Goal: Information Seeking & Learning: Learn about a topic

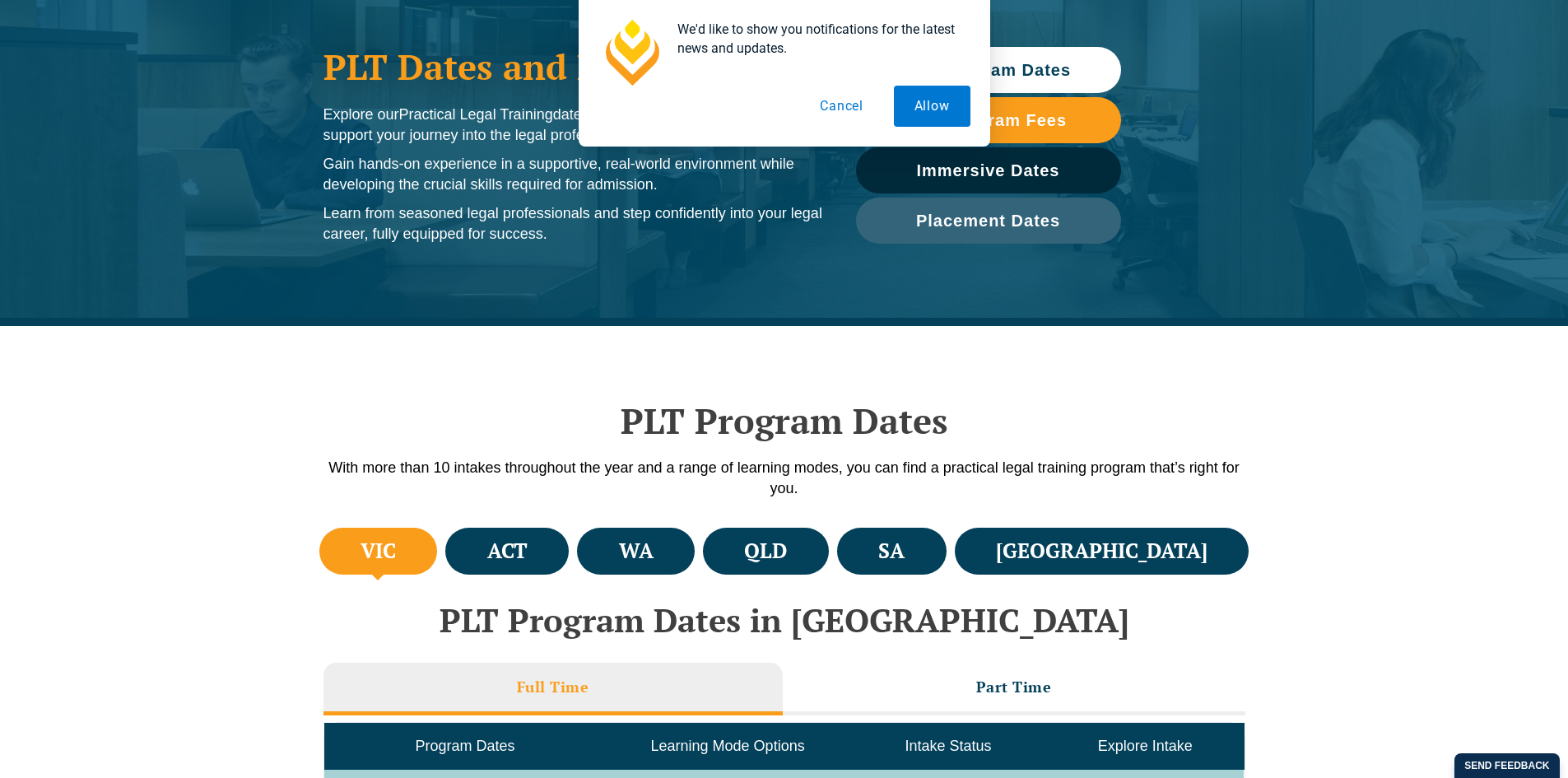
click at [847, 111] on button "Cancel" at bounding box center [842, 106] width 85 height 41
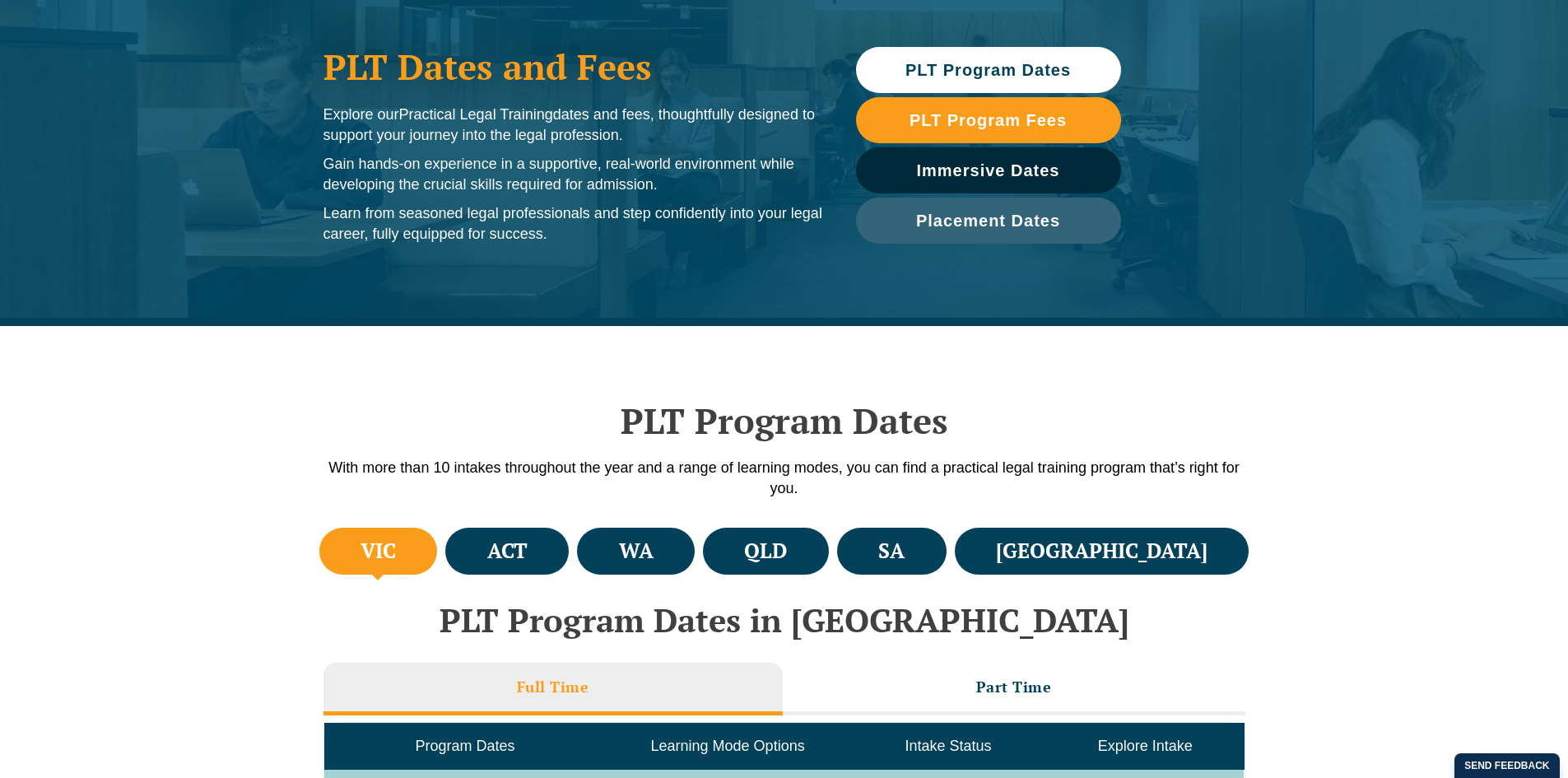
scroll to position [247, 0]
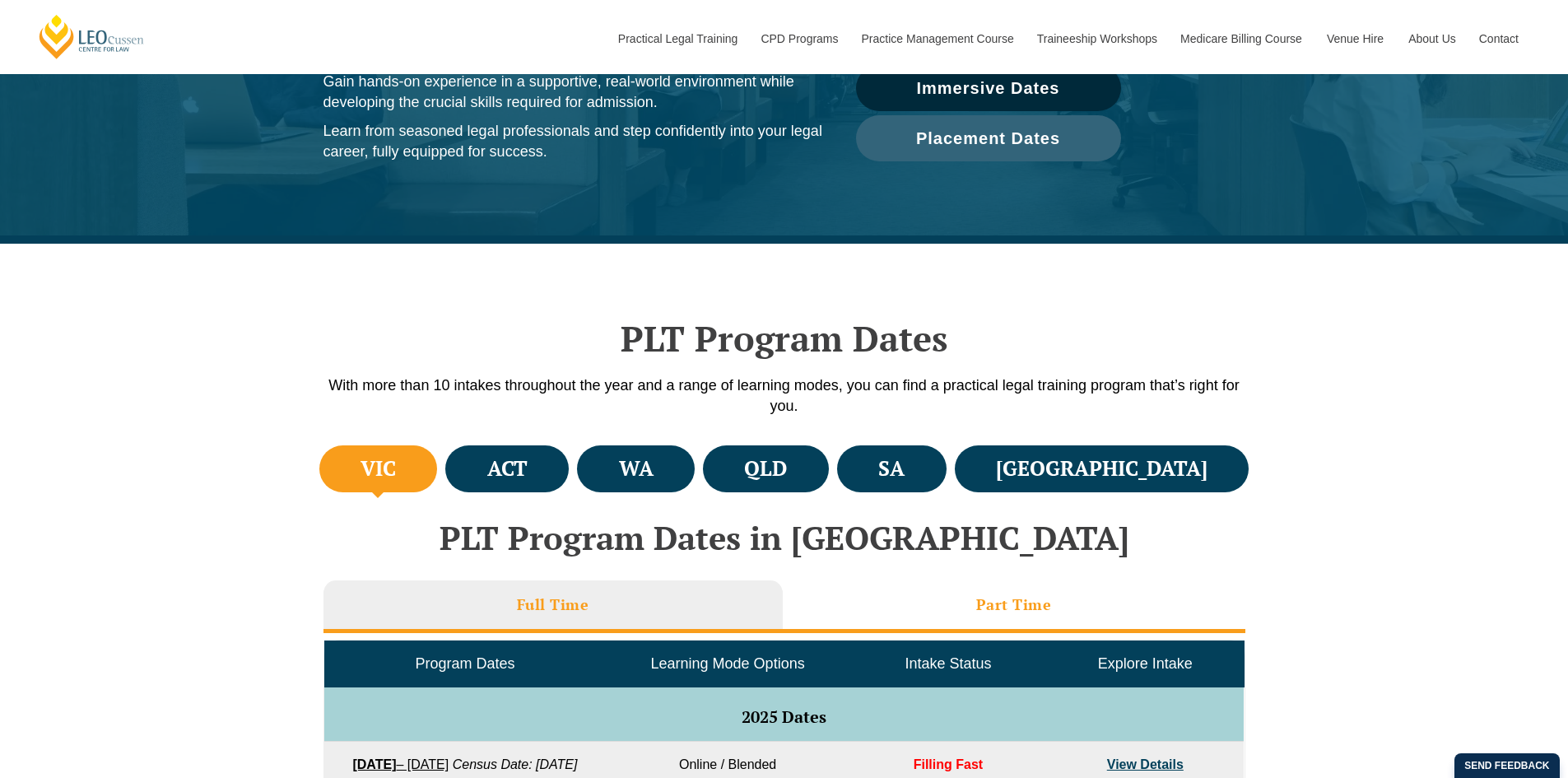
click at [1046, 592] on li "Part Time" at bounding box center [1014, 606] width 463 height 53
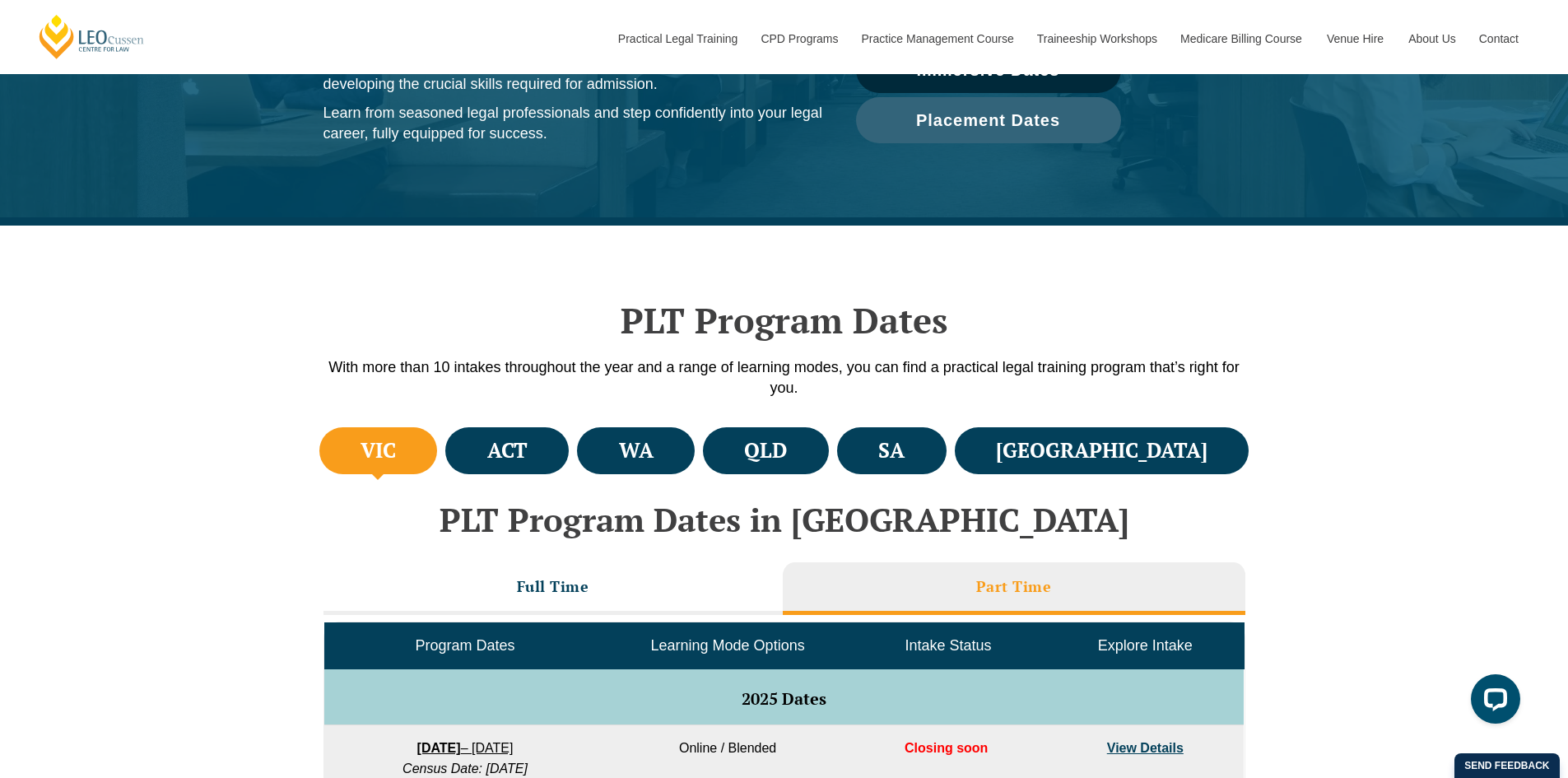
scroll to position [330, 0]
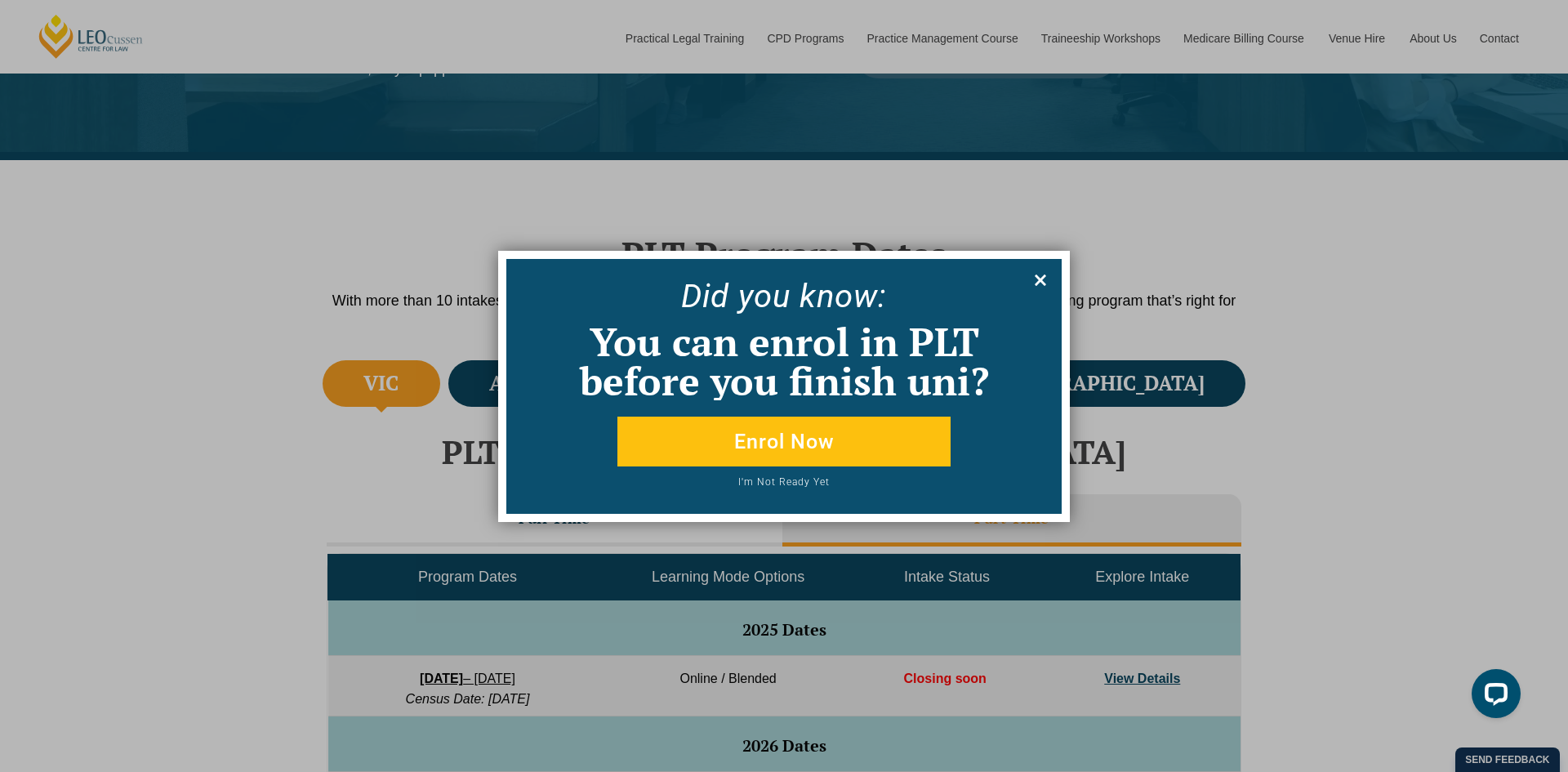
click at [1037, 285] on icon at bounding box center [1041, 280] width 18 height 18
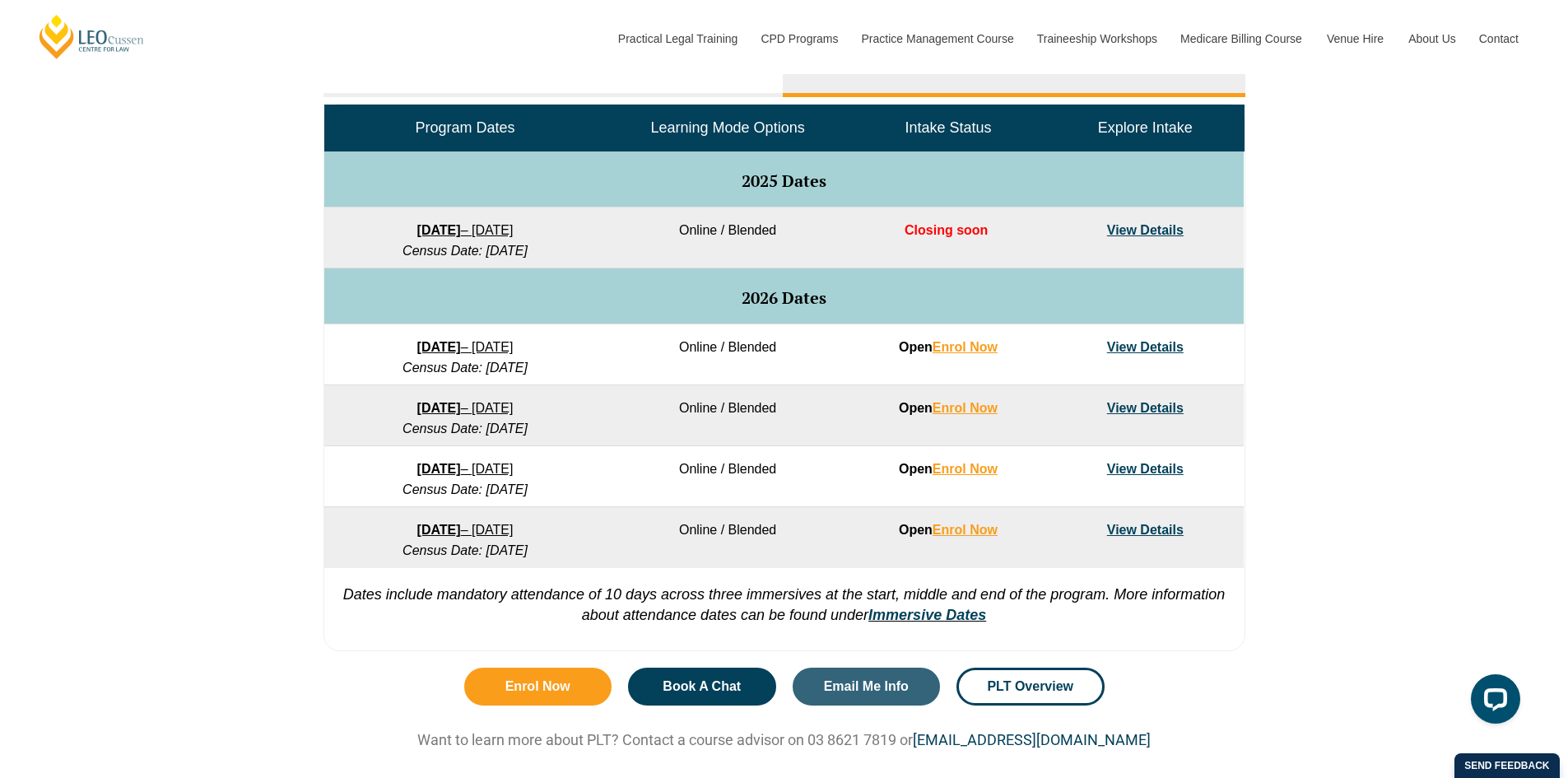
scroll to position [823, 0]
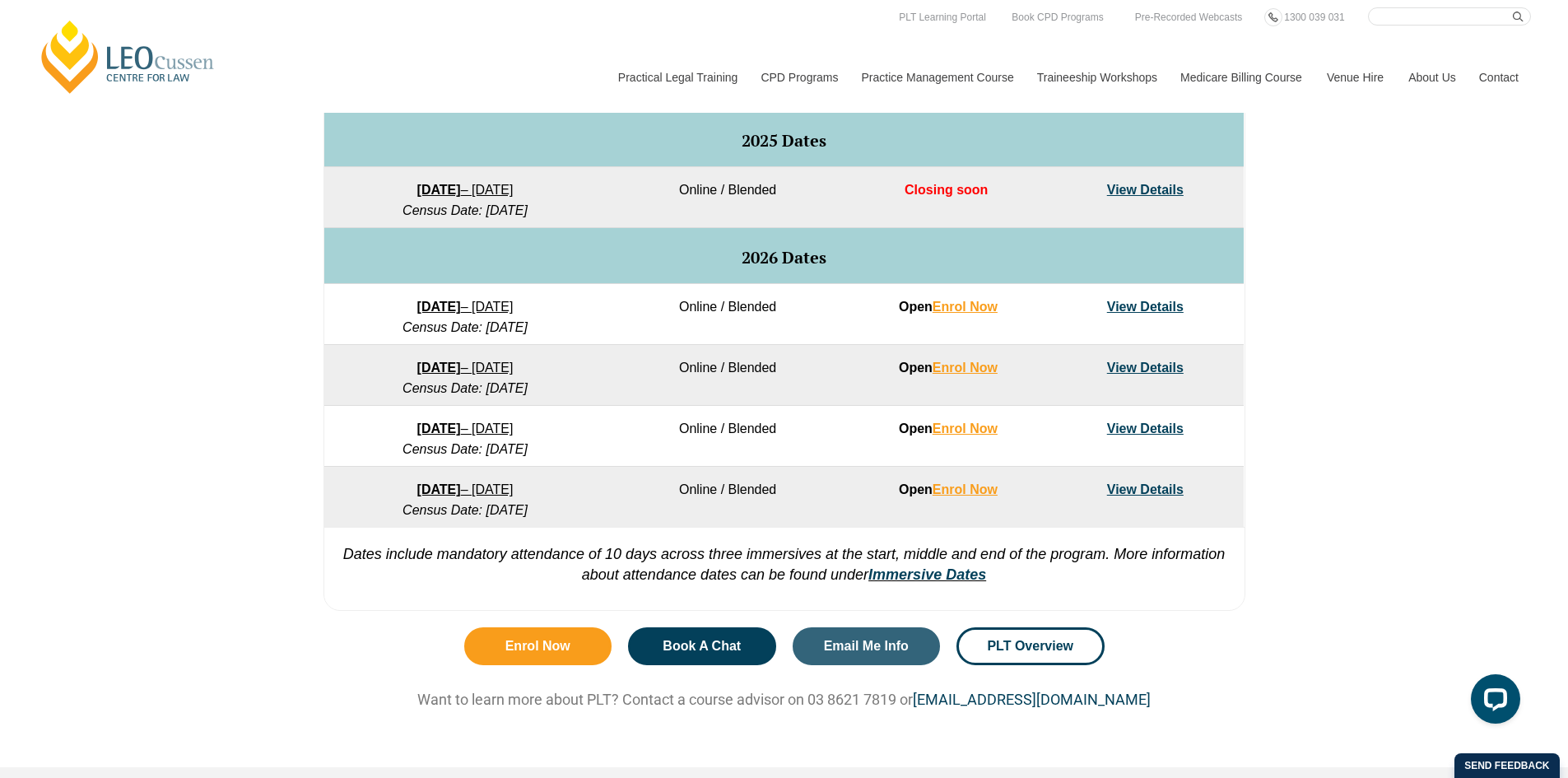
click at [1137, 493] on link "View Details" at bounding box center [1145, 489] width 77 height 14
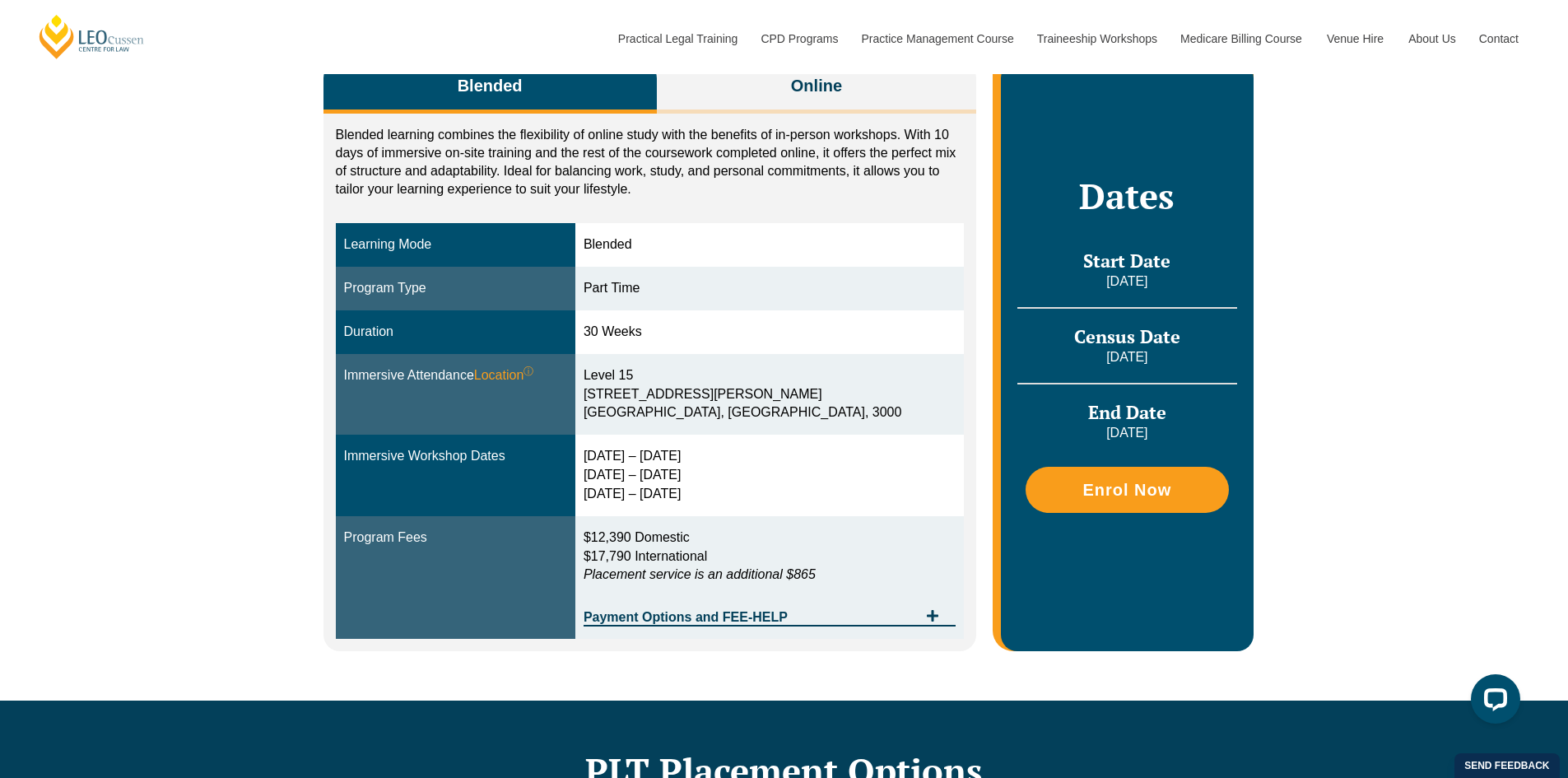
scroll to position [247, 0]
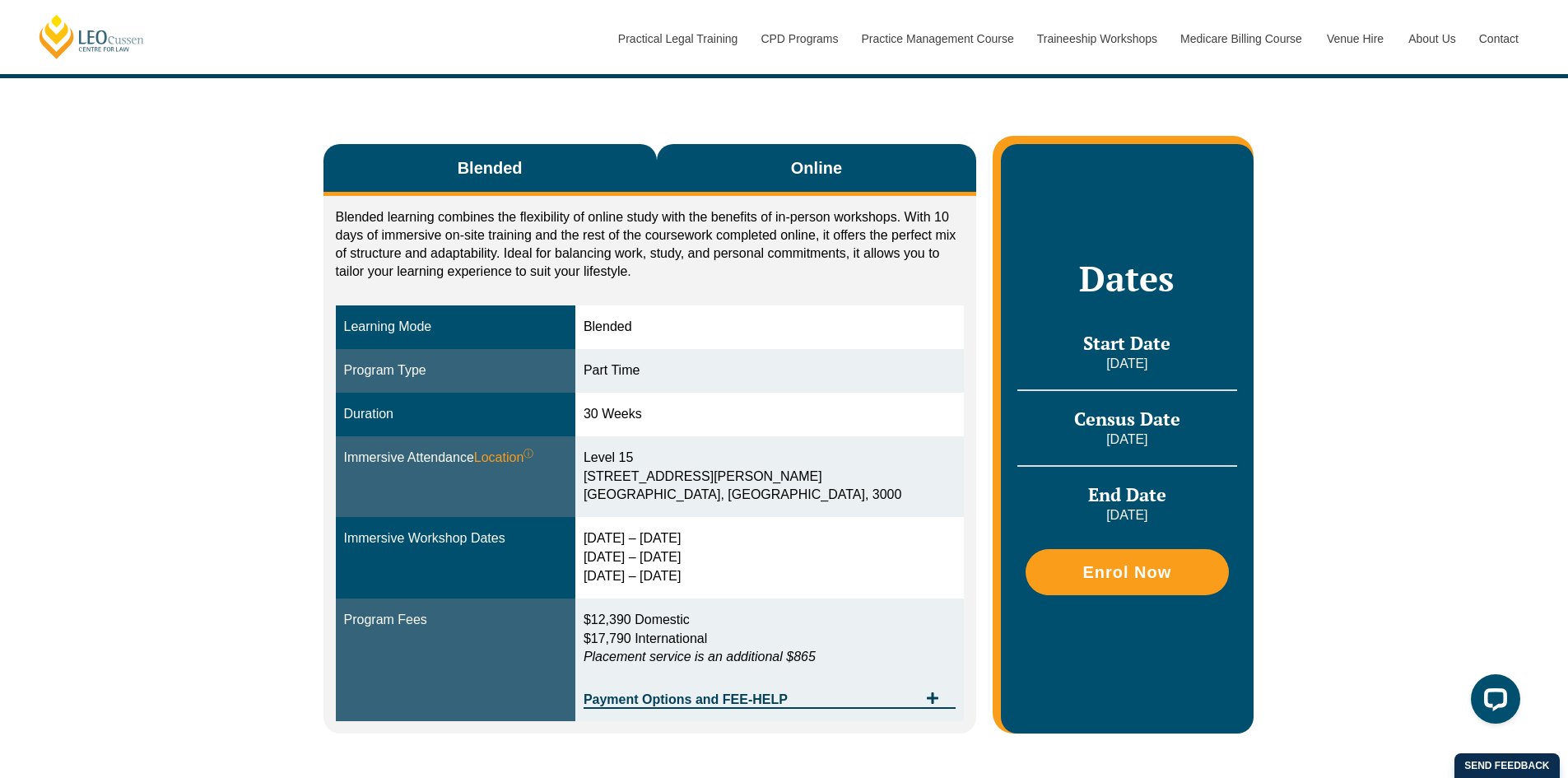
click at [811, 156] on span "Online" at bounding box center [817, 167] width 51 height 23
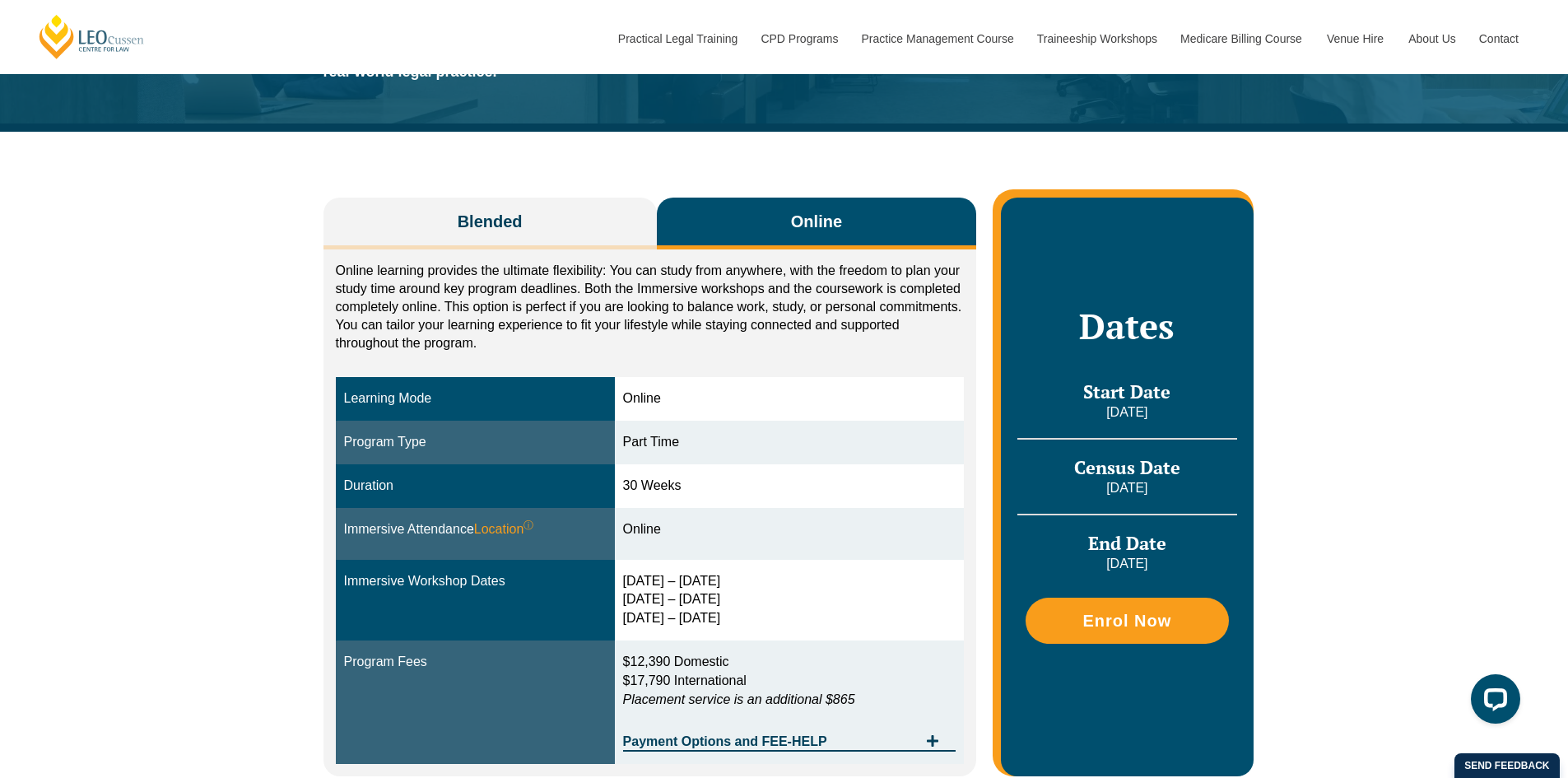
scroll to position [82, 0]
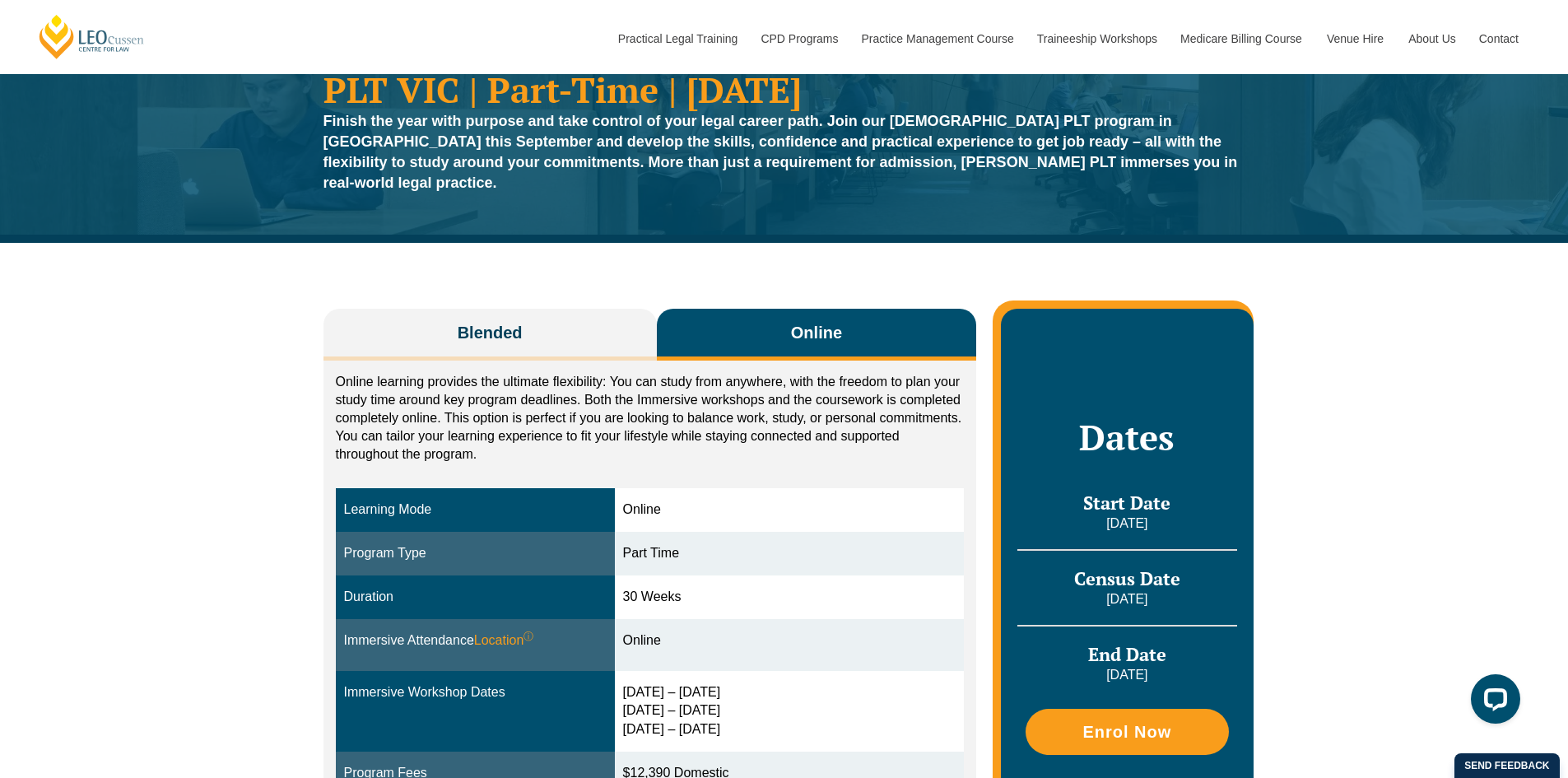
click at [852, 544] on div "Part Time" at bounding box center [790, 552] width 333 height 19
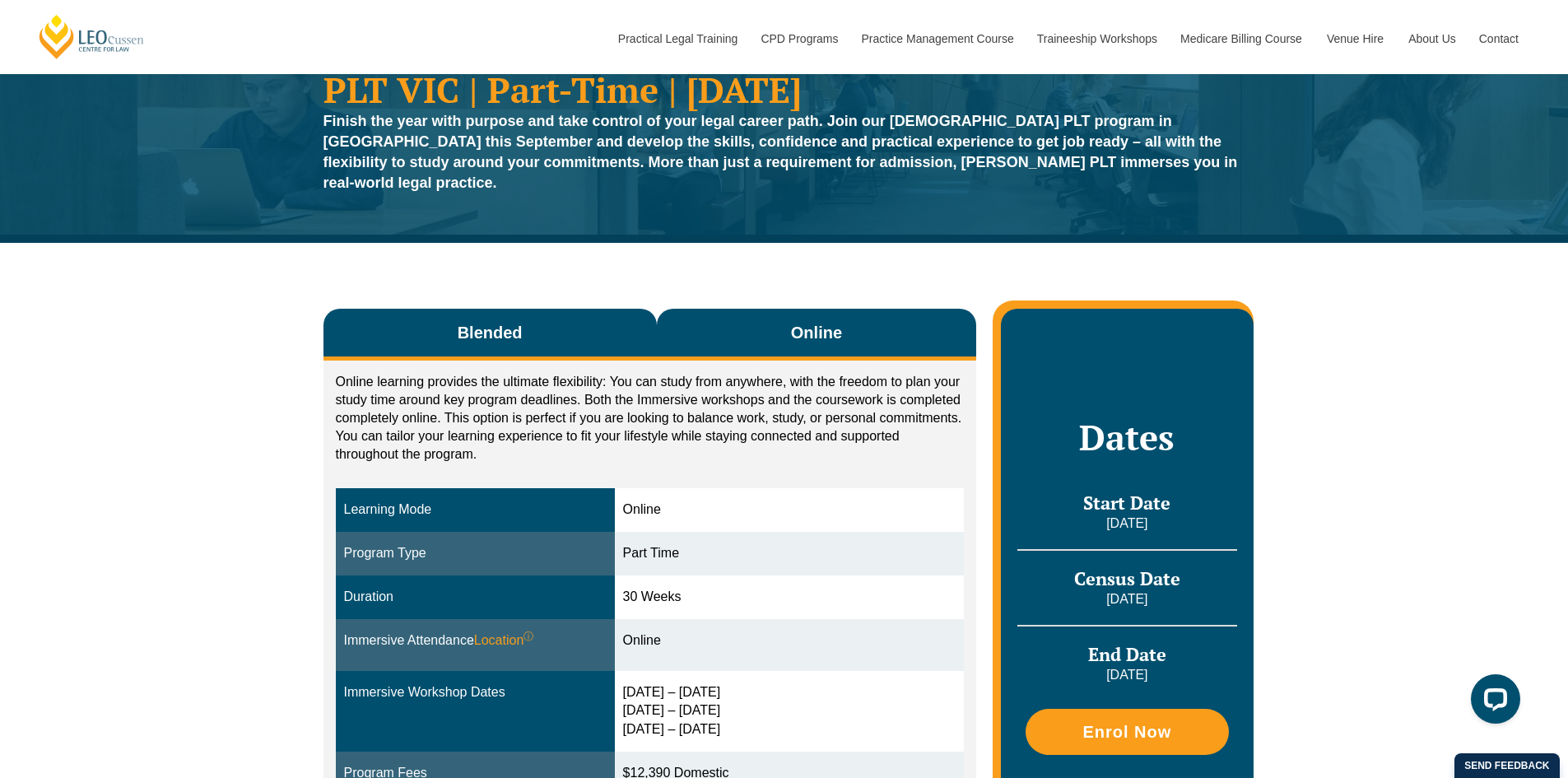
click at [496, 327] on button "Blended" at bounding box center [490, 334] width 333 height 52
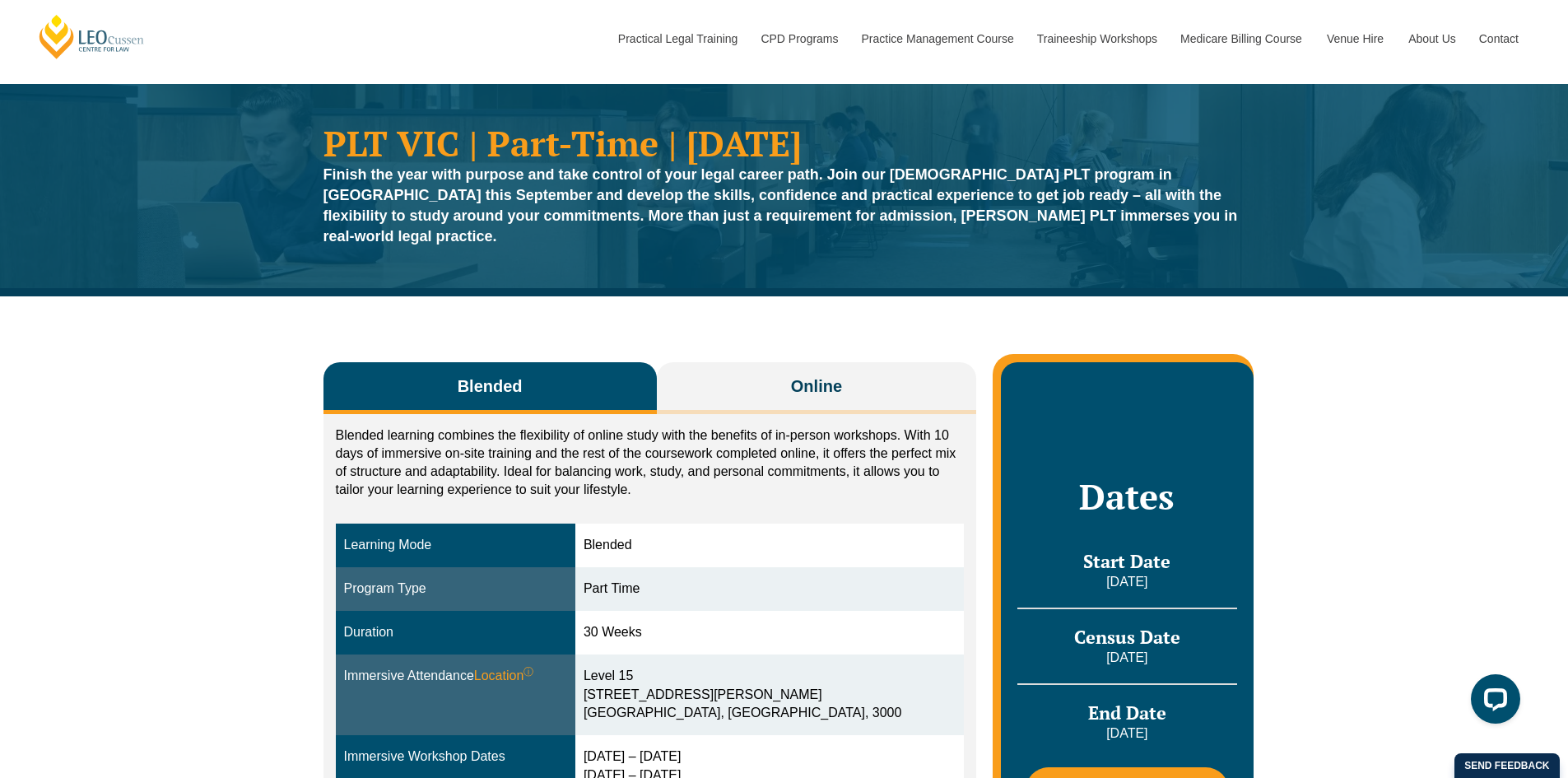
scroll to position [0, 0]
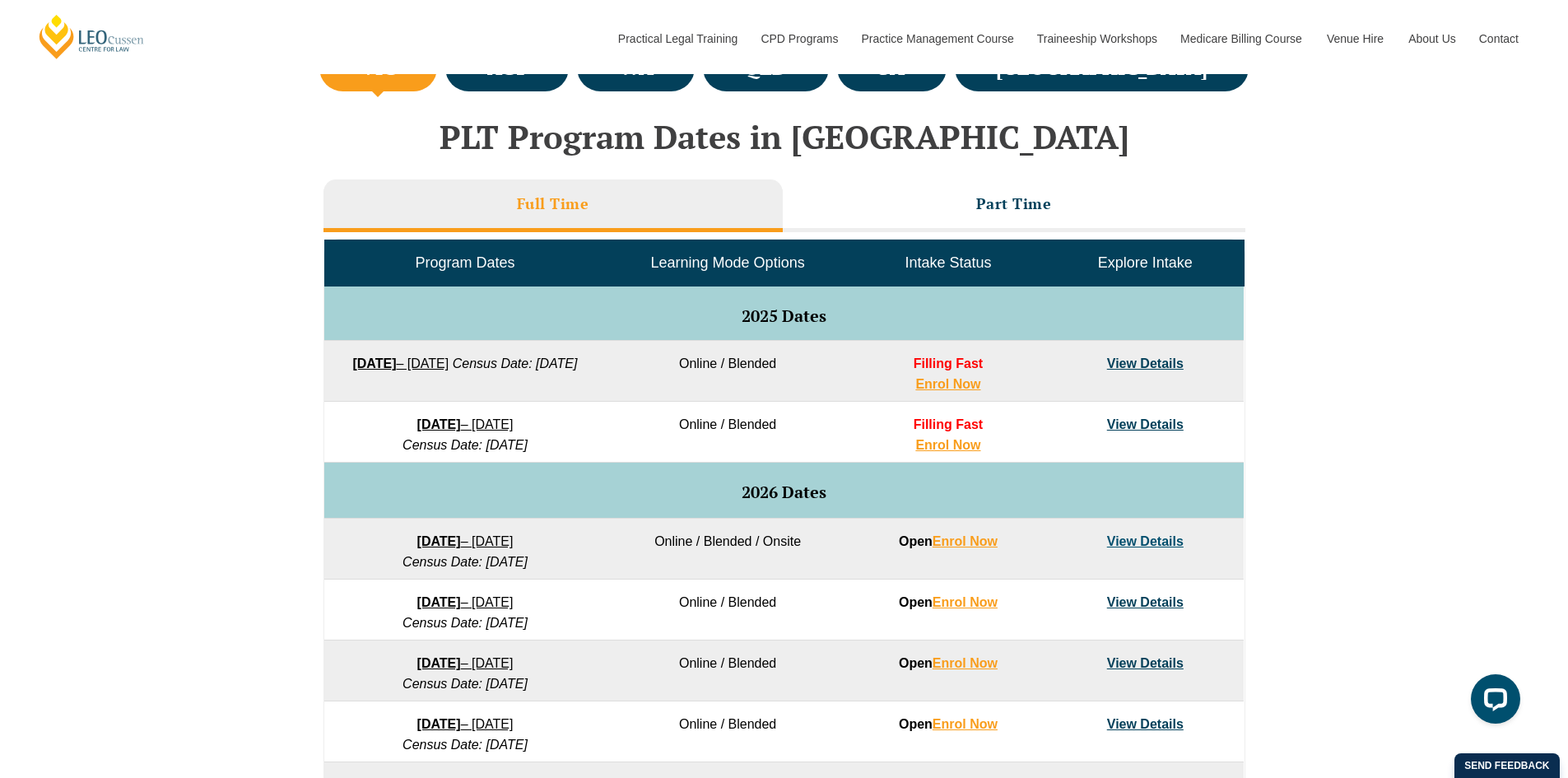
scroll to position [576, 0]
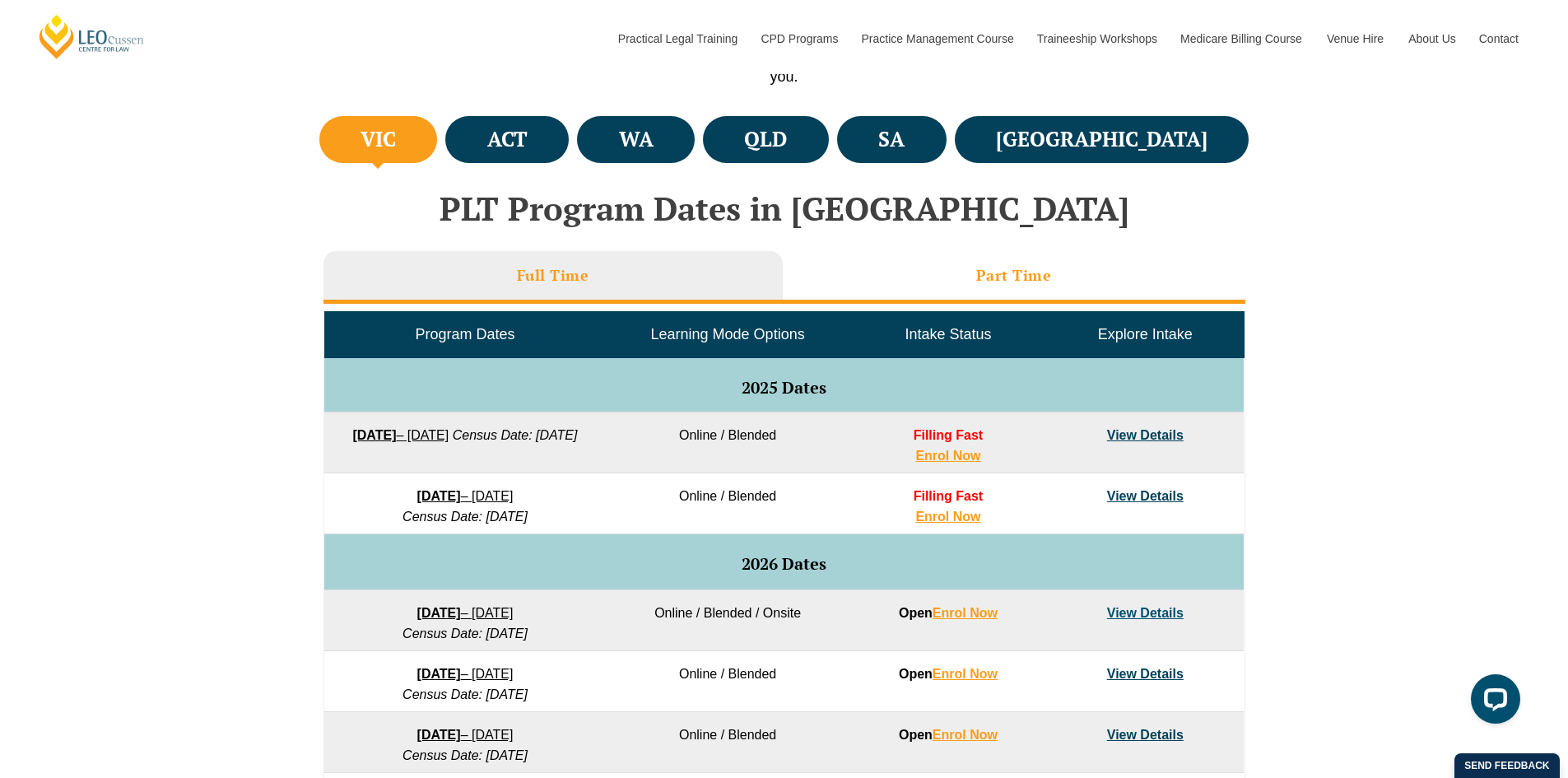
click at [1006, 274] on h3 "Part Time" at bounding box center [1014, 275] width 76 height 19
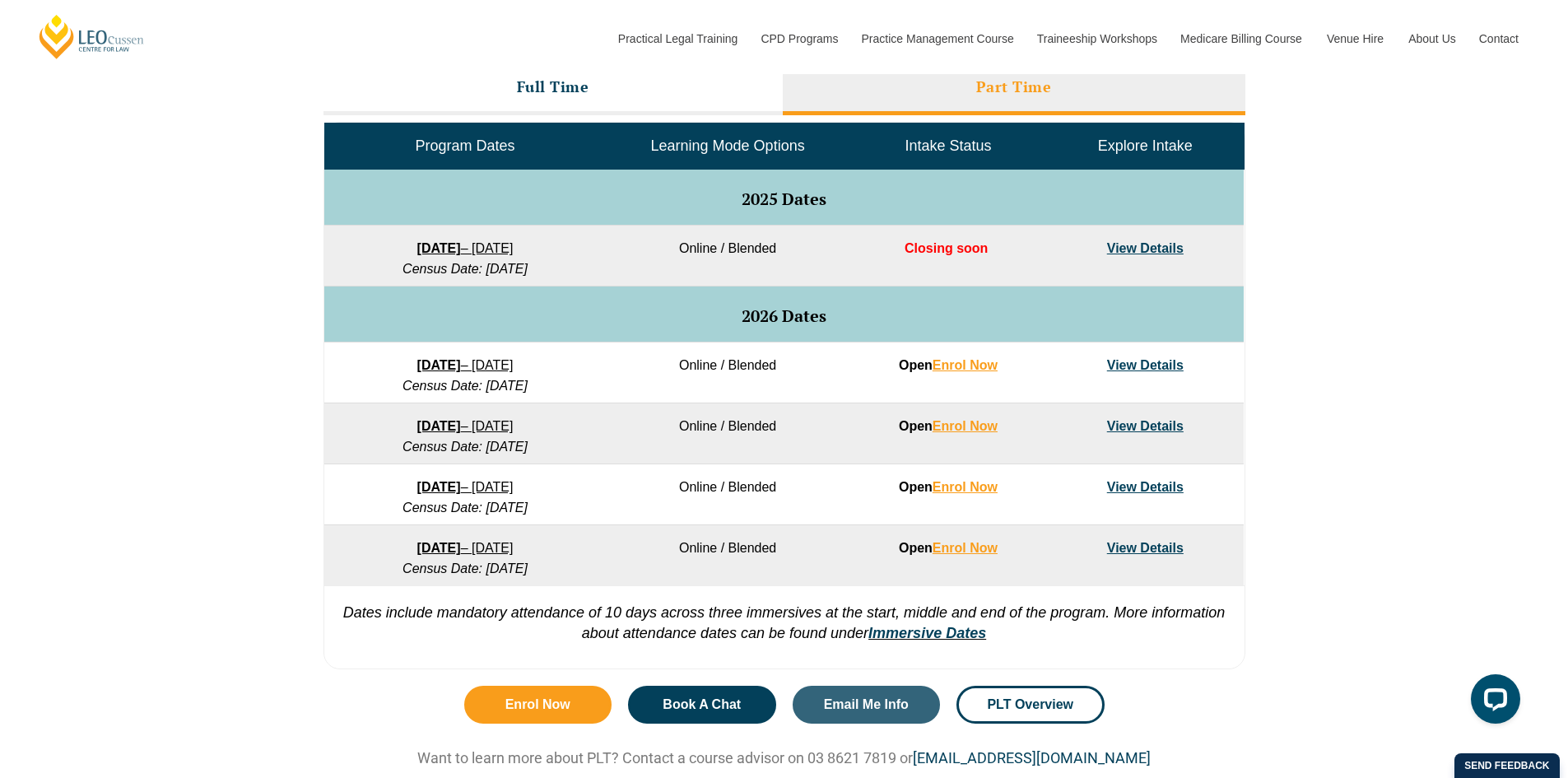
scroll to position [741, 0]
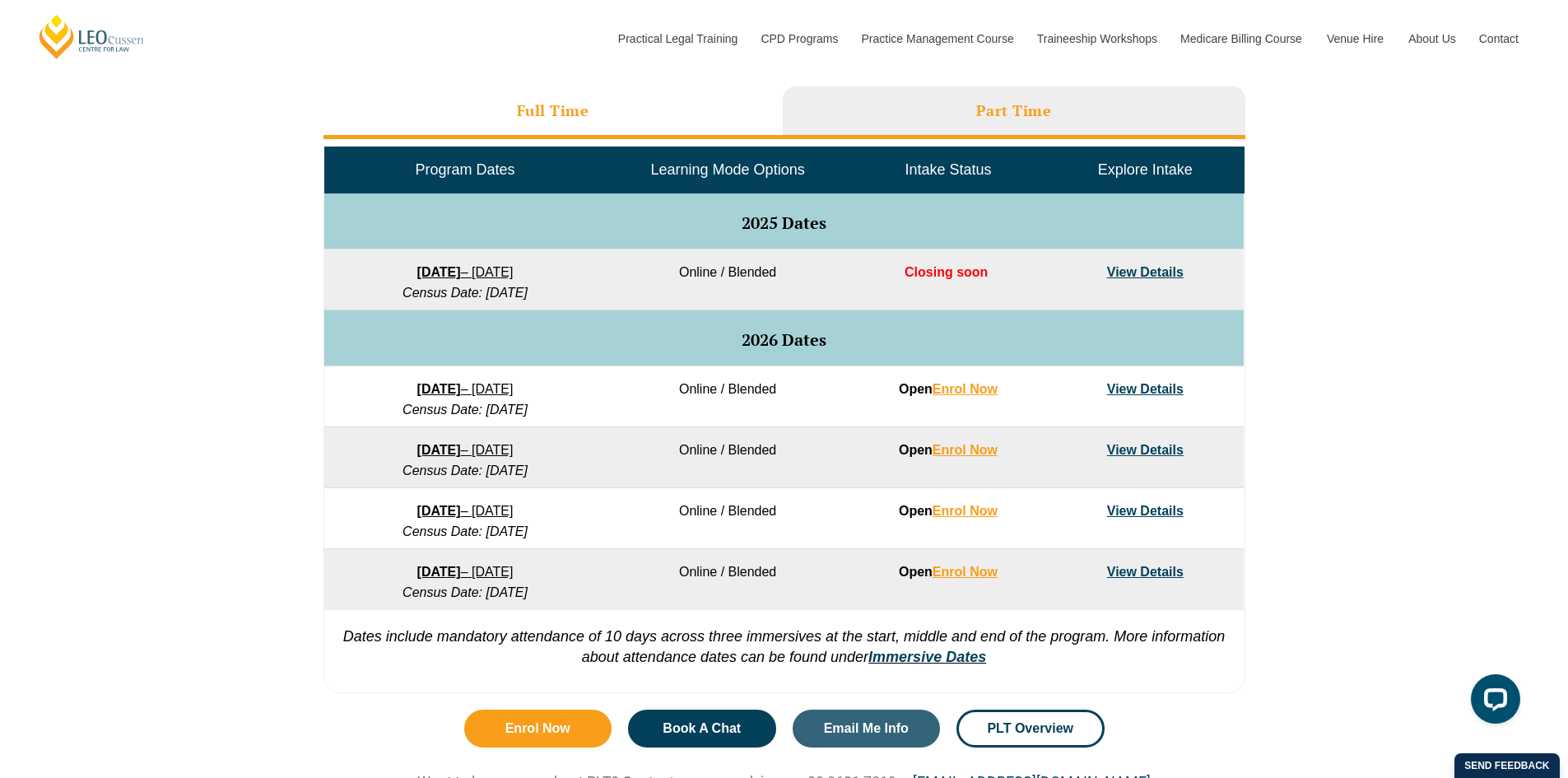
click at [587, 107] on h3 "Full Time" at bounding box center [554, 110] width 72 height 19
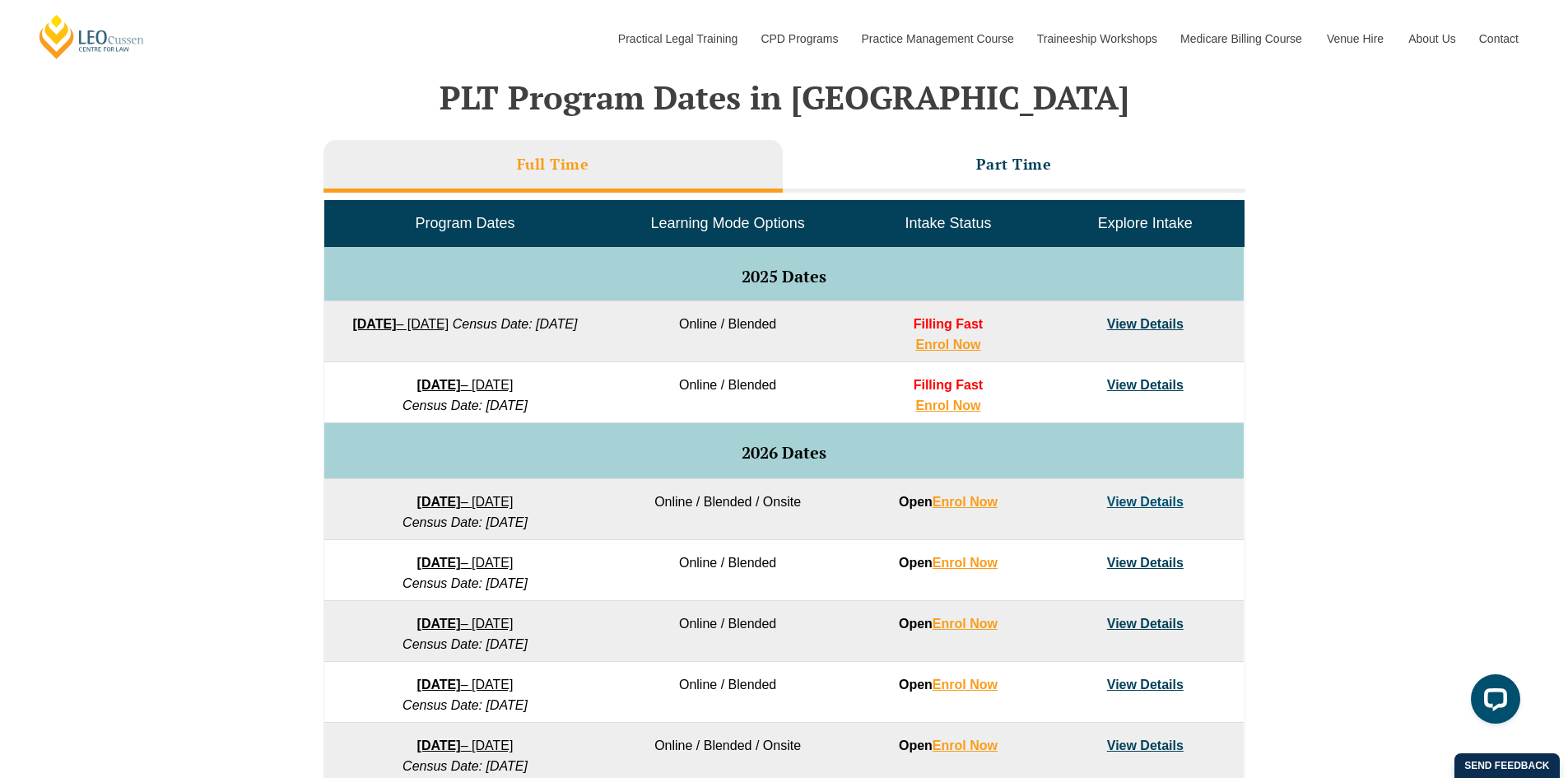
scroll to position [658, 0]
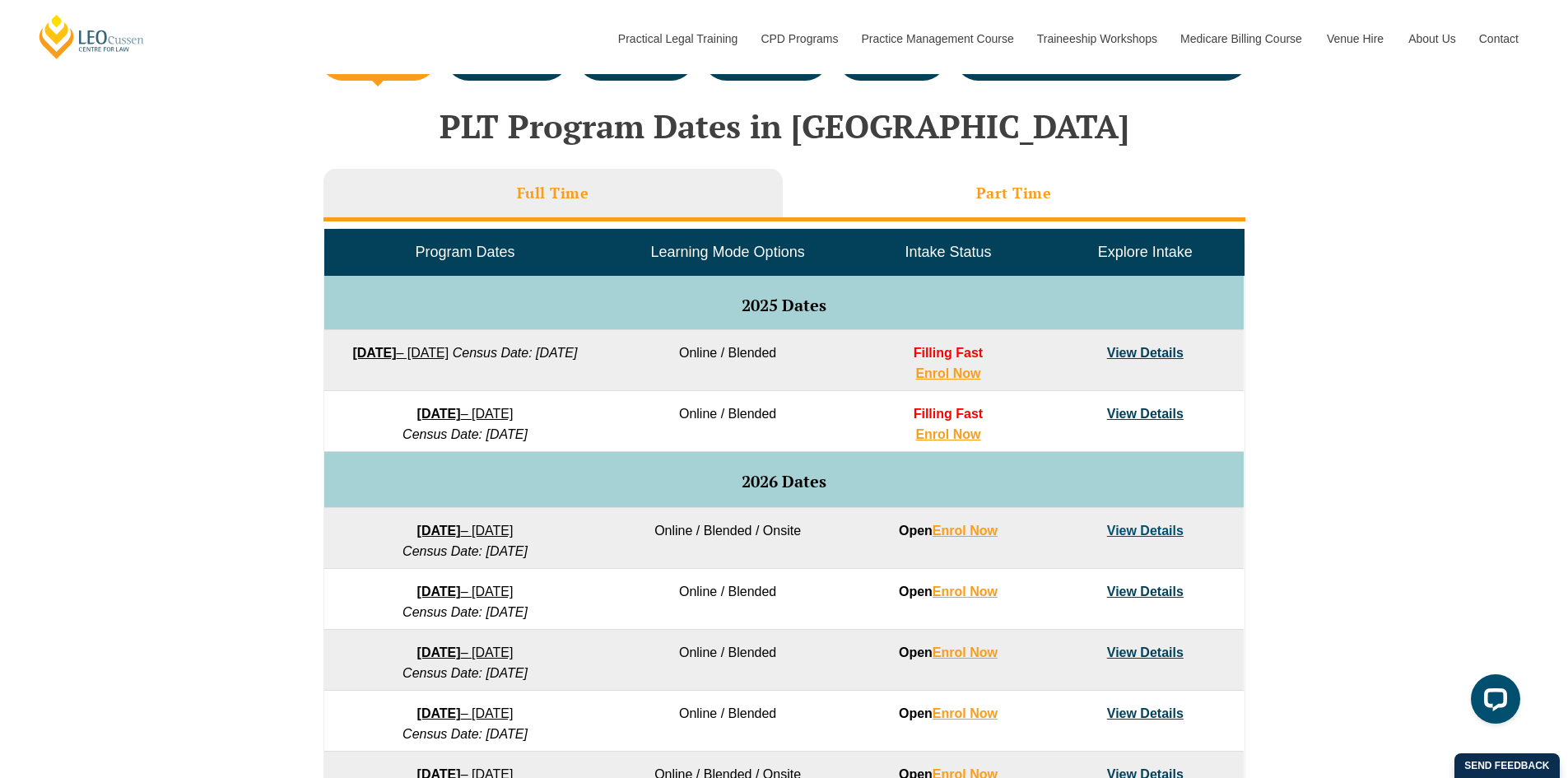
click at [1059, 214] on li "Part Time" at bounding box center [1014, 195] width 463 height 53
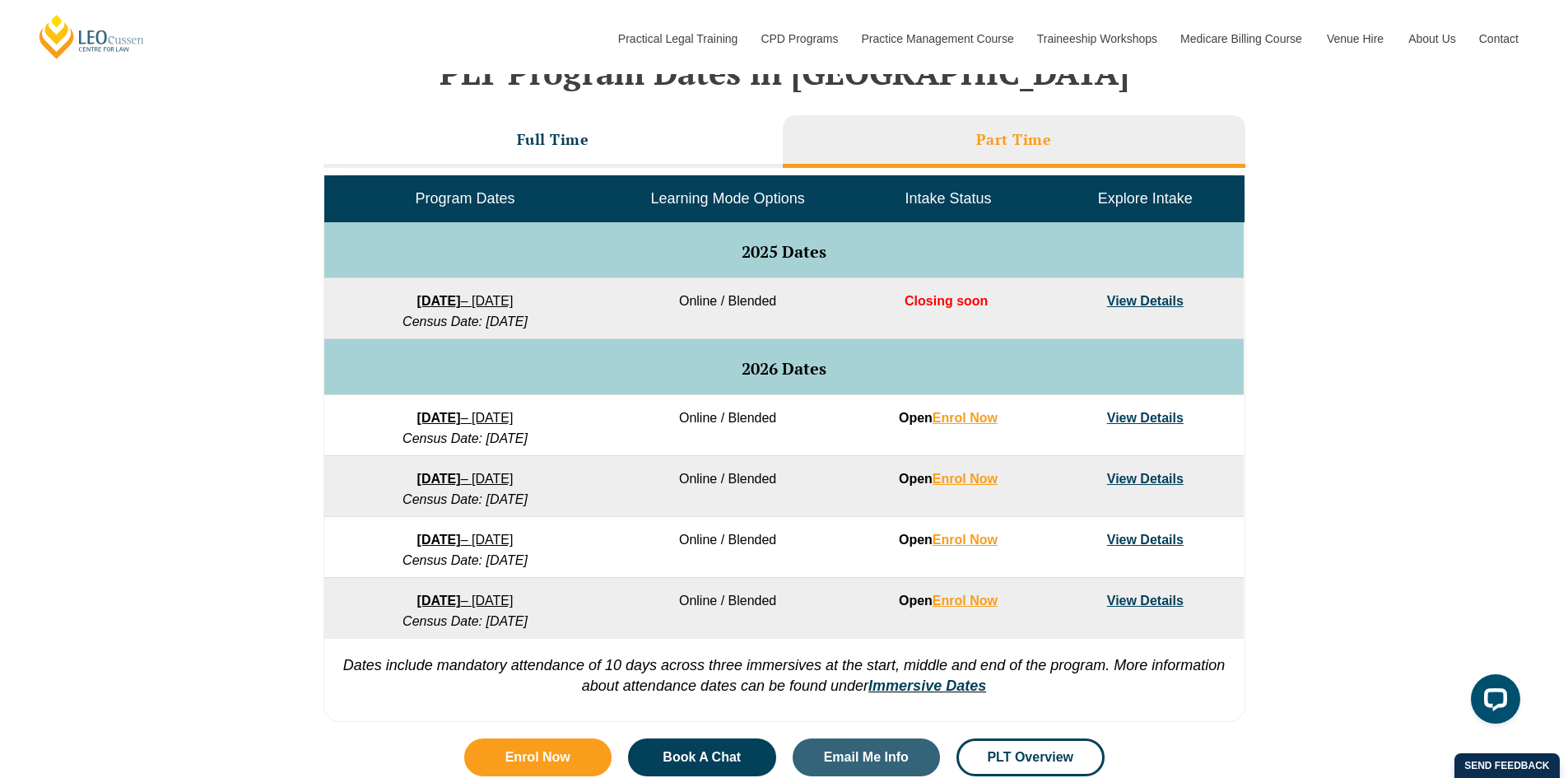
scroll to position [741, 0]
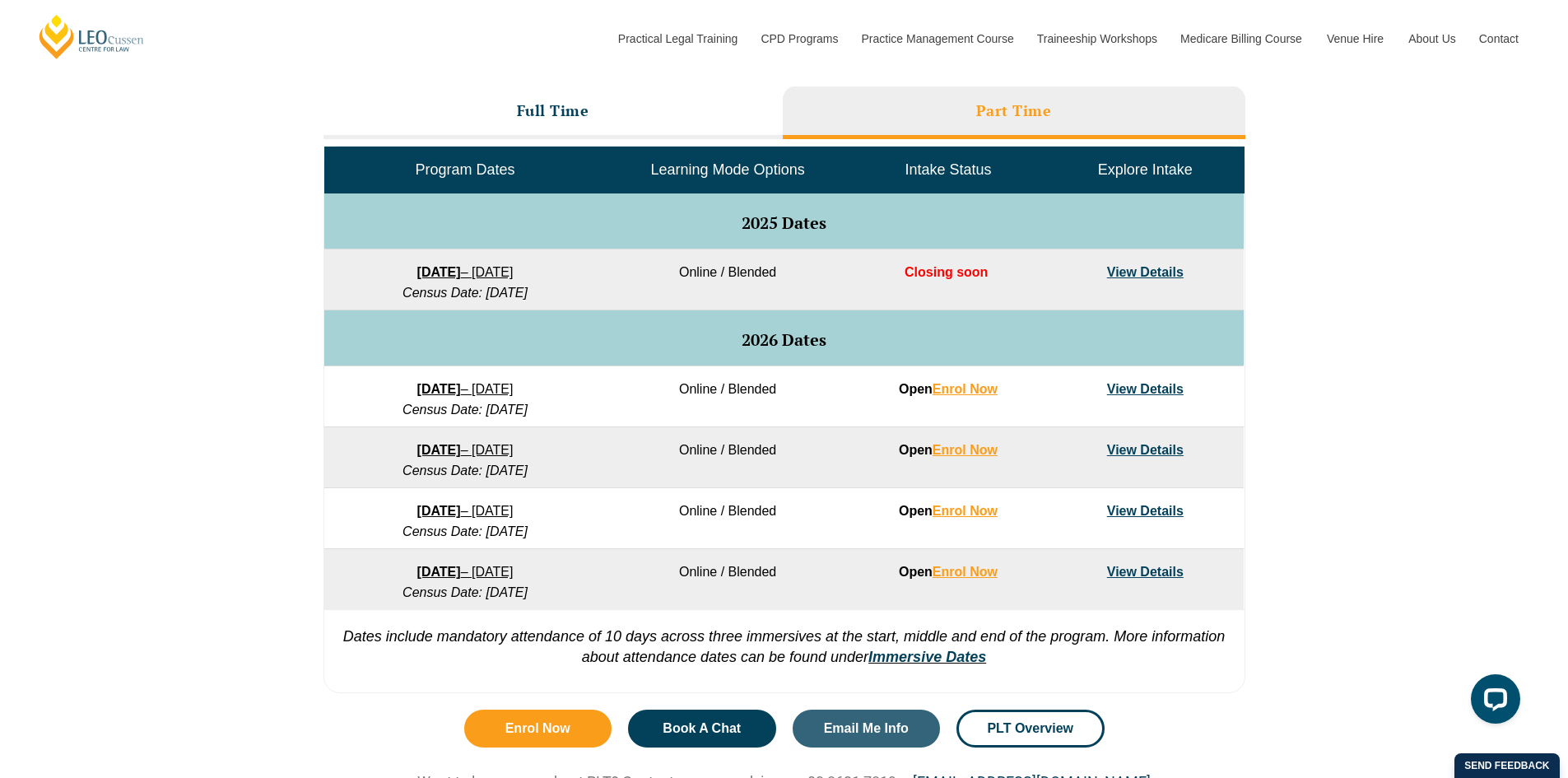
click at [1167, 515] on link "View Details" at bounding box center [1145, 511] width 77 height 14
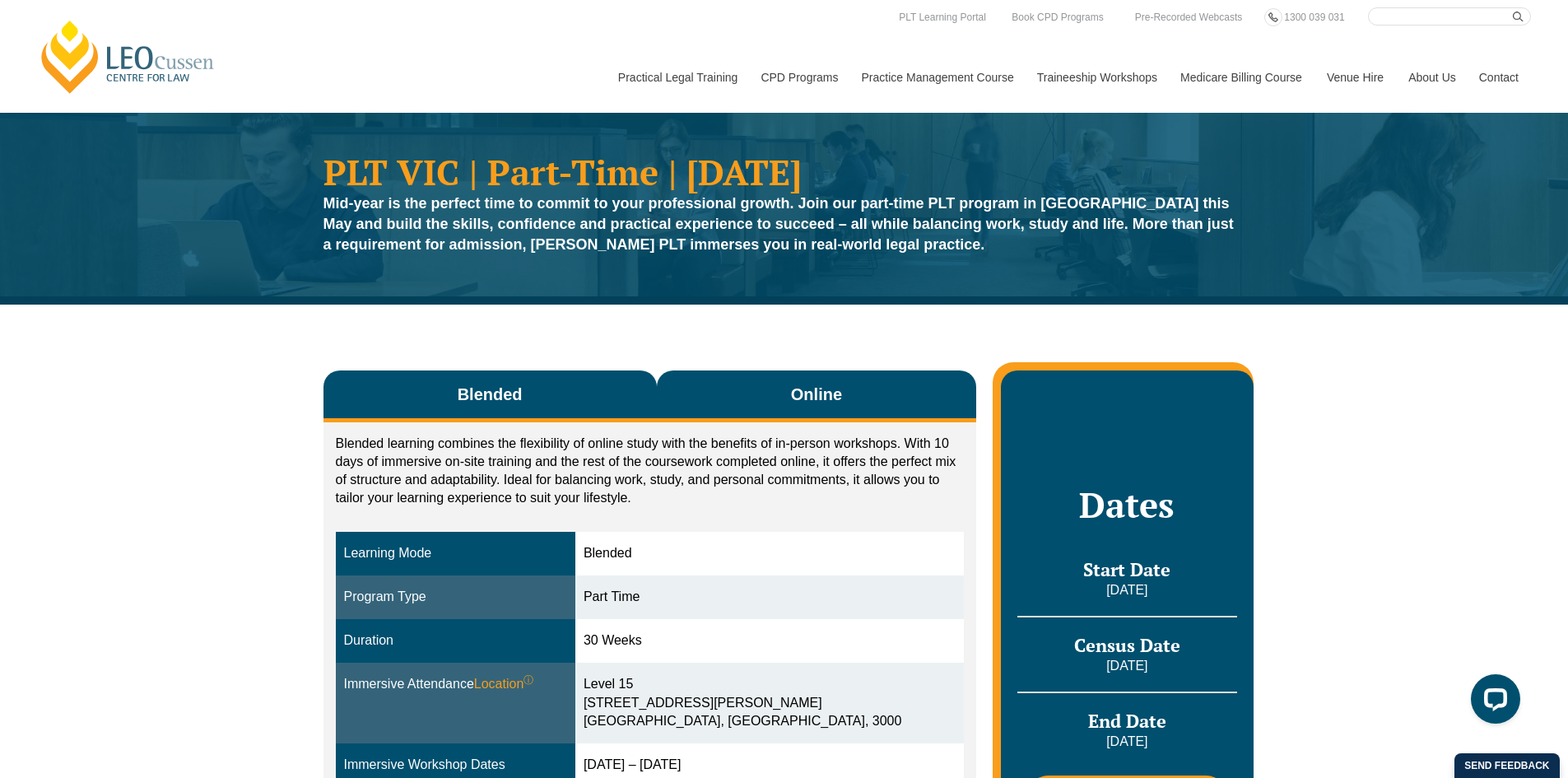
click at [799, 388] on span "Online" at bounding box center [817, 394] width 51 height 23
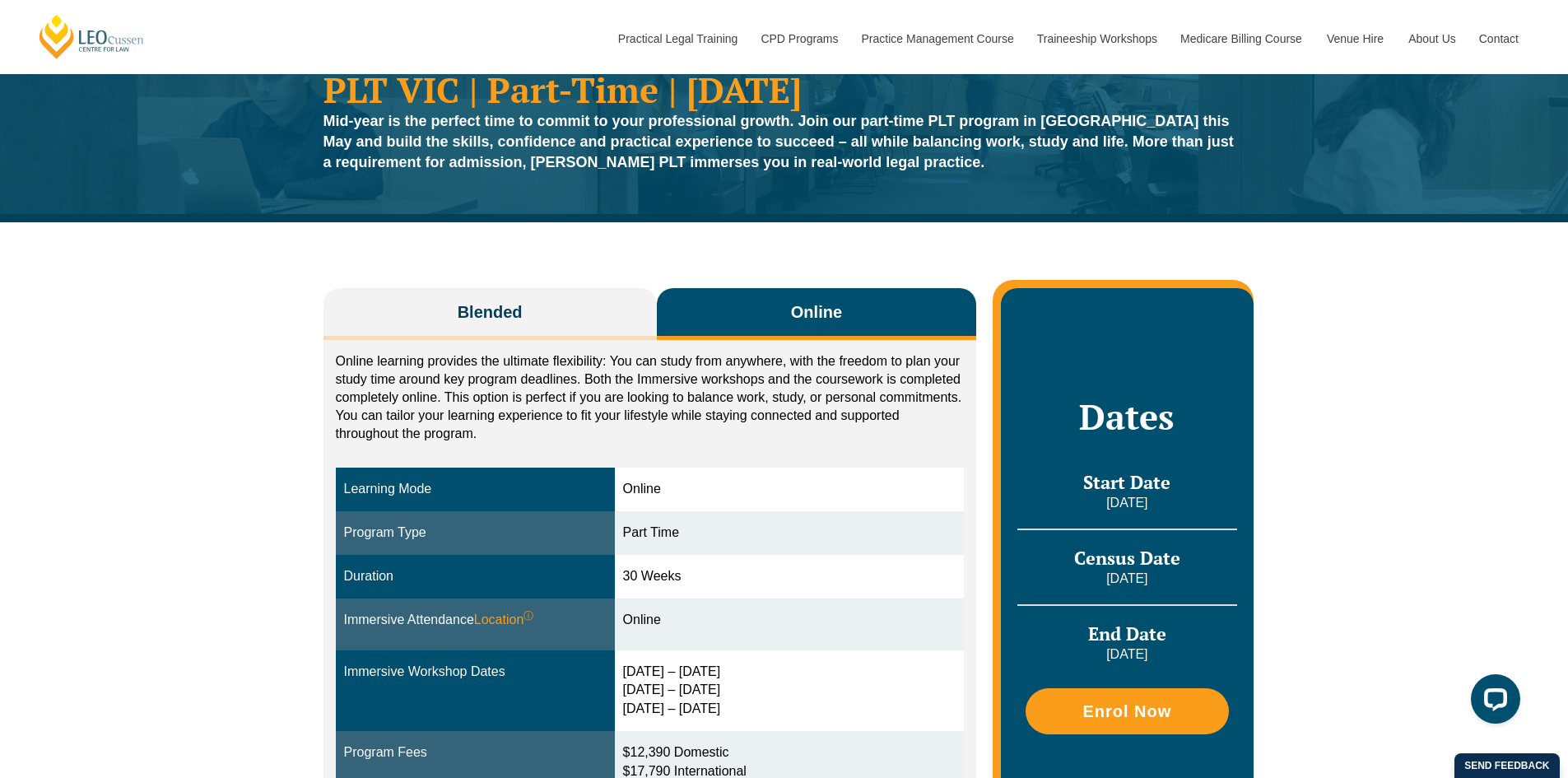
scroll to position [165, 0]
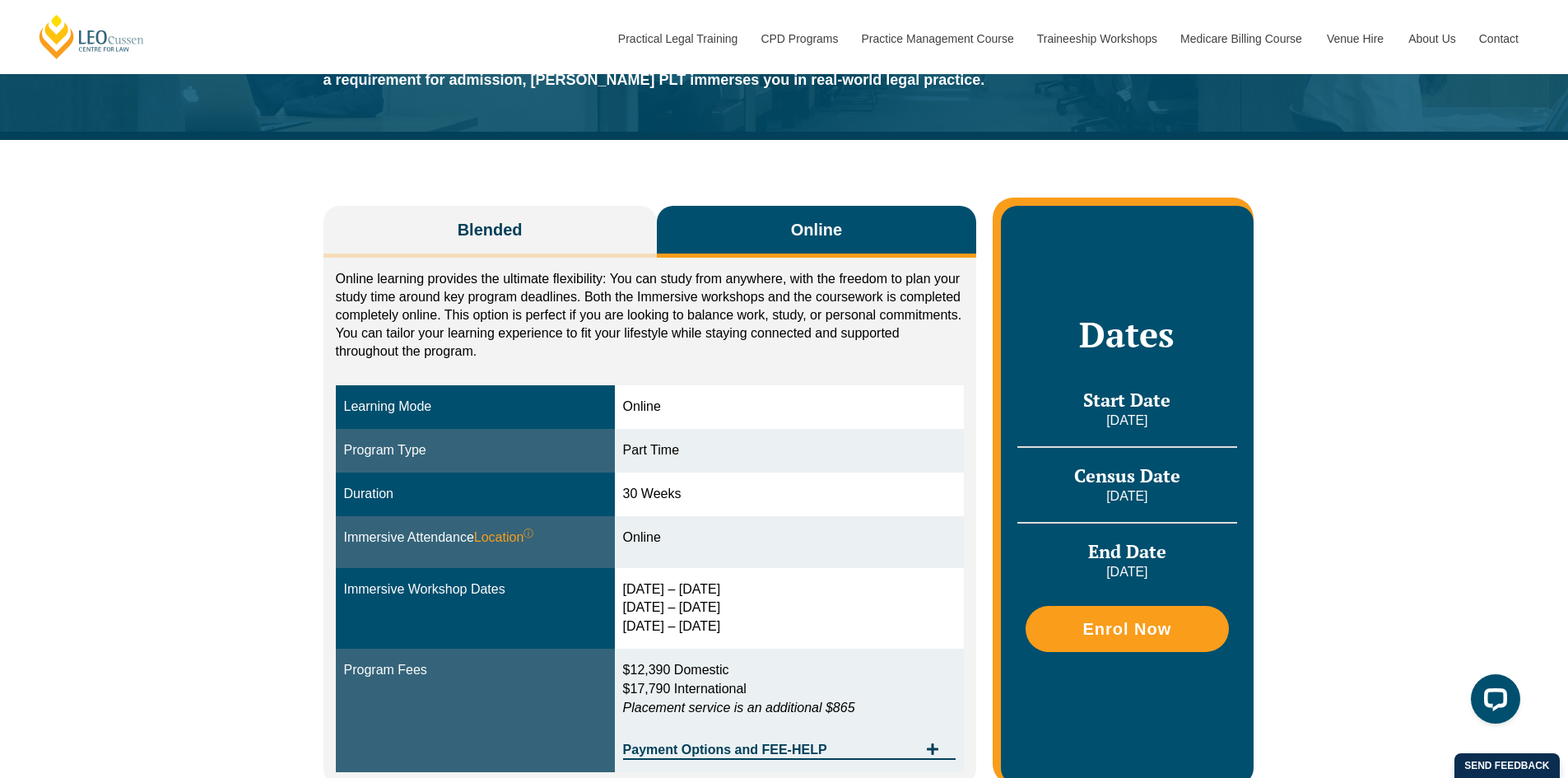
drag, startPoint x: 634, startPoint y: 589, endPoint x: 773, endPoint y: 582, distance: 139.2
click at [773, 582] on div "26 – 29 May 2026 16 – 18 Sep 2026 25 – 27 Nov 2026" at bounding box center [790, 608] width 333 height 56
drag, startPoint x: 634, startPoint y: 605, endPoint x: 758, endPoint y: 602, distance: 124.0
click at [758, 602] on div "26 – 29 May 2026 16 – 18 Sep 2026 25 – 27 Nov 2026" at bounding box center [790, 608] width 333 height 56
drag, startPoint x: 635, startPoint y: 622, endPoint x: 768, endPoint y: 617, distance: 133.1
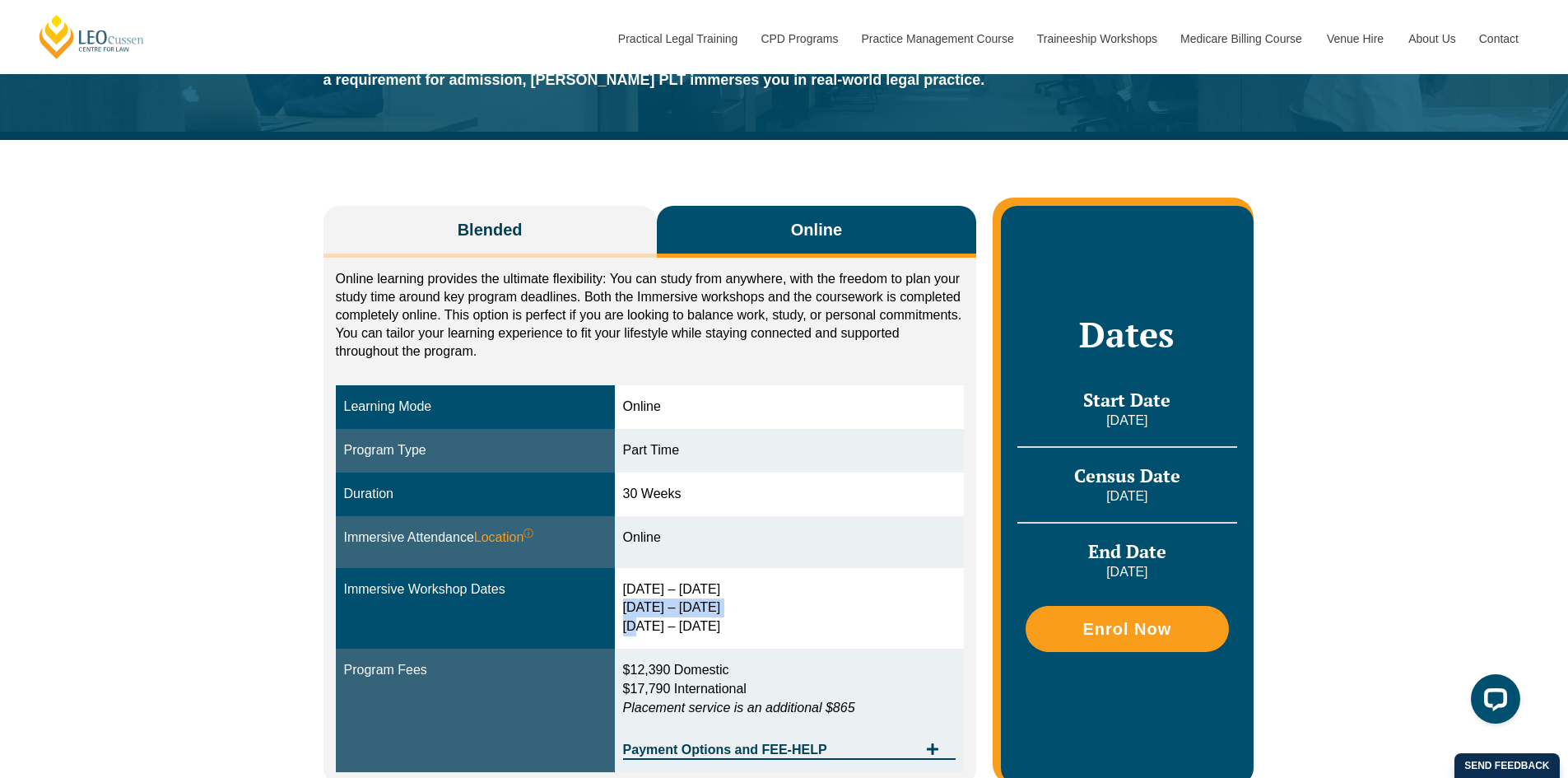
click at [768, 617] on div "26 – 29 May 2026 16 – 18 Sep 2026 25 – 27 Nov 2026" at bounding box center [790, 608] width 333 height 56
click at [823, 575] on td "26 – 29 May 2026 16 – 18 Sep 2026 25 – 27 Nov 2026" at bounding box center [790, 608] width 350 height 81
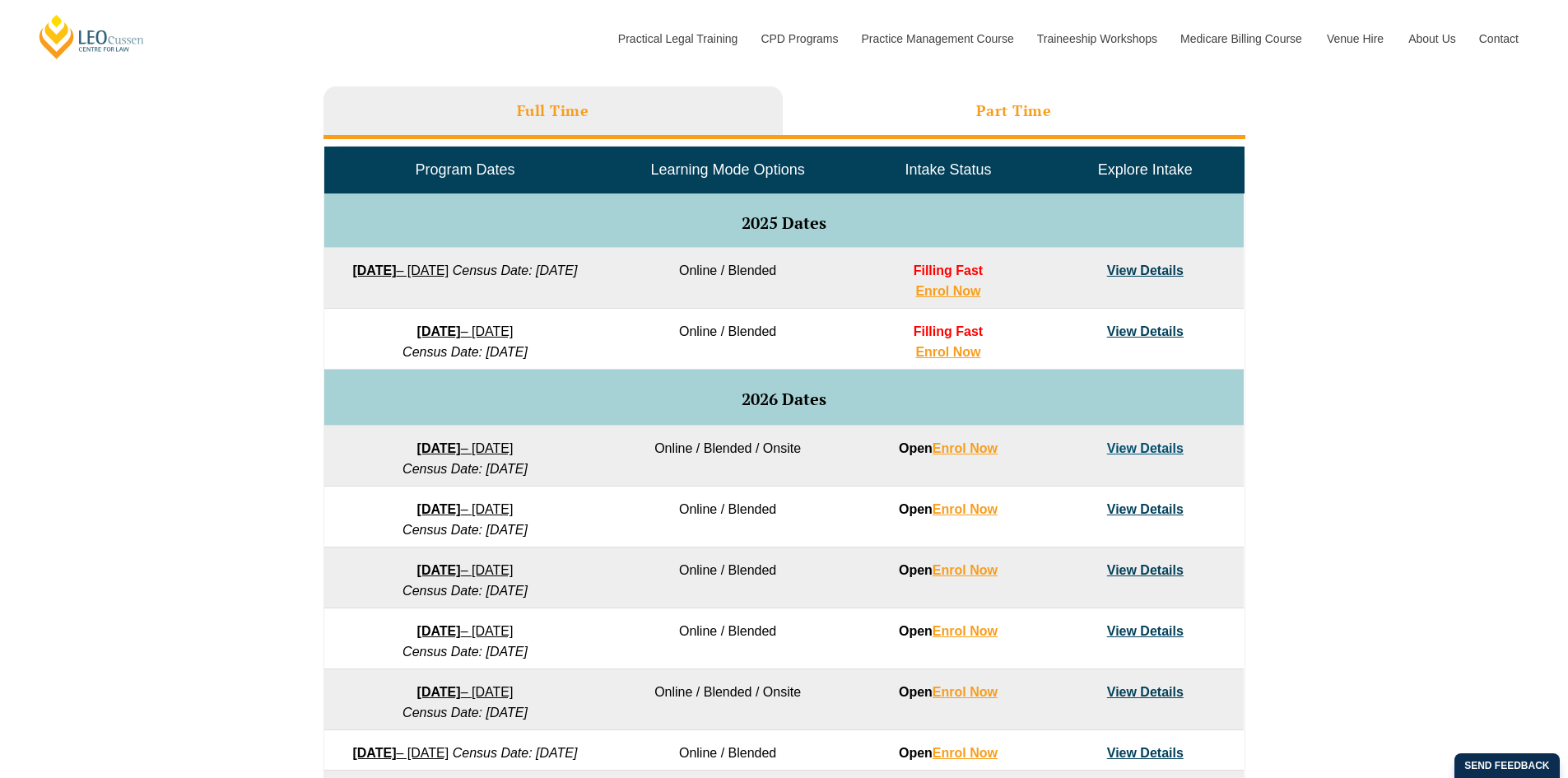
click at [990, 135] on li "Part Time" at bounding box center [1014, 113] width 463 height 53
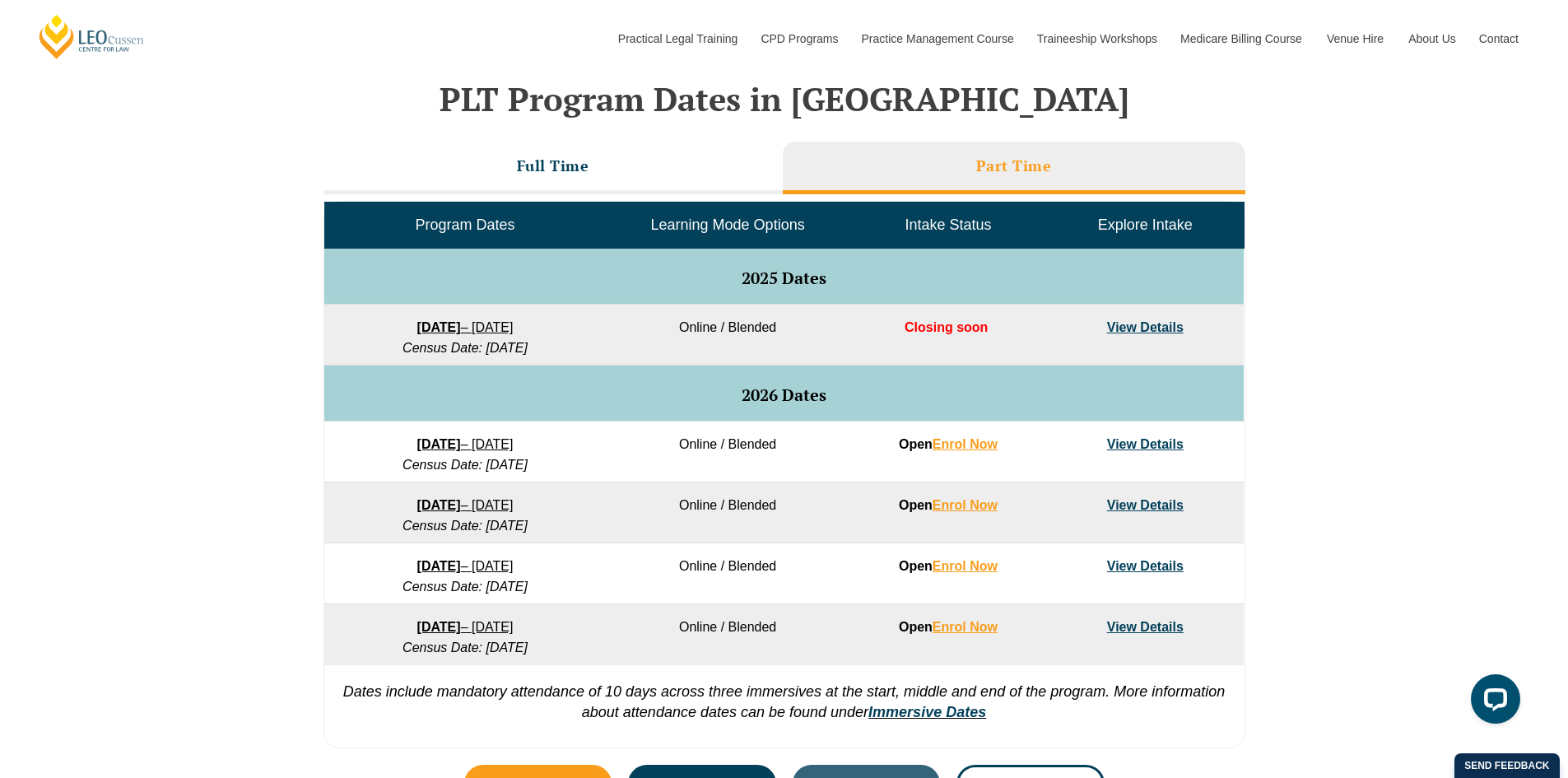
scroll to position [658, 0]
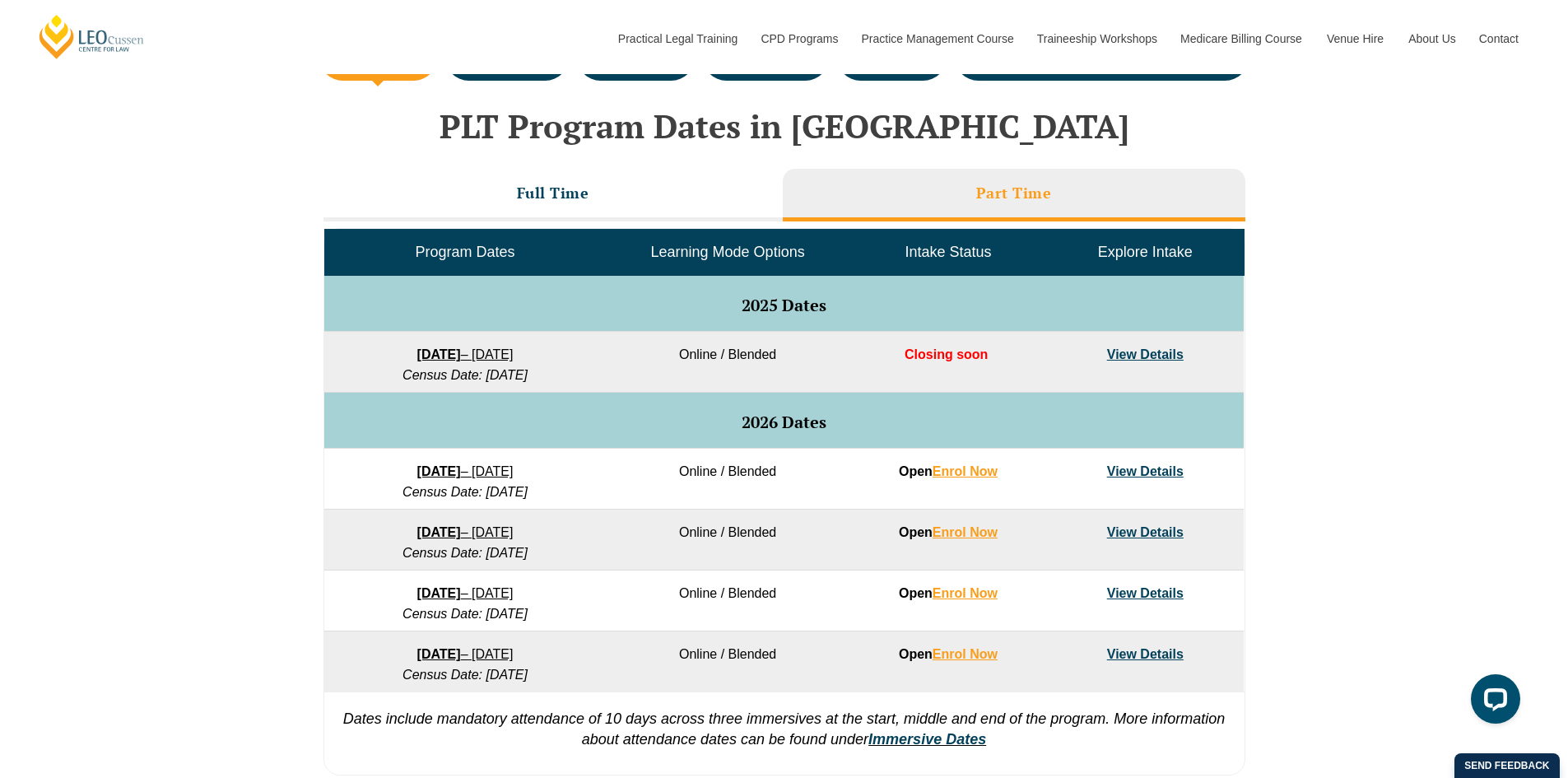
click at [1134, 532] on link "View Details" at bounding box center [1145, 532] width 77 height 14
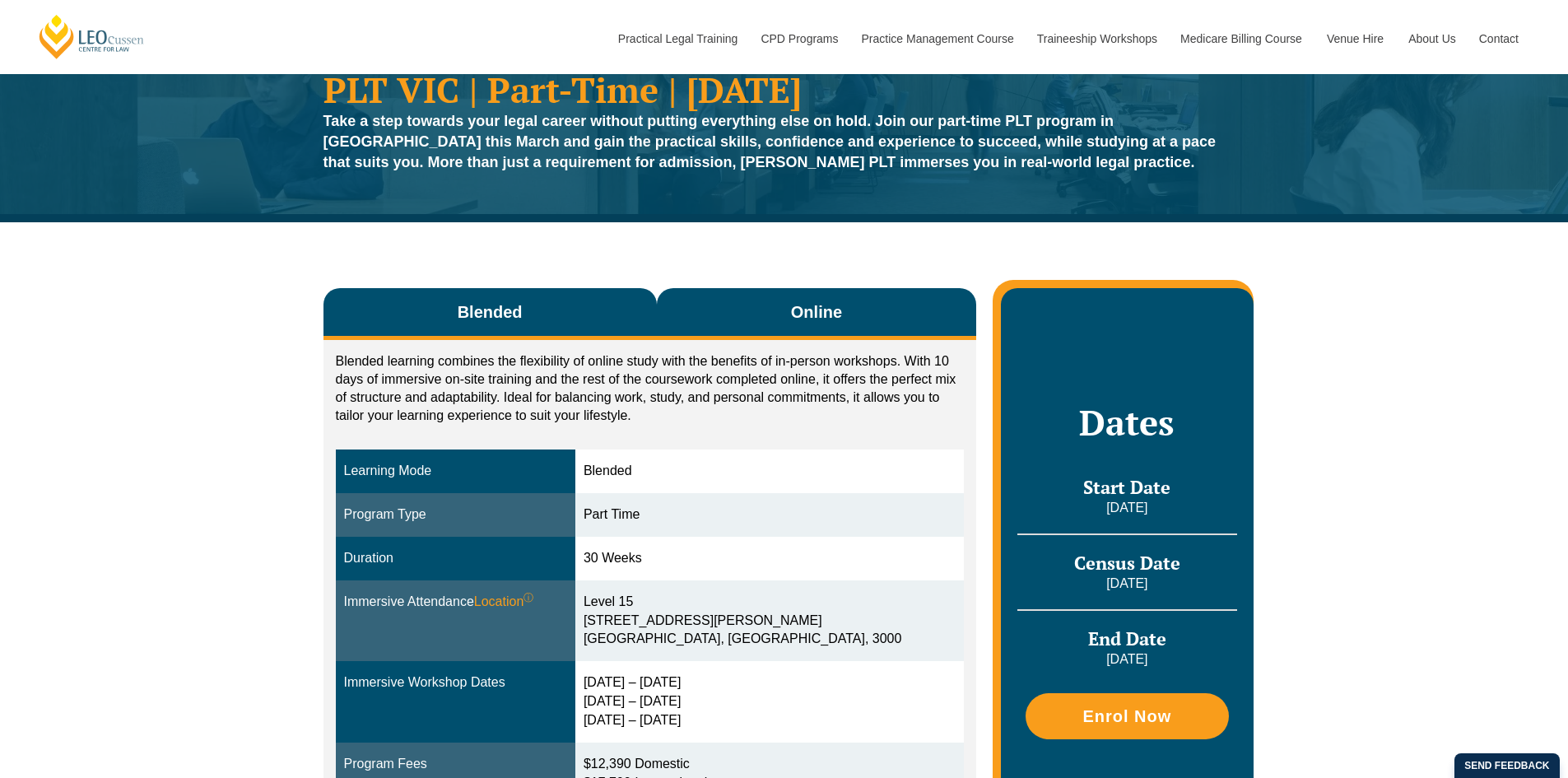
click at [864, 307] on button "Online" at bounding box center [816, 314] width 320 height 52
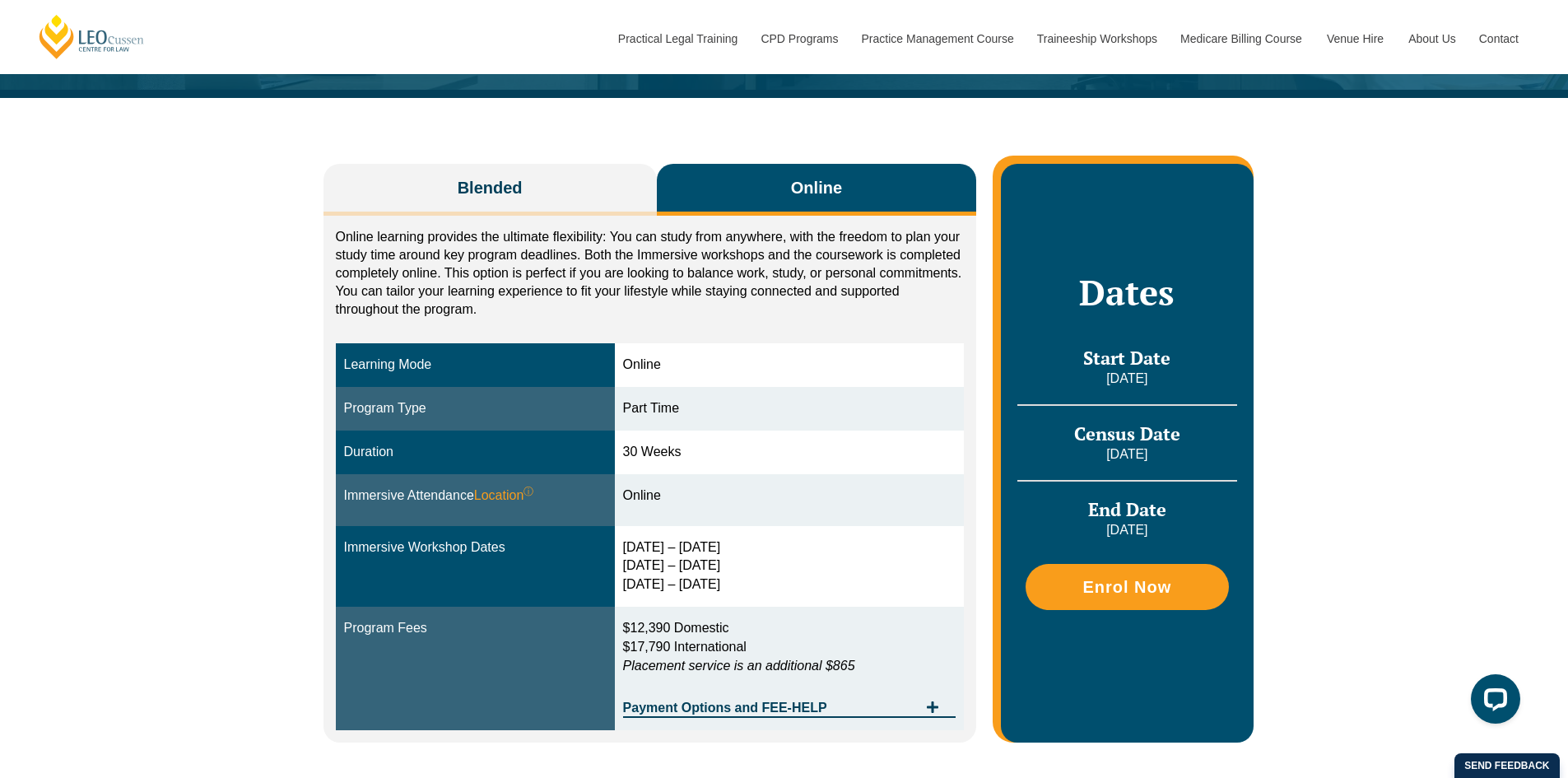
scroll to position [247, 0]
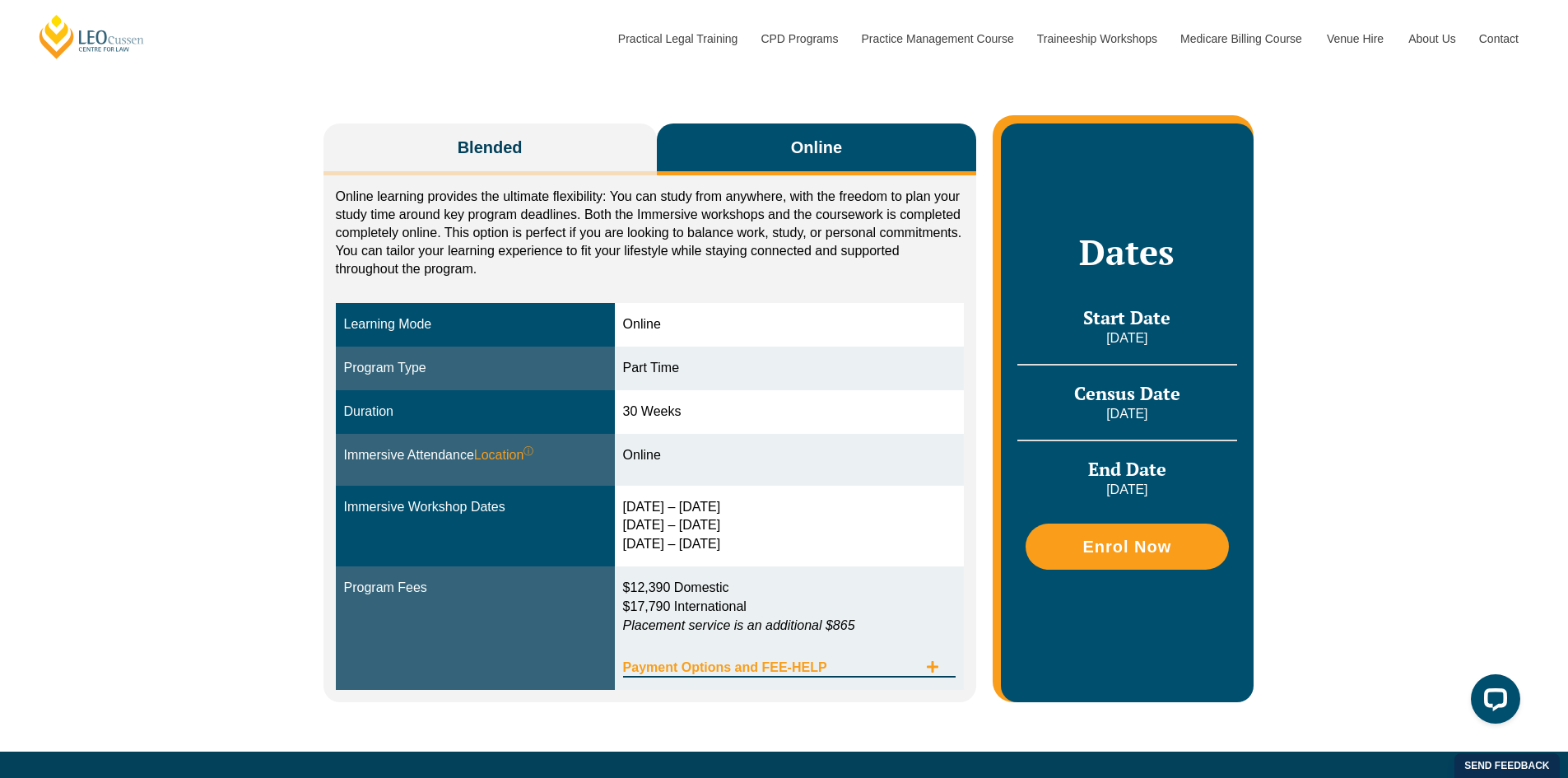
click at [926, 662] on icon "Tabs. Open items with Enter or Space, close with Escape and navigate using the …" at bounding box center [933, 666] width 13 height 13
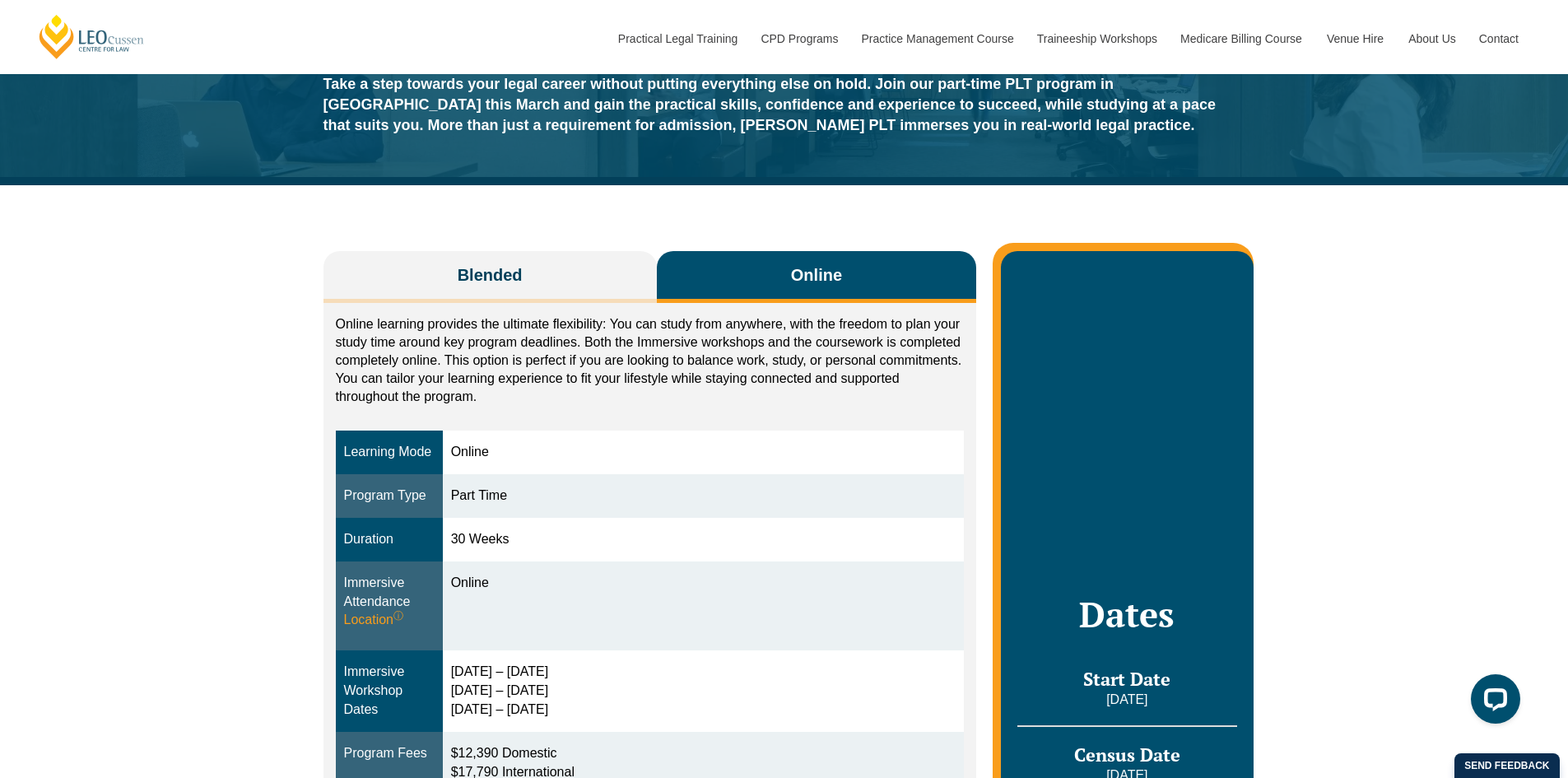
scroll to position [82, 0]
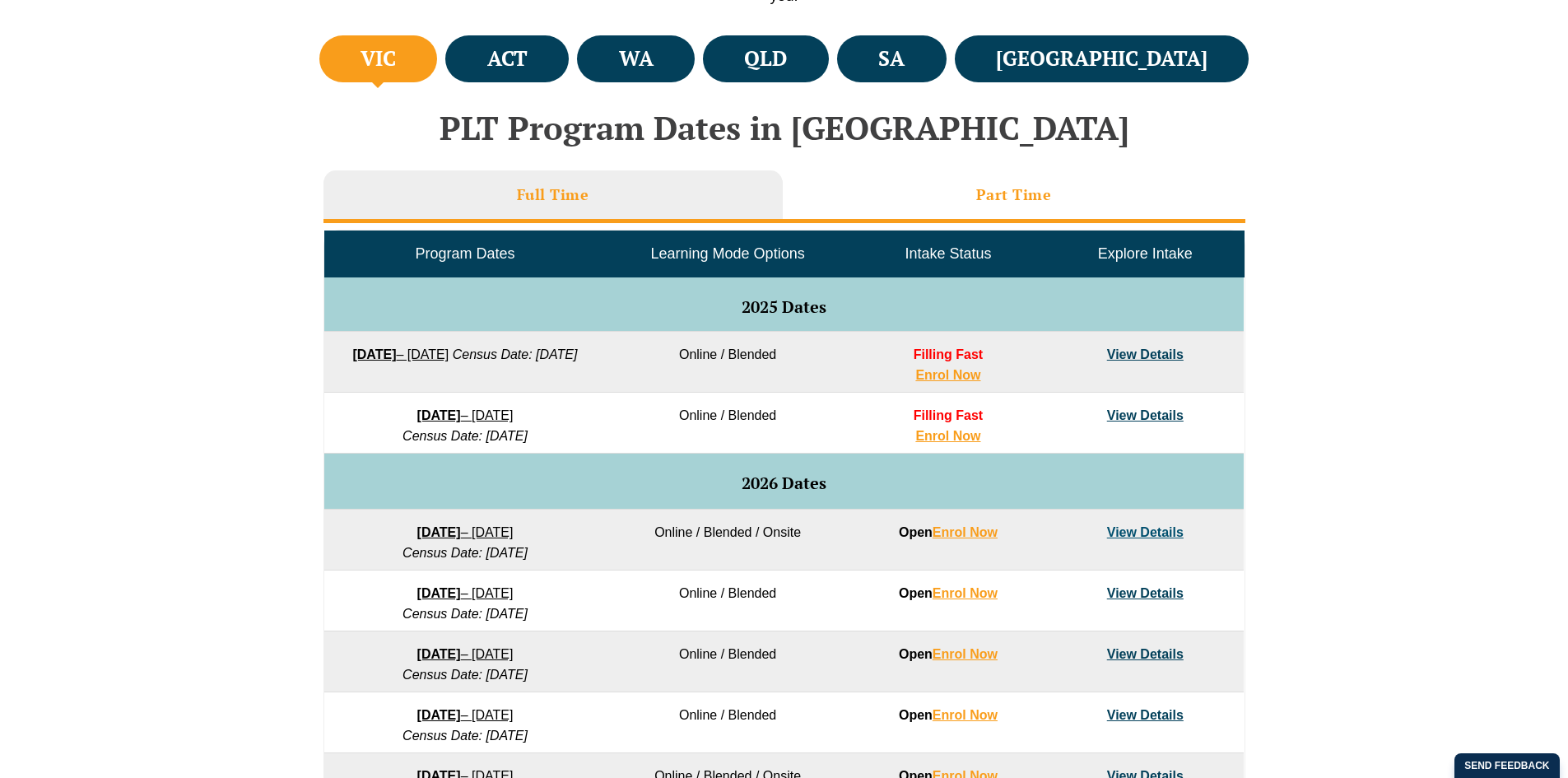
click at [947, 206] on li "Part Time" at bounding box center [1014, 196] width 463 height 53
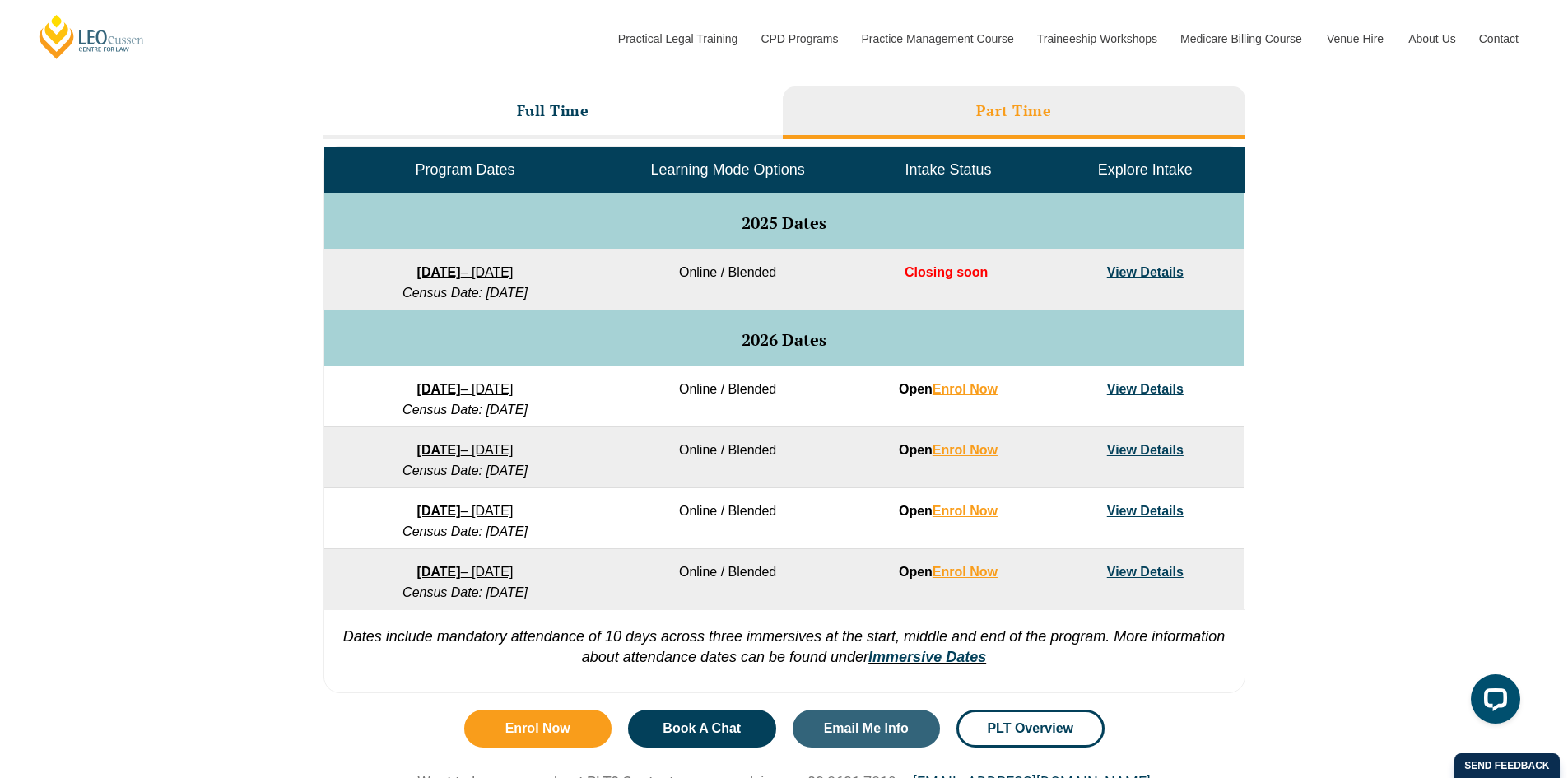
click at [1172, 397] on td "View Details" at bounding box center [1145, 396] width 197 height 61
click at [1174, 390] on link "View Details" at bounding box center [1145, 389] width 77 height 14
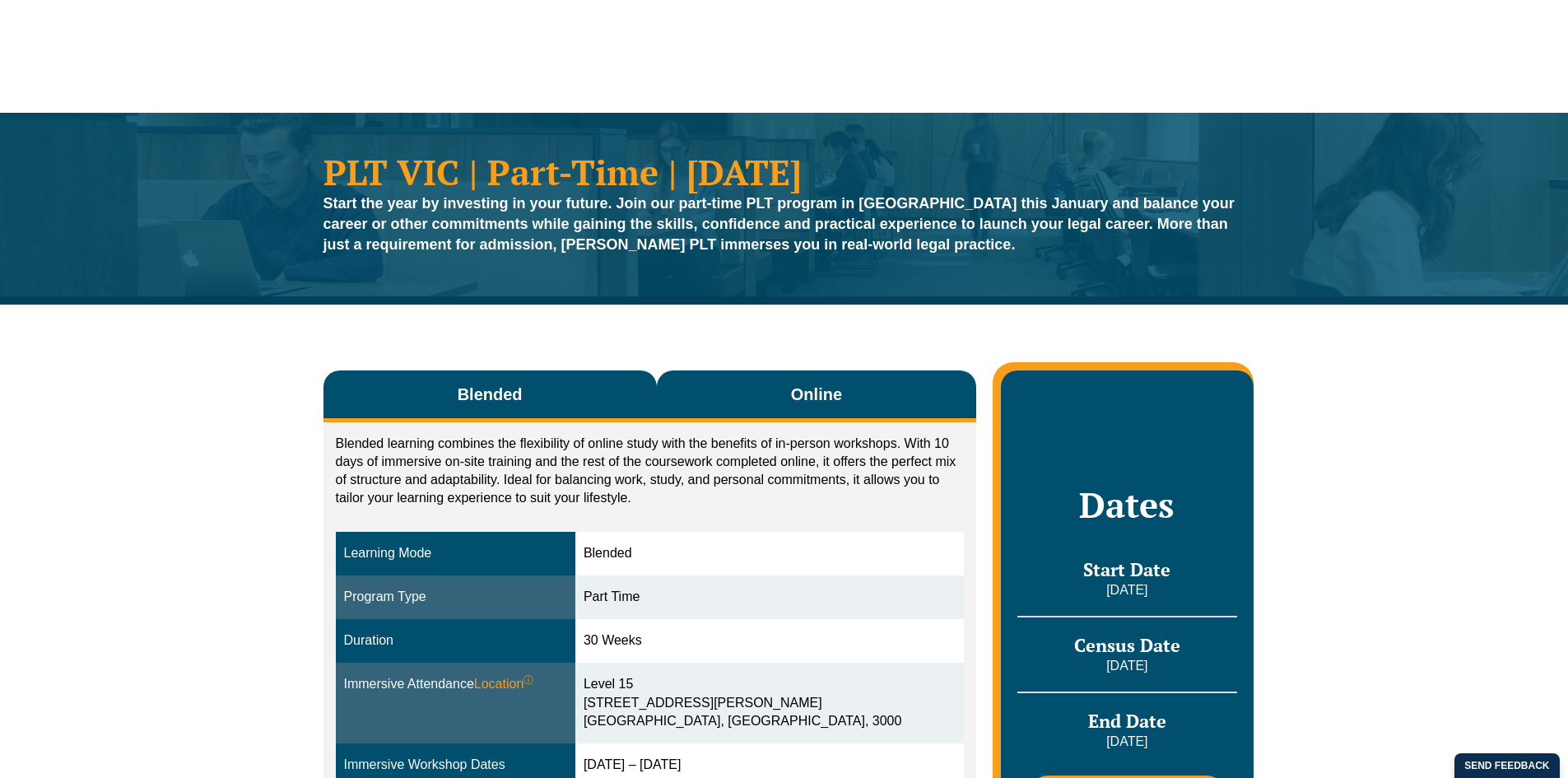
click at [906, 382] on button "Online" at bounding box center [816, 396] width 320 height 52
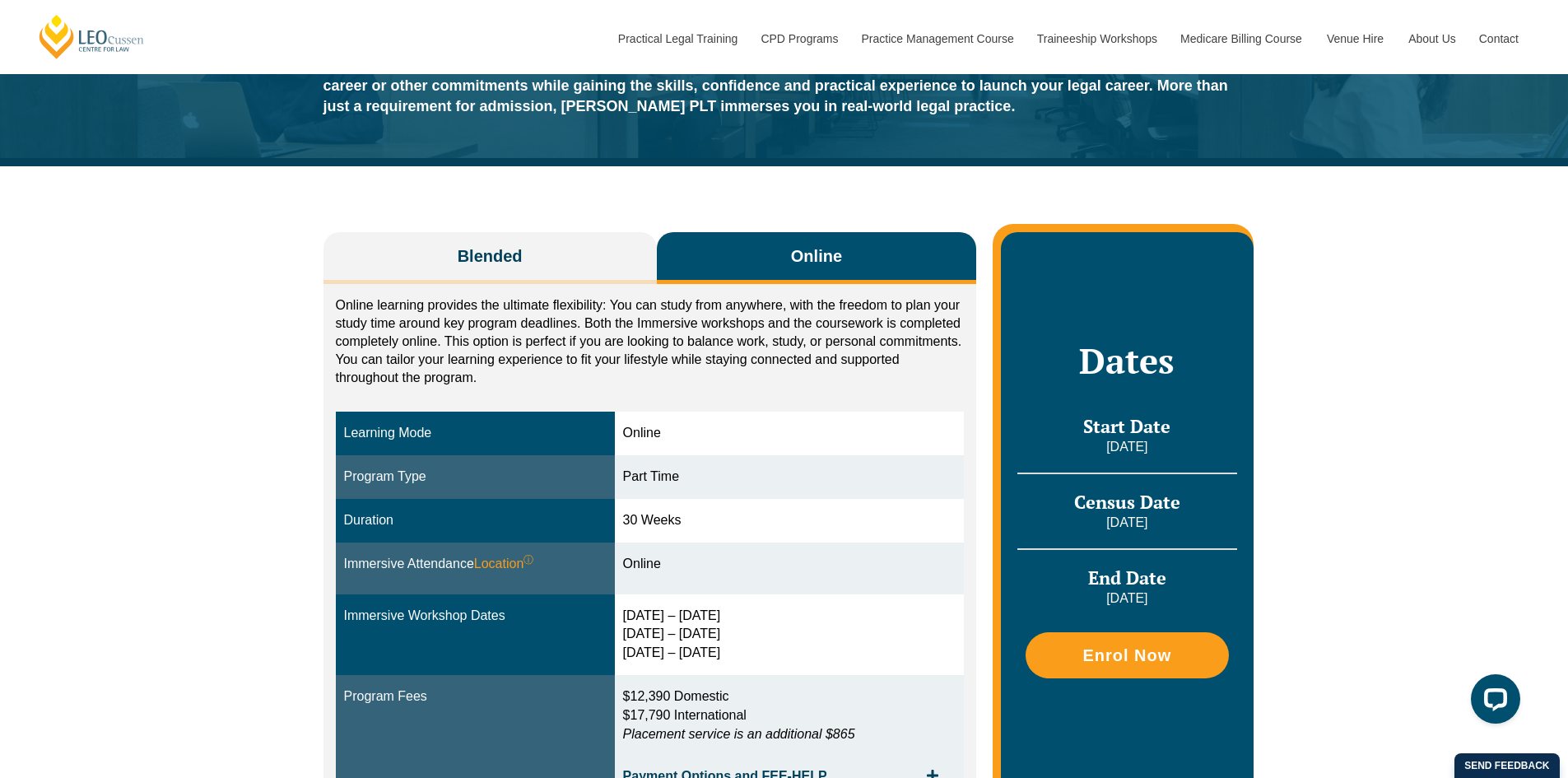
scroll to position [165, 0]
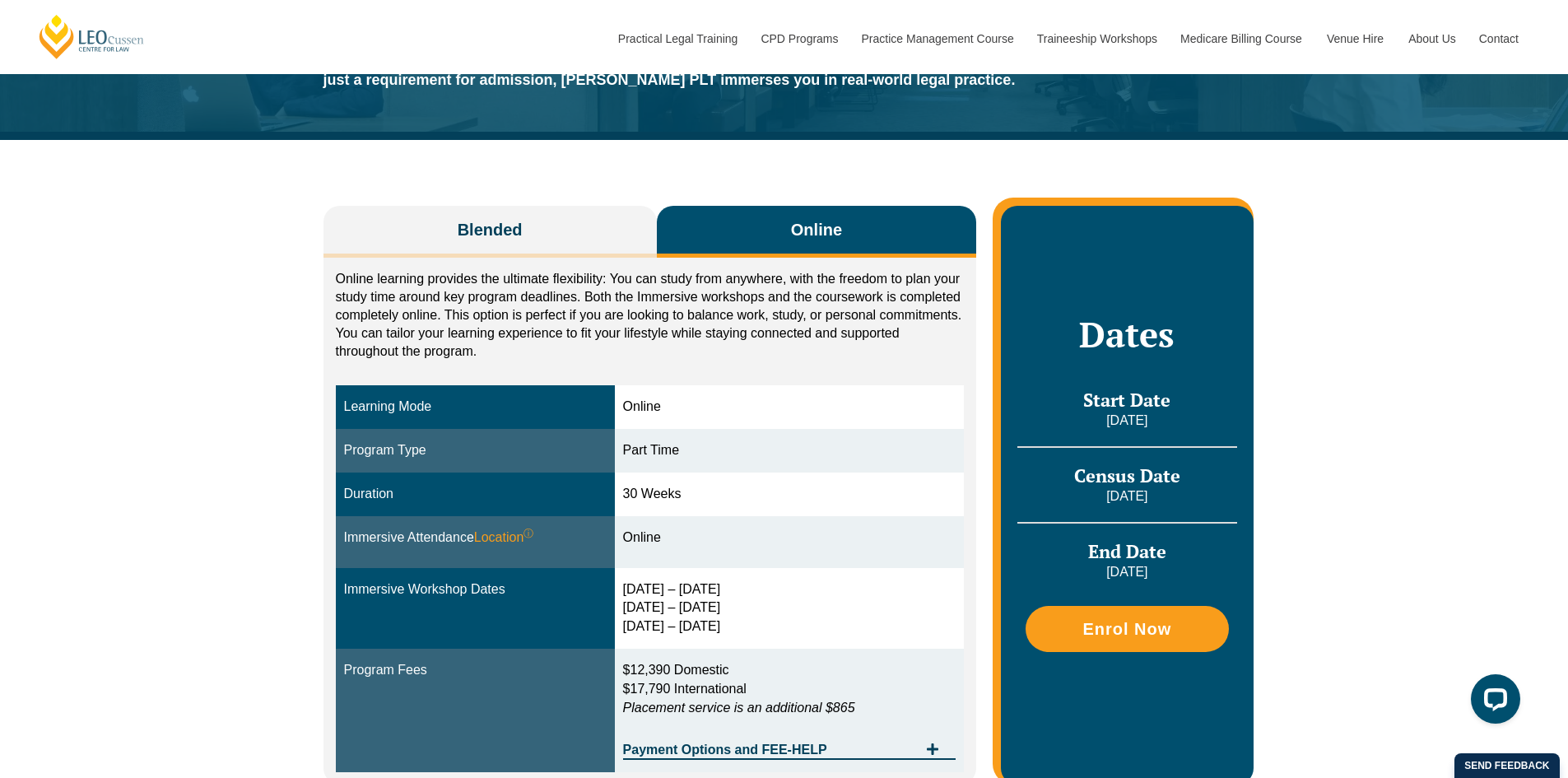
drag, startPoint x: 633, startPoint y: 590, endPoint x: 739, endPoint y: 626, distance: 111.9
click at [739, 626] on div "10 – 13 Feb 2026 3 – 5 Jun 2026 12 – 14 Aug 2026" at bounding box center [790, 608] width 333 height 56
click at [727, 626] on div "10 – 13 Feb 2026 3 – 5 Jun 2026 12 – 14 Aug 2026" at bounding box center [790, 608] width 333 height 56
drag, startPoint x: 633, startPoint y: 586, endPoint x: 747, endPoint y: 624, distance: 120.2
click at [747, 624] on div "10 – 13 Feb 2026 3 – 5 Jun 2026 12 – 14 Aug 2026" at bounding box center [790, 608] width 333 height 56
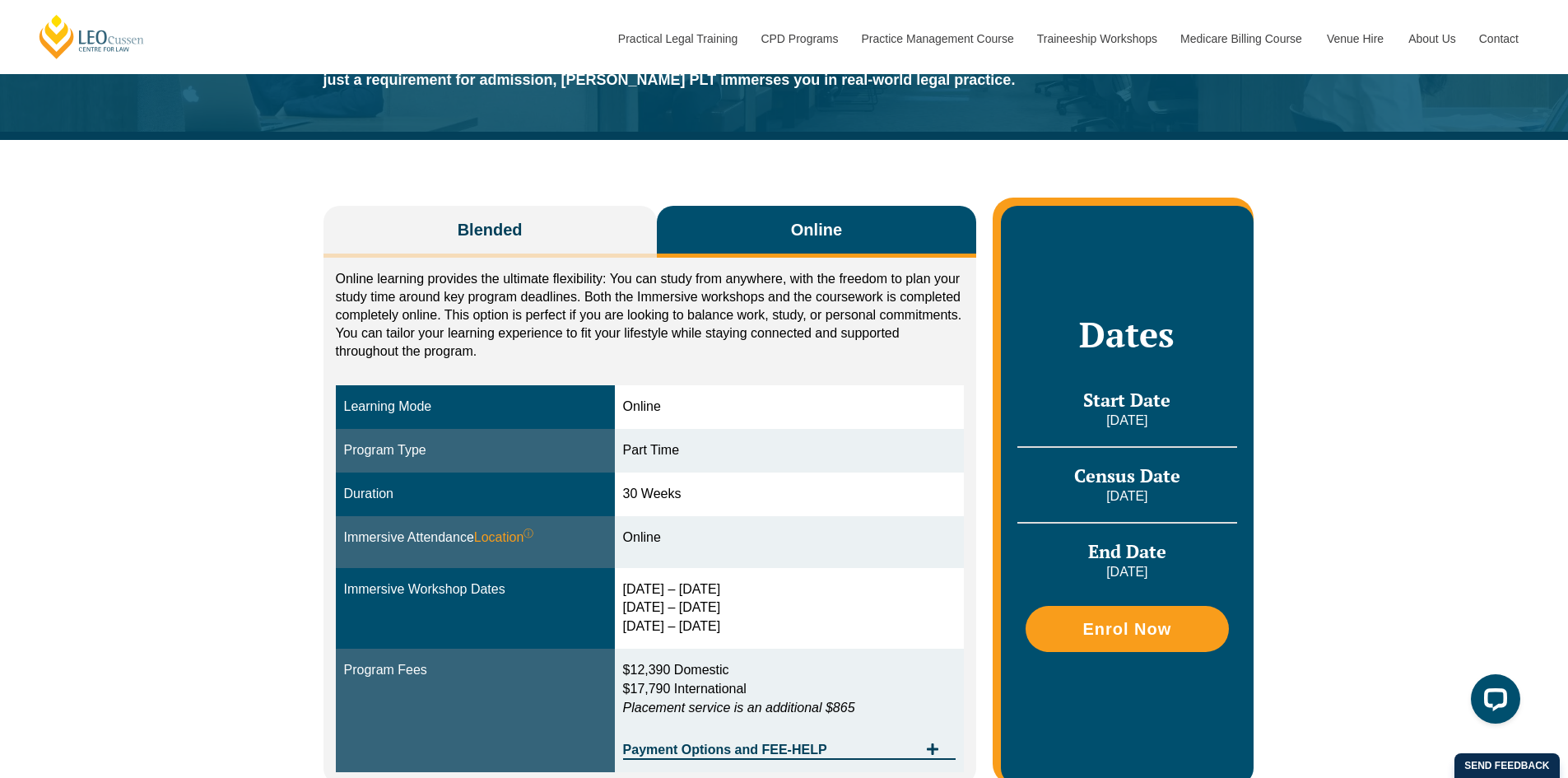
click at [747, 624] on div "10 – 13 Feb 2026 3 – 5 Jun 2026 12 – 14 Aug 2026" at bounding box center [790, 608] width 333 height 56
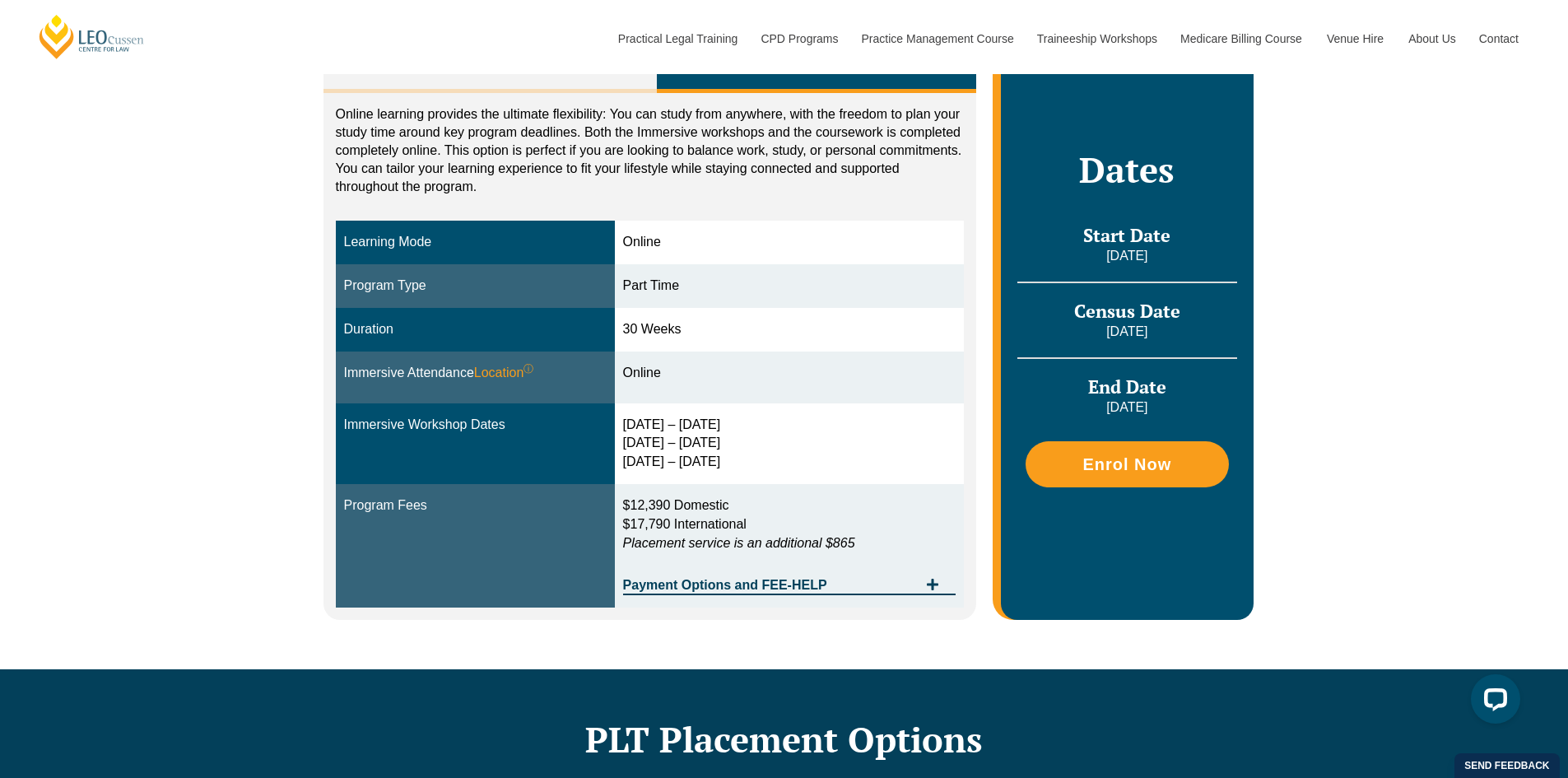
scroll to position [247, 0]
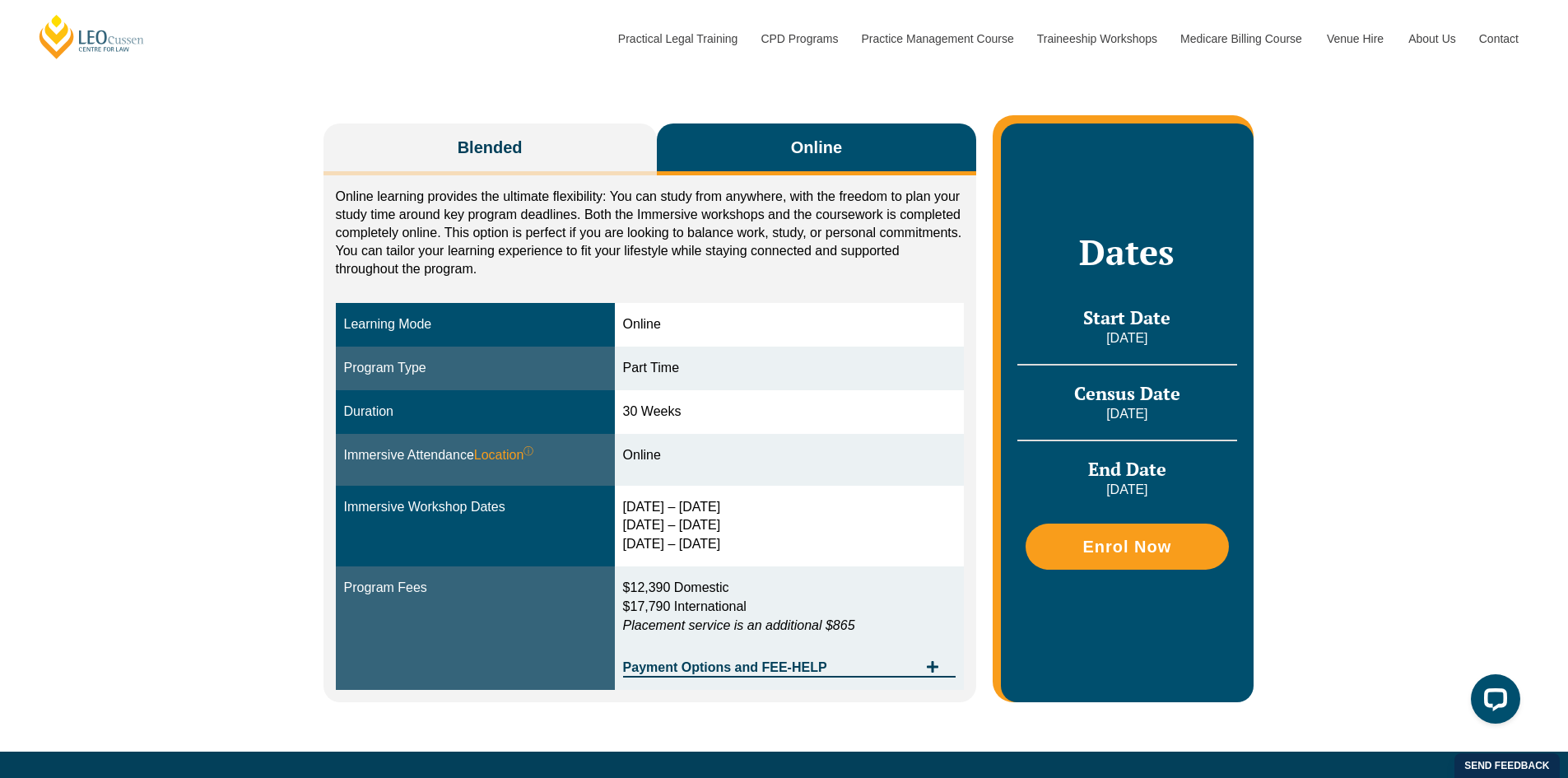
drag, startPoint x: 629, startPoint y: 506, endPoint x: 754, endPoint y: 538, distance: 129.0
click at [754, 538] on div "10 – 13 Feb 2026 3 – 5 Jun 2026 12 – 14 Aug 2026" at bounding box center [790, 526] width 333 height 56
click at [806, 550] on div "10 – 13 Feb 2026 3 – 5 Jun 2026 12 – 14 Aug 2026" at bounding box center [790, 526] width 333 height 56
click at [627, 505] on td "10 – 13 Feb 2026 3 – 5 Jun 2026 12 – 14 Aug 2026" at bounding box center [790, 526] width 350 height 81
click at [638, 505] on div "10 – 13 Feb 2026 3 – 5 Jun 2026 12 – 14 Aug 2026" at bounding box center [790, 526] width 333 height 56
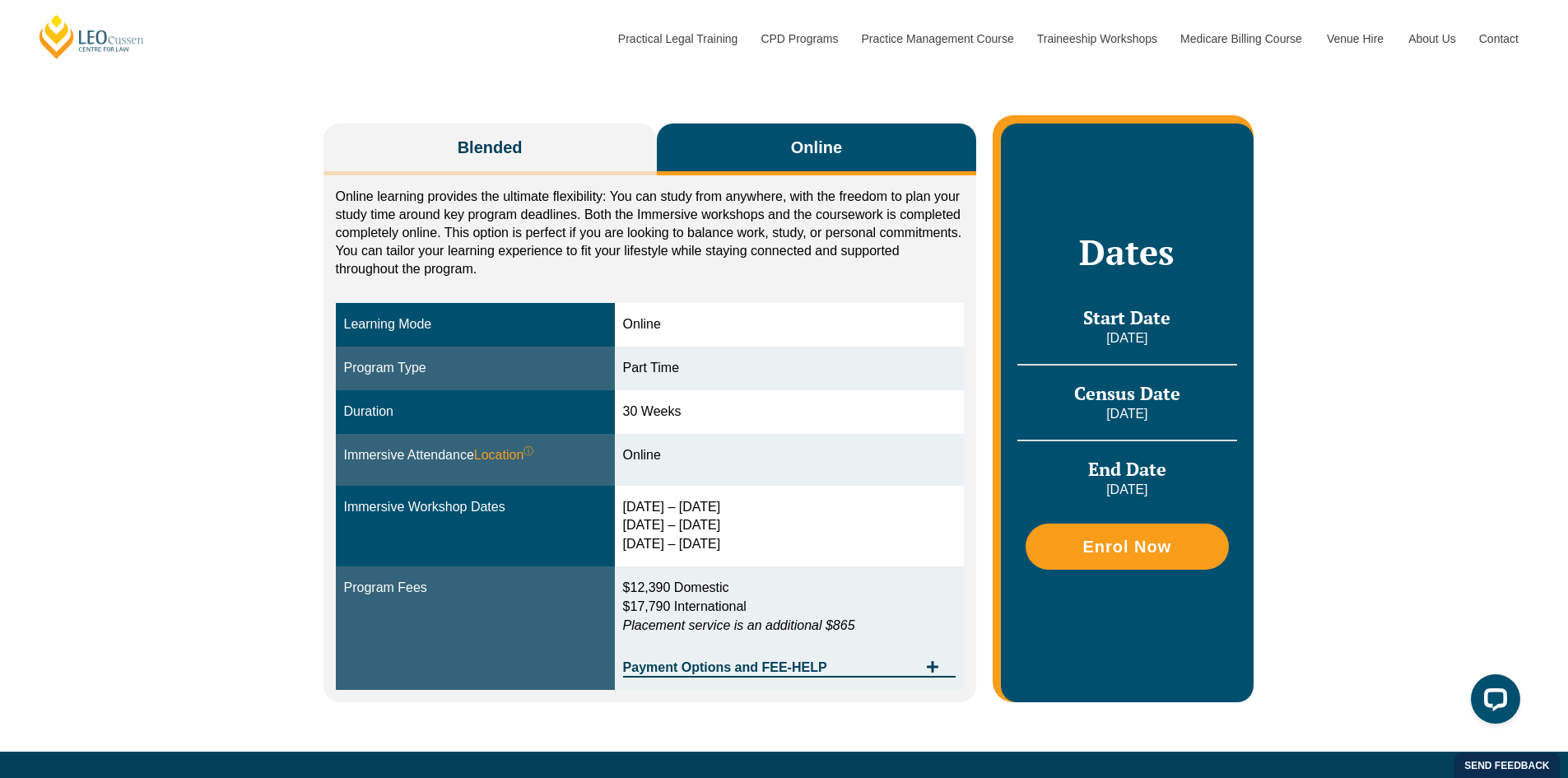
drag, startPoint x: 630, startPoint y: 506, endPoint x: 743, endPoint y: 538, distance: 117.4
click at [743, 538] on div "10 – 13 Feb 2026 3 – 5 Jun 2026 12 – 14 Aug 2026" at bounding box center [790, 526] width 333 height 56
click at [789, 540] on div "10 – 13 Feb 2026 3 – 5 Jun 2026 12 – 14 Aug 2026" at bounding box center [790, 526] width 333 height 56
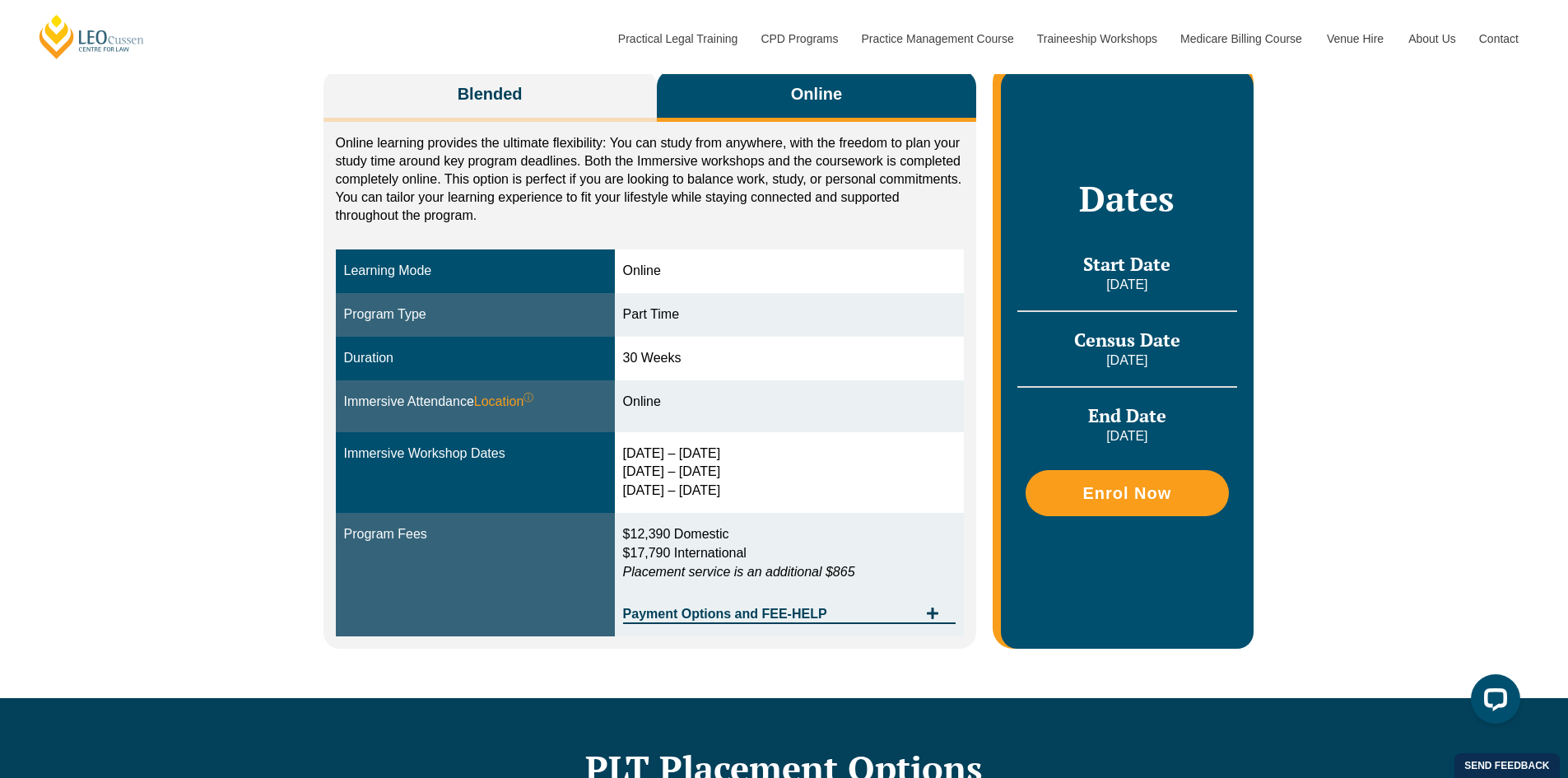
scroll to position [330, 0]
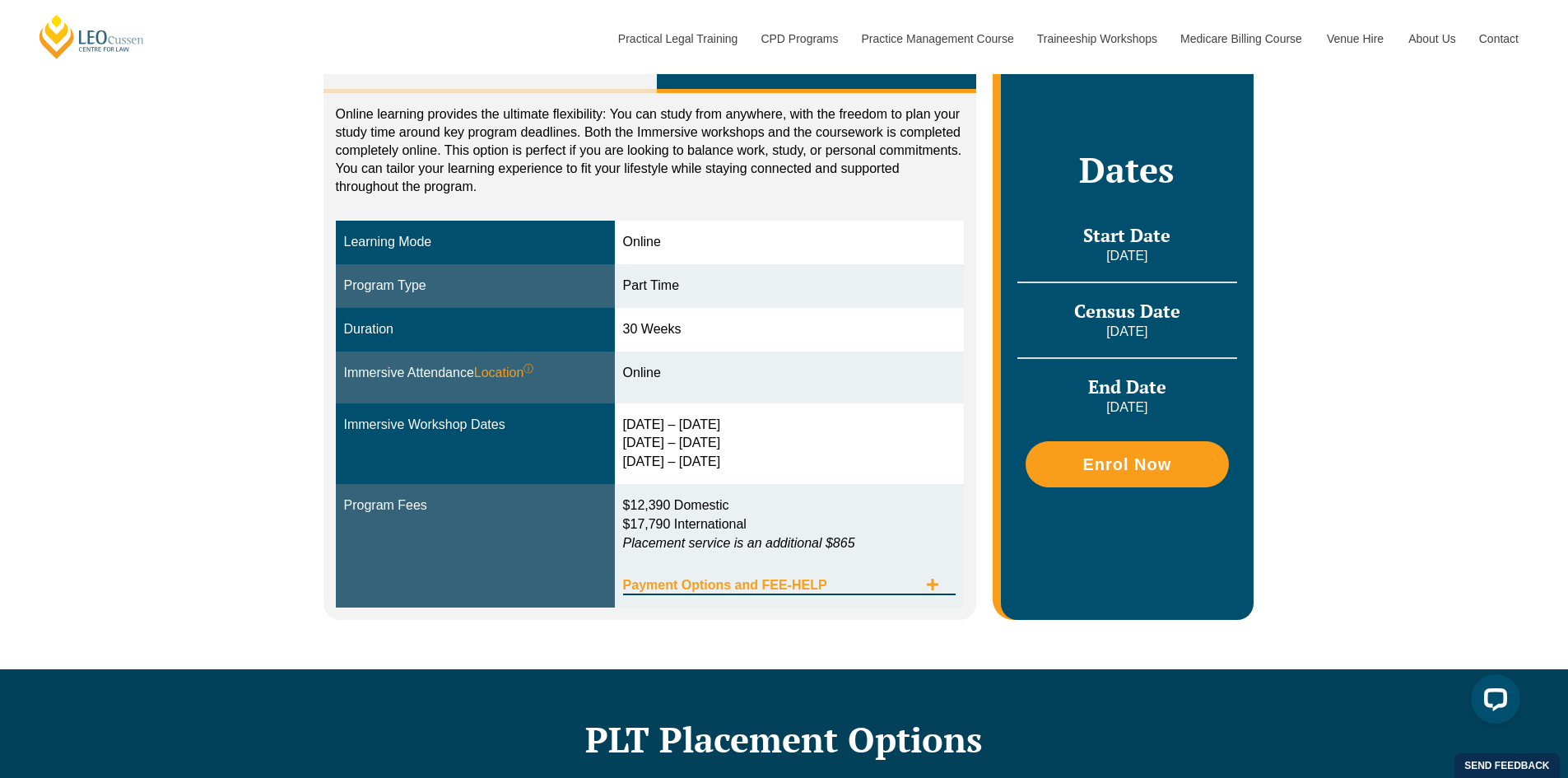
click at [925, 592] on span "Tabs. Open items with Enter or Space, close with Escape and navigate using the …" at bounding box center [933, 586] width 30 height 16
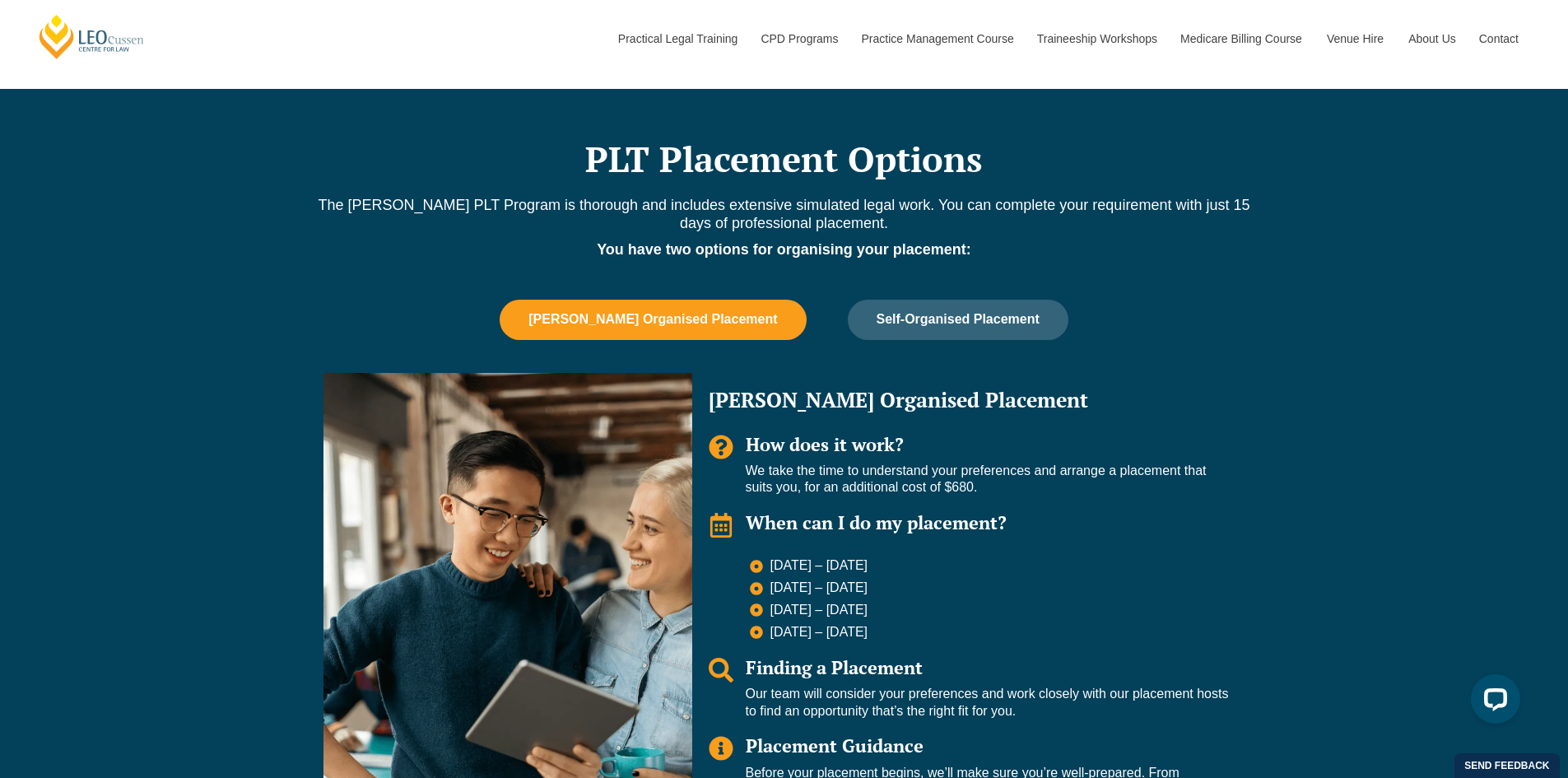
scroll to position [1316, 0]
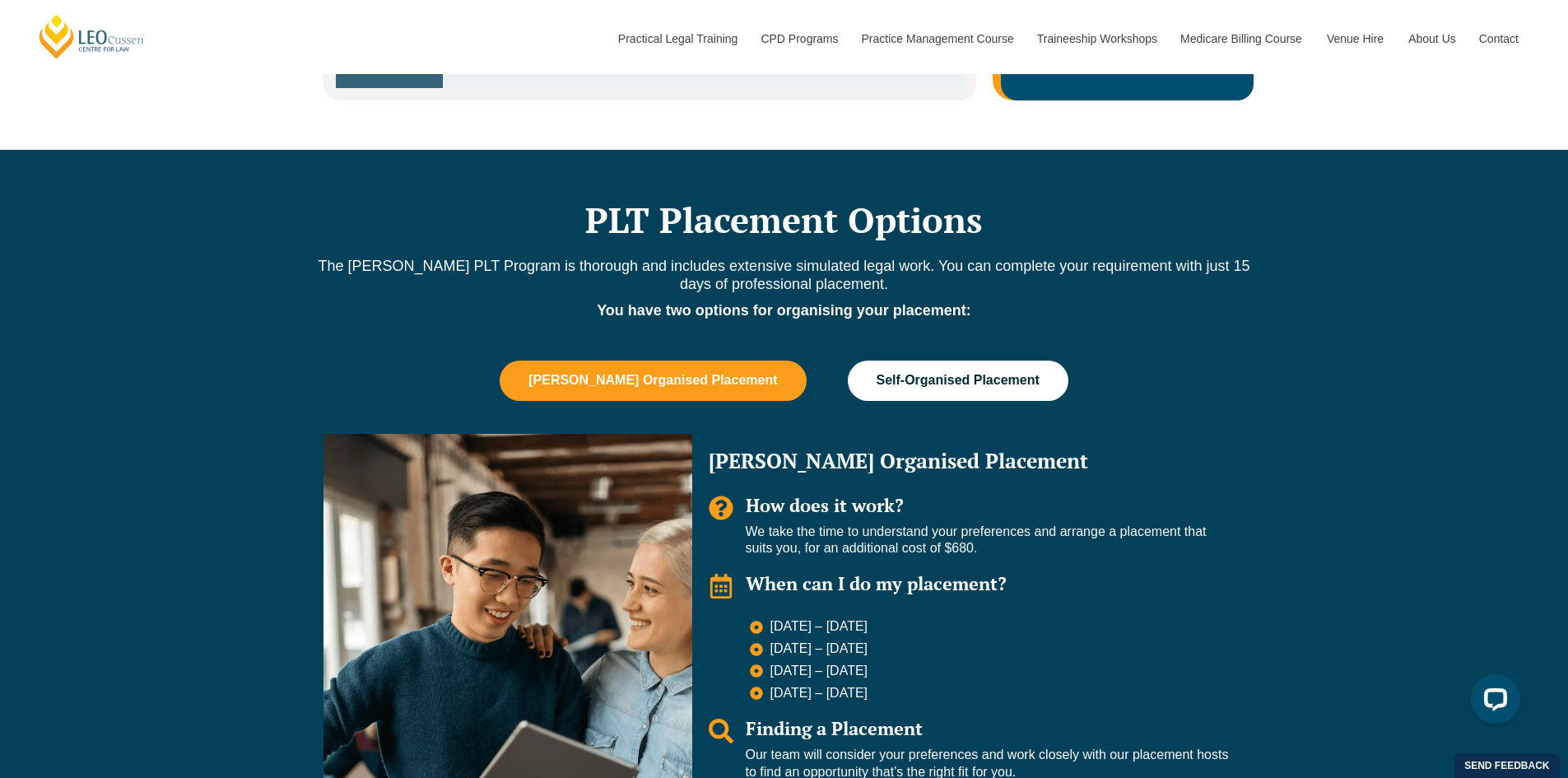
click at [1025, 371] on button "Self-Organised Placement" at bounding box center [958, 380] width 220 height 40
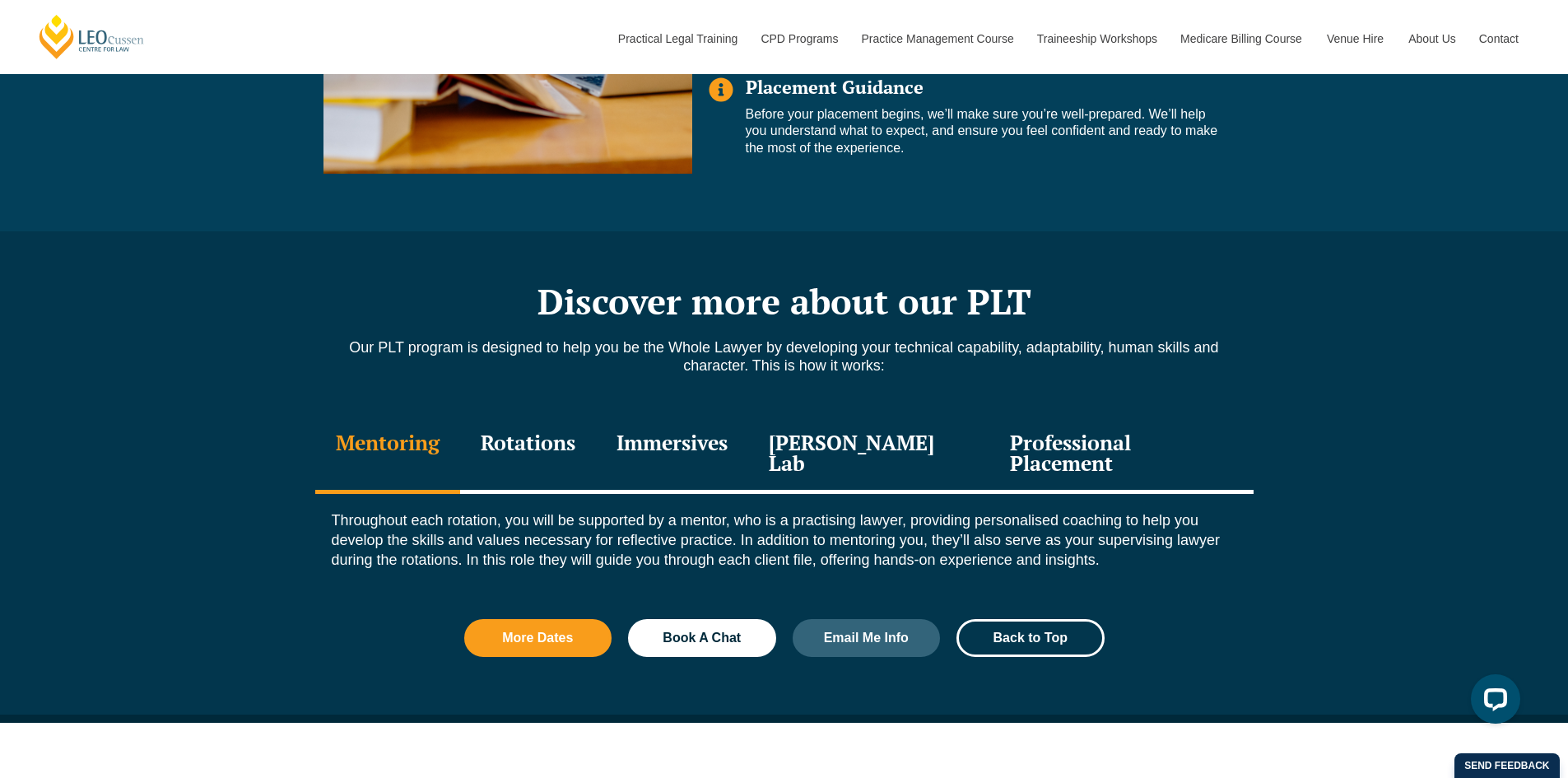
scroll to position [2057, 0]
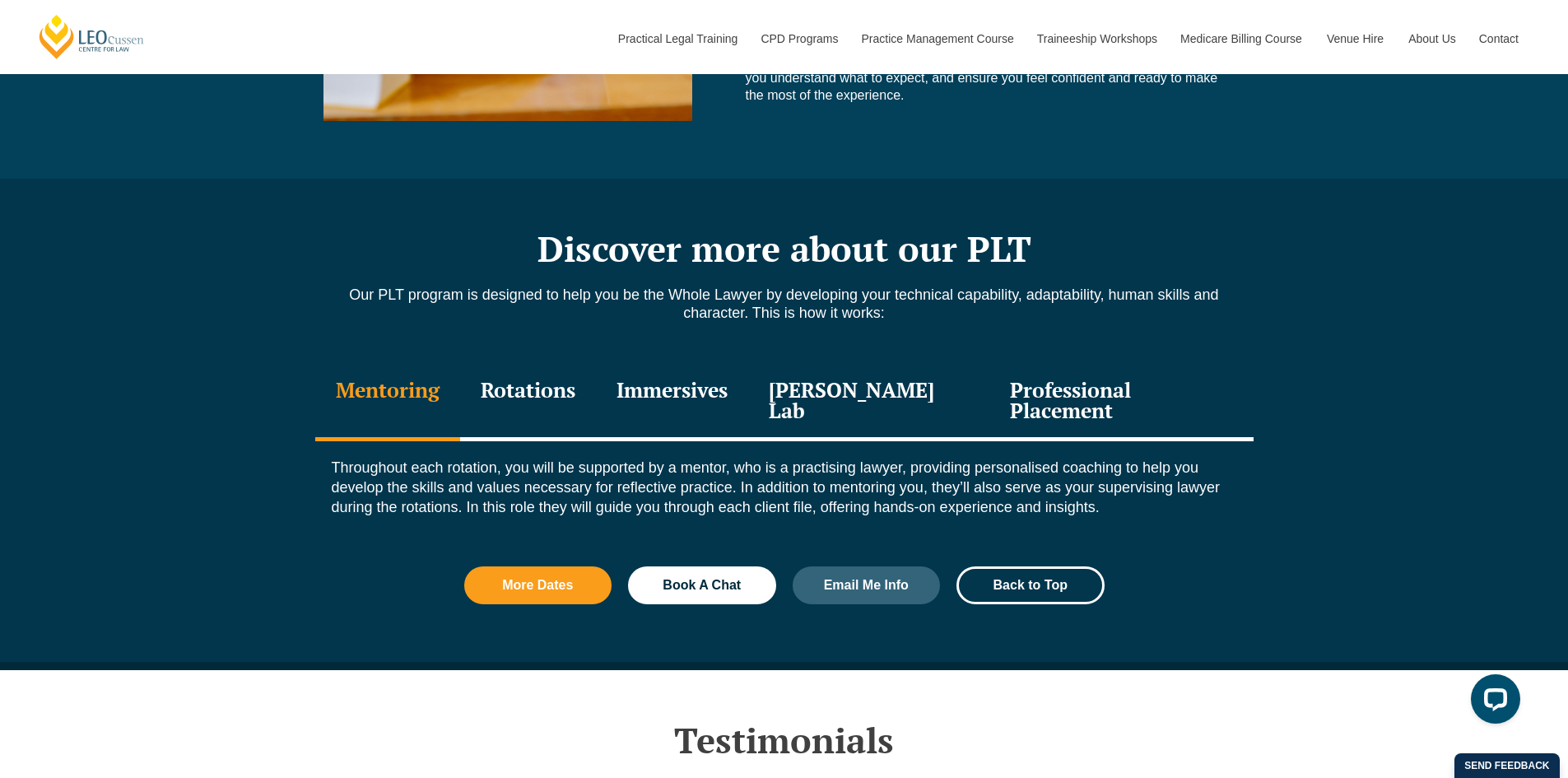
click at [519, 382] on div "Rotations" at bounding box center [528, 402] width 136 height 78
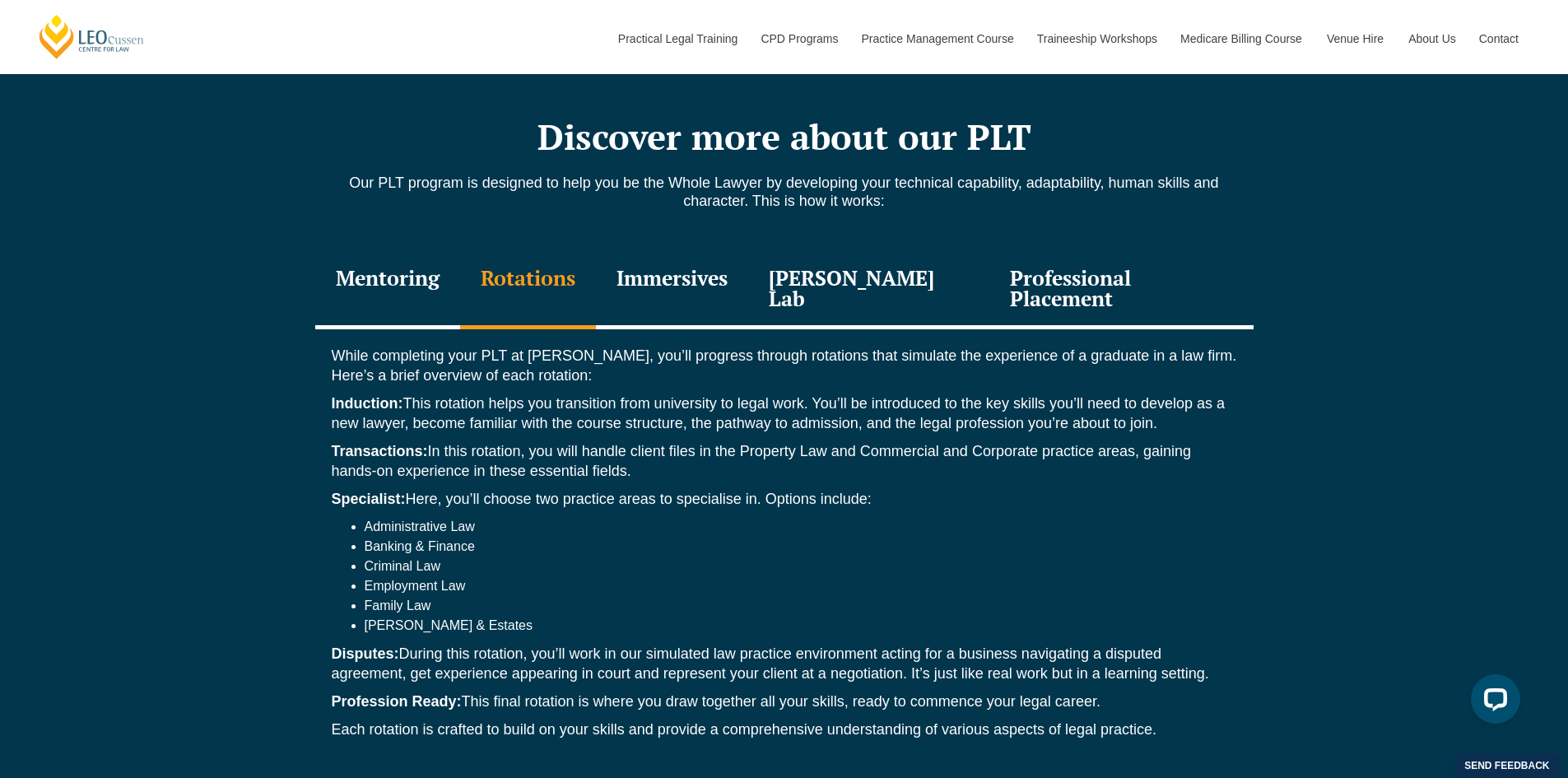
scroll to position [2139, 0]
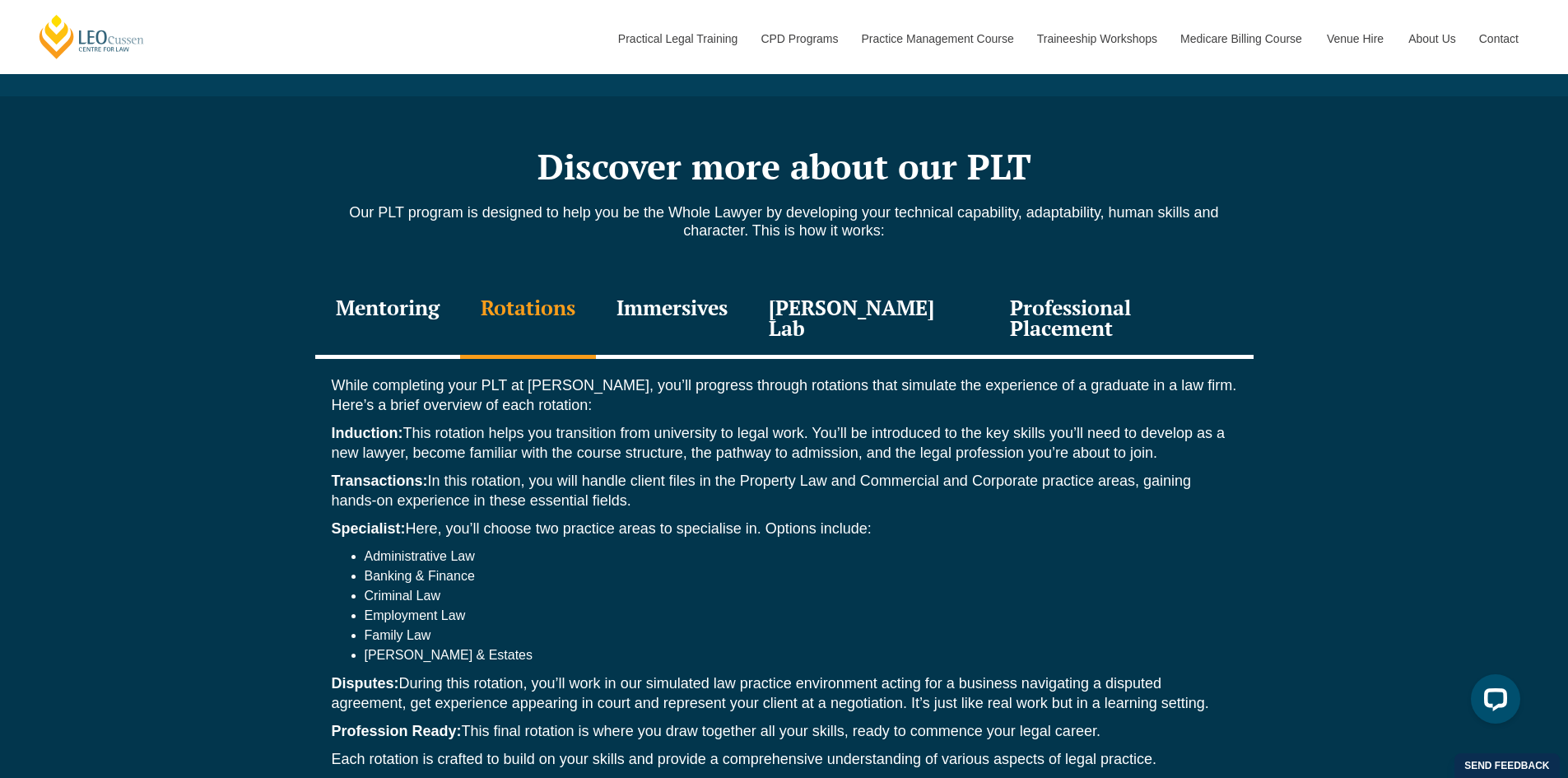
click at [656, 307] on div "Immersives" at bounding box center [672, 319] width 152 height 78
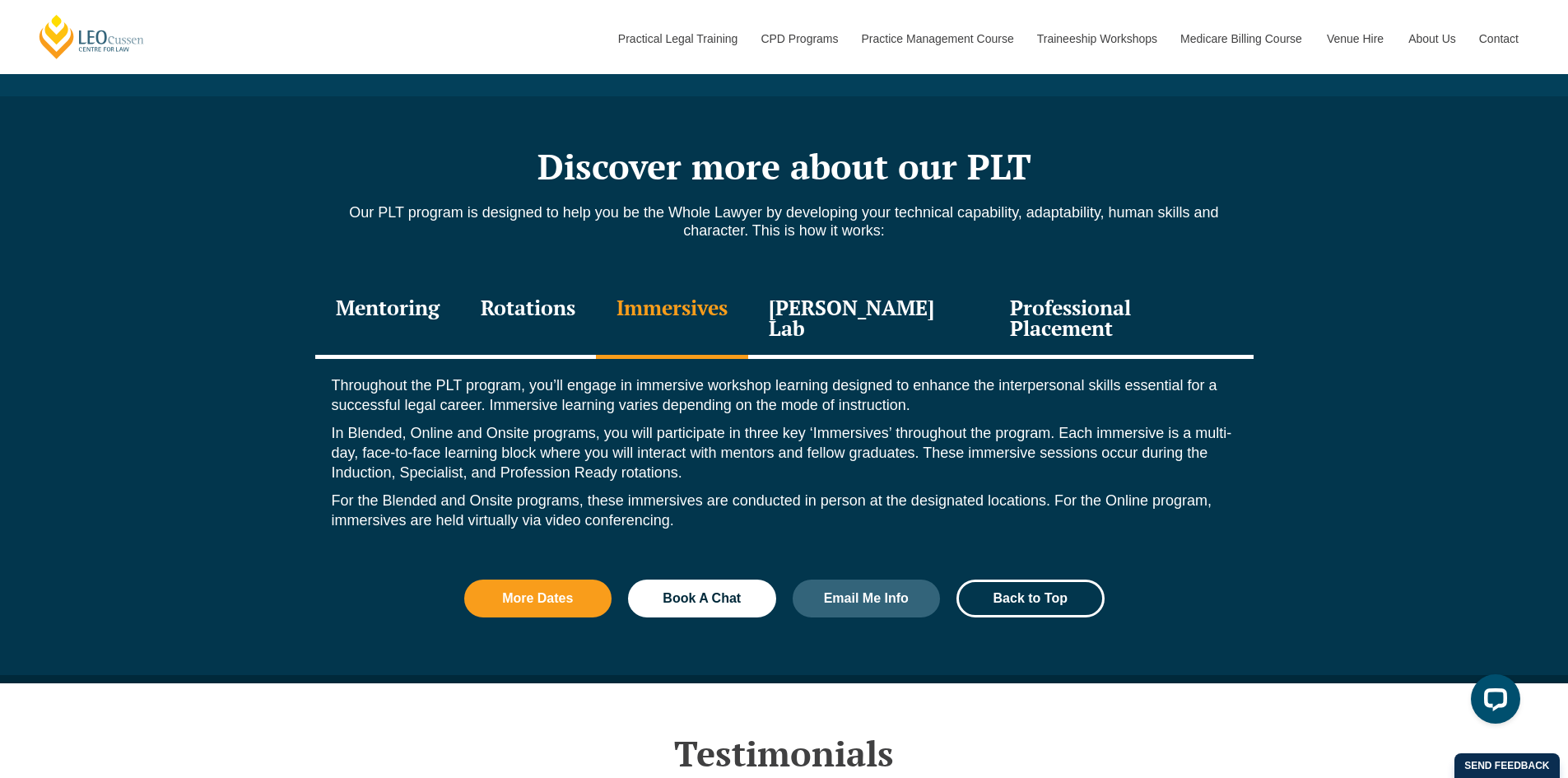
click at [889, 300] on div "Leo Justice Lab" at bounding box center [869, 319] width 242 height 78
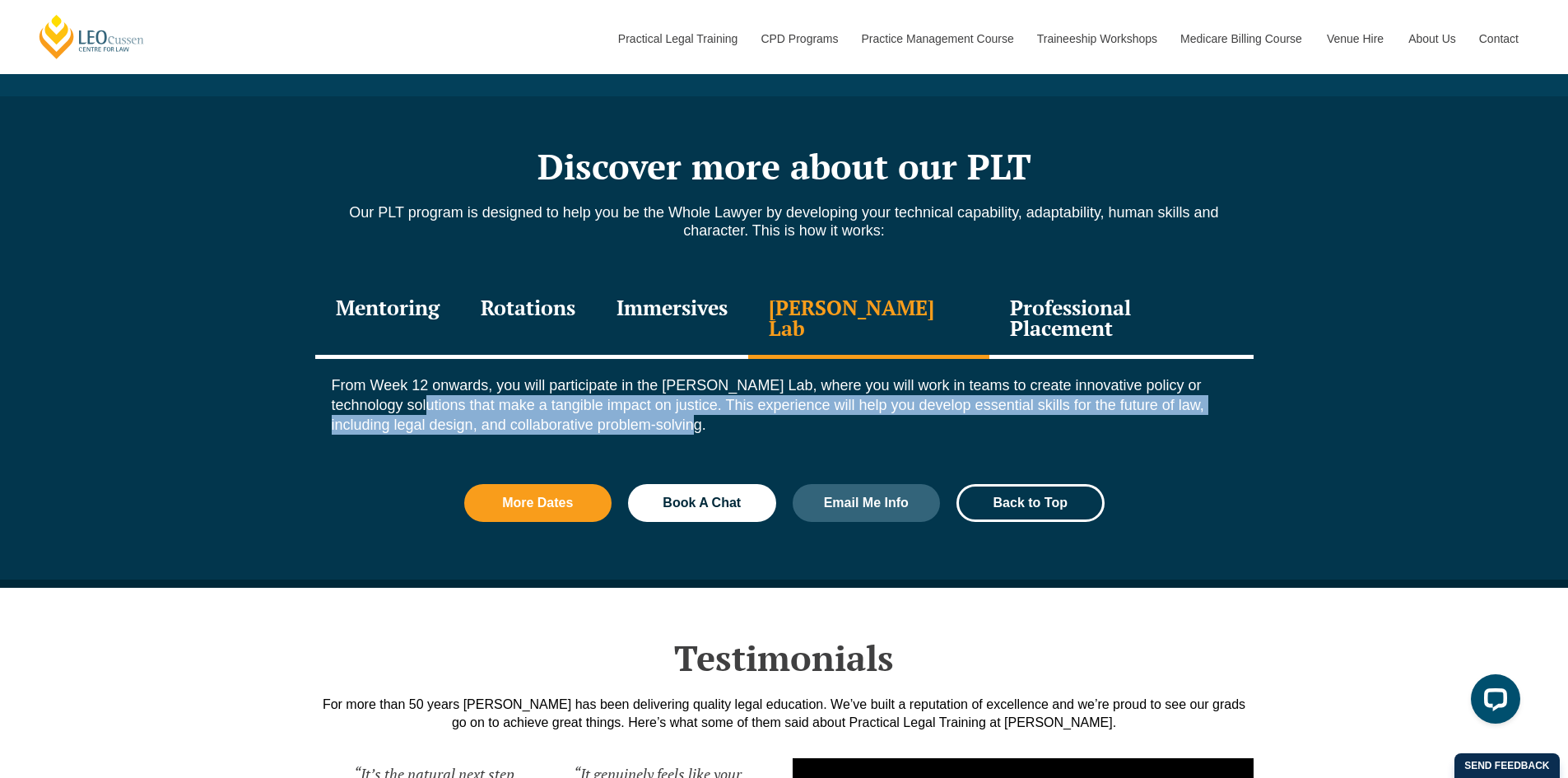
drag, startPoint x: 363, startPoint y: 382, endPoint x: 1030, endPoint y: 407, distance: 667.5
click at [1030, 407] on p "From Week 12 onwards, you will participate in the Leo Justice Lab, where you wi…" at bounding box center [784, 404] width 905 height 59
click at [887, 416] on div "From Week 12 onwards, you will participate in the Leo Justice Lab, where you wi…" at bounding box center [784, 409] width 939 height 100
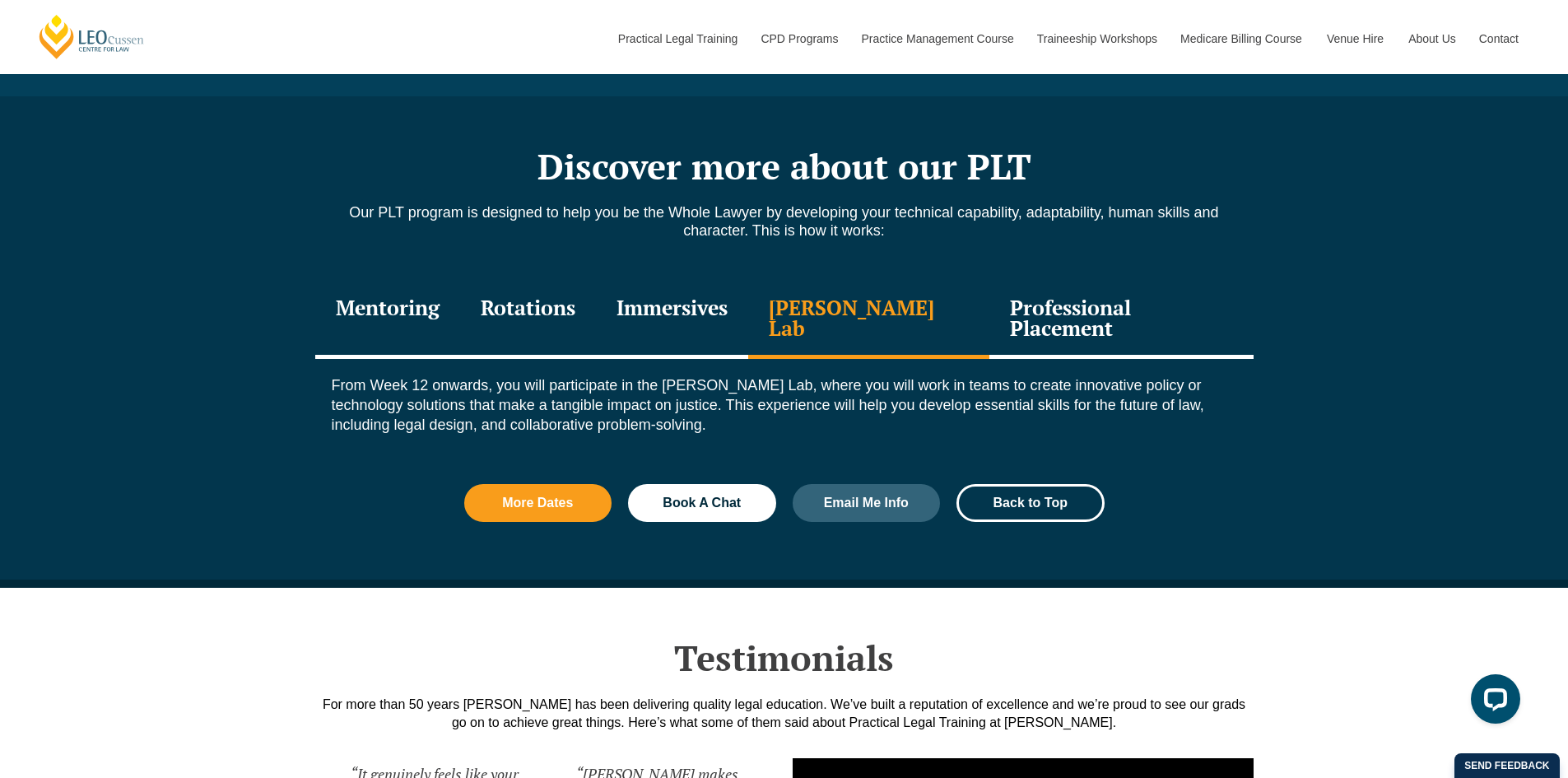
click at [1061, 306] on div "Professional Placement" at bounding box center [1121, 319] width 264 height 78
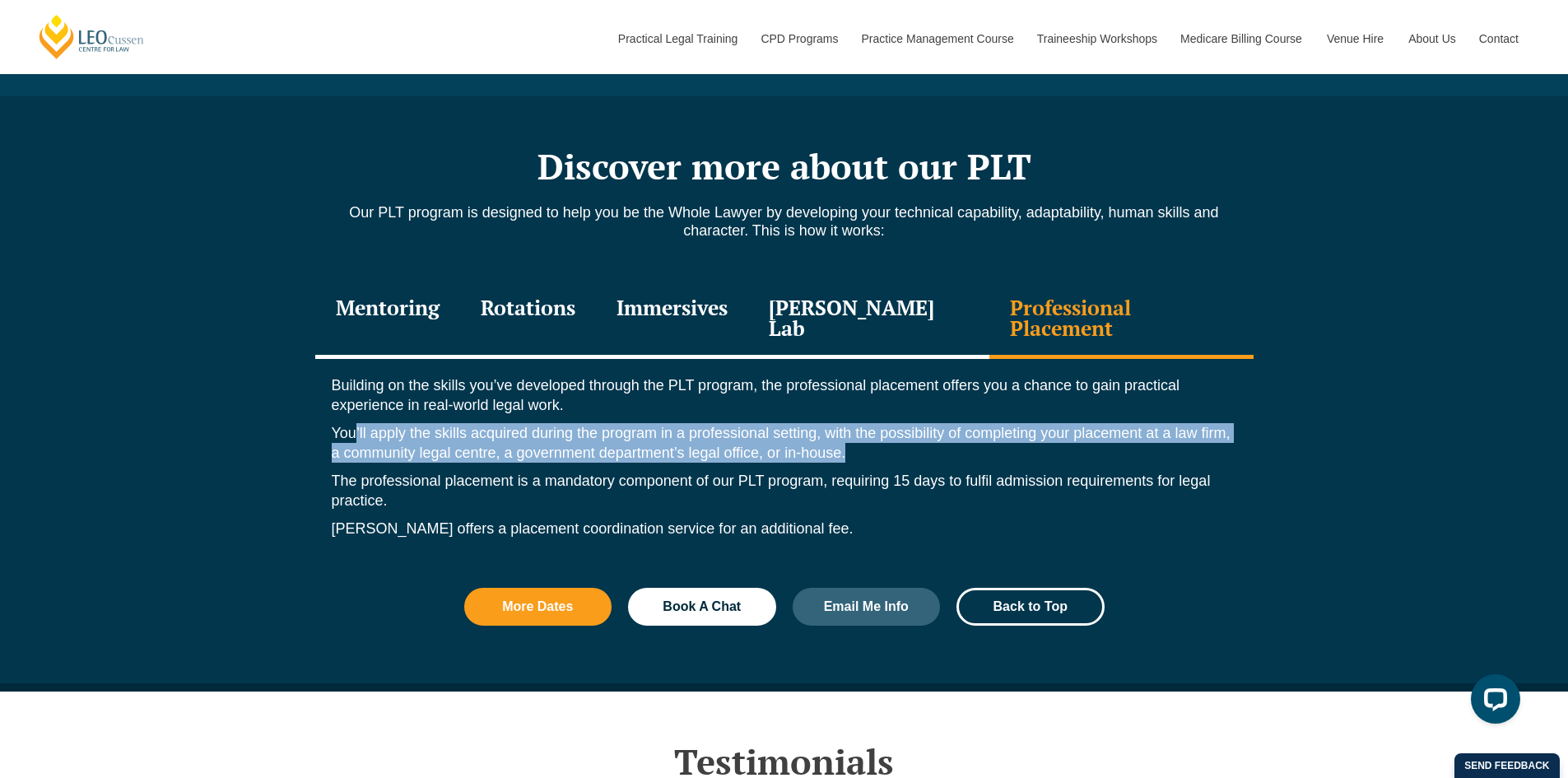
drag, startPoint x: 405, startPoint y: 418, endPoint x: 867, endPoint y: 441, distance: 462.6
click at [867, 441] on p "You’ll apply the skills acquired during the program in a professional setting, …" at bounding box center [784, 442] width 905 height 40
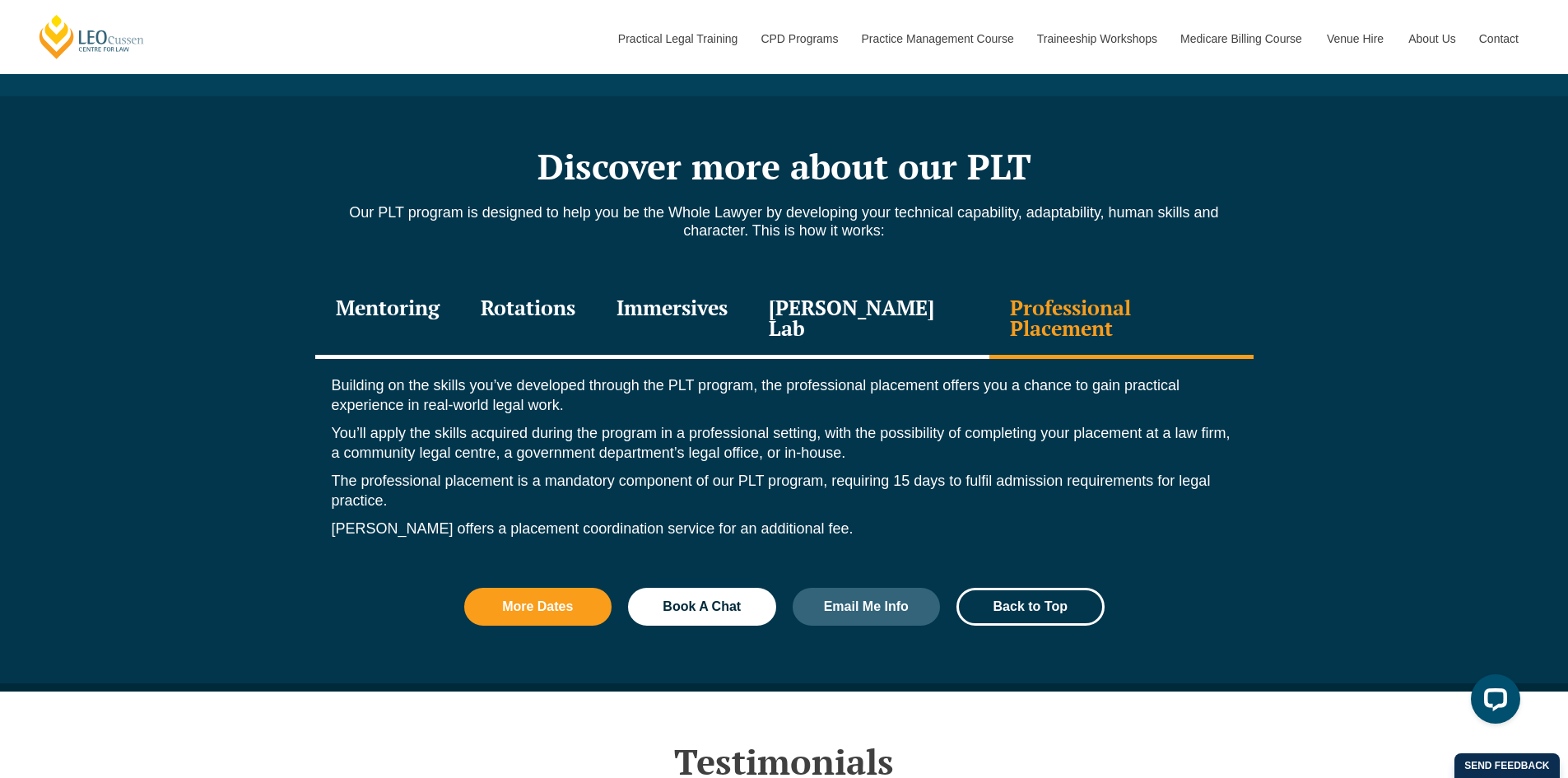
click at [517, 471] on p "The professional placement is a mandatory component of our PLT program, requiri…" at bounding box center [784, 490] width 905 height 40
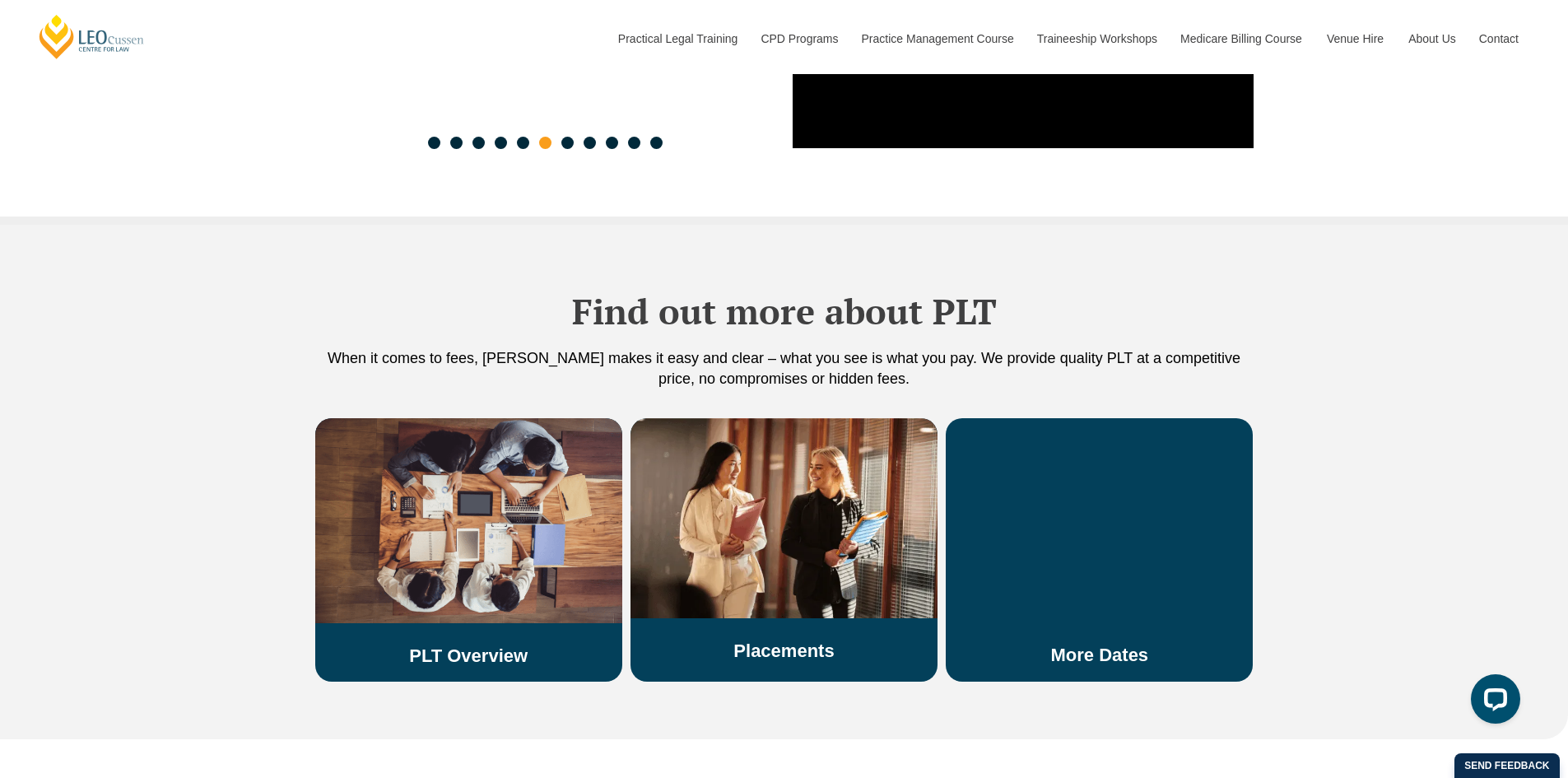
scroll to position [3292, 0]
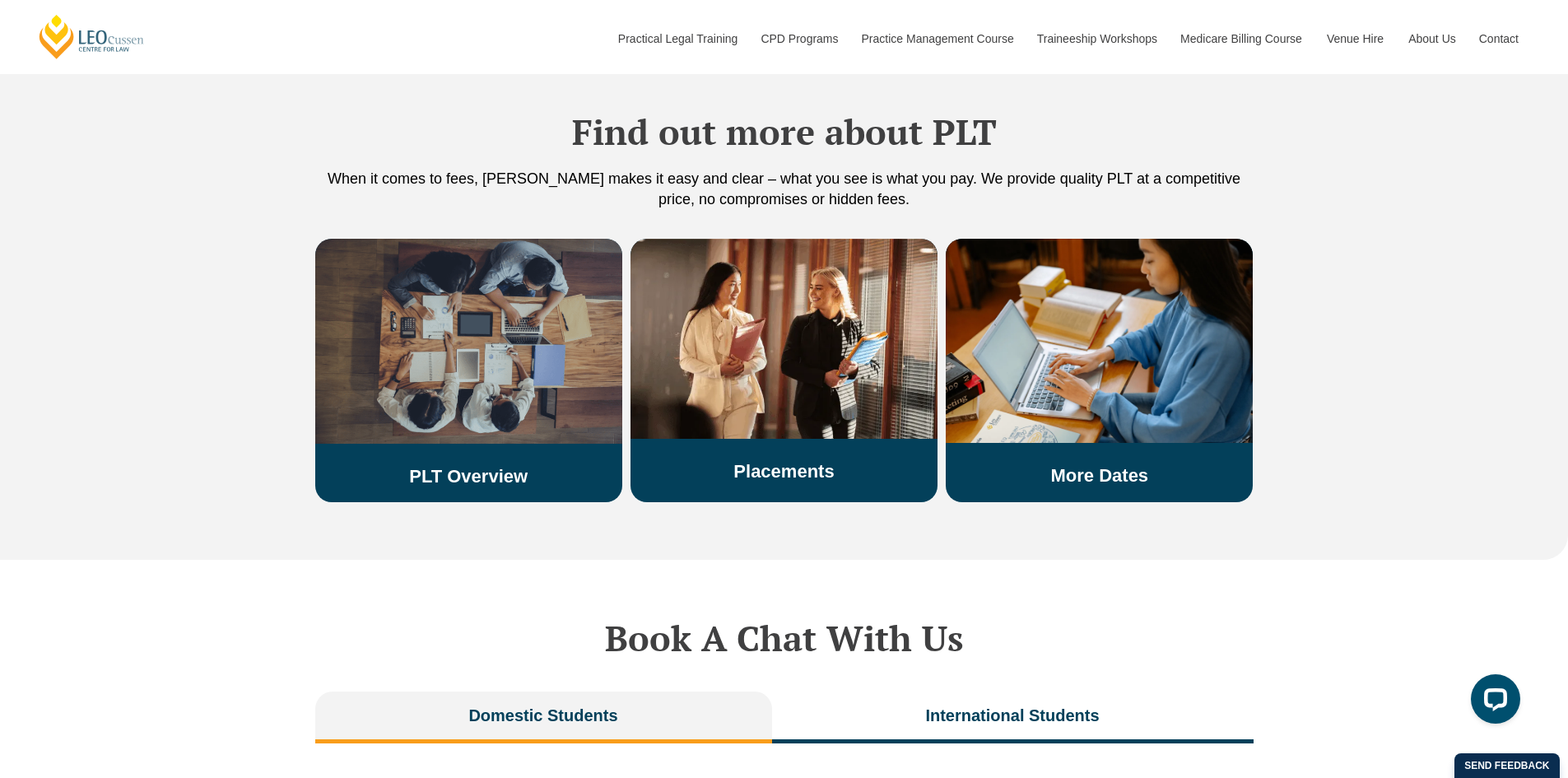
click at [509, 390] on img at bounding box center [469, 341] width 307 height 205
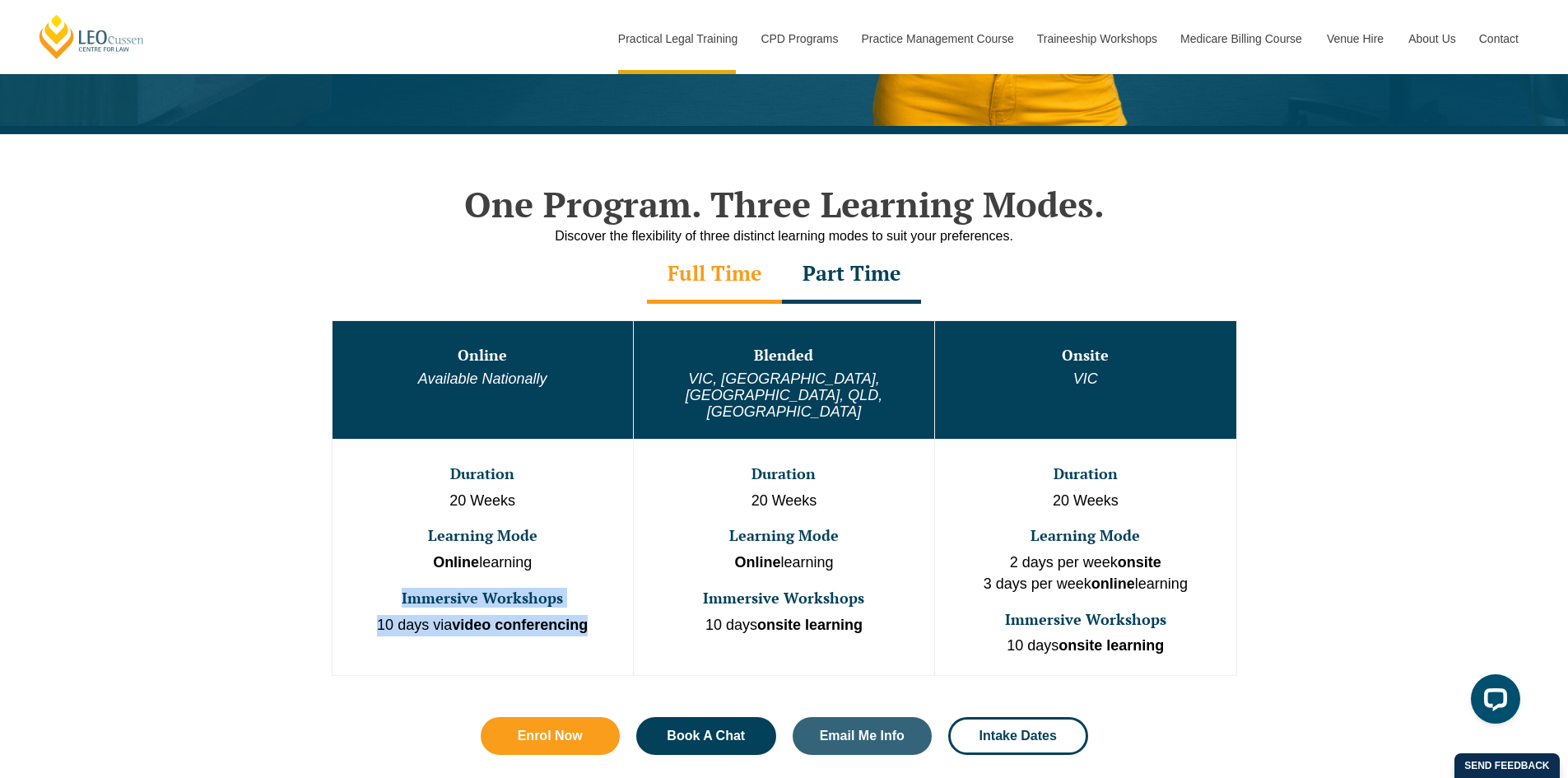
drag, startPoint x: 403, startPoint y: 564, endPoint x: 629, endPoint y: 574, distance: 226.2
click at [629, 574] on td "Duration 20 Weeks Learning Mode Online learning Immersive Workshops 10 days via…" at bounding box center [482, 557] width 301 height 236
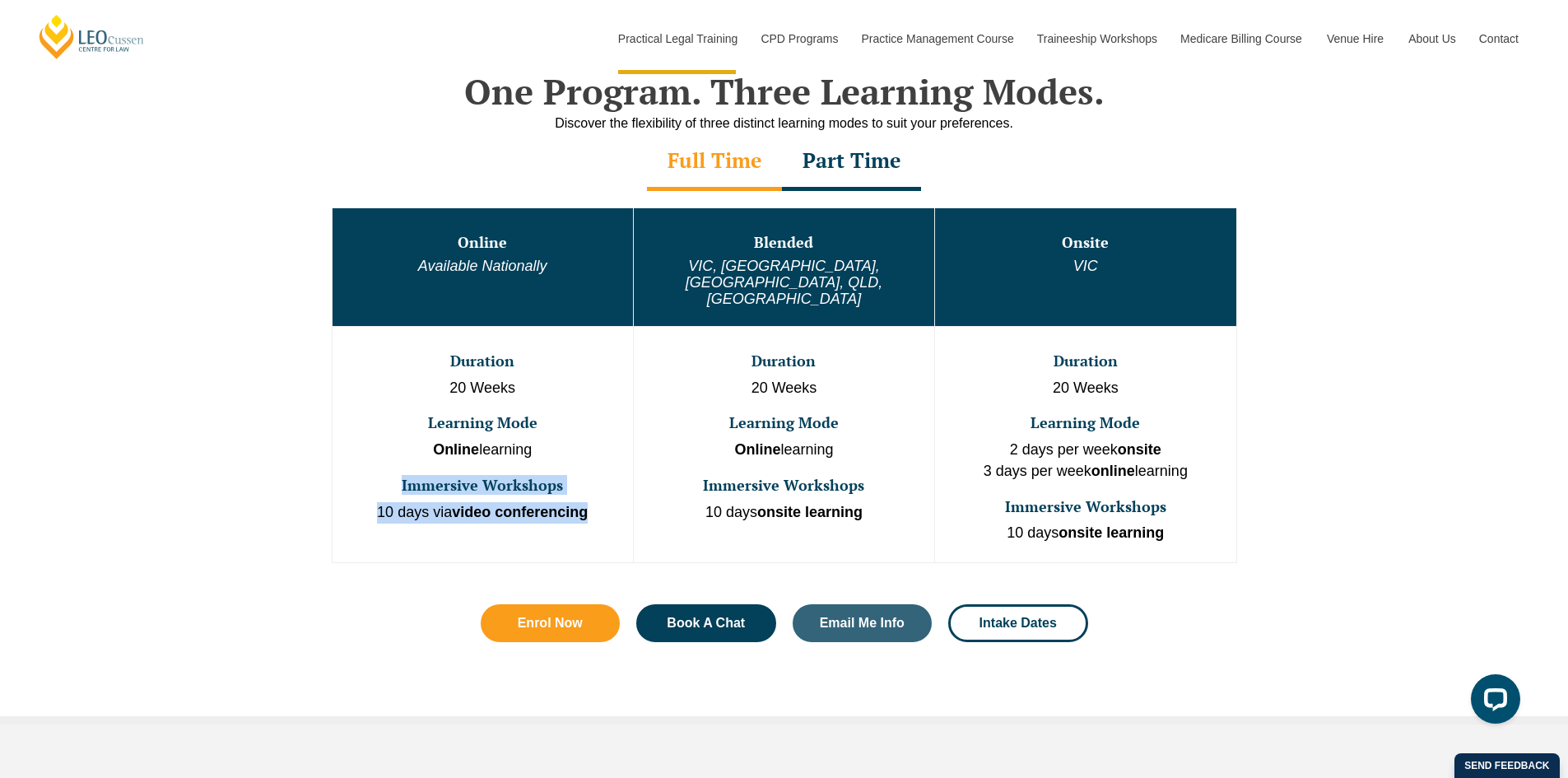
scroll to position [620, 0]
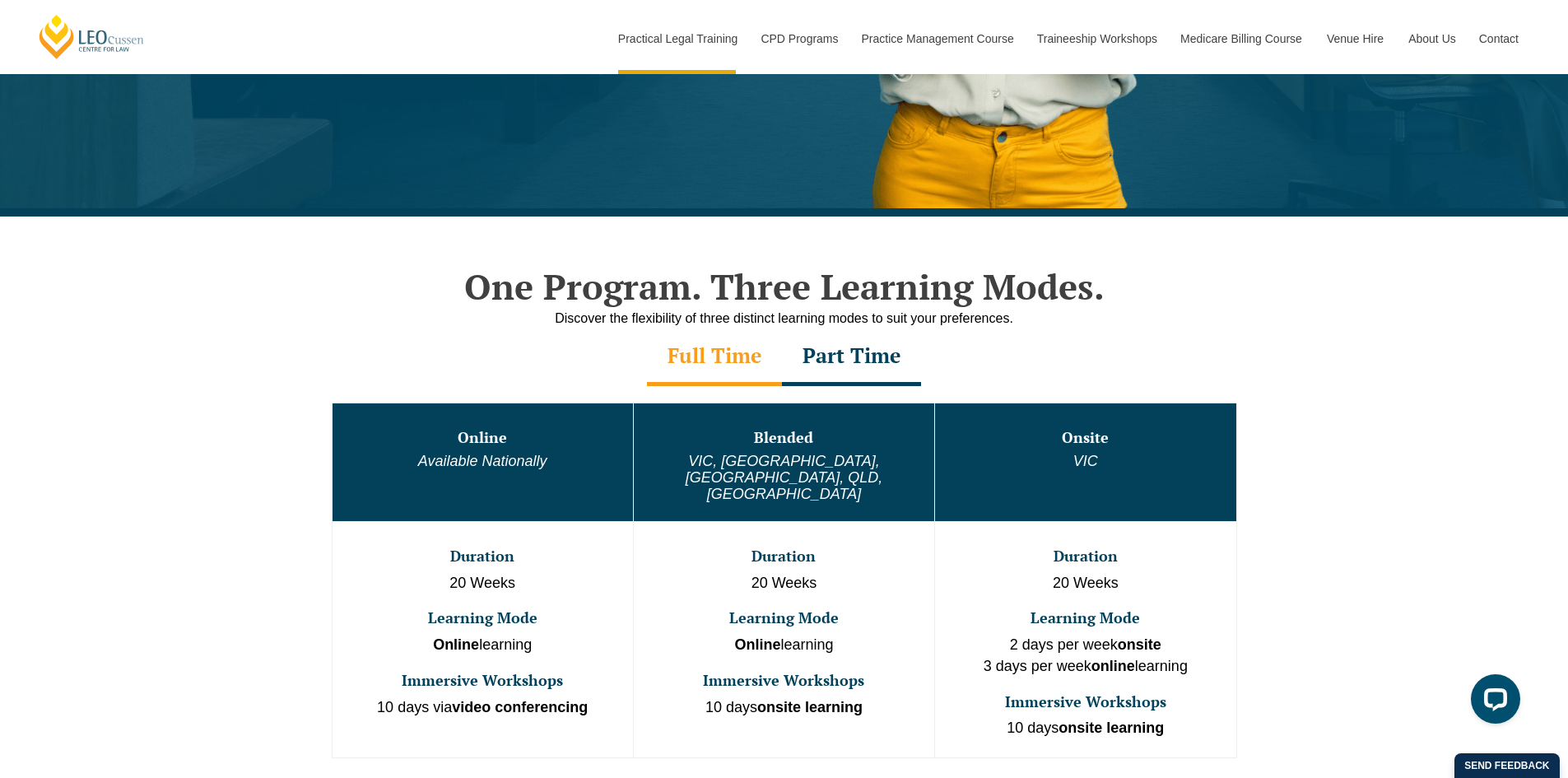
click at [896, 329] on div "Part Time" at bounding box center [851, 357] width 139 height 57
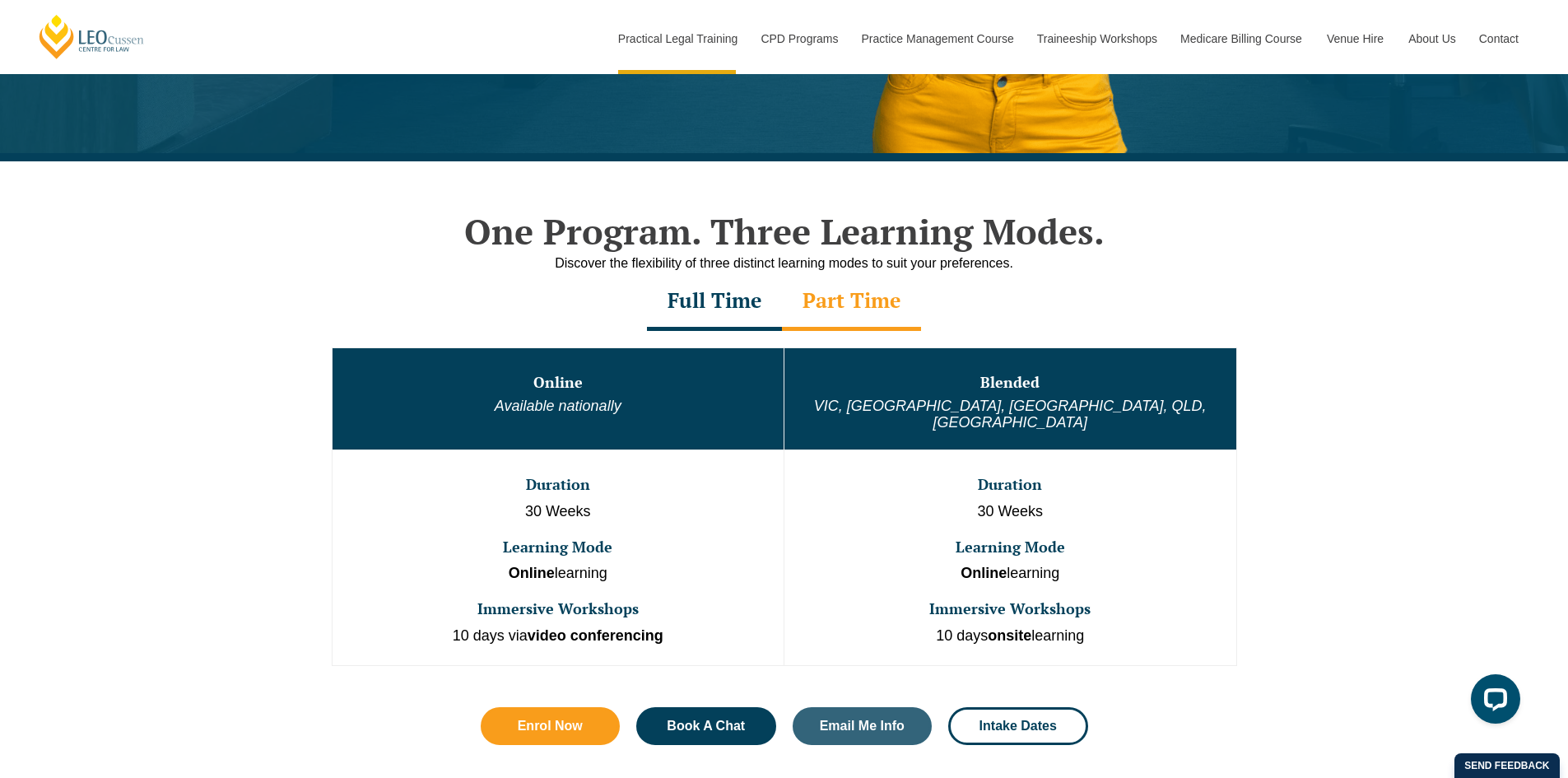
scroll to position [703, 0]
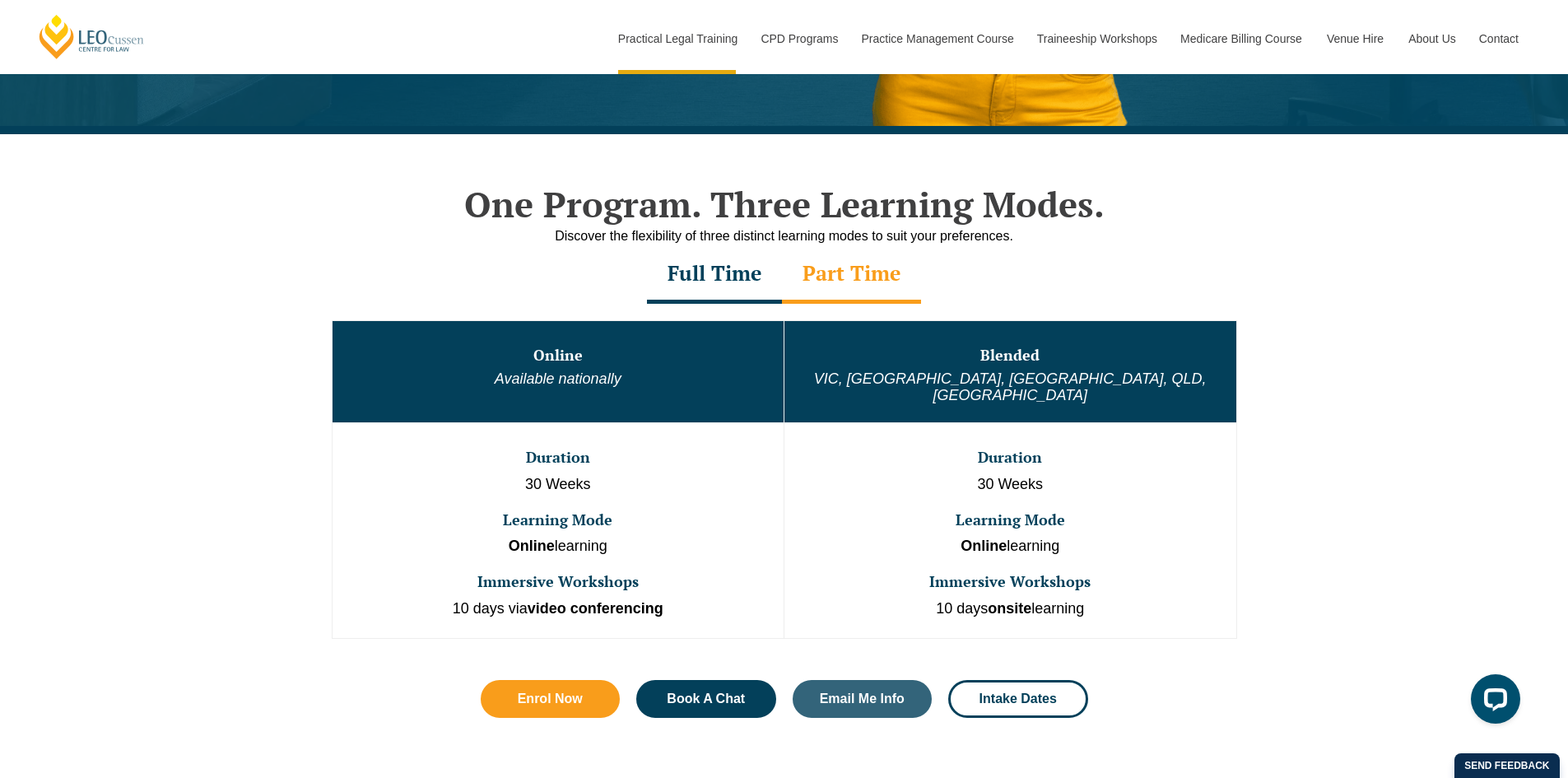
click at [605, 397] on td "Online Available nationally" at bounding box center [558, 371] width 453 height 102
click at [574, 352] on h3 "Online" at bounding box center [558, 355] width 449 height 17
click at [592, 449] on h3 "Duration" at bounding box center [558, 457] width 449 height 17
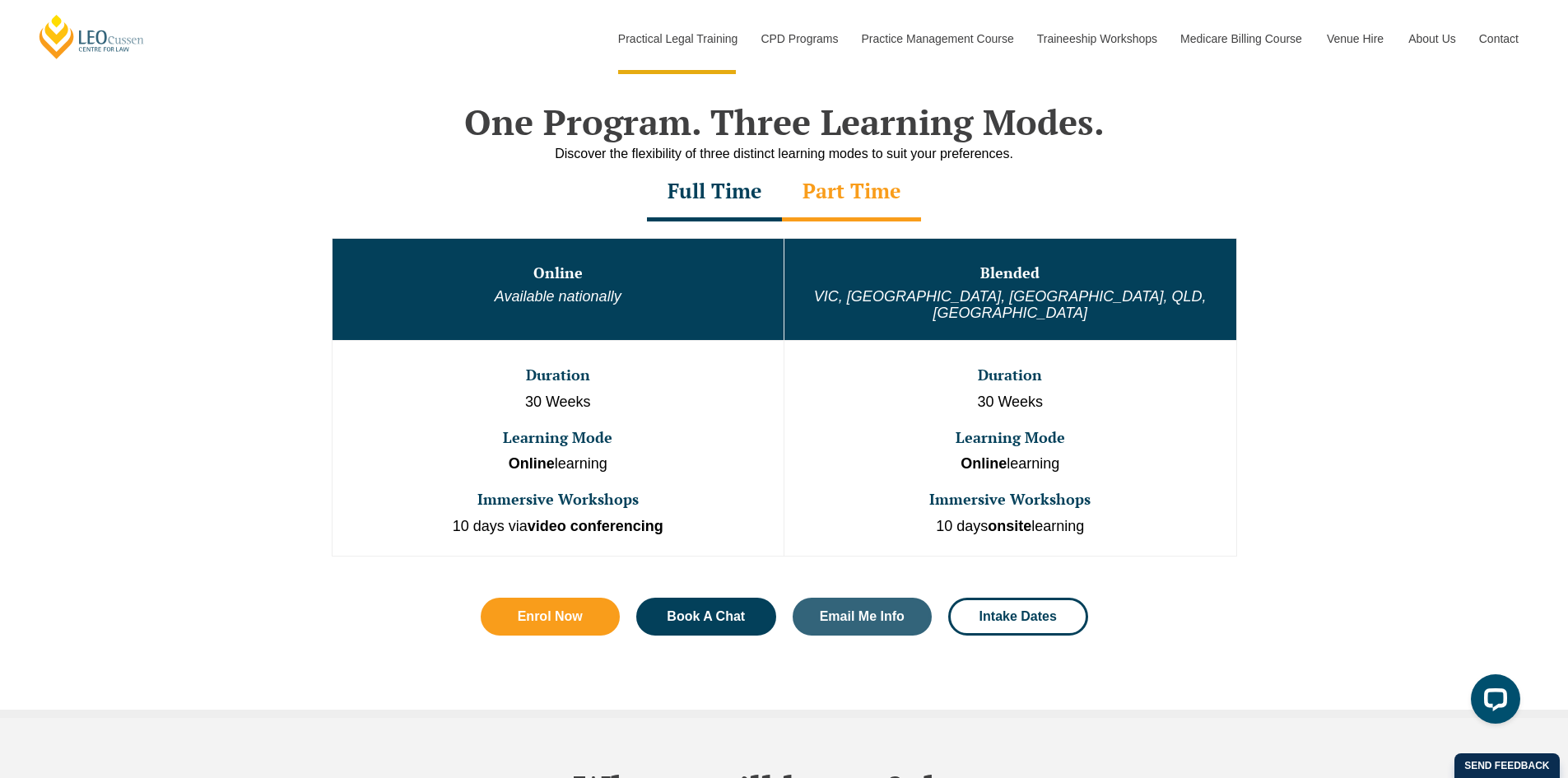
click at [1039, 619] on div "Enrol Now Book A Chat Email Me Info Intake Dates" at bounding box center [784, 616] width 657 height 87
click at [1039, 617] on link "Intake Dates" at bounding box center [1018, 616] width 140 height 38
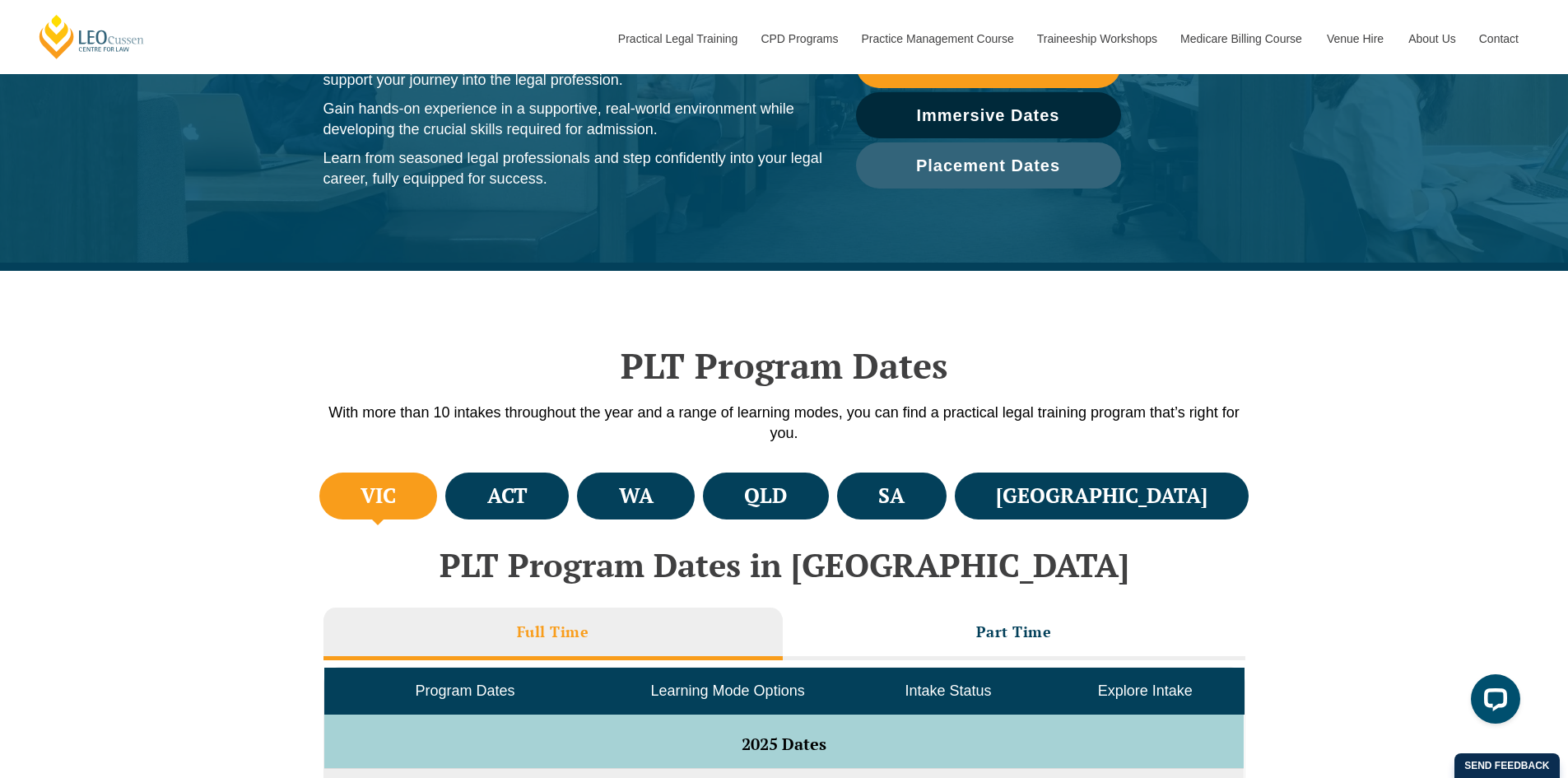
scroll to position [247, 0]
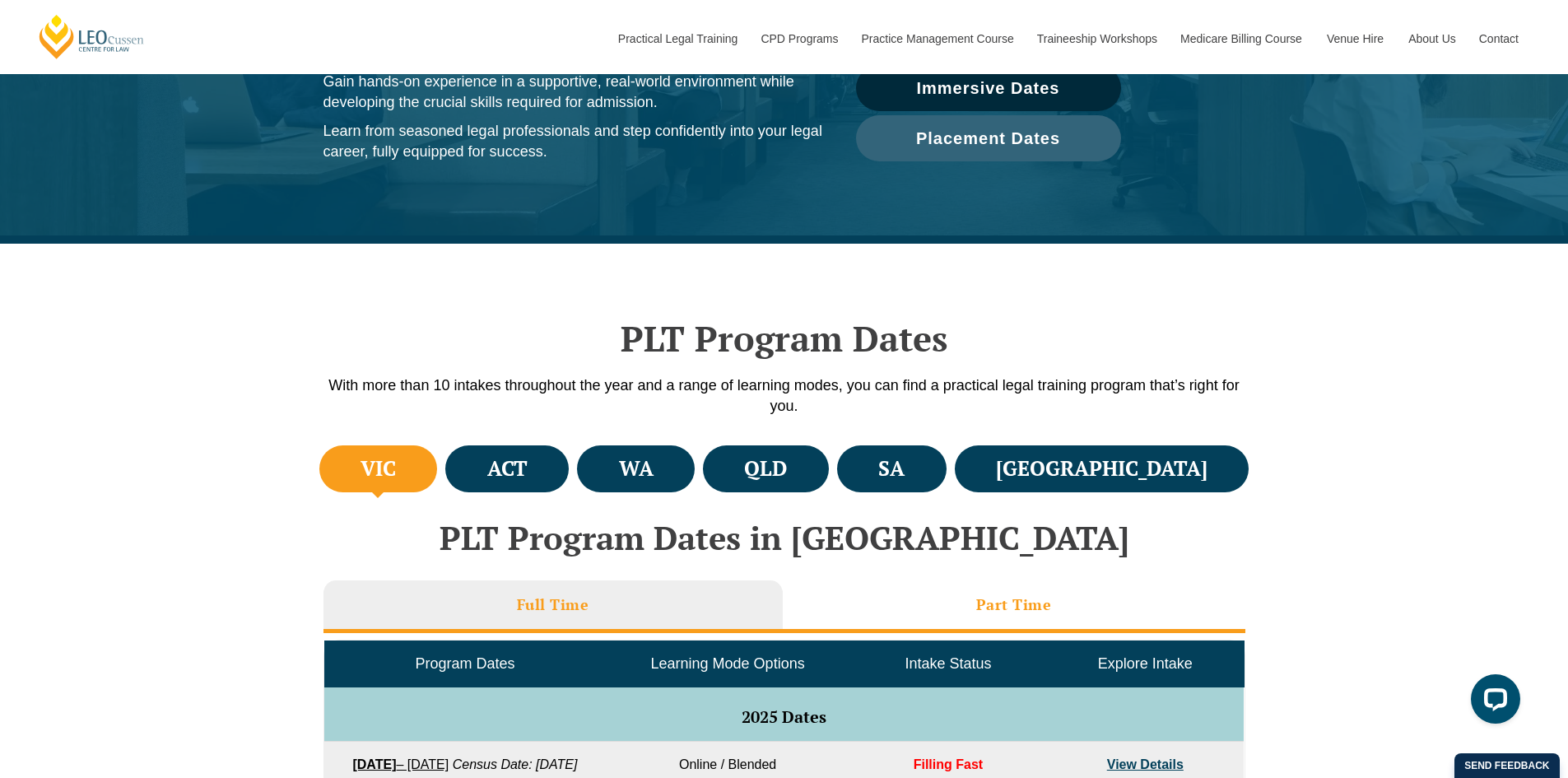
click at [997, 605] on h3 "Part Time" at bounding box center [1014, 604] width 76 height 19
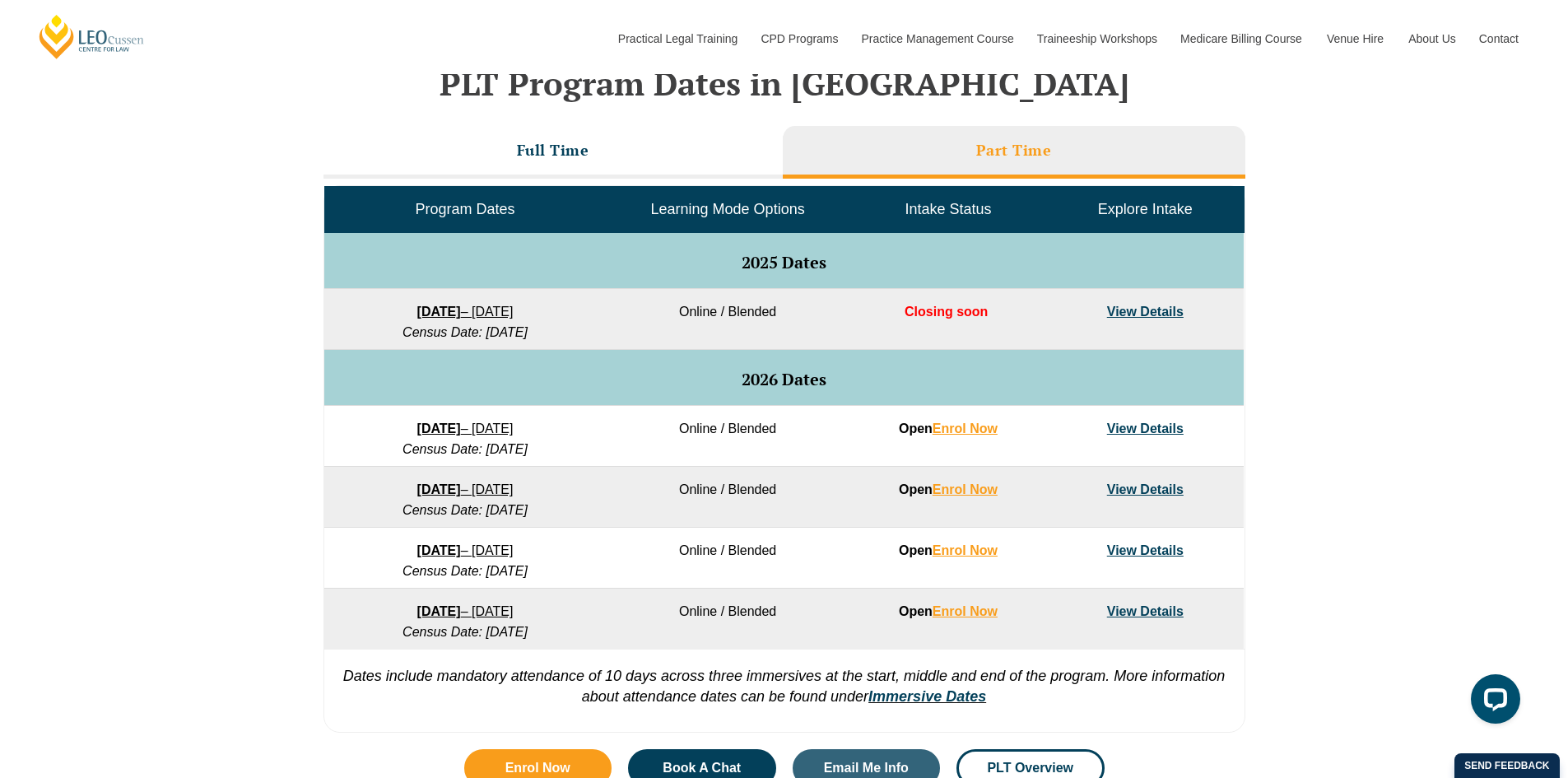
scroll to position [741, 0]
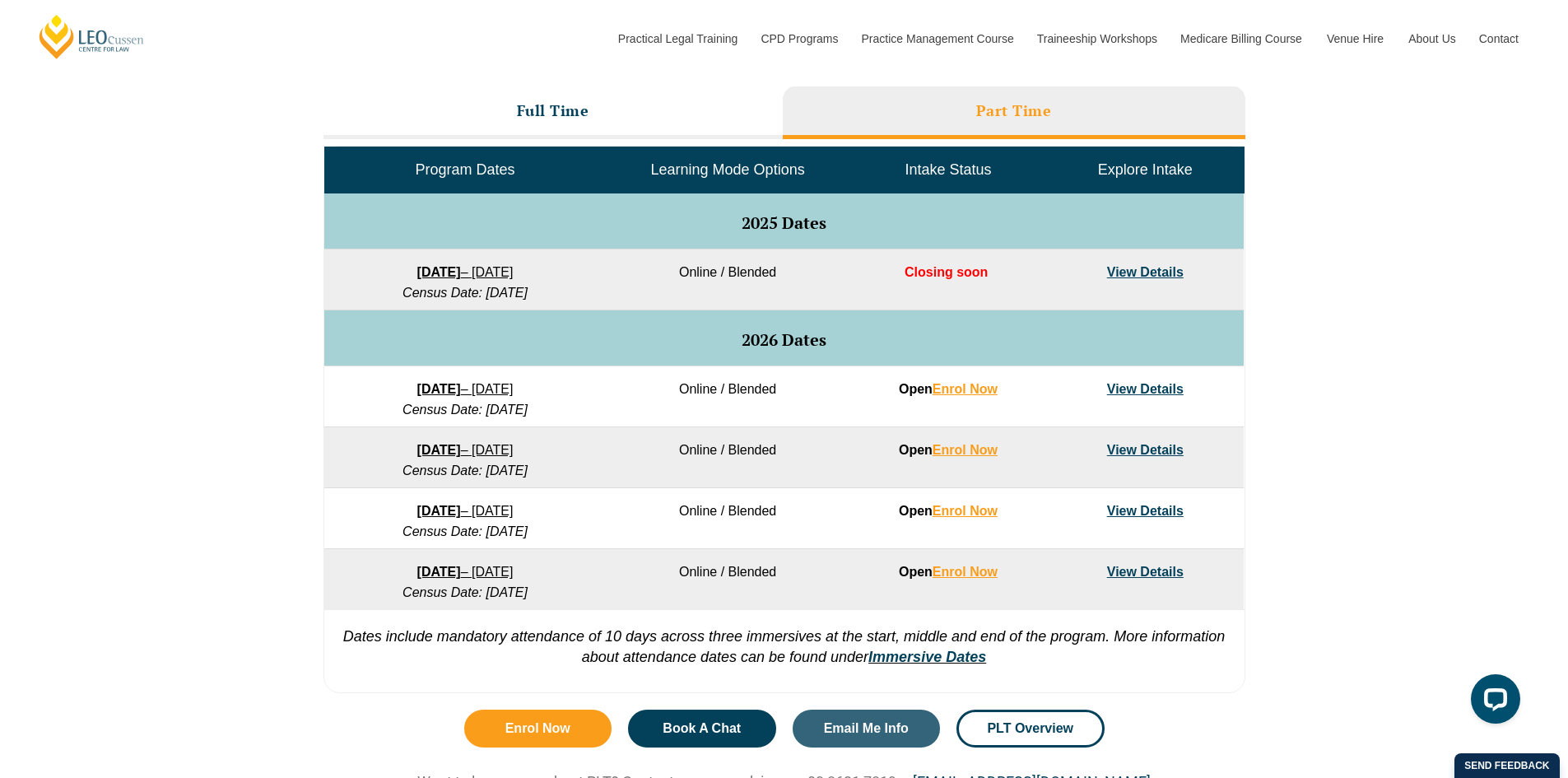
click at [1155, 385] on link "View Details" at bounding box center [1145, 389] width 77 height 14
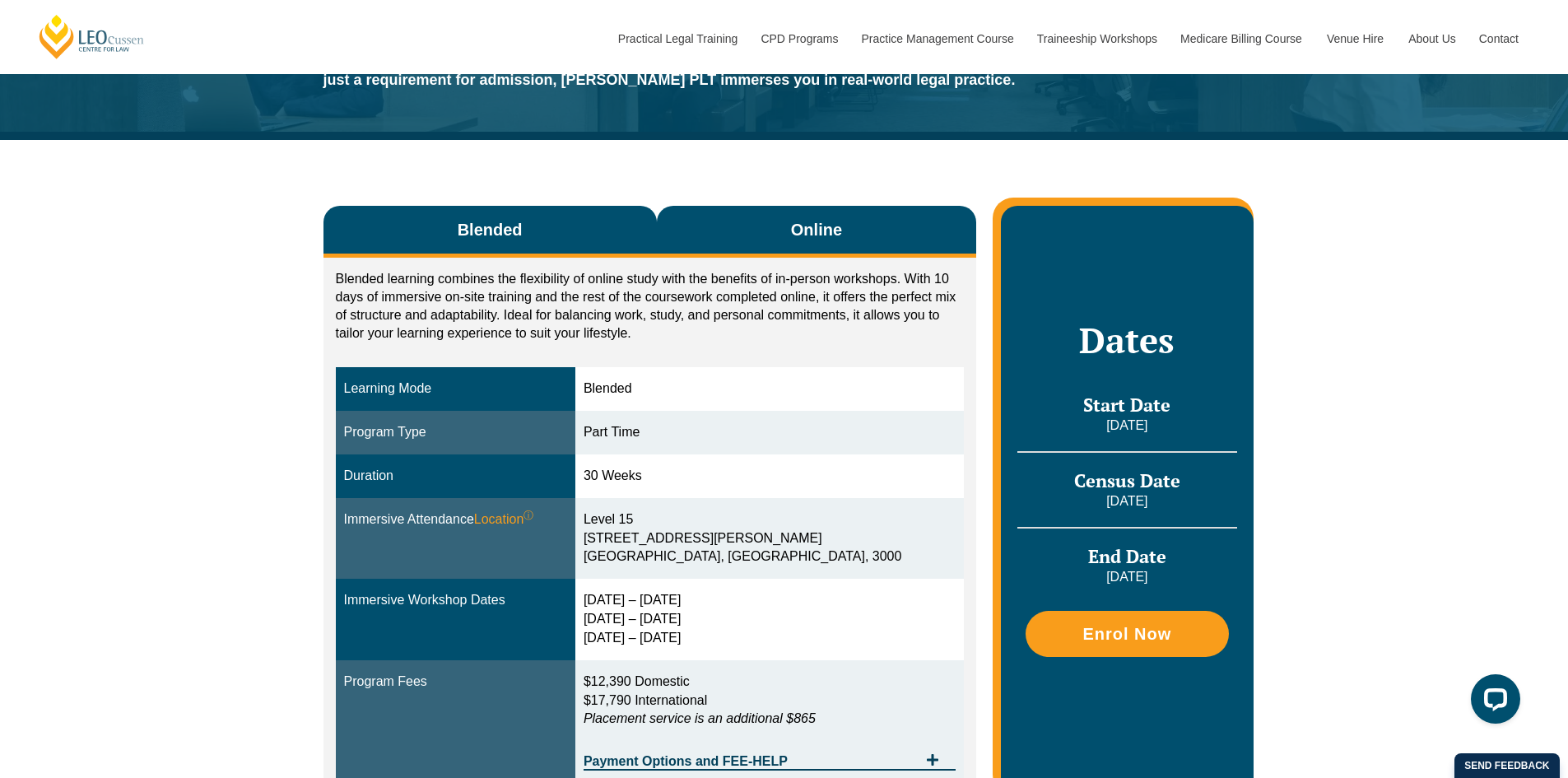
click at [815, 239] on span "Online" at bounding box center [817, 230] width 51 height 23
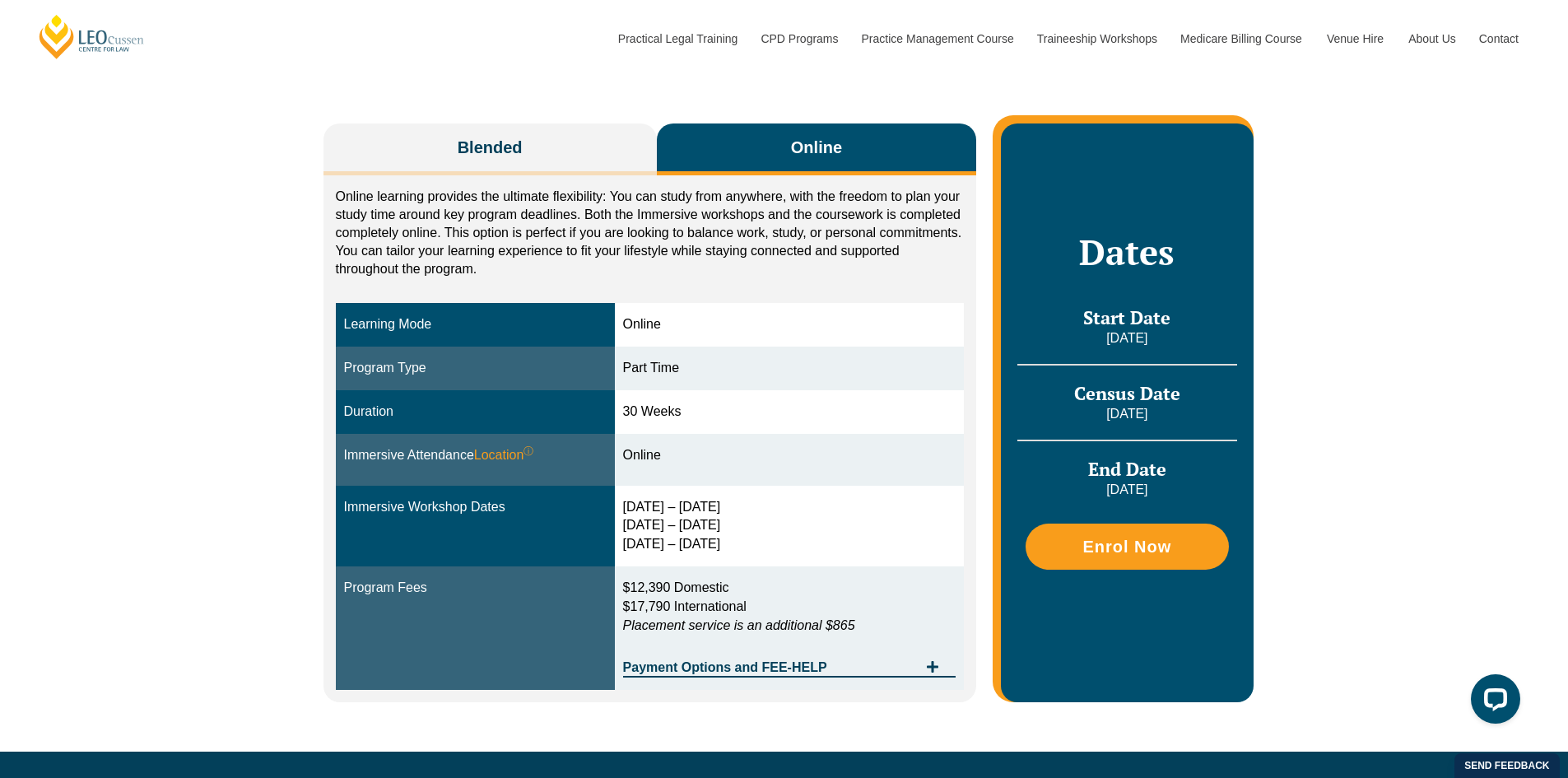
scroll to position [165, 0]
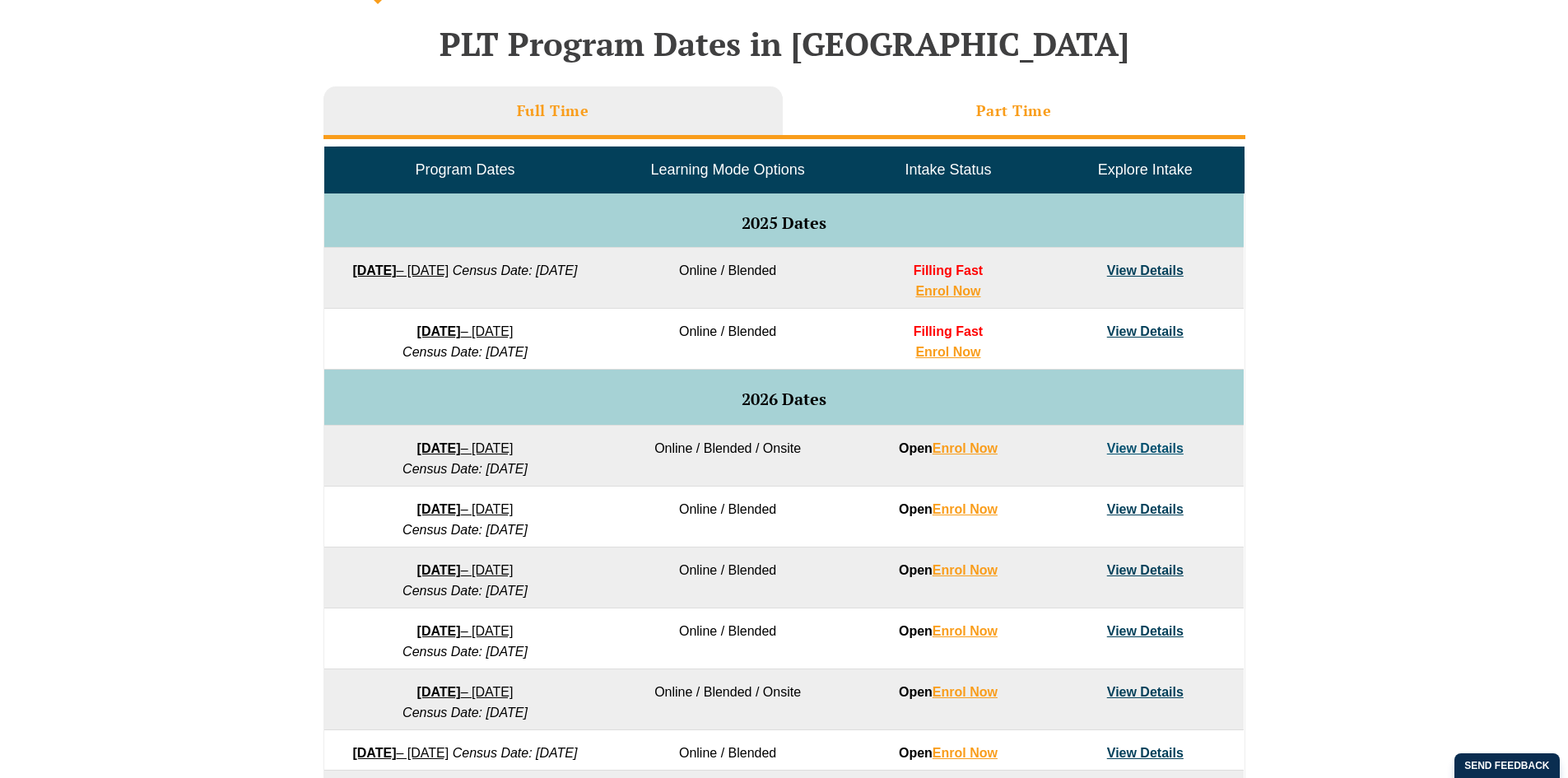
click at [895, 94] on li "Part Time" at bounding box center [1014, 113] width 463 height 53
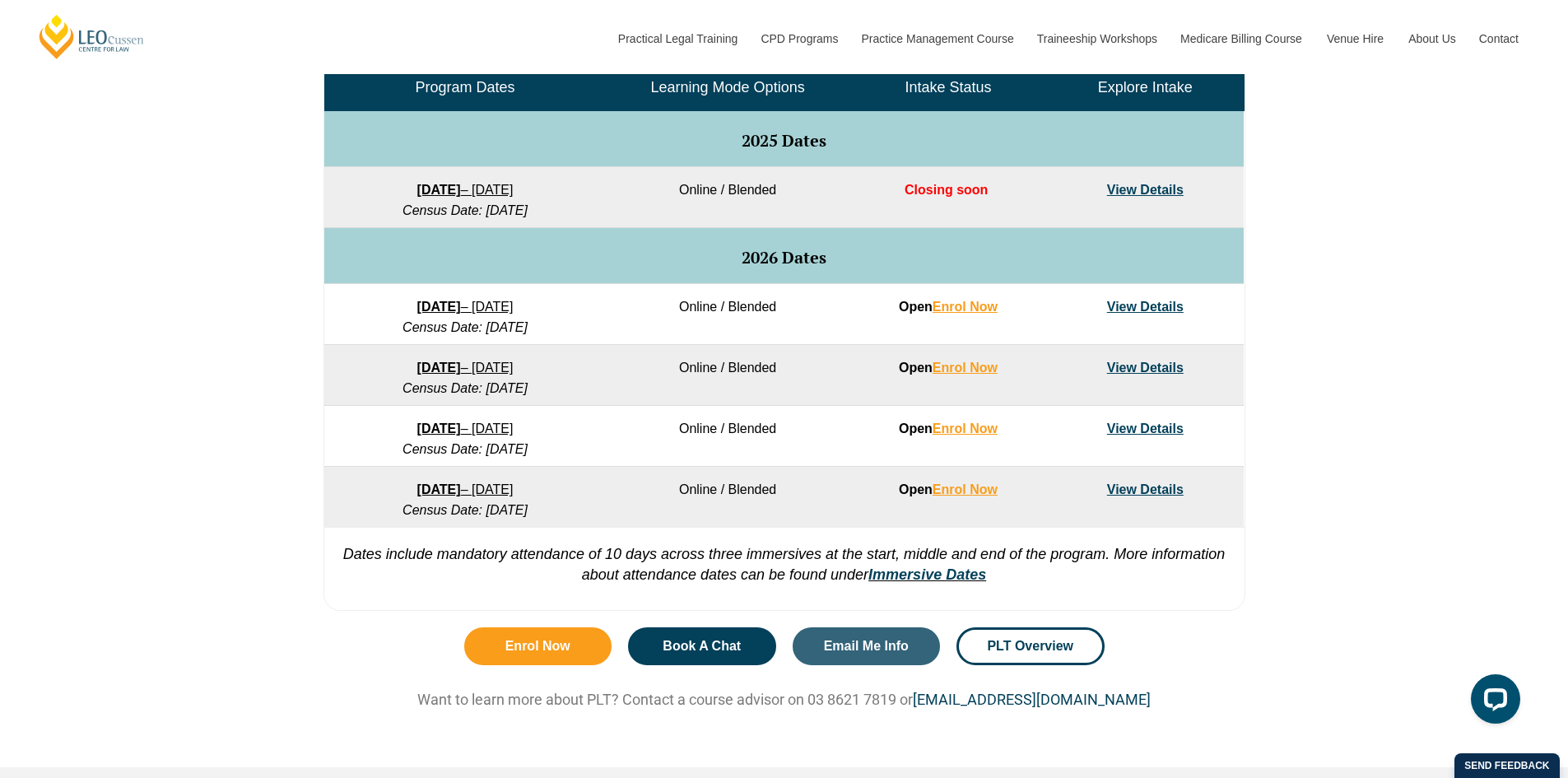
click at [1143, 367] on link "View Details" at bounding box center [1145, 367] width 77 height 14
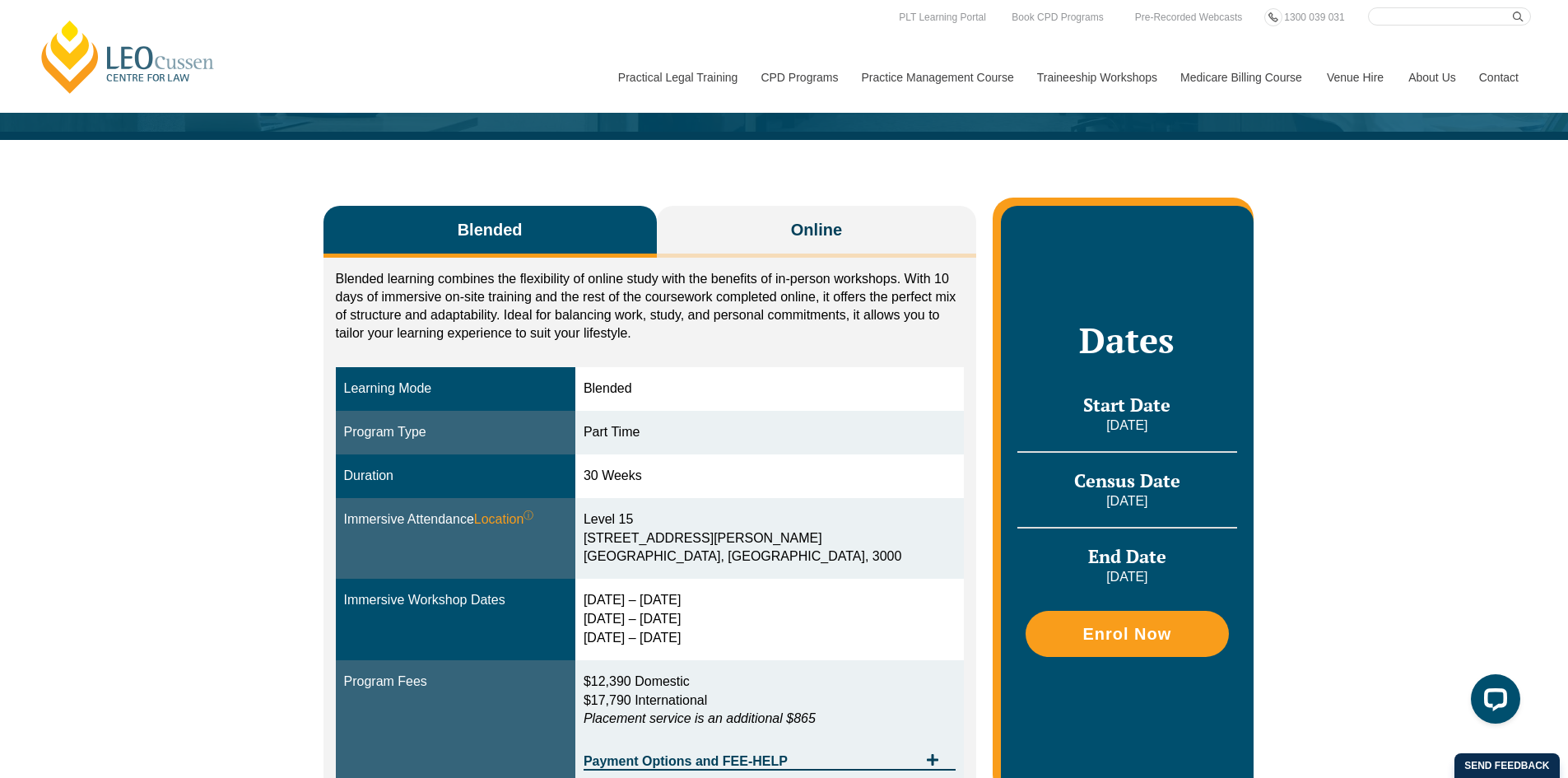
scroll to position [82, 0]
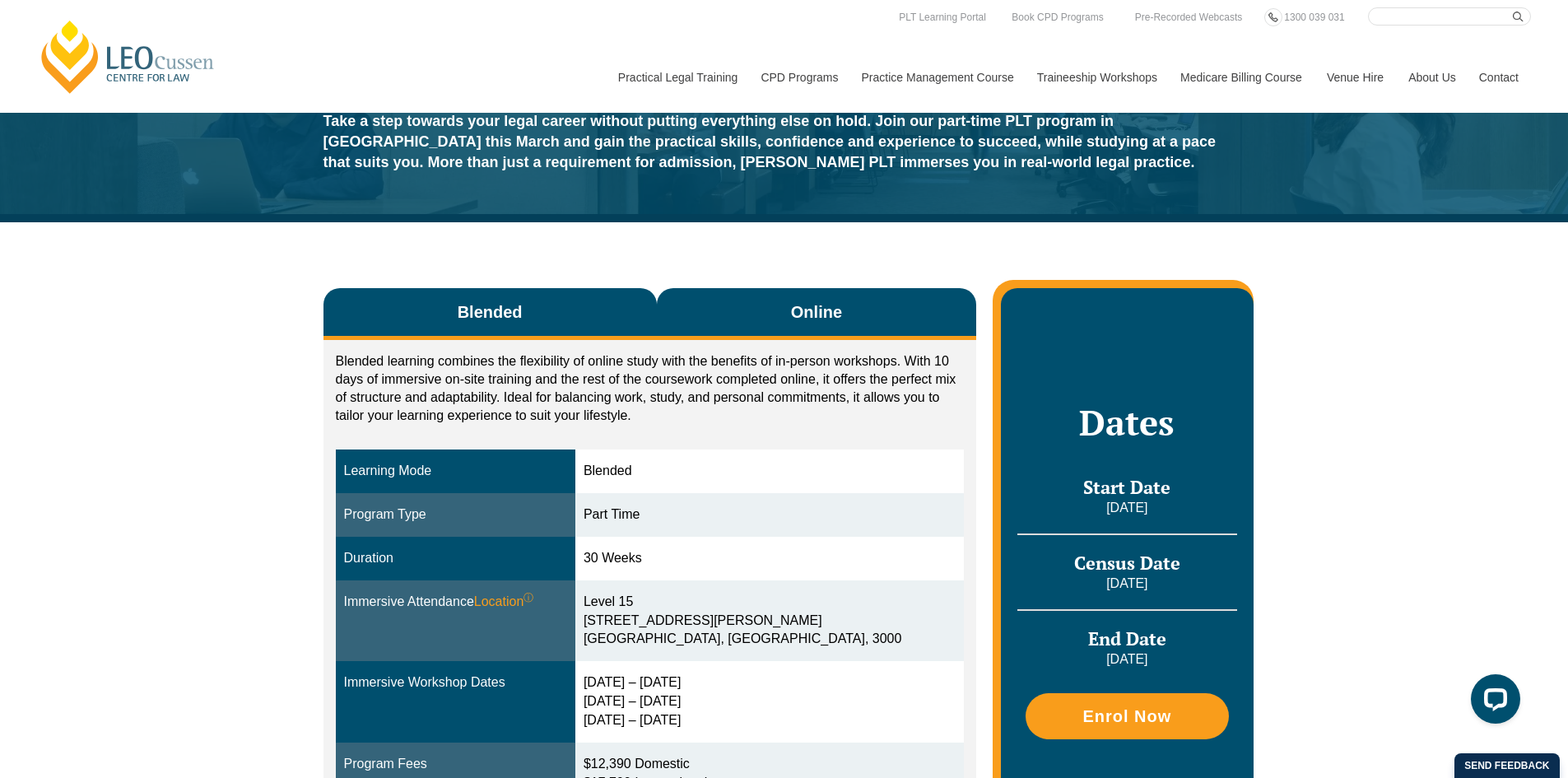
click at [802, 313] on span "Online" at bounding box center [817, 312] width 51 height 23
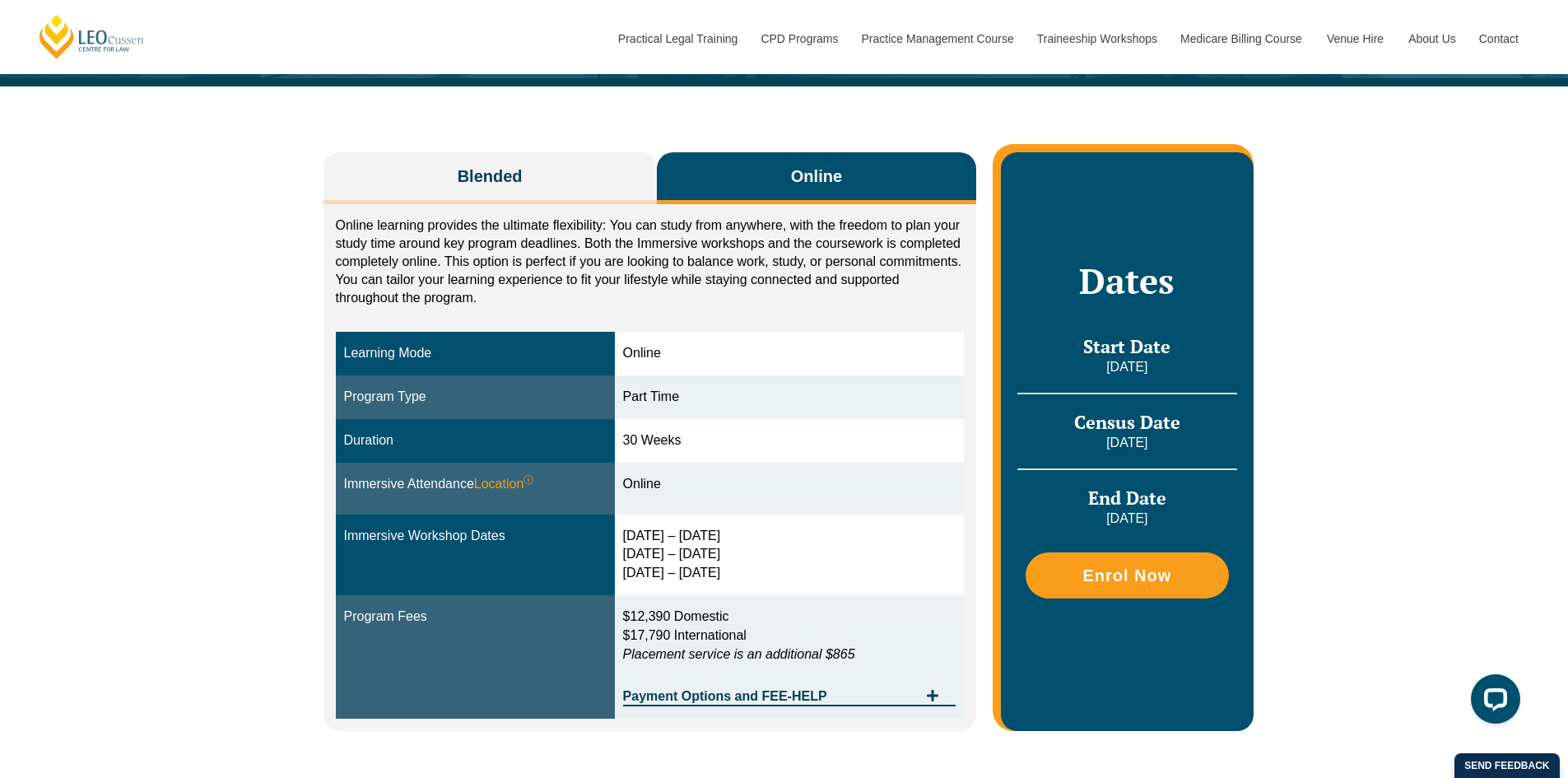
scroll to position [247, 0]
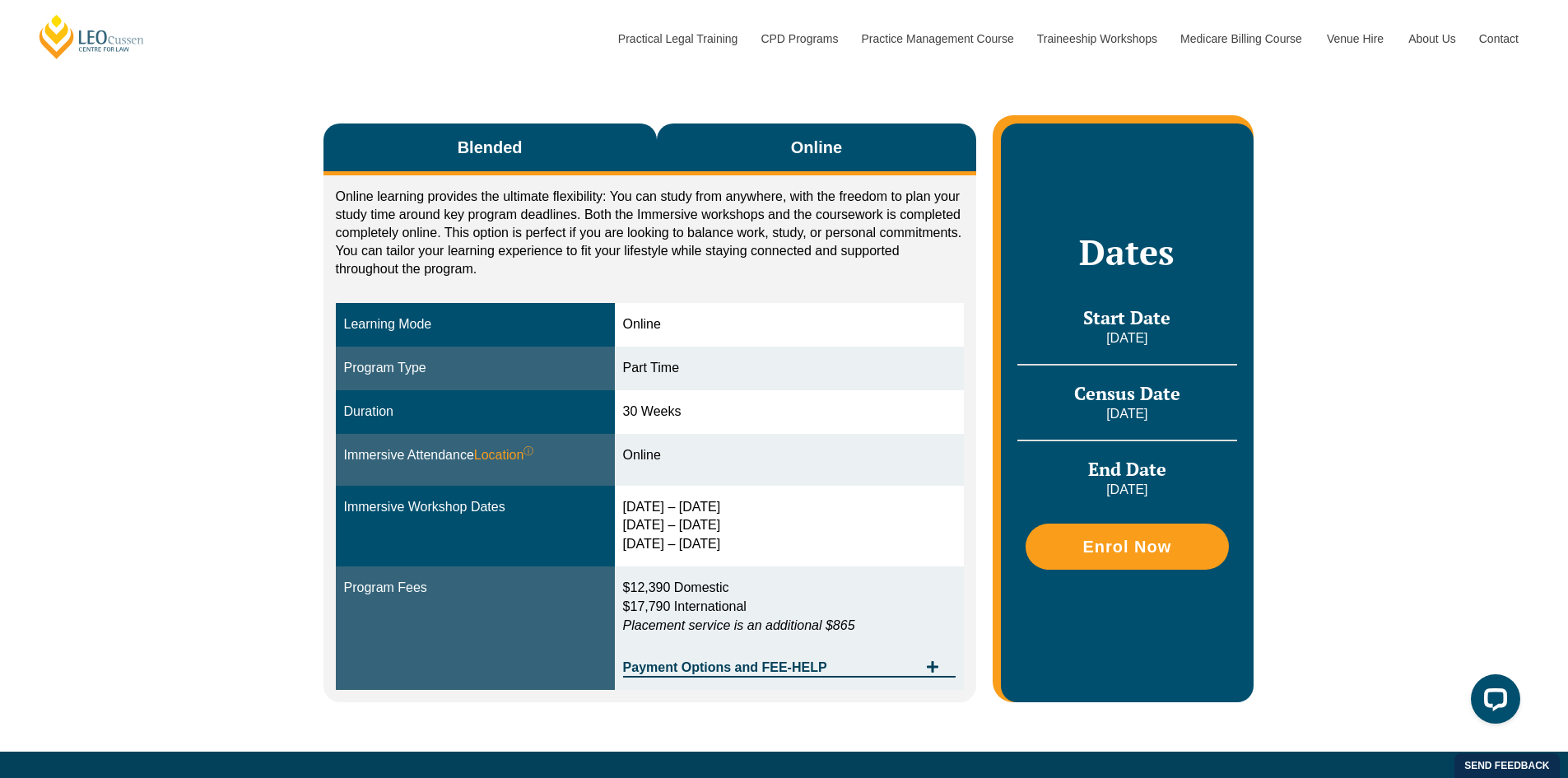
click at [568, 163] on button "Blended" at bounding box center [490, 149] width 333 height 52
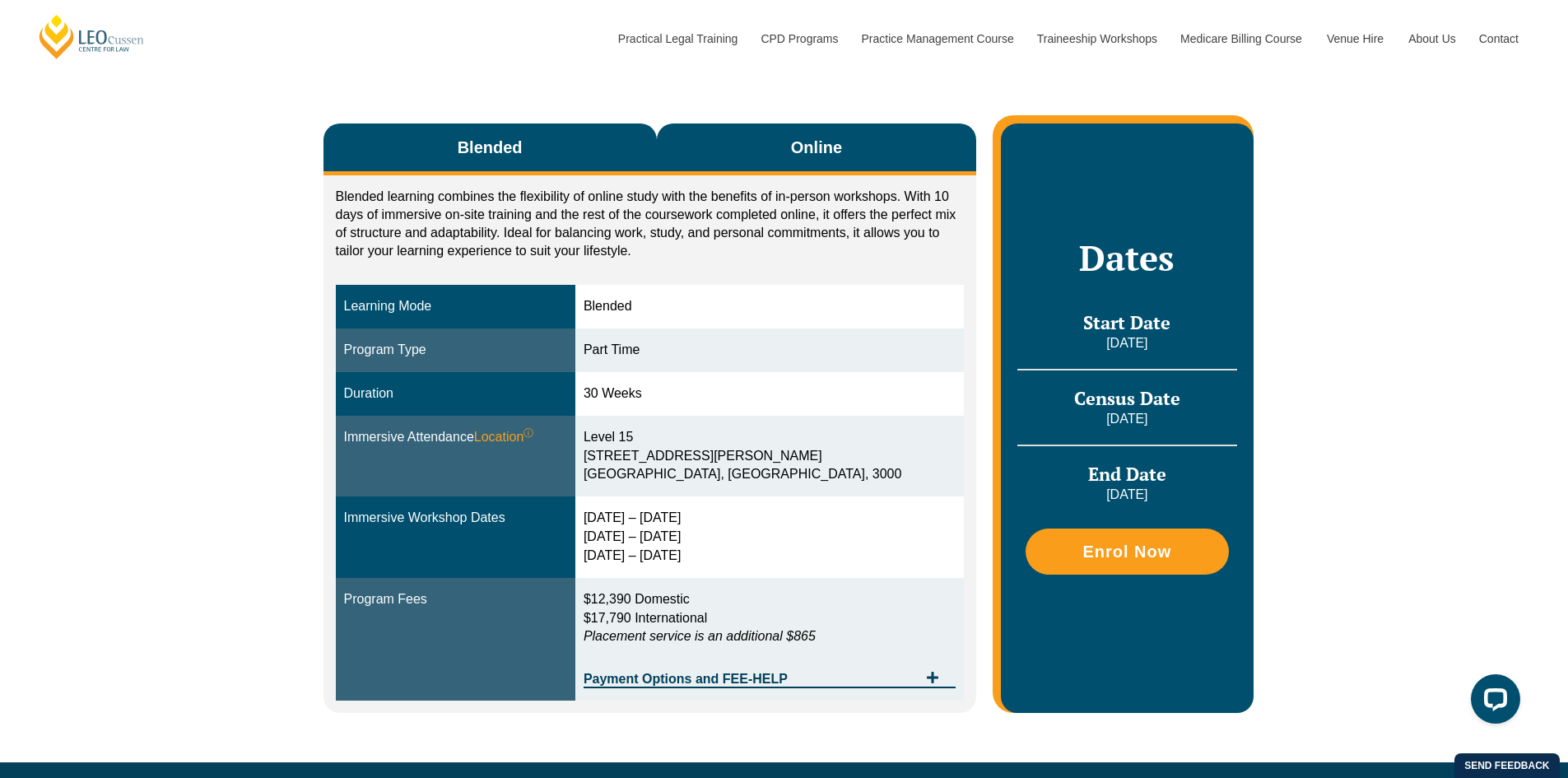
click at [804, 151] on span "Online" at bounding box center [817, 147] width 51 height 23
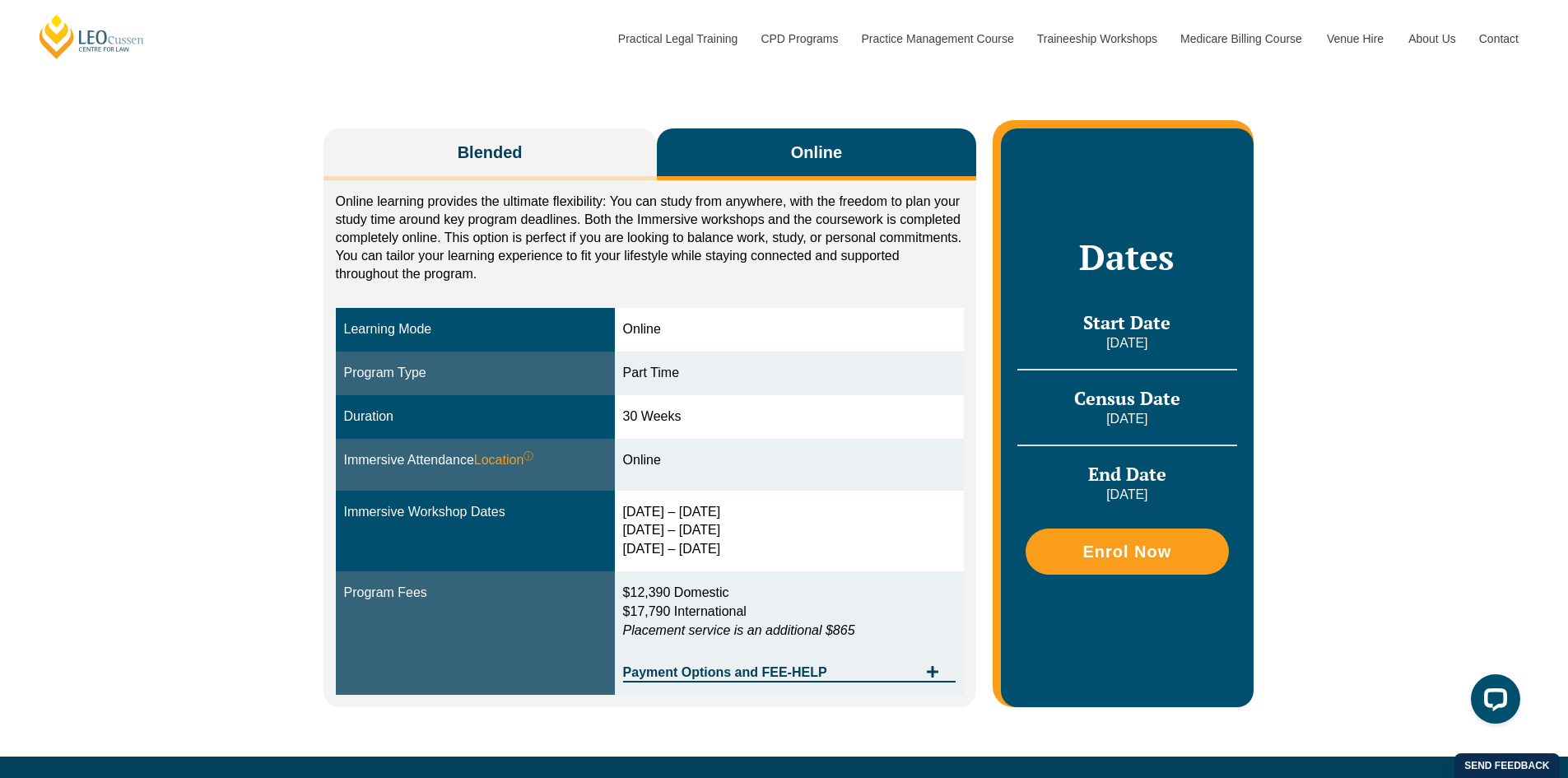
scroll to position [0, 0]
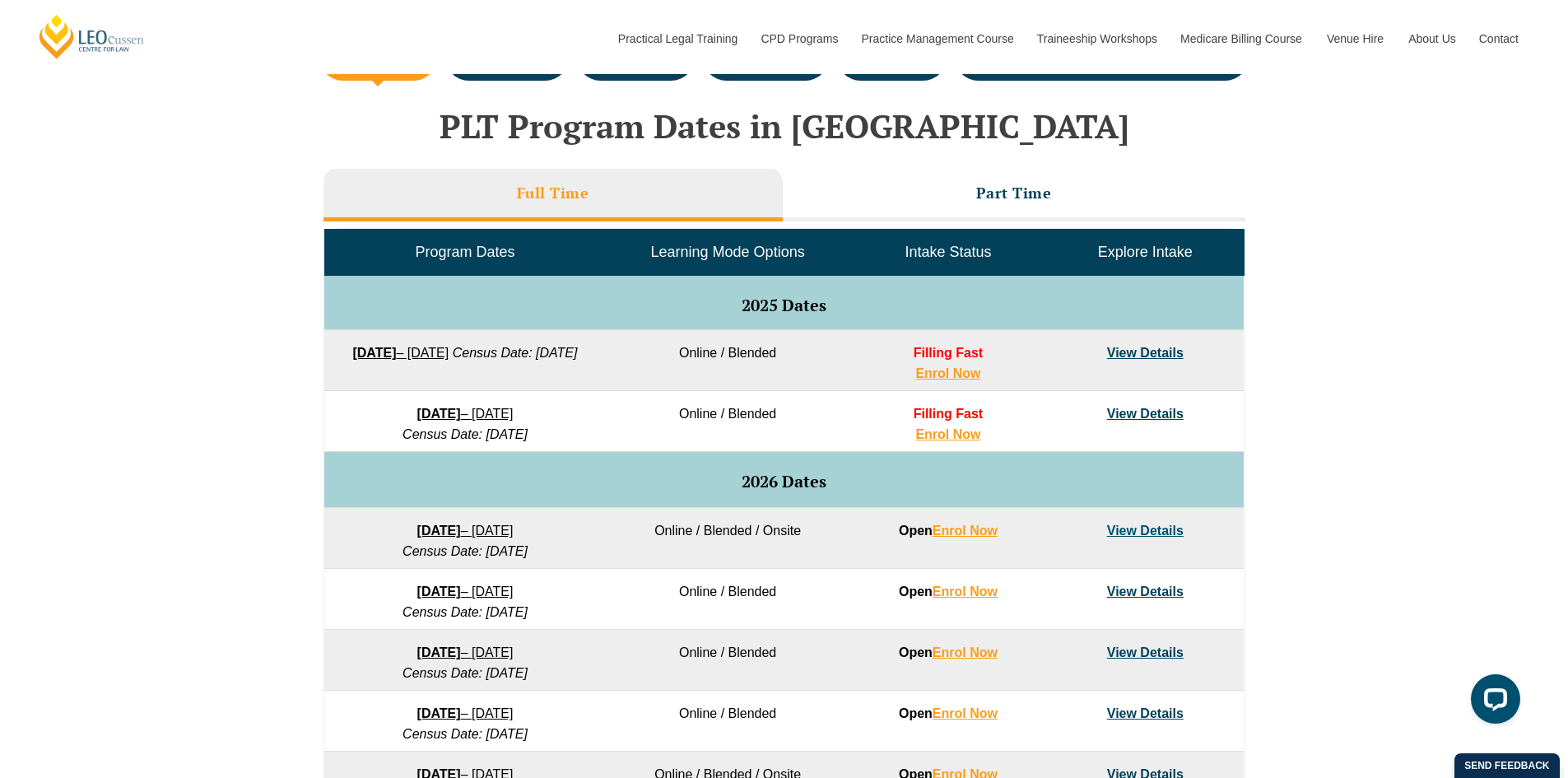
click at [1006, 166] on div "Full Time Part Time Program Dates Learning Mode Options Intake Status Explore I…" at bounding box center [784, 582] width 922 height 844
click at [986, 199] on h3 "Part Time" at bounding box center [1014, 192] width 76 height 19
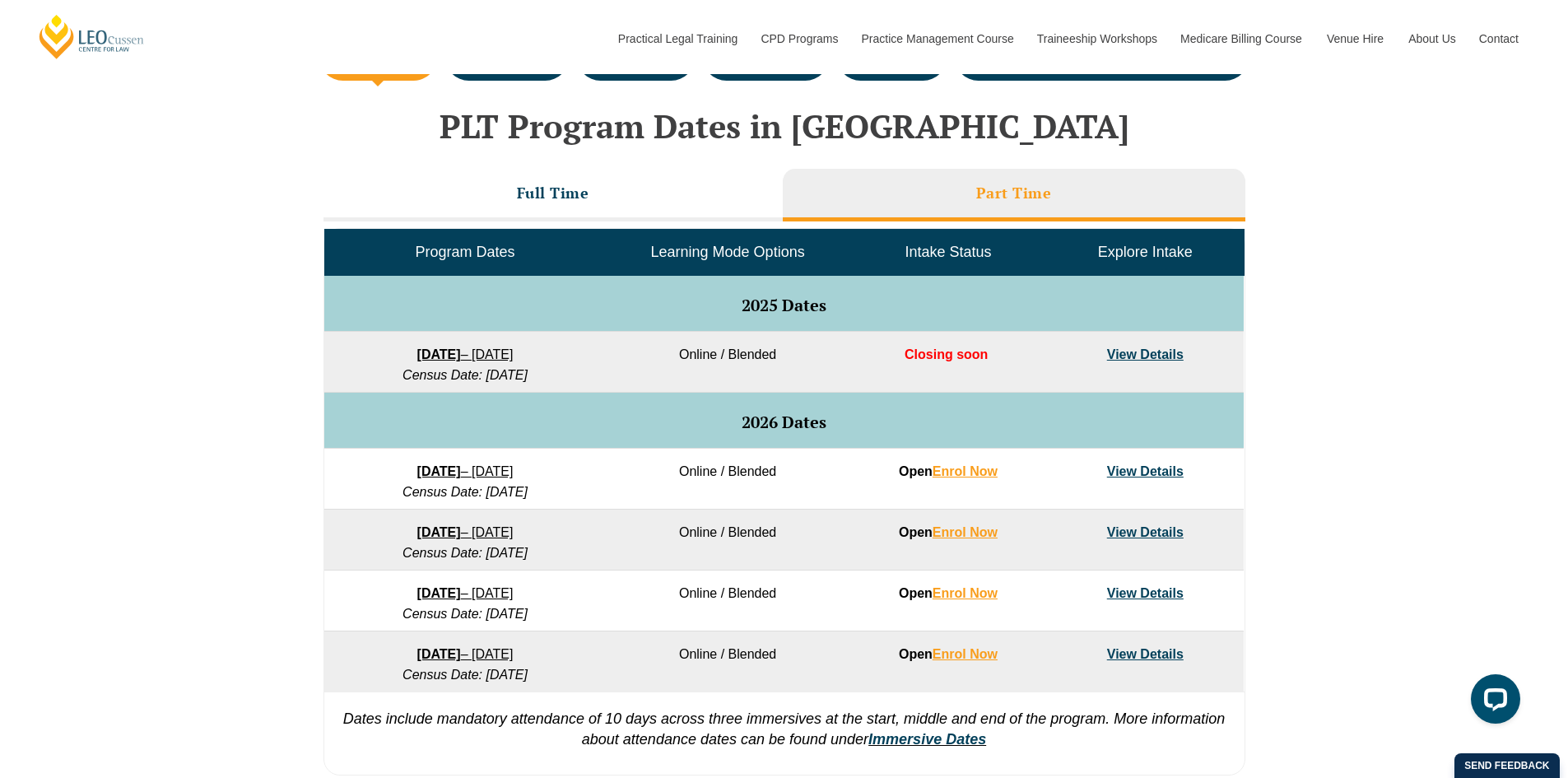
scroll to position [741, 0]
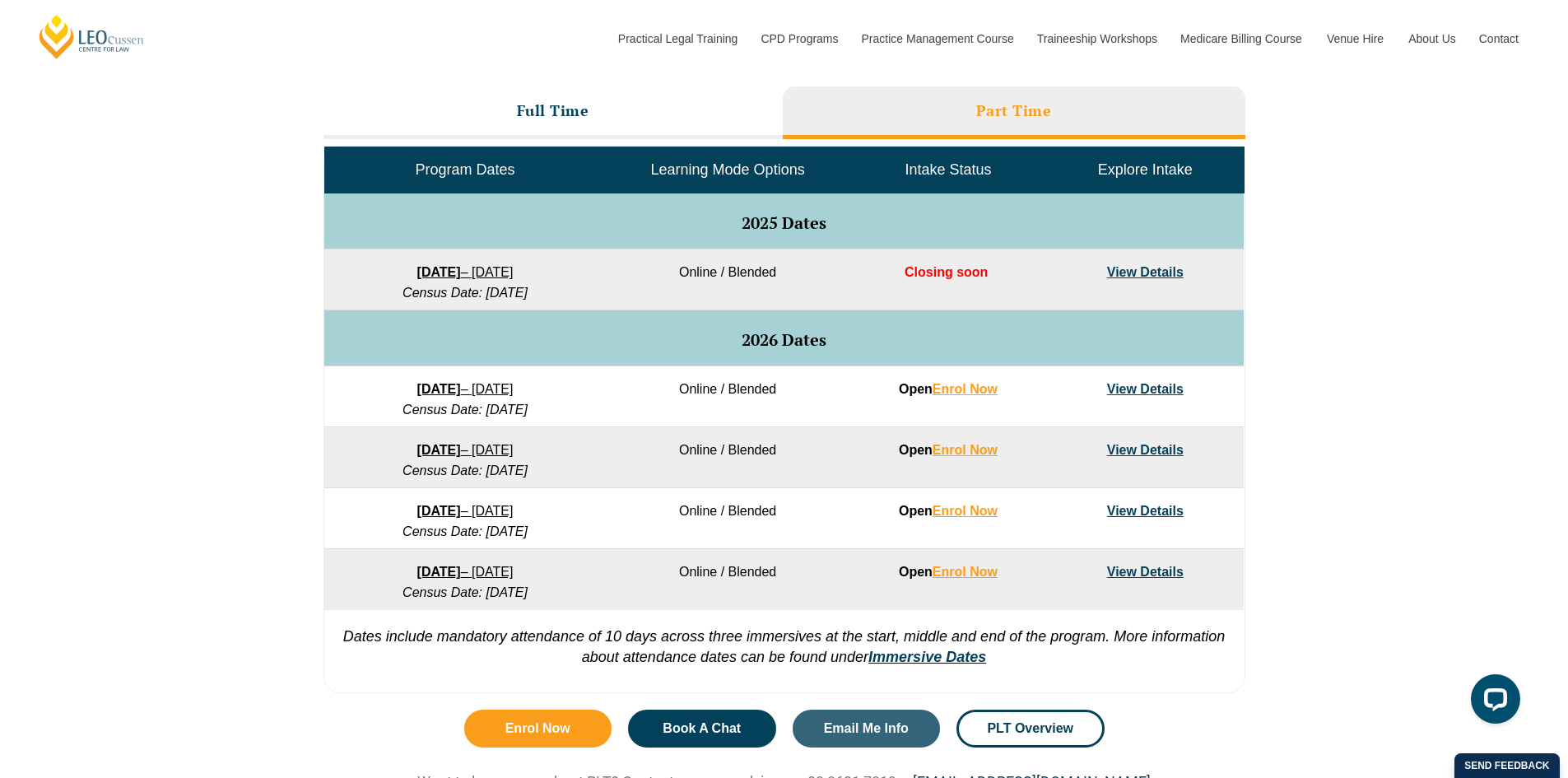
click at [1150, 454] on link "View Details" at bounding box center [1145, 449] width 77 height 14
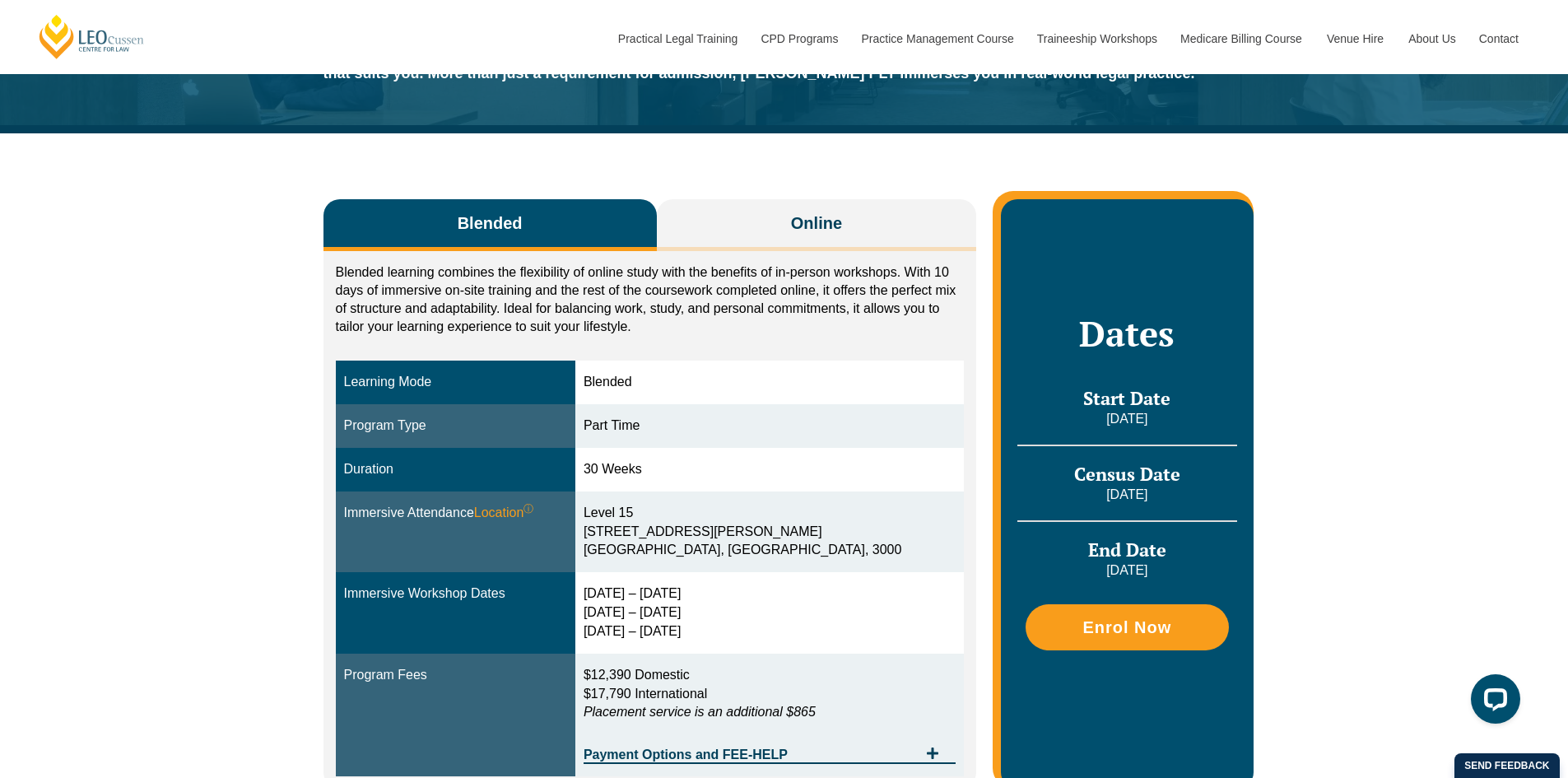
scroll to position [165, 0]
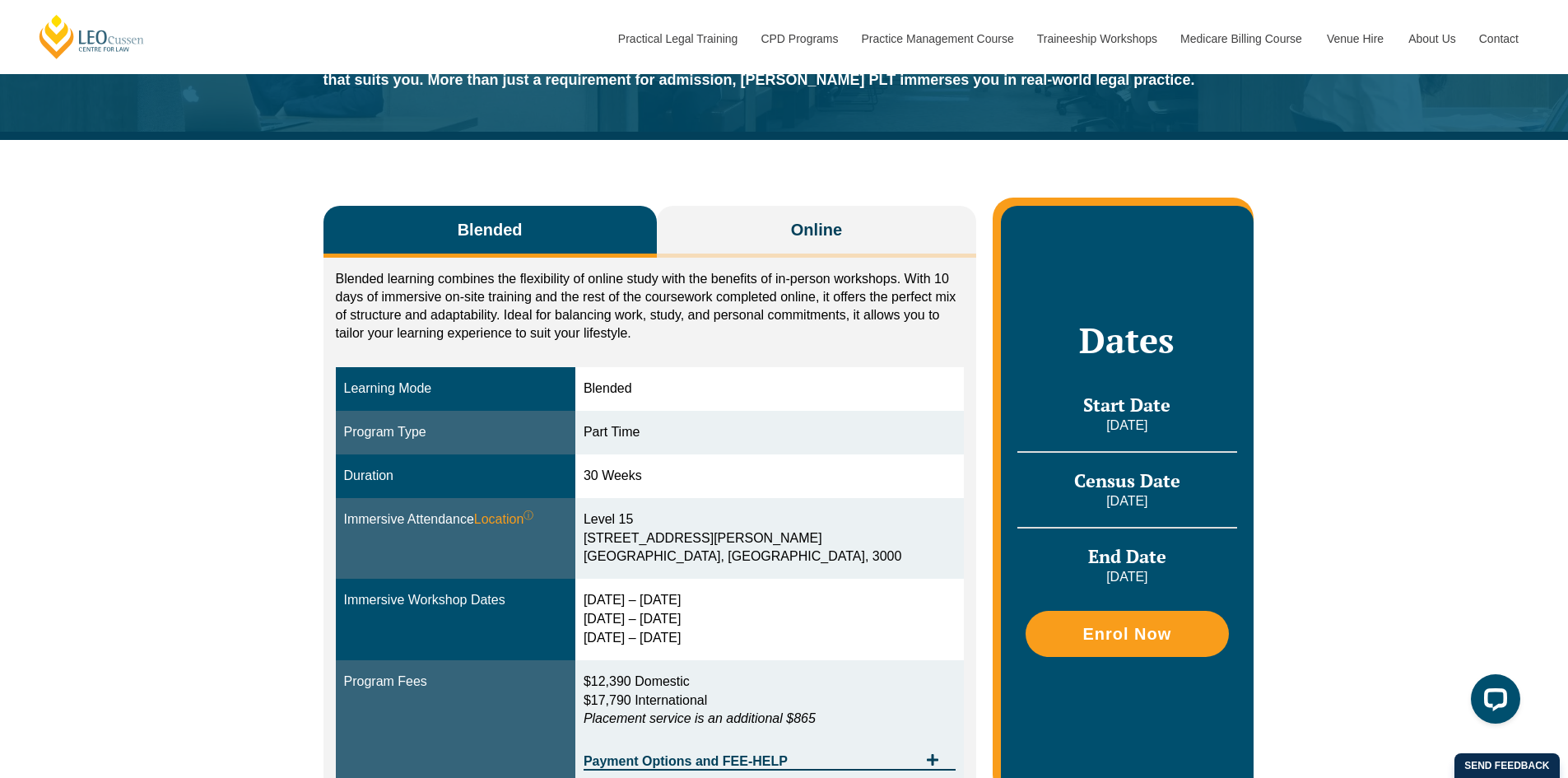
click at [774, 198] on div "Blended Online Blended learning combines the flexibility of online study with t…" at bounding box center [784, 492] width 939 height 704
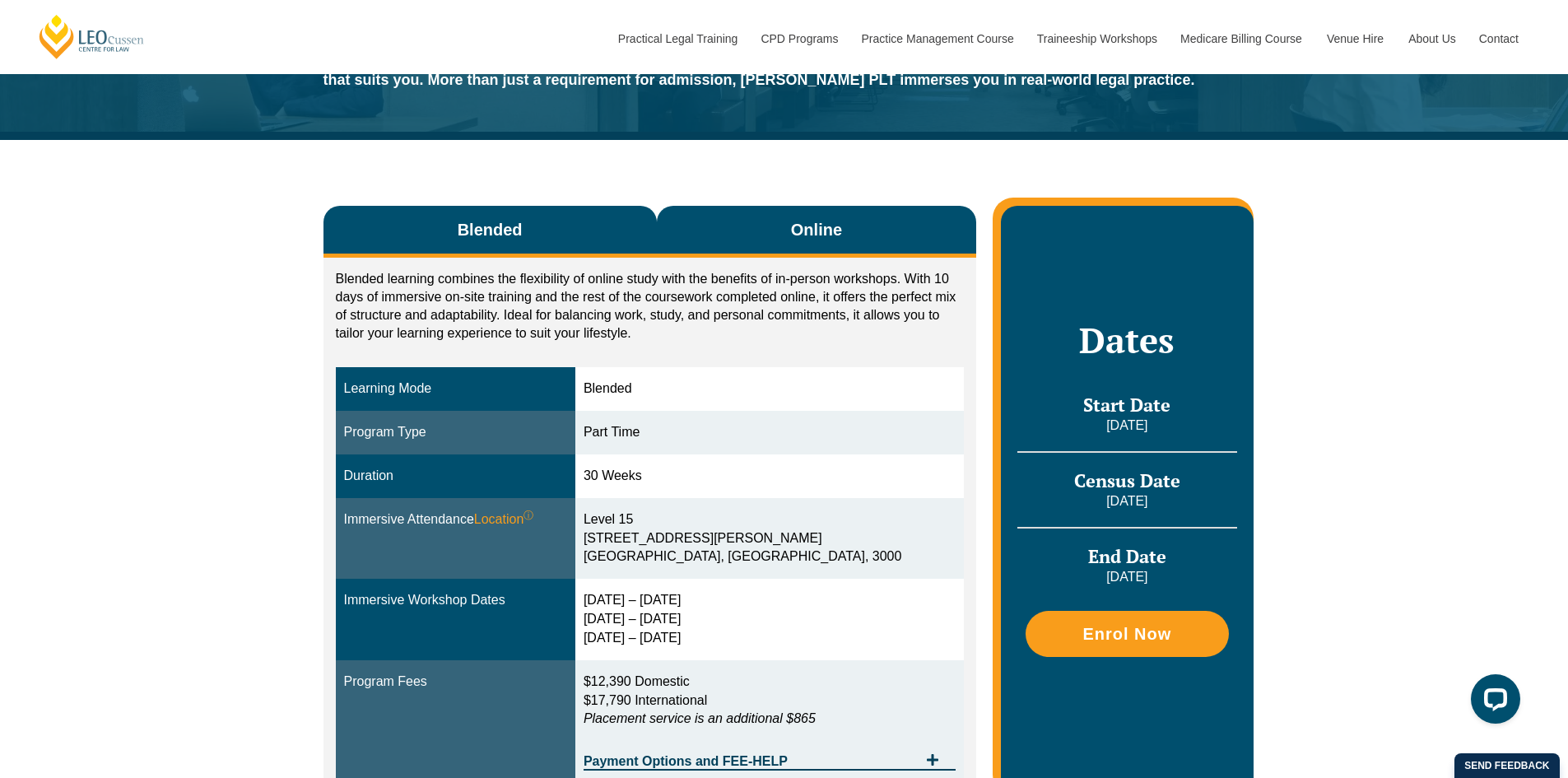
click at [774, 214] on button "Online" at bounding box center [816, 231] width 320 height 52
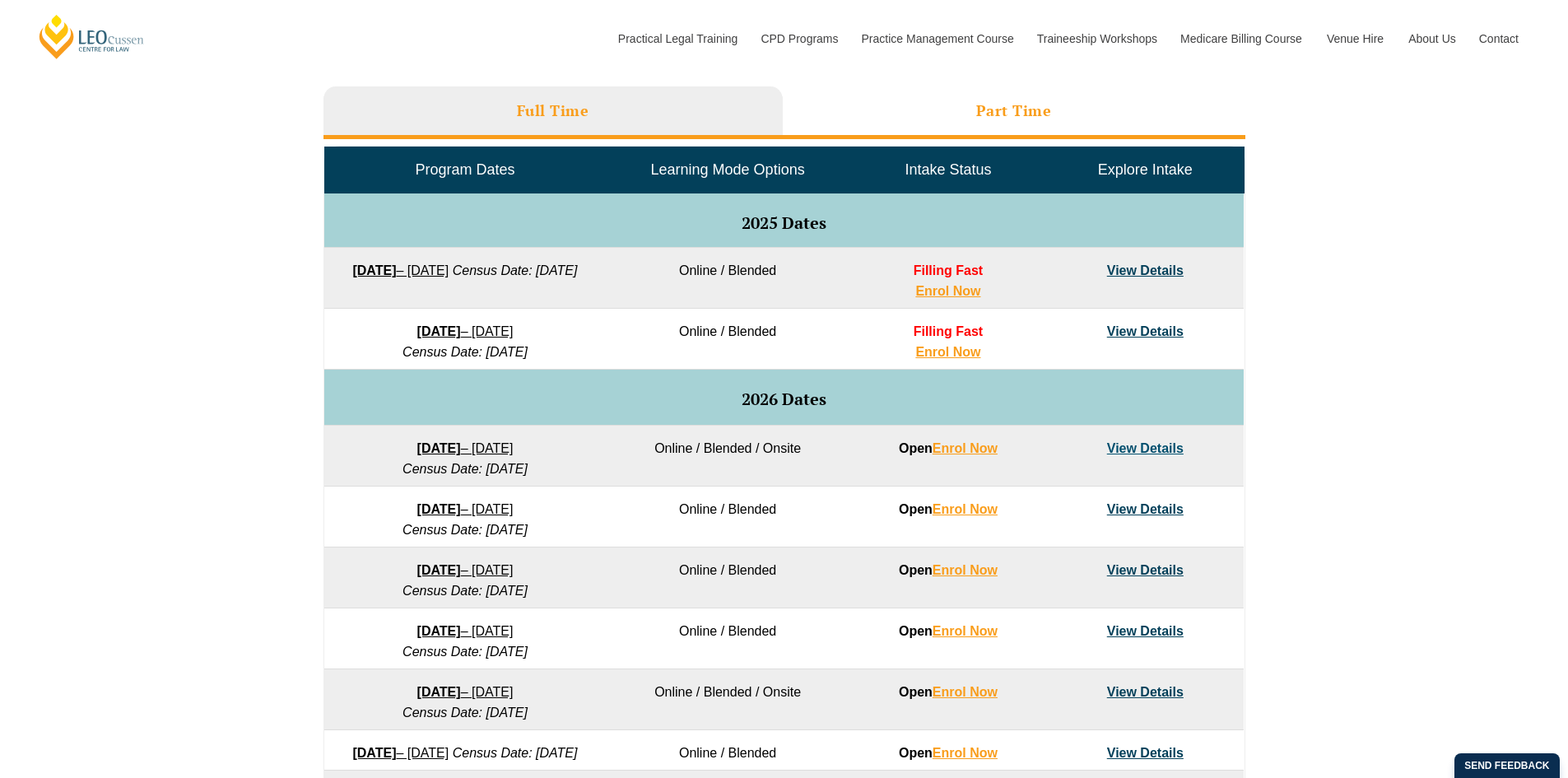
click at [1022, 125] on li "Part Time" at bounding box center [1014, 113] width 463 height 53
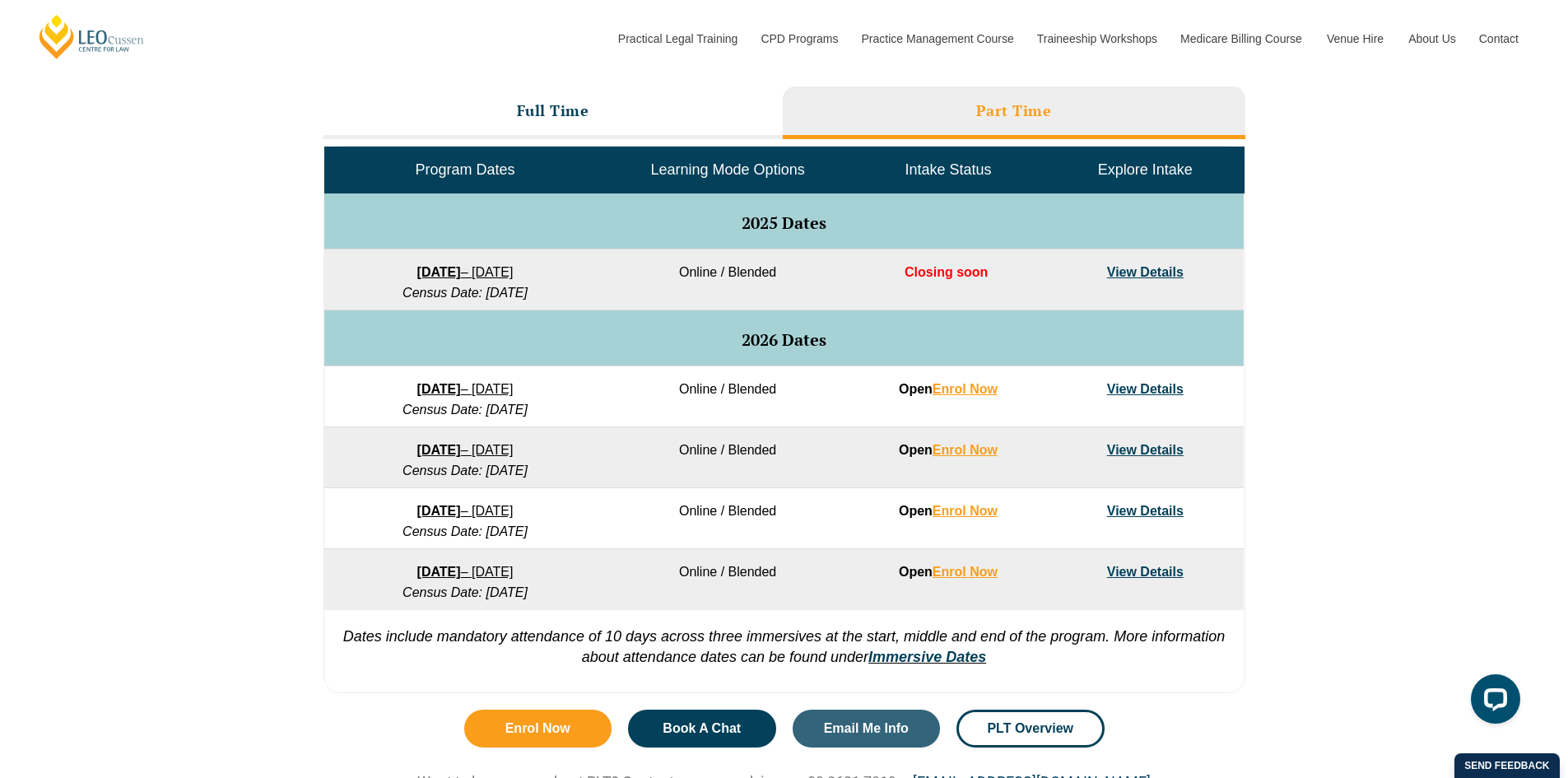
click at [1153, 389] on link "View Details" at bounding box center [1145, 389] width 77 height 14
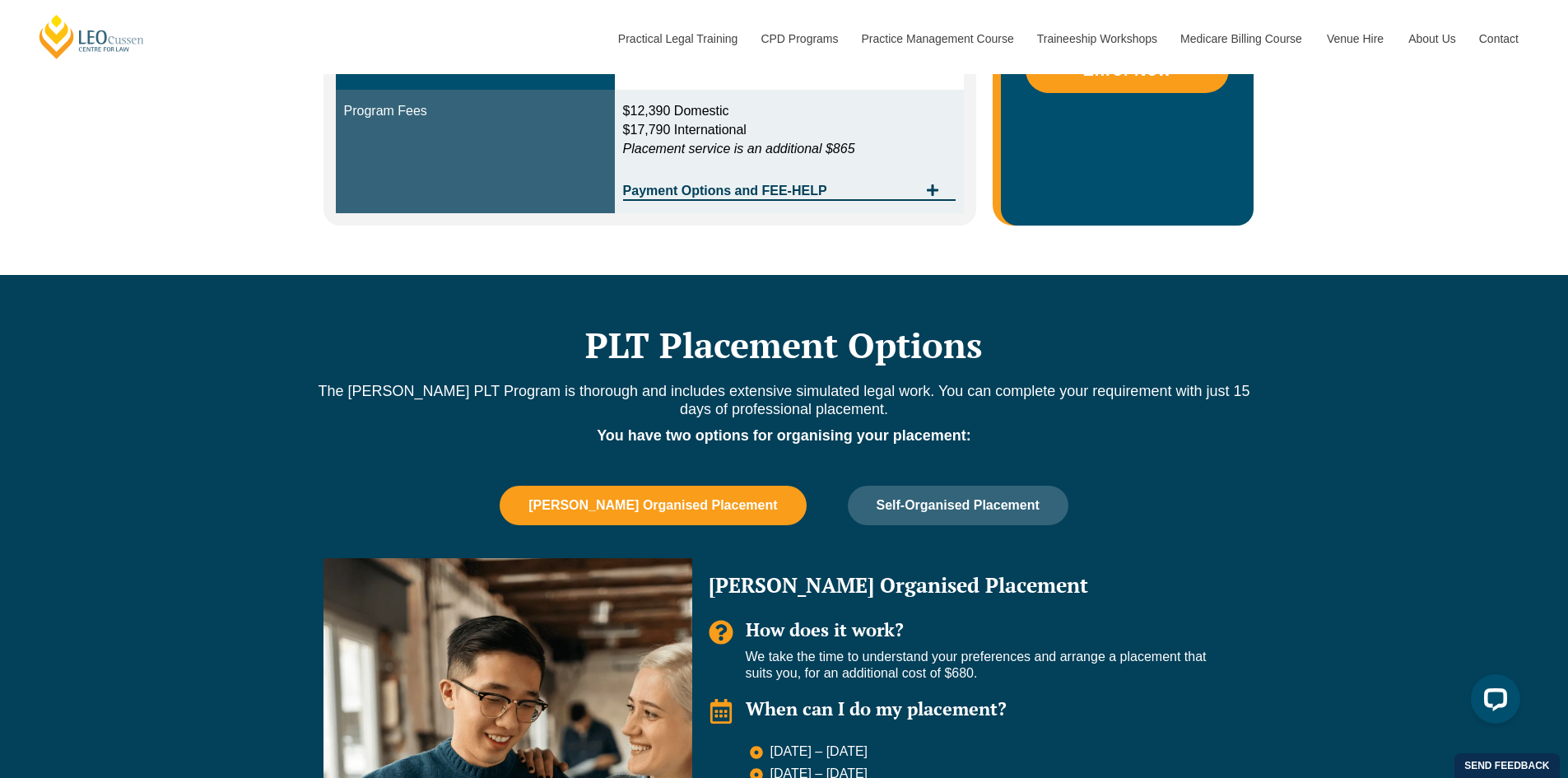
scroll to position [905, 0]
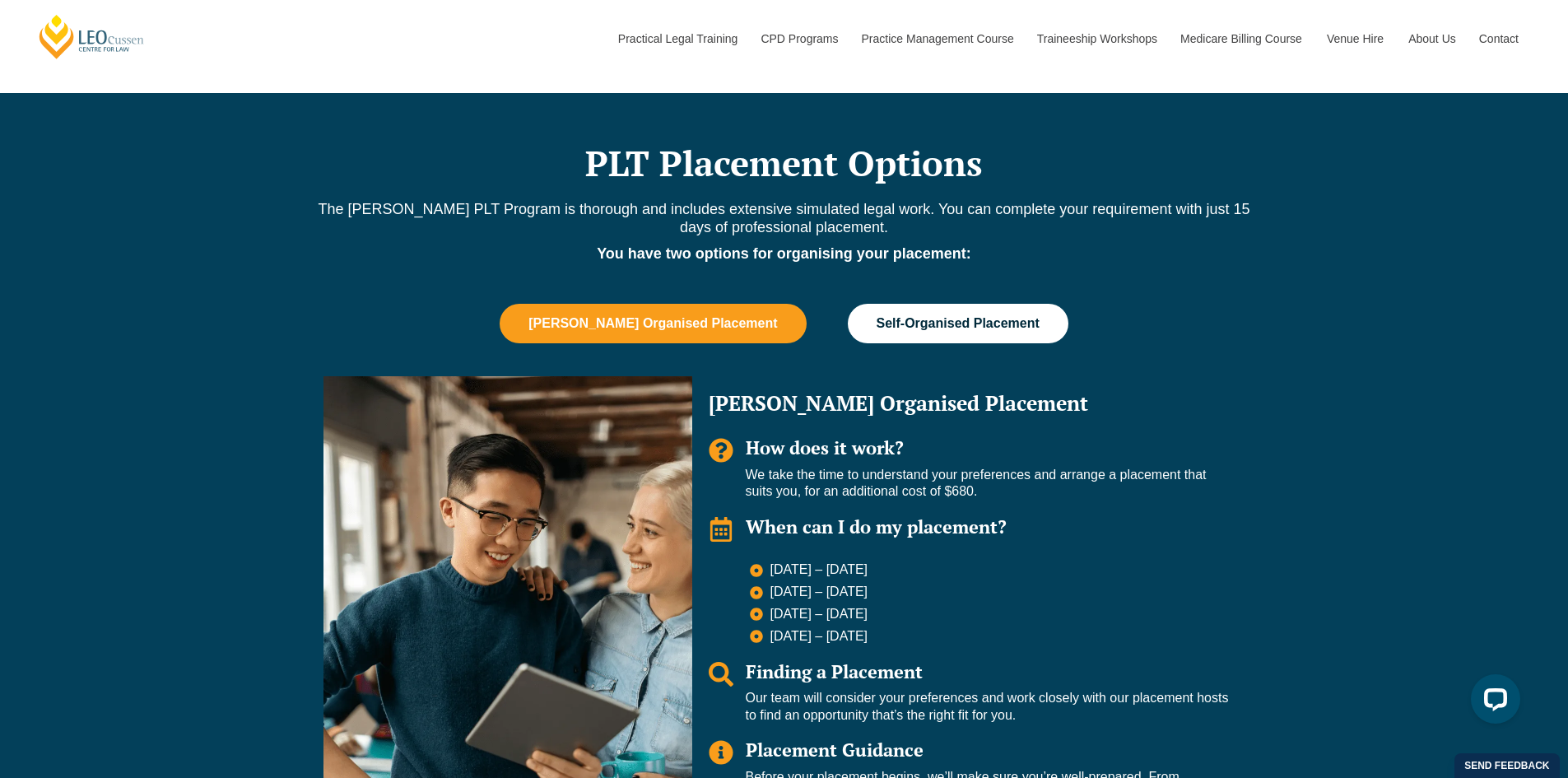
click at [914, 318] on span "Self-Organised Placement" at bounding box center [958, 323] width 163 height 15
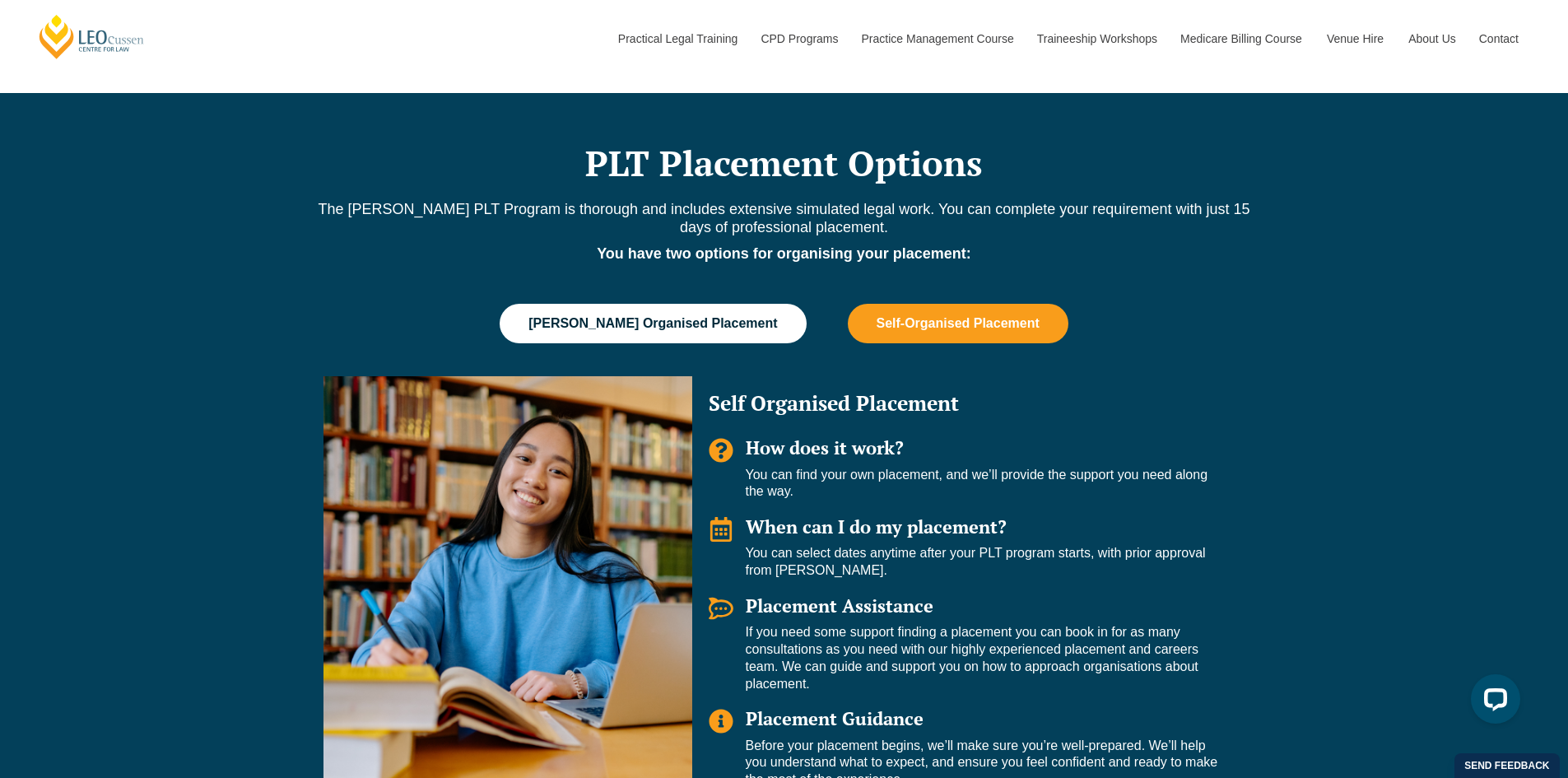
click at [641, 306] on button "[PERSON_NAME] Organised Placement" at bounding box center [652, 323] width 306 height 40
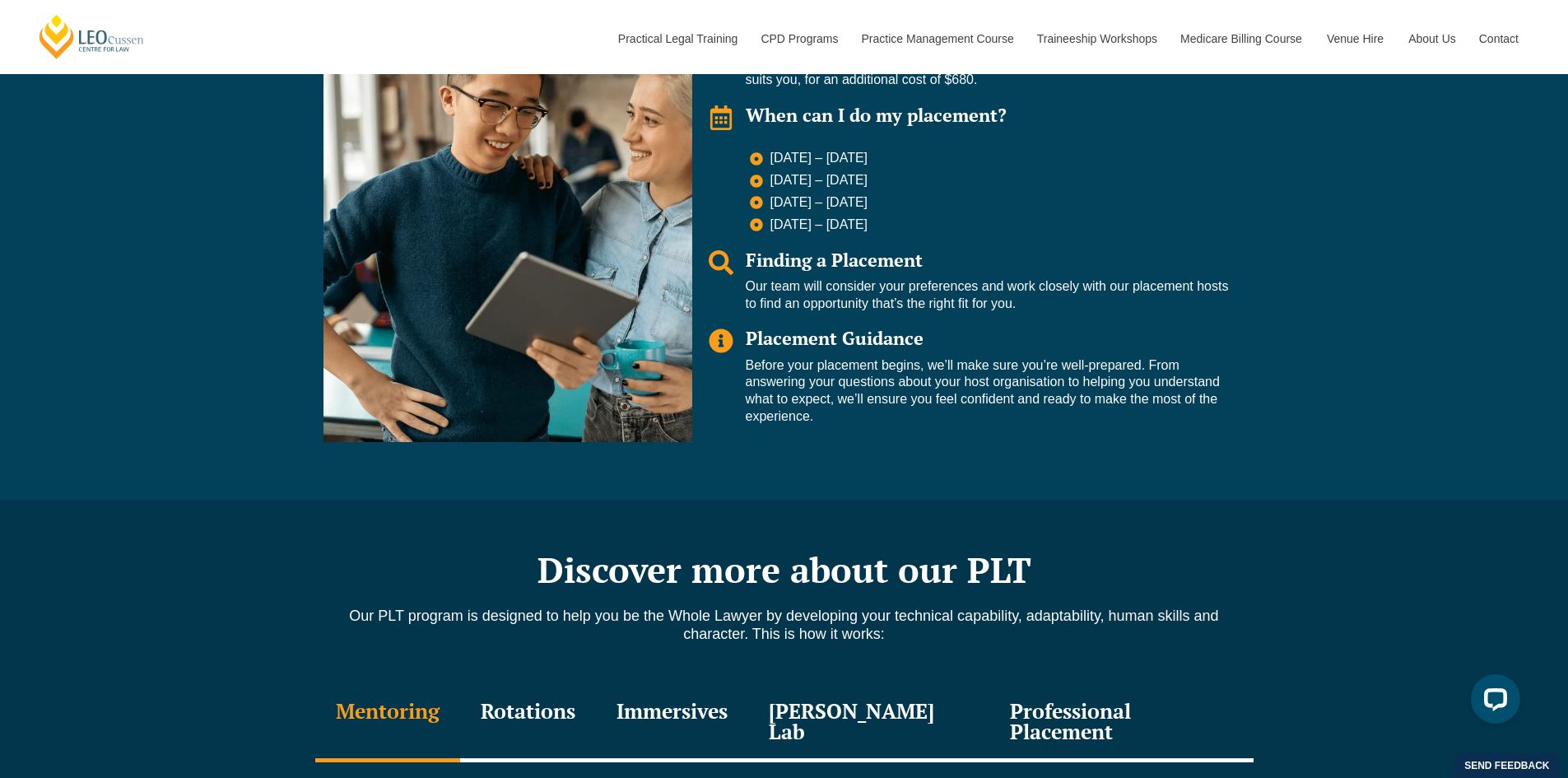
scroll to position [1481, 0]
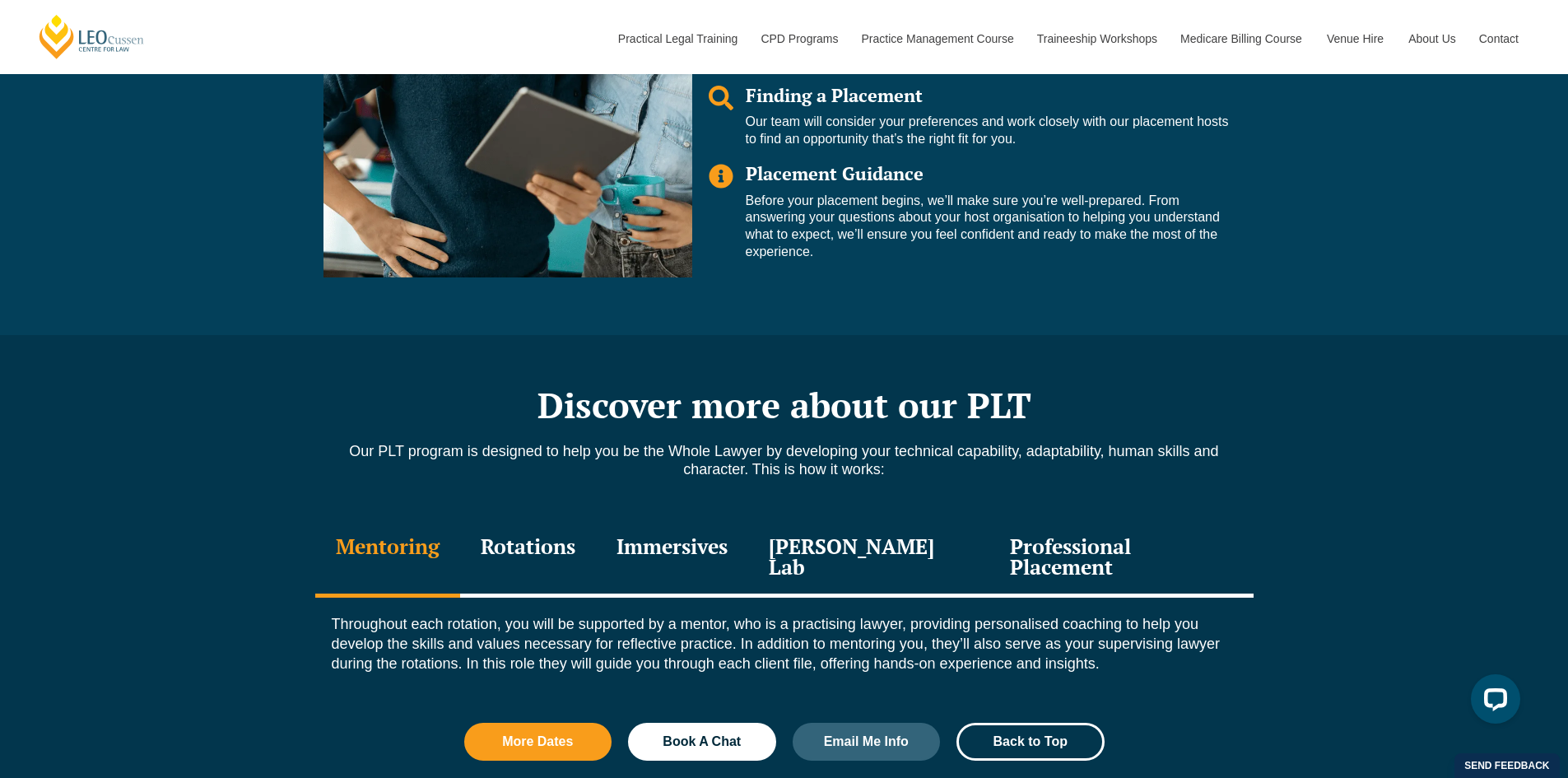
click at [1068, 554] on div "Professional Placement" at bounding box center [1121, 558] width 264 height 78
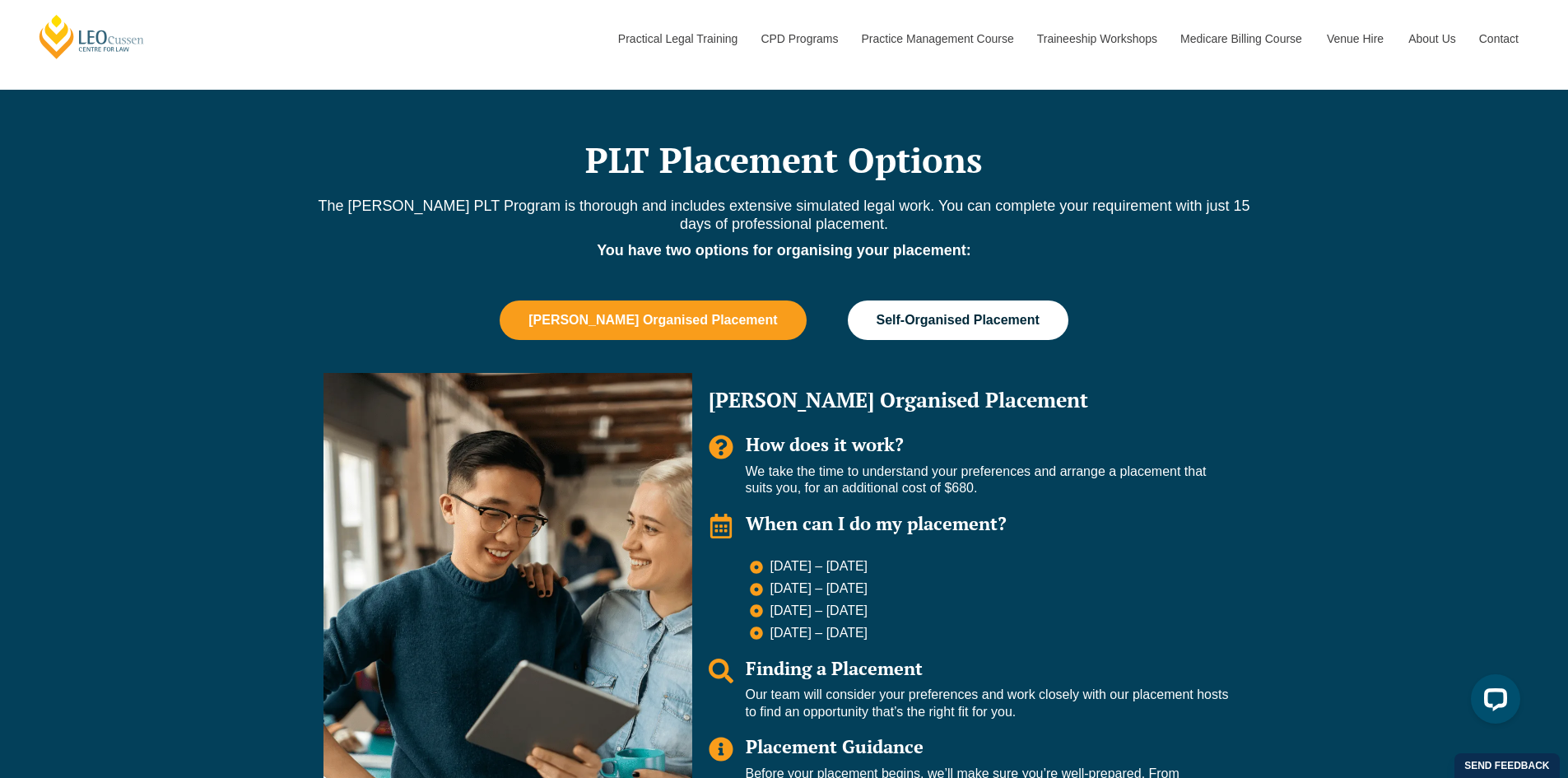
scroll to position [905, 0]
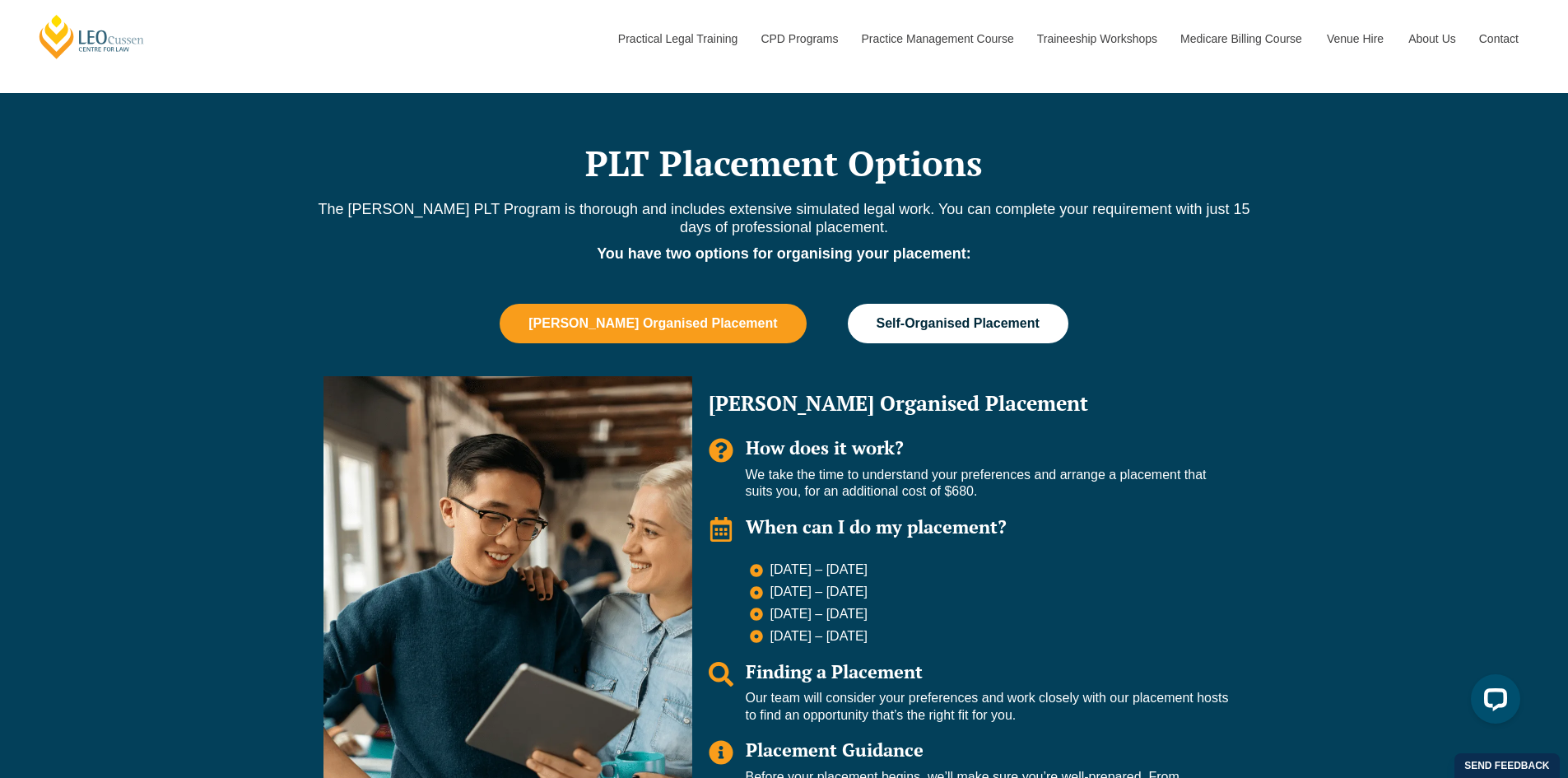
click at [1033, 323] on button "Self-Organised Placement" at bounding box center [958, 323] width 220 height 40
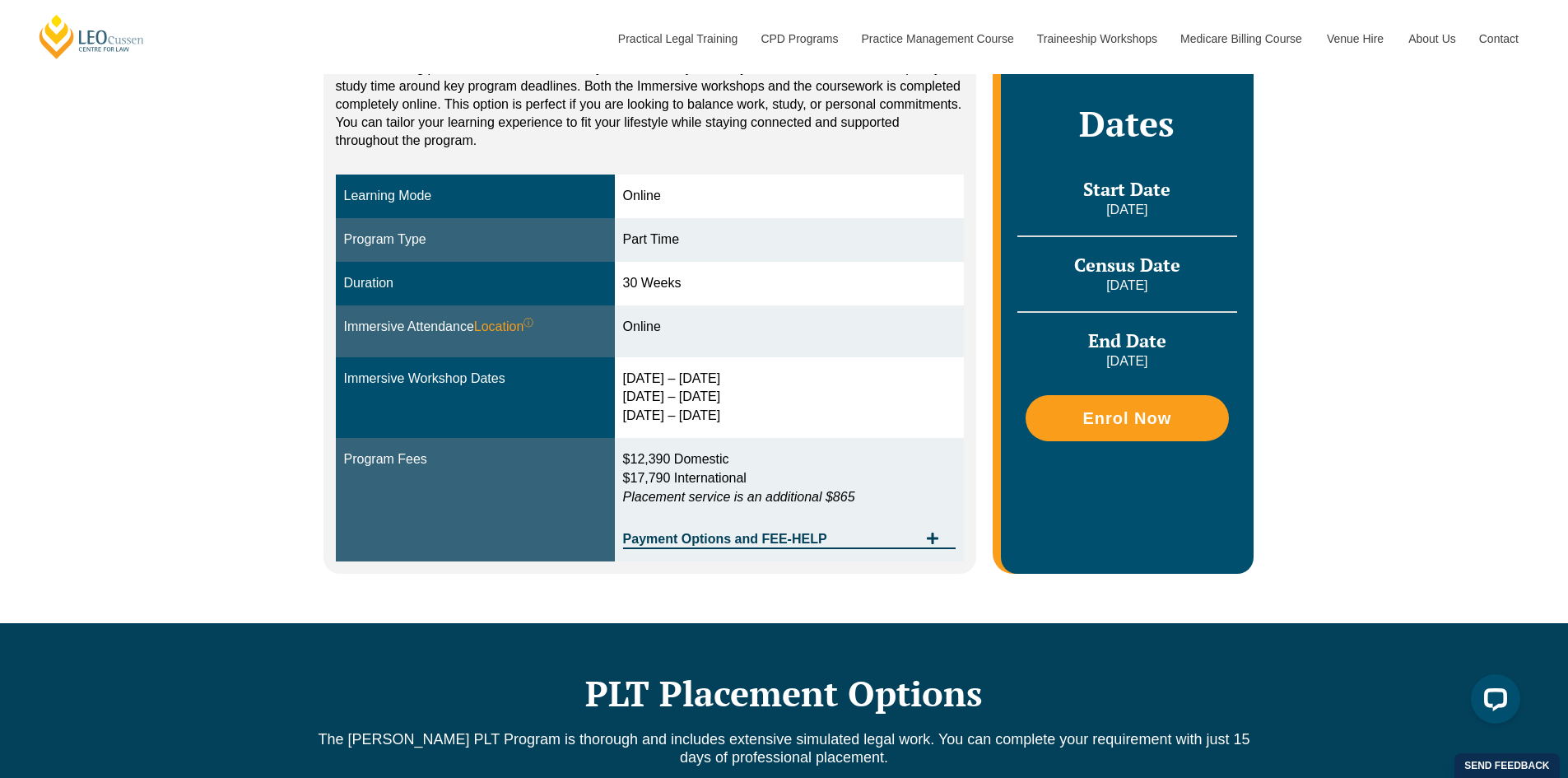
scroll to position [0, 0]
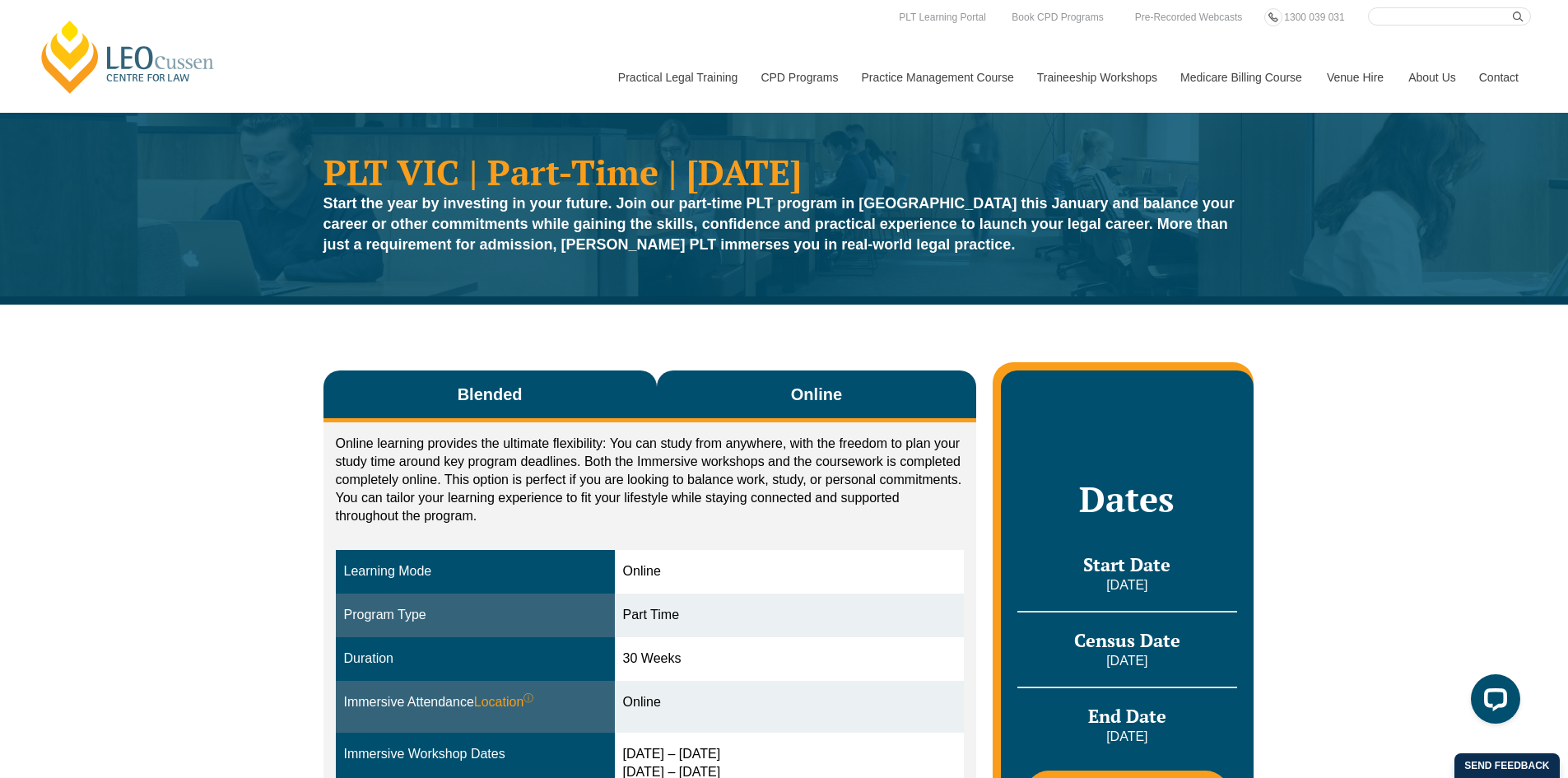
click at [576, 391] on button "Blended" at bounding box center [490, 396] width 333 height 52
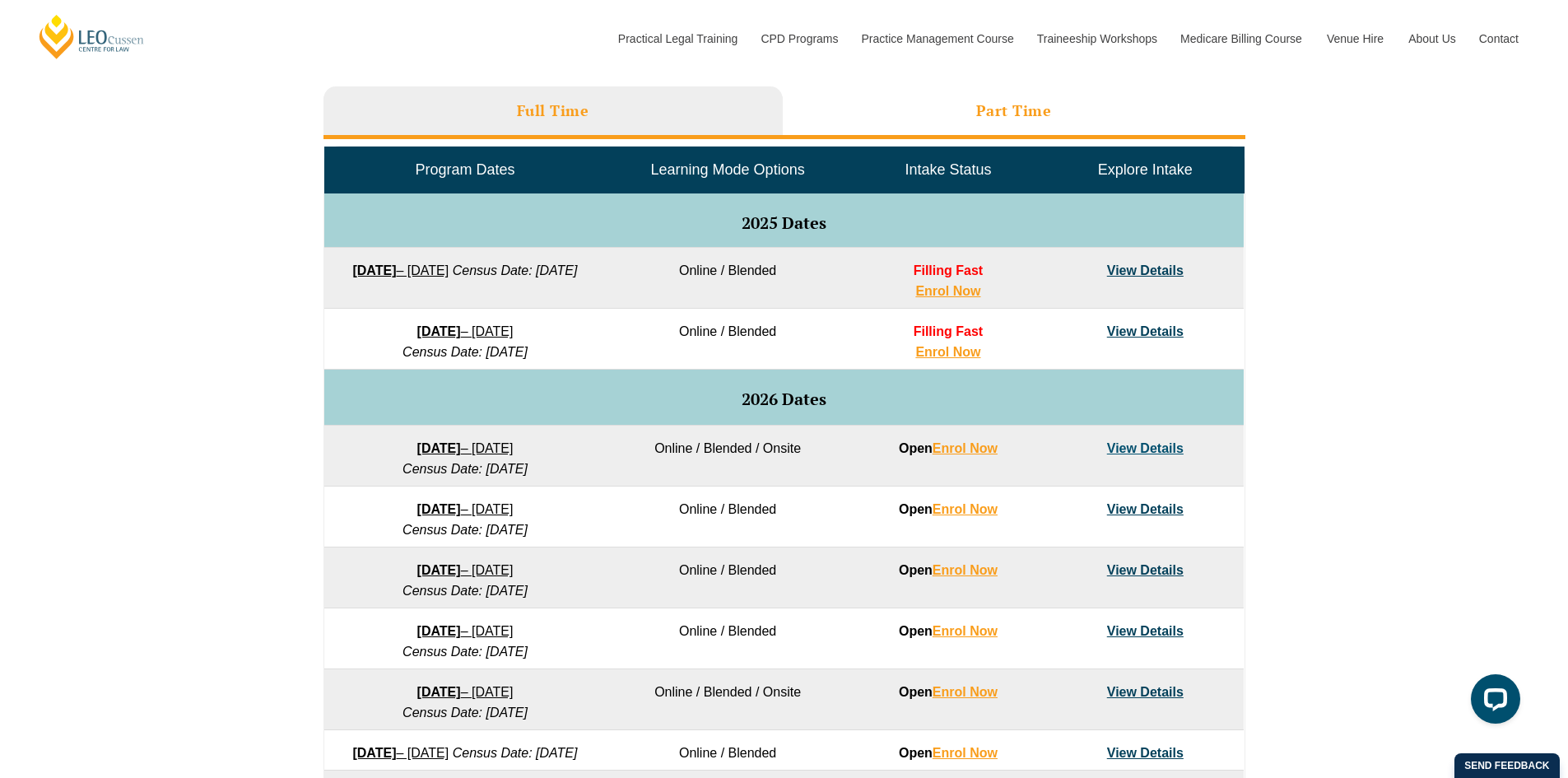
click at [887, 131] on li "Part Time" at bounding box center [1014, 113] width 463 height 53
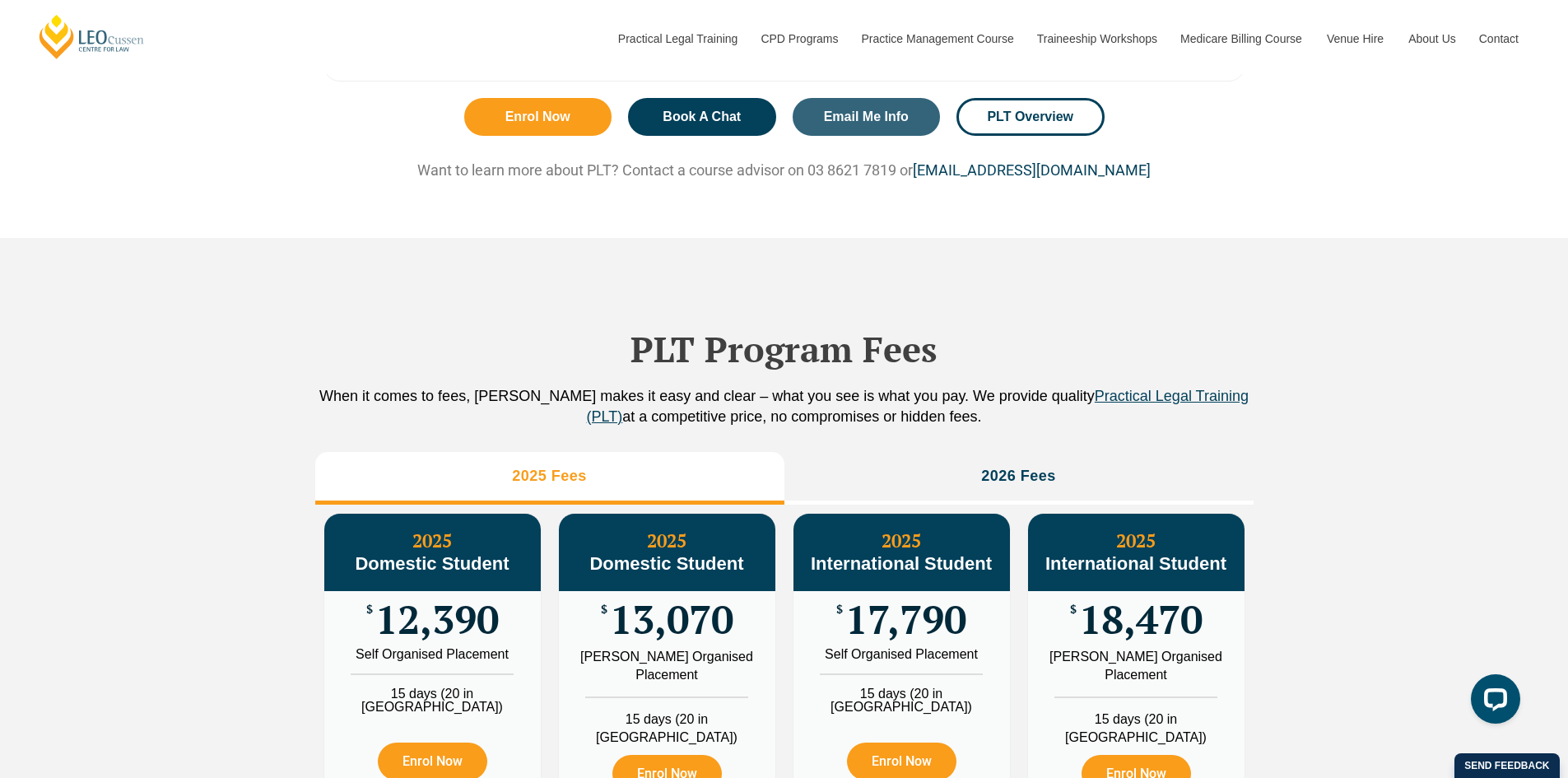
scroll to position [1399, 0]
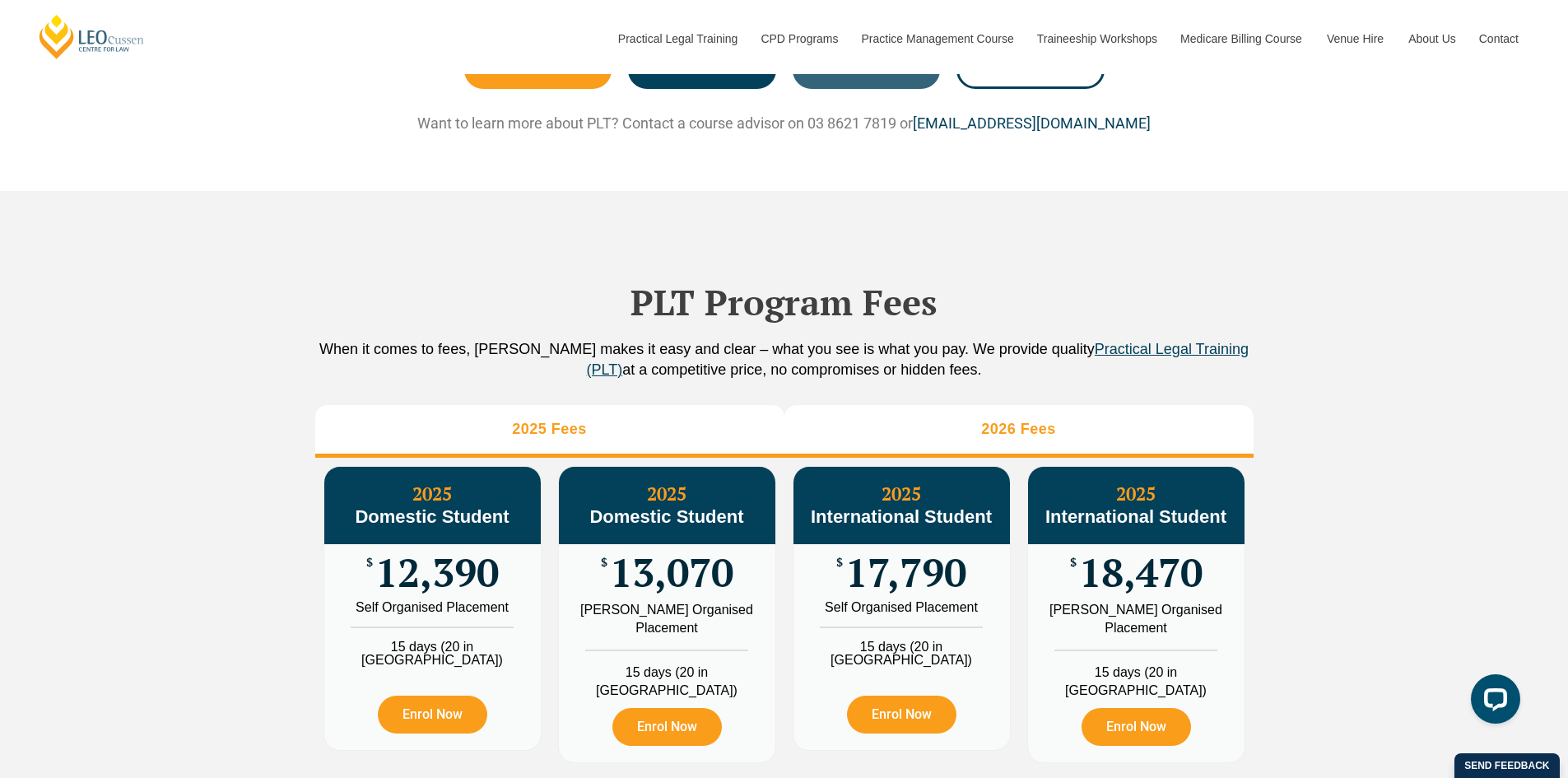
click at [1033, 421] on h3 "2026 Fees" at bounding box center [1018, 428] width 75 height 19
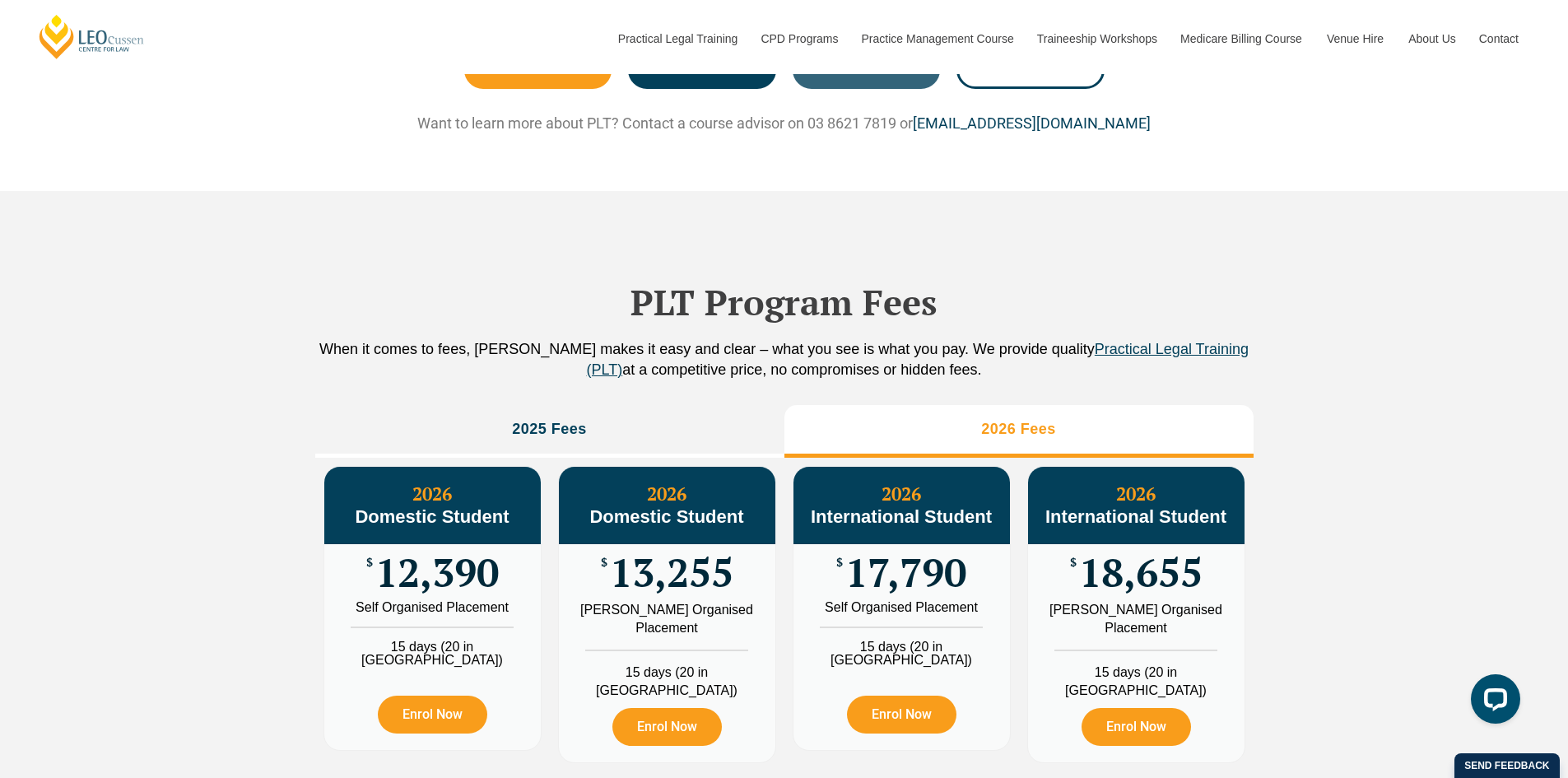
click at [901, 427] on li "2026 Fees" at bounding box center [1019, 432] width 469 height 53
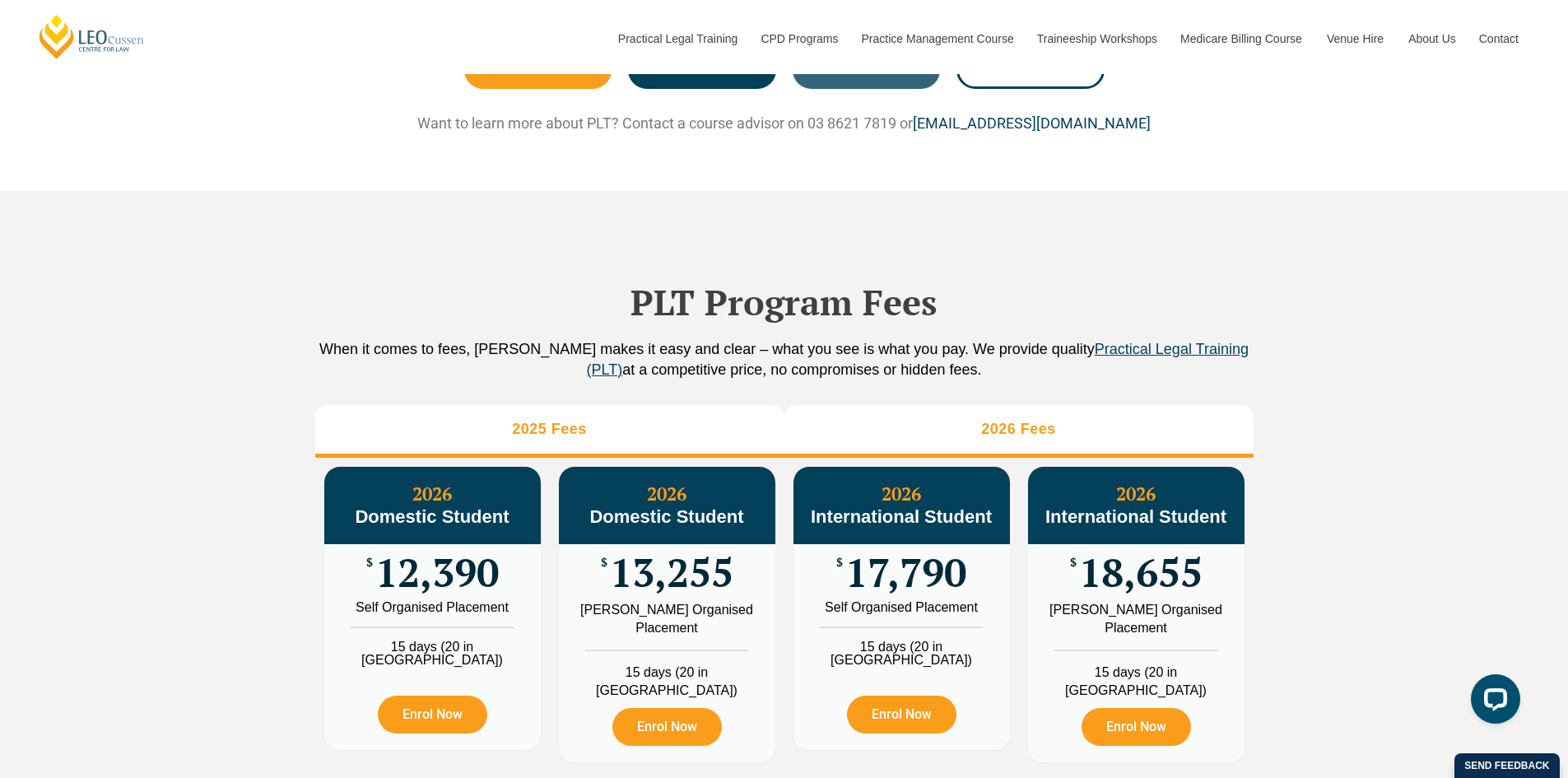
click at [568, 435] on h3 "2025 Fees" at bounding box center [549, 428] width 75 height 19
click at [851, 424] on li "2026 Fees" at bounding box center [1019, 432] width 469 height 53
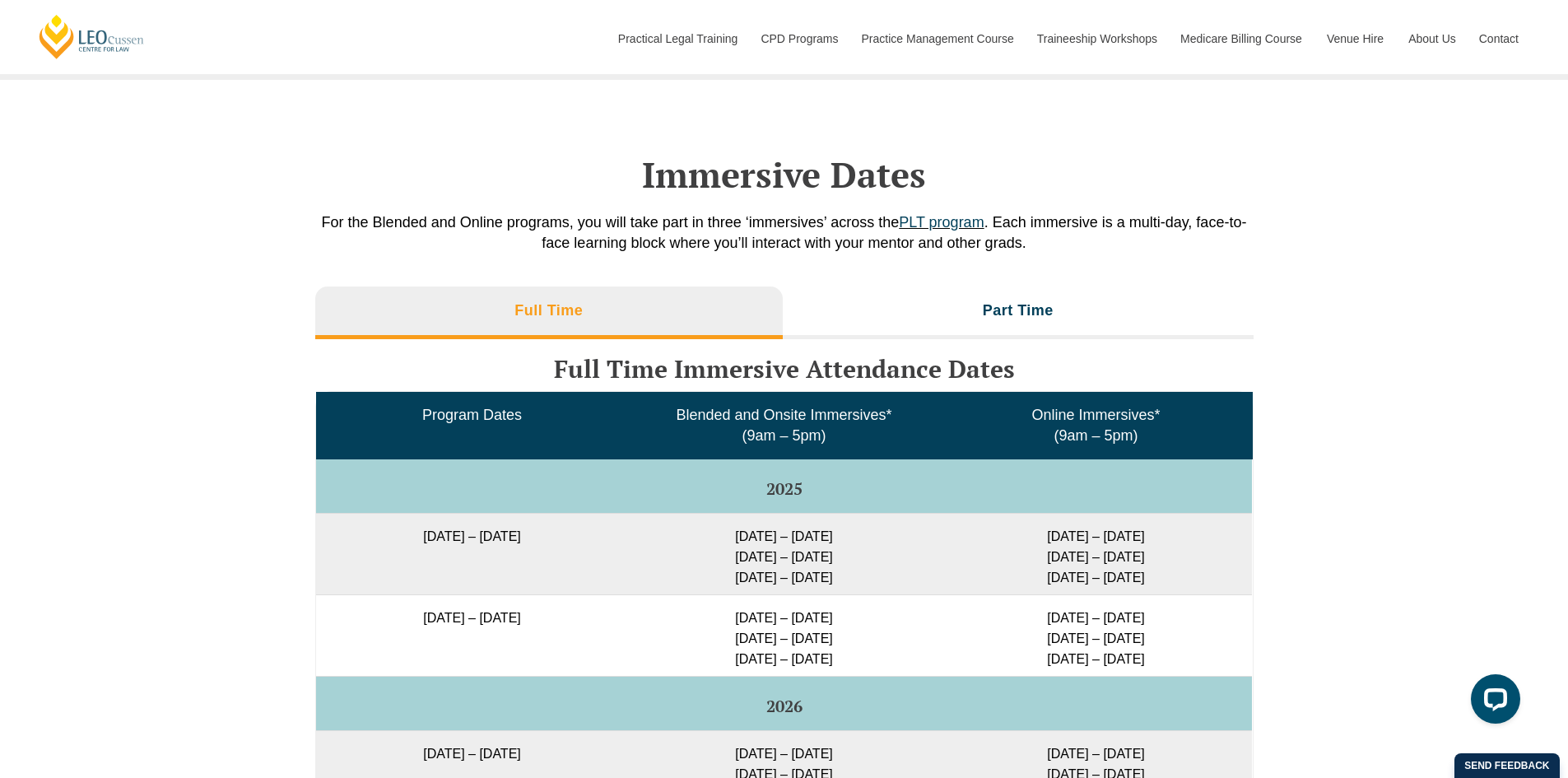
scroll to position [2222, 0]
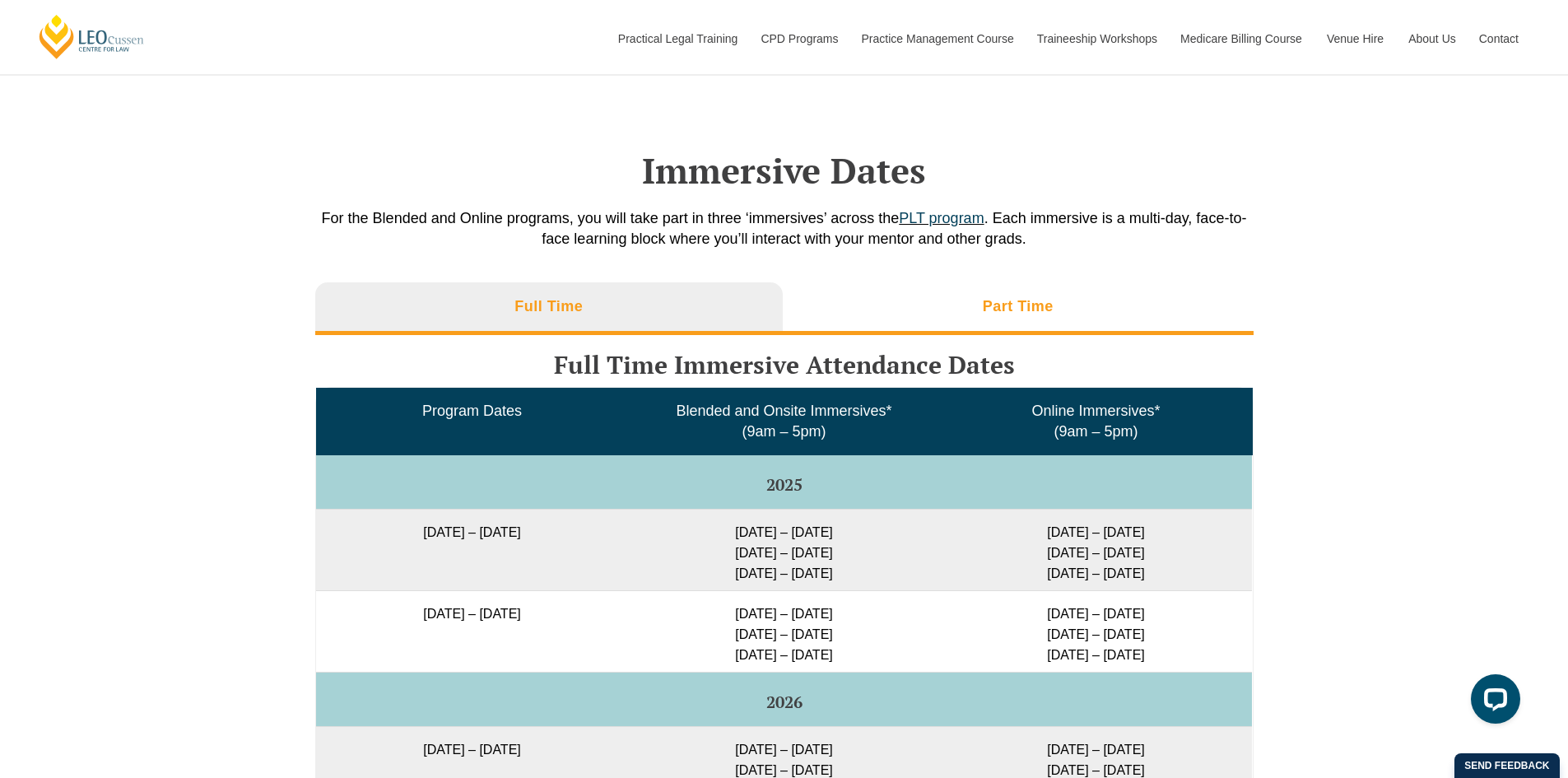
click at [1000, 282] on li "Part Time" at bounding box center [1018, 308] width 471 height 53
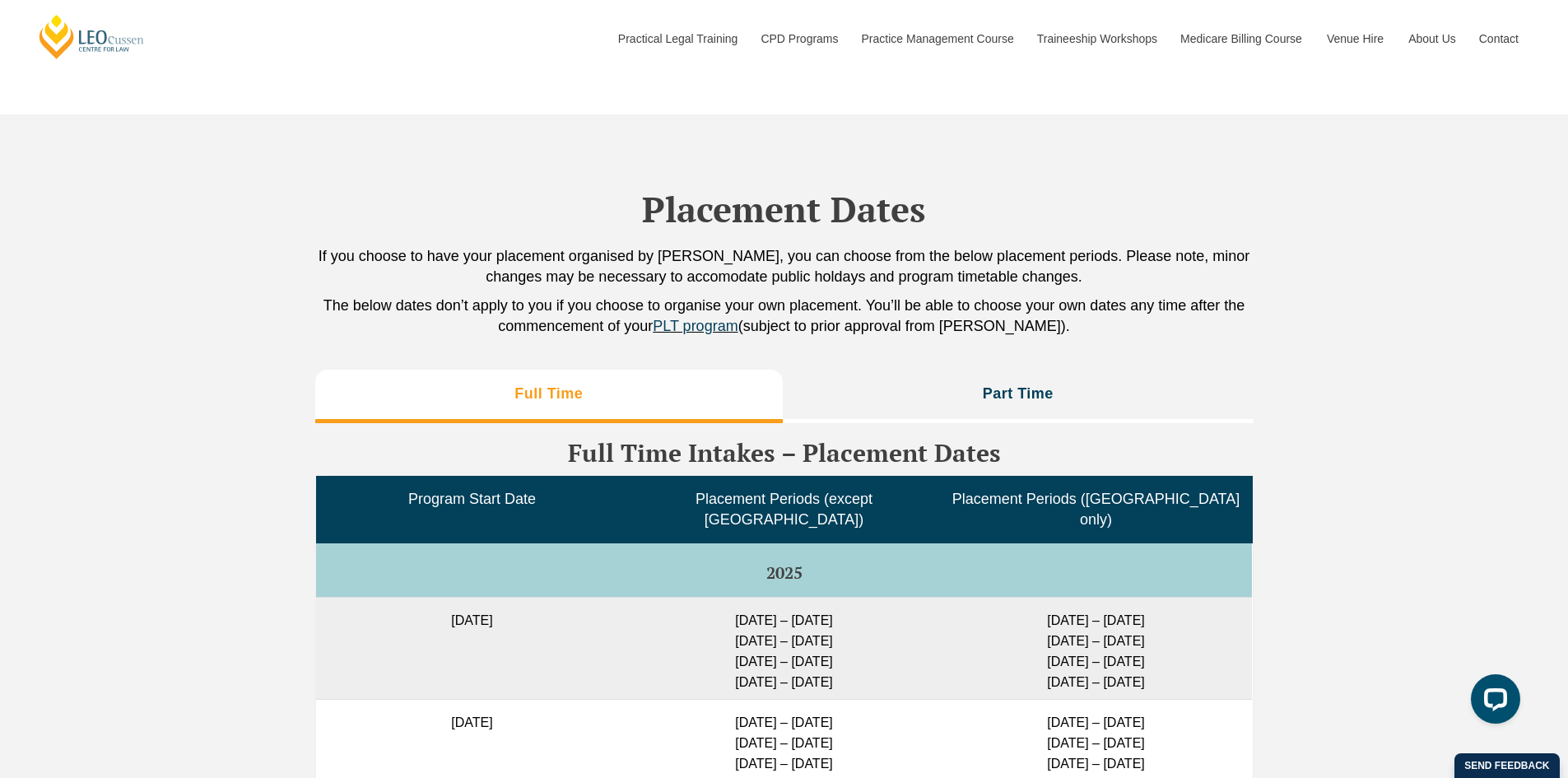
scroll to position [3292, 0]
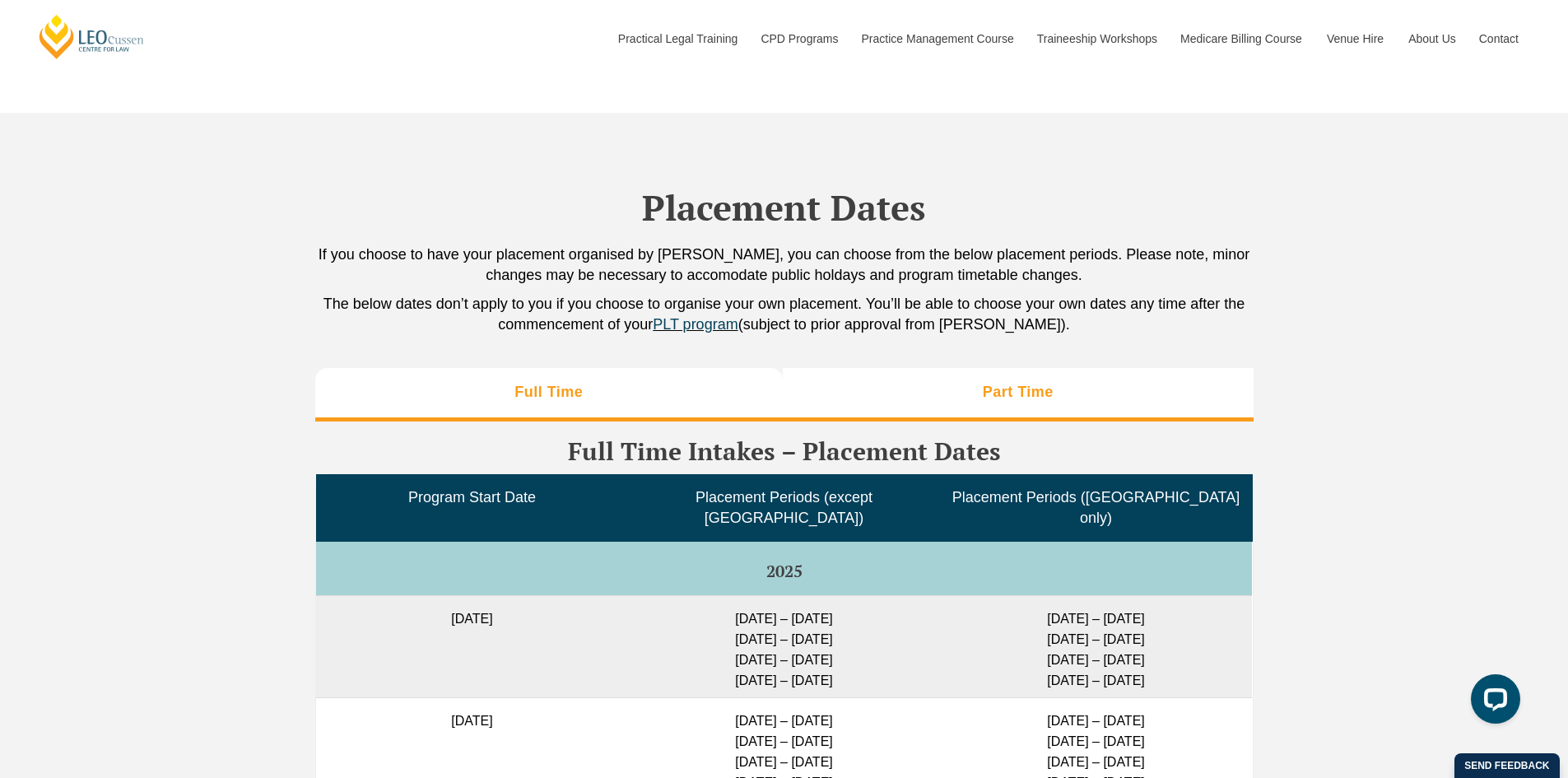
click at [973, 372] on li "Part Time" at bounding box center [1018, 394] width 471 height 53
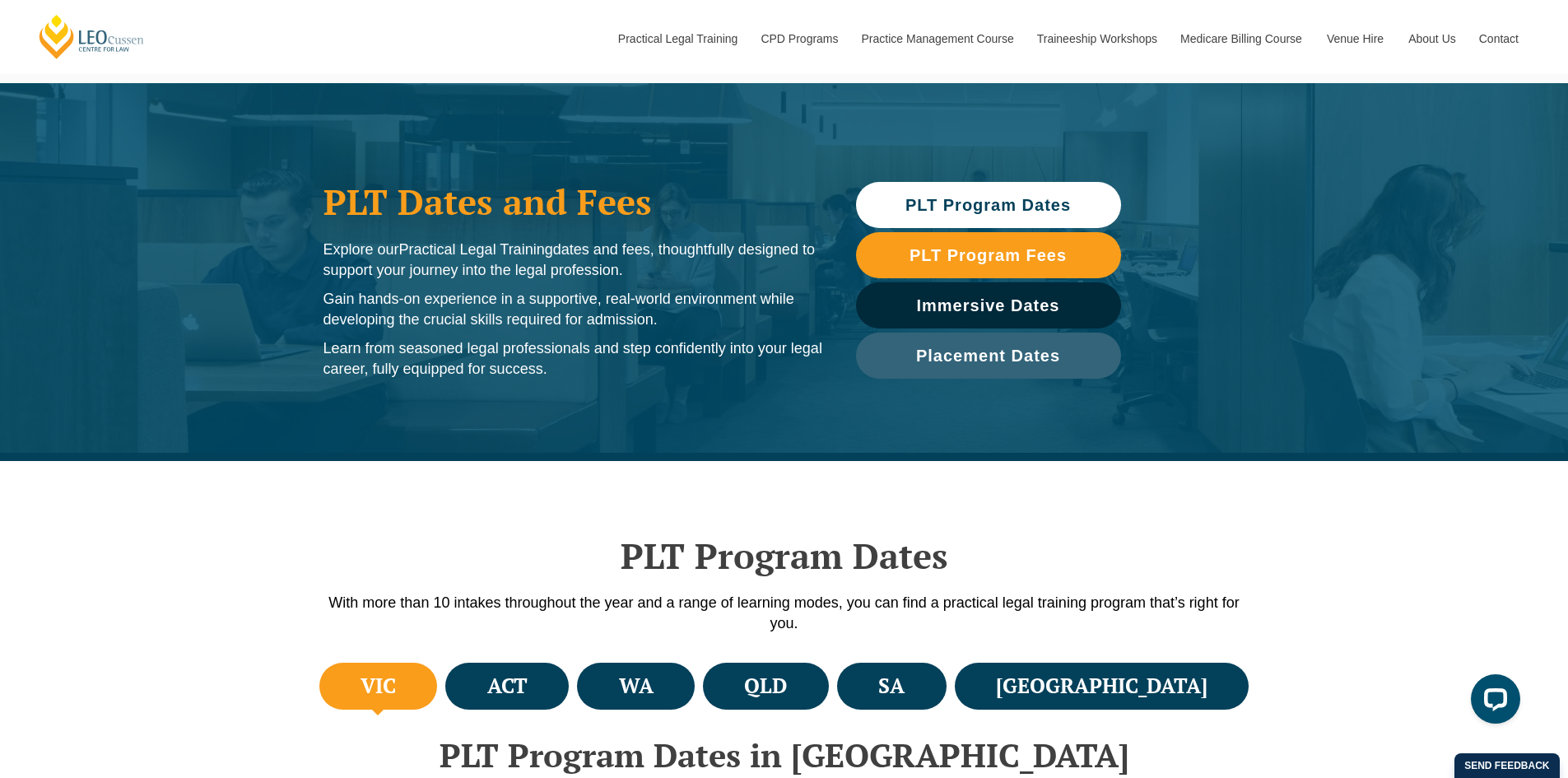
scroll to position [0, 0]
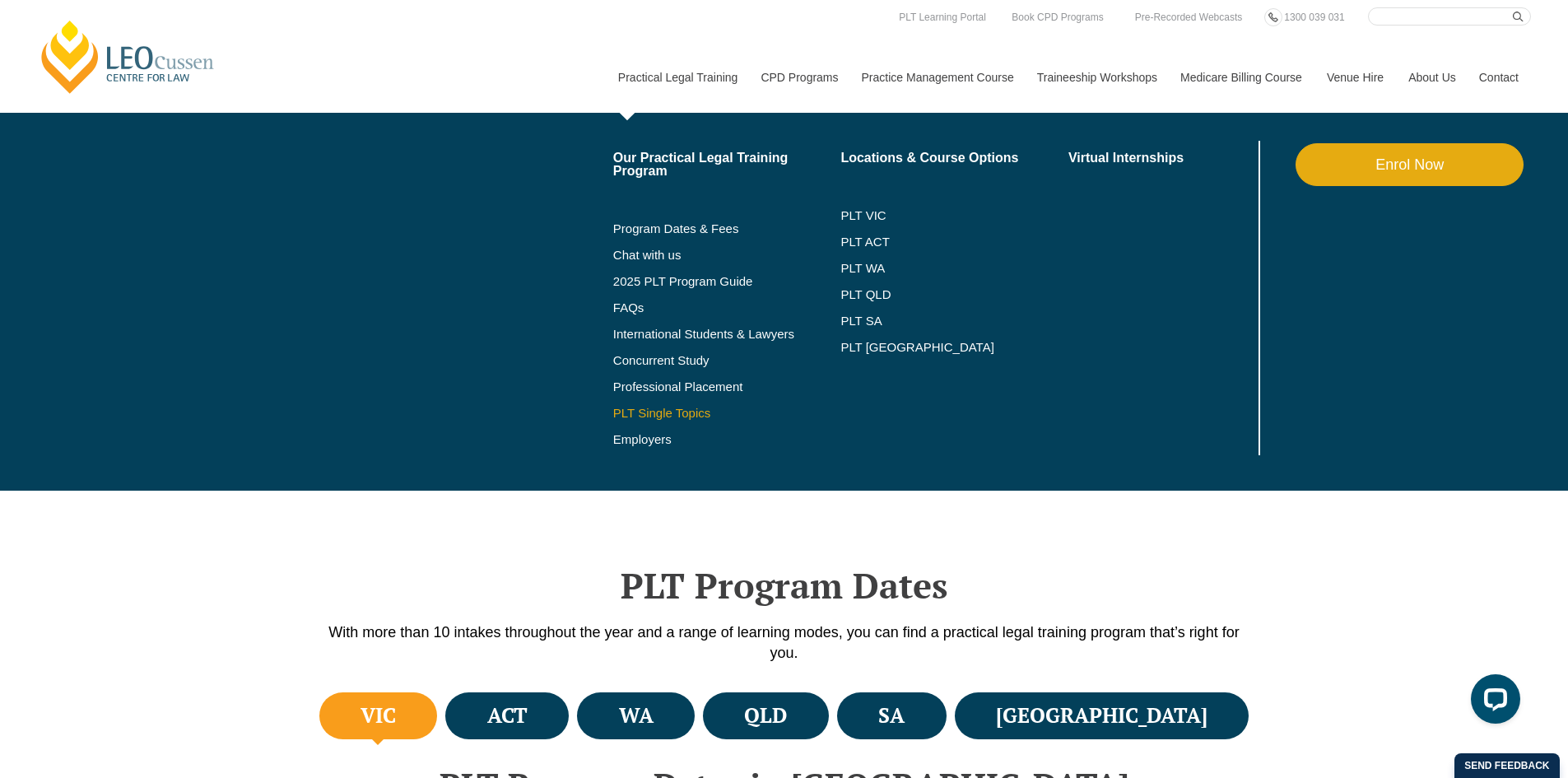
click at [676, 410] on link "PLT Single Topics" at bounding box center [727, 412] width 228 height 13
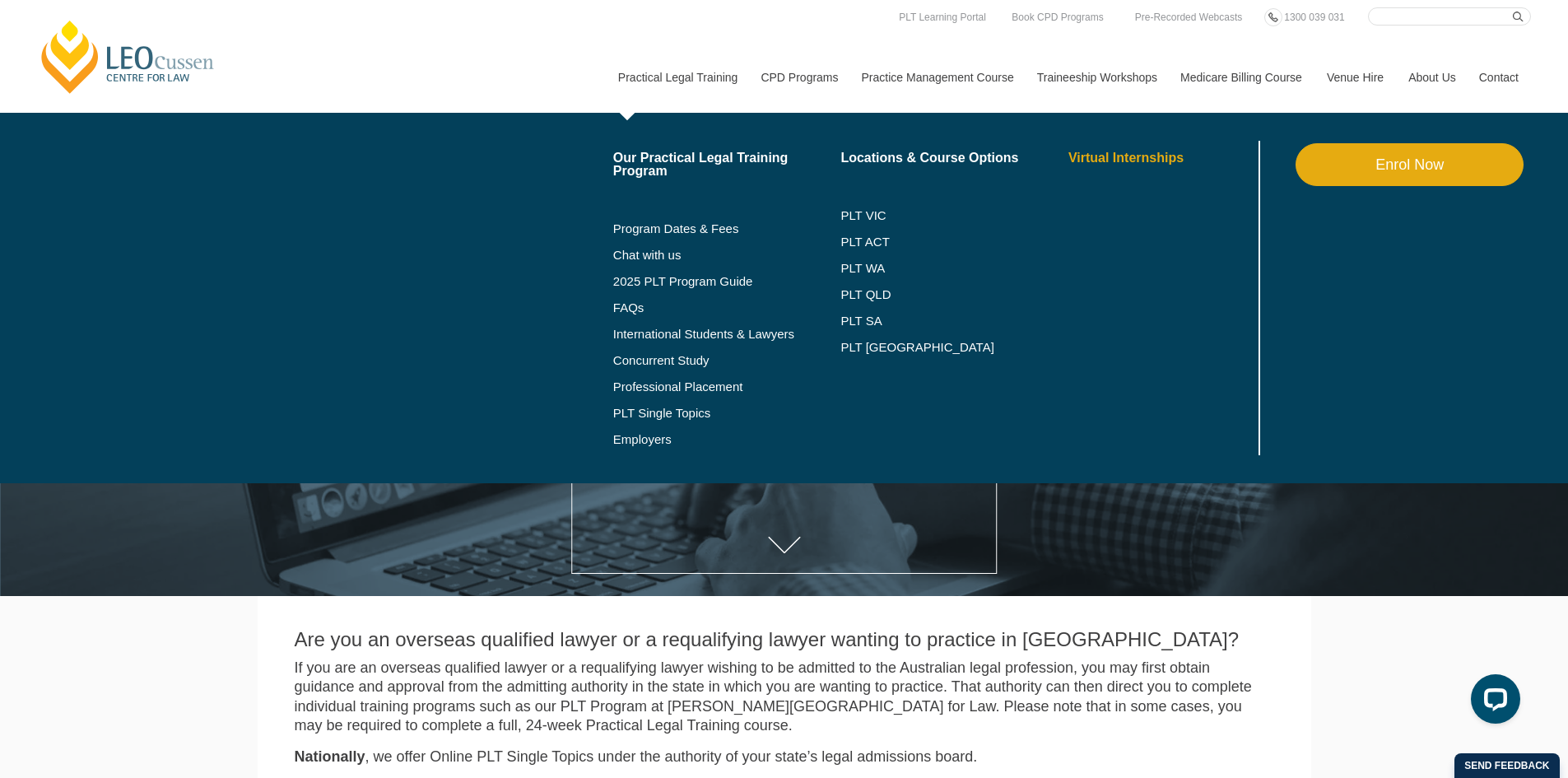
click at [1082, 163] on link "Virtual Internships" at bounding box center [1162, 158] width 187 height 13
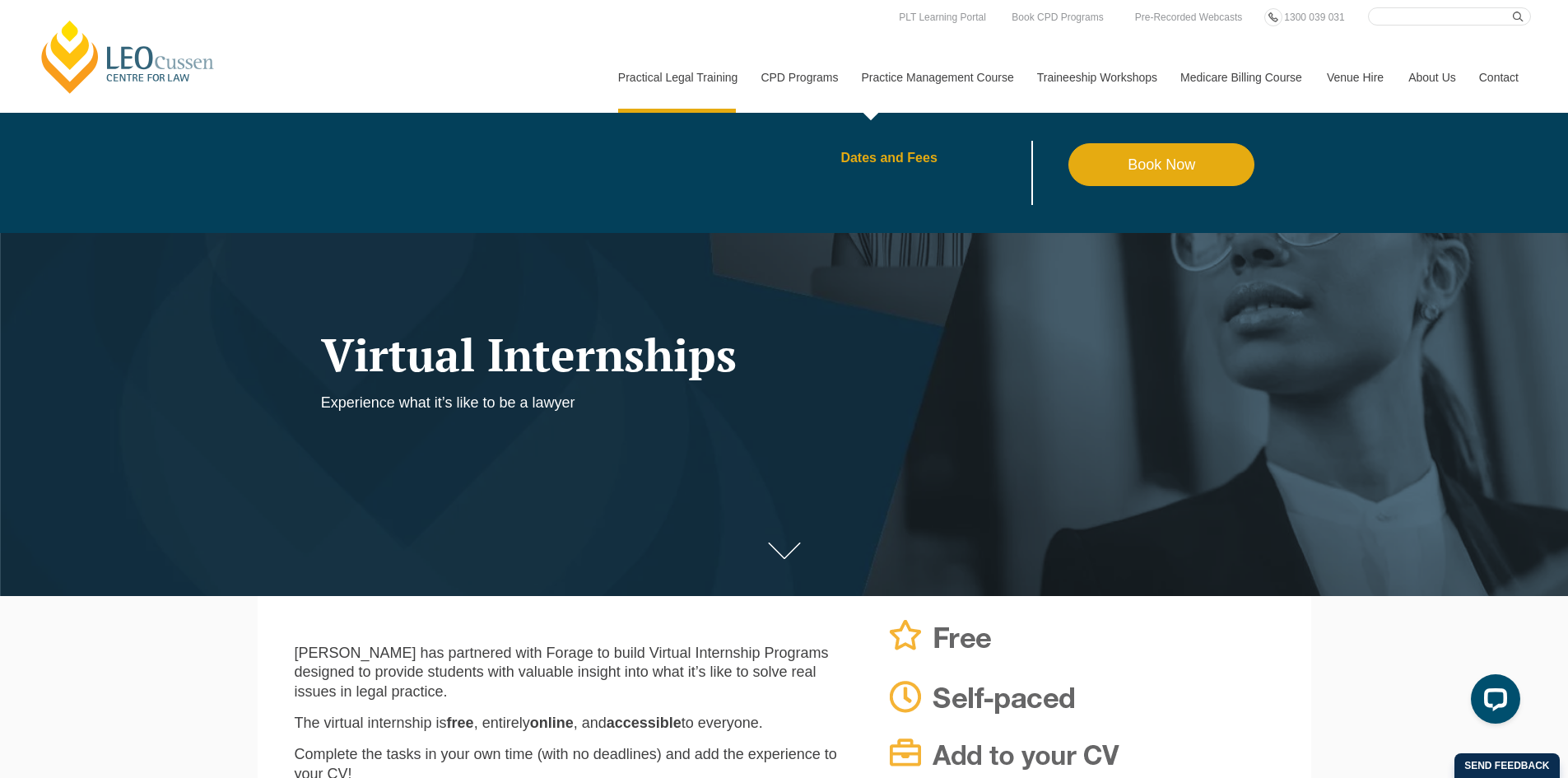
click at [855, 162] on link "Dates and Fees" at bounding box center [955, 158] width 228 height 13
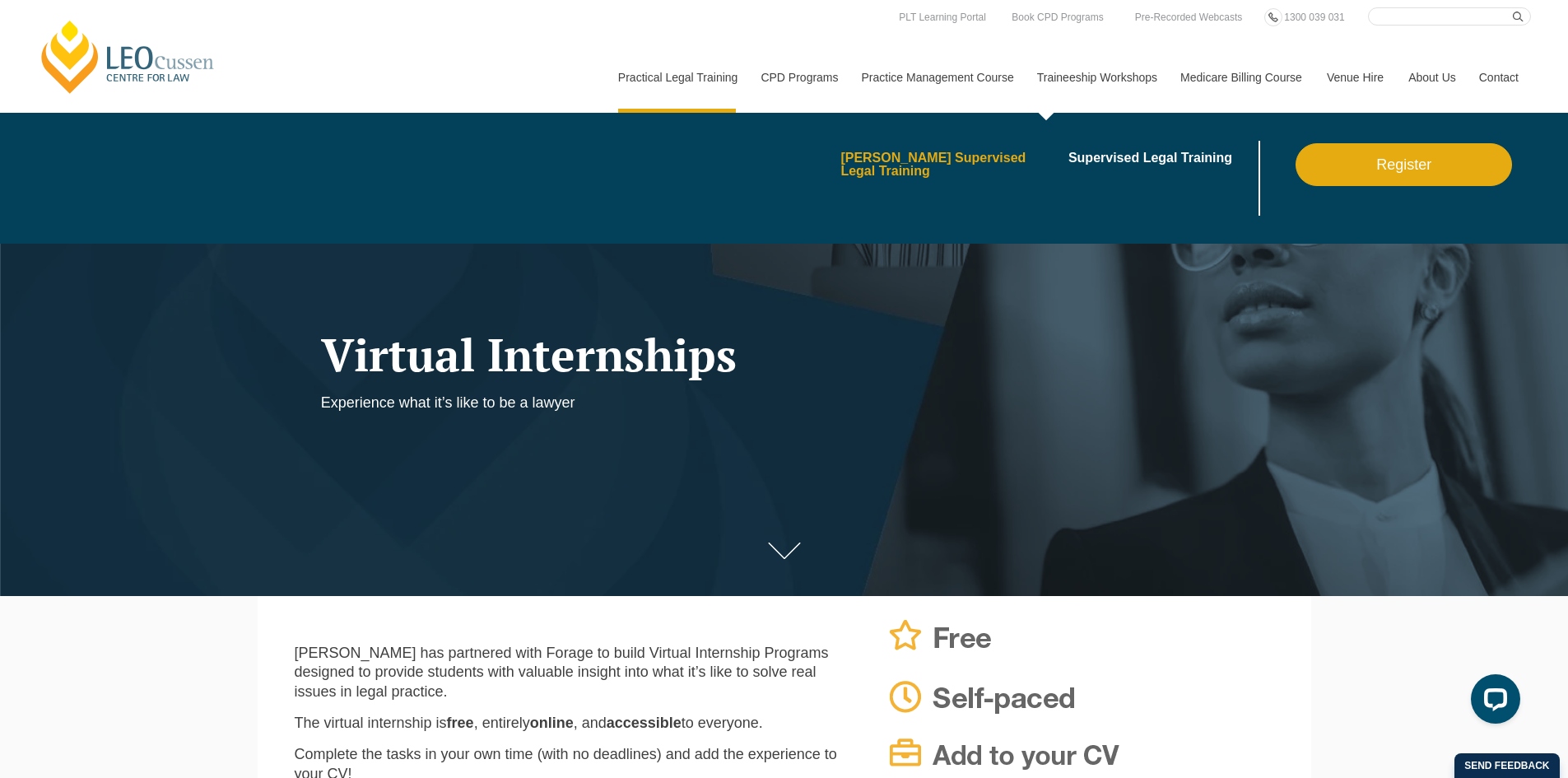
click at [937, 157] on link "[PERSON_NAME] Supervised Legal Training" at bounding box center [949, 165] width 217 height 26
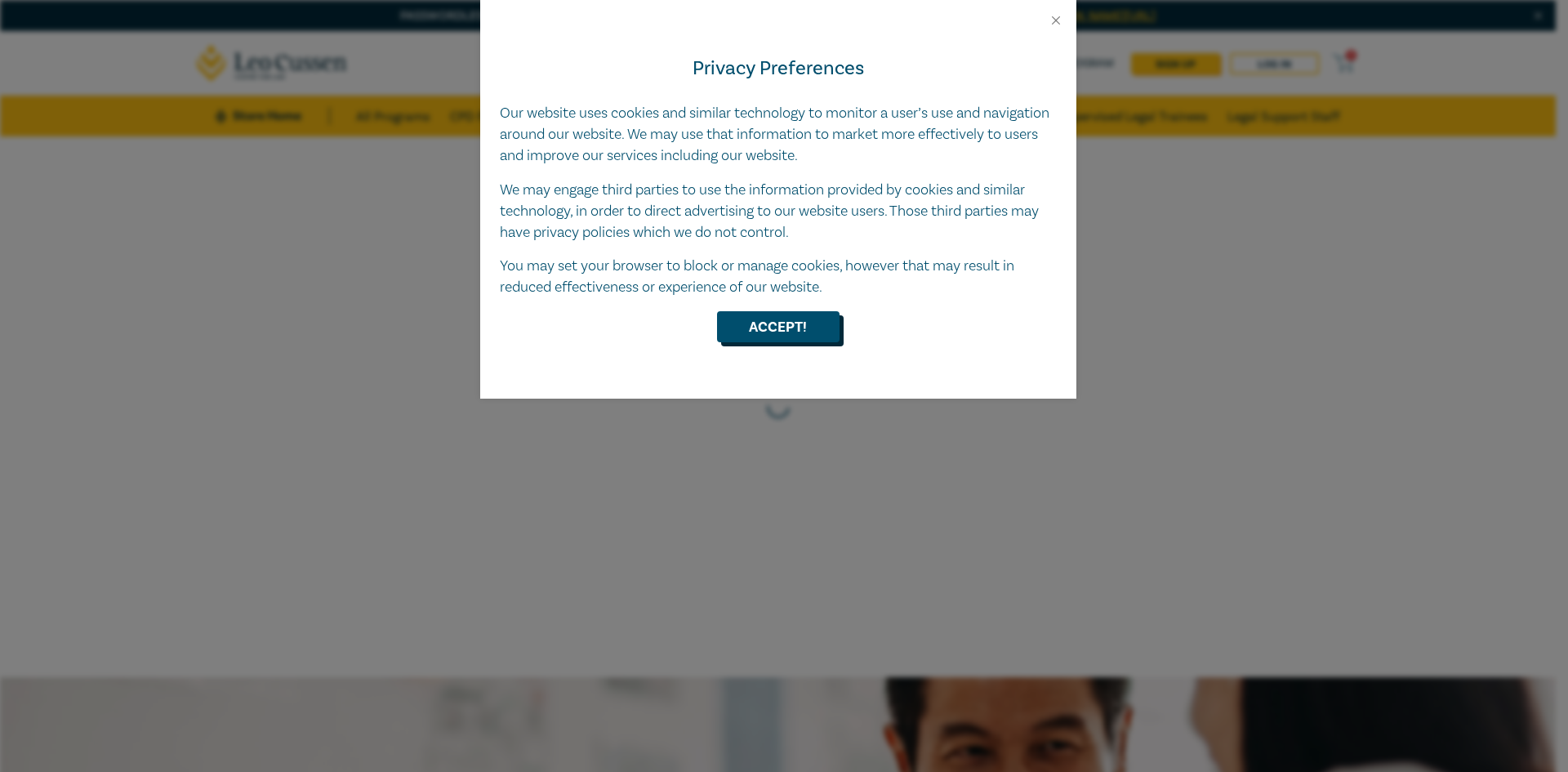
click at [772, 330] on button "Accept!" at bounding box center [778, 326] width 122 height 31
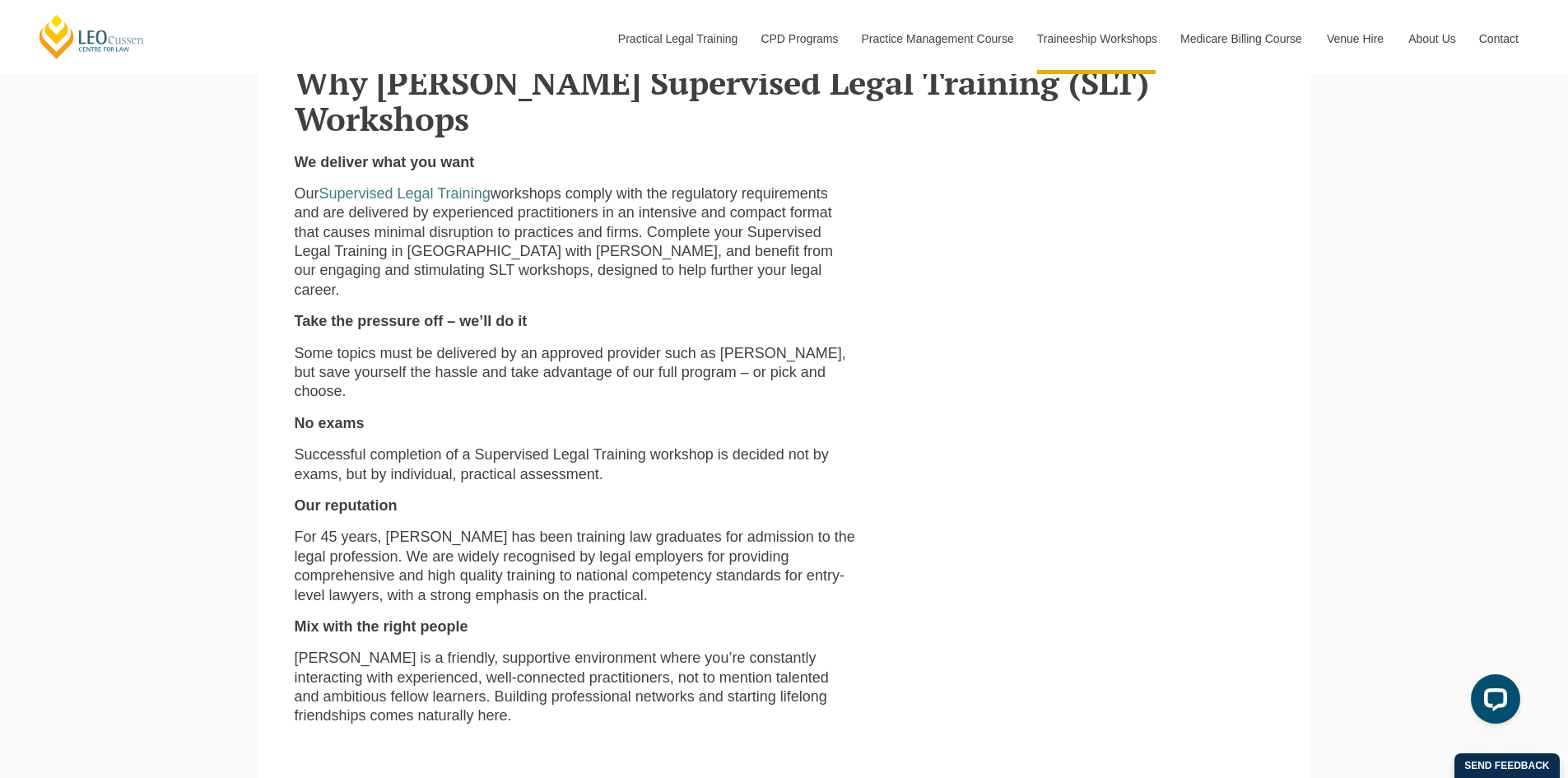
scroll to position [411, 0]
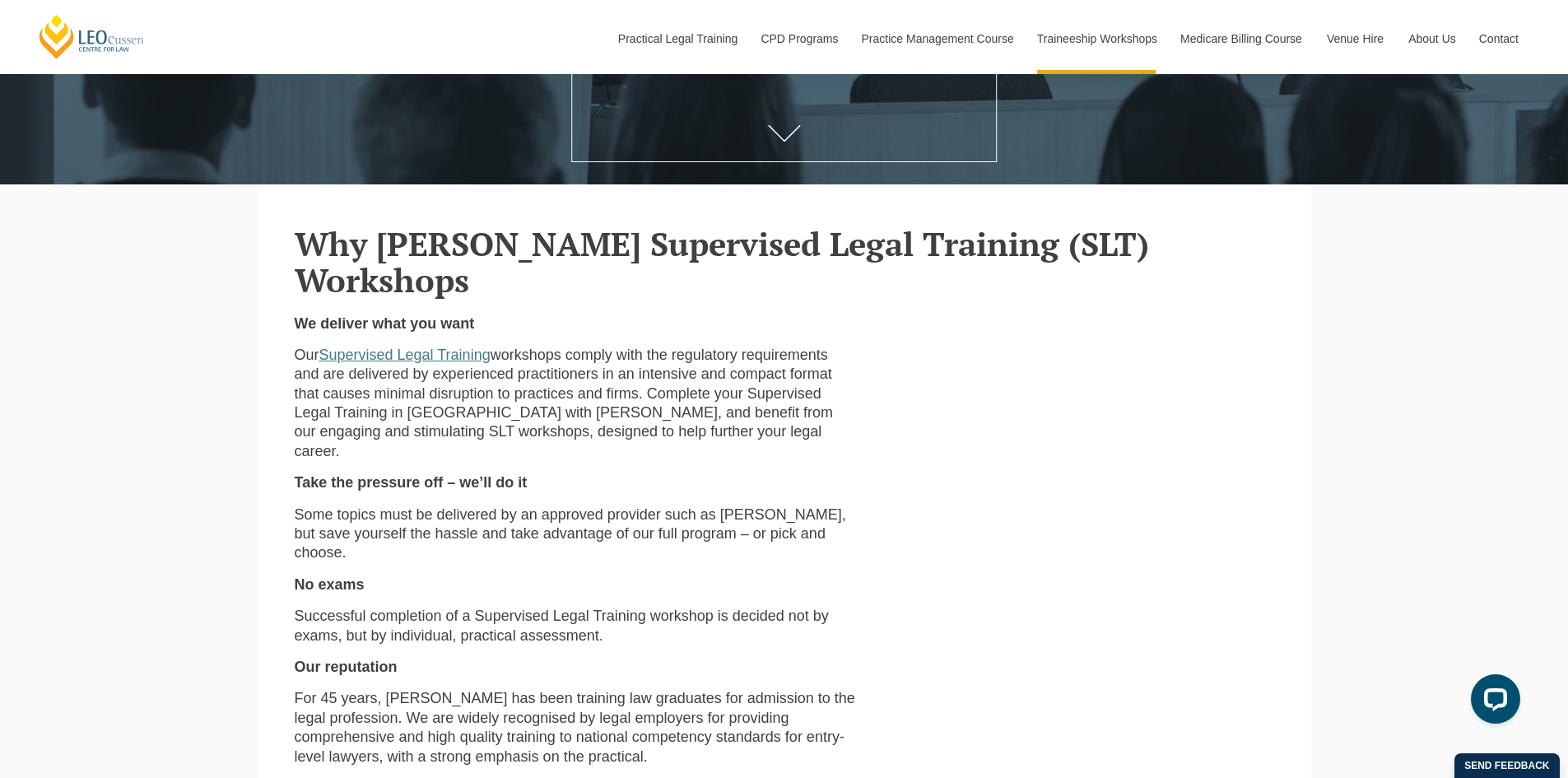
click at [424, 346] on link "Supervised Legal Training" at bounding box center [405, 354] width 171 height 17
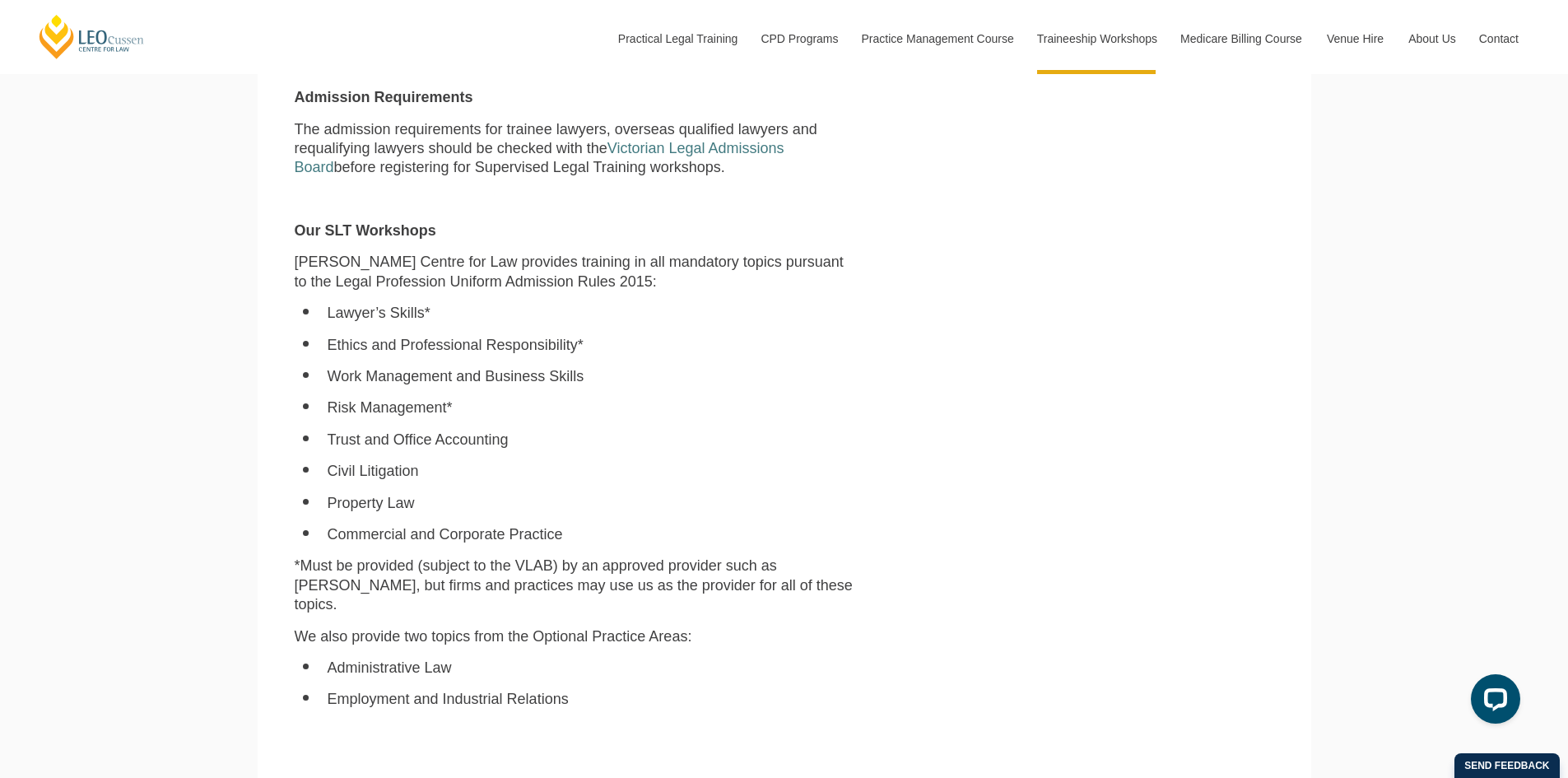
scroll to position [905, 0]
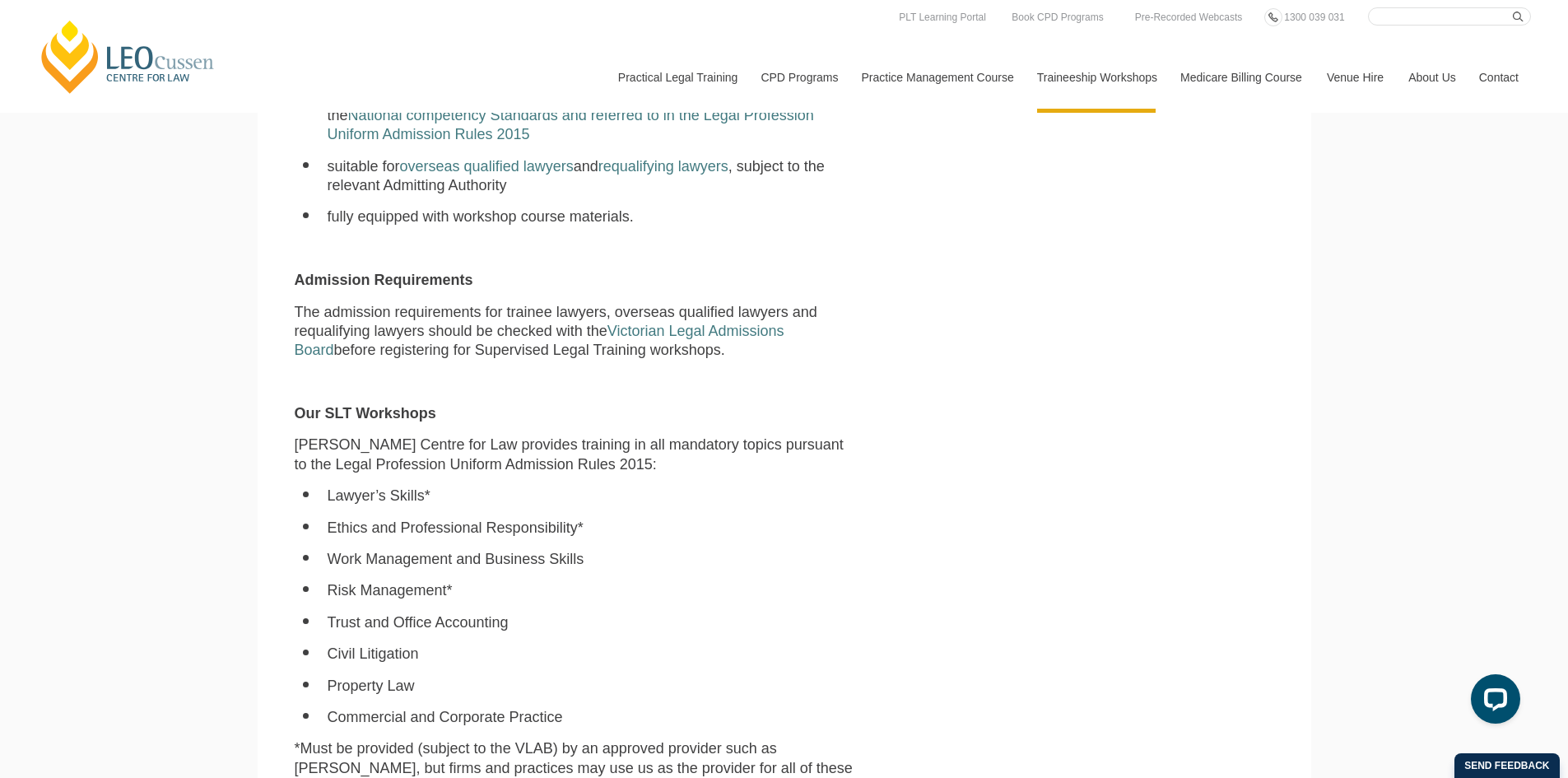
click at [1264, 80] on link "Medicare Billing Course" at bounding box center [1241, 78] width 146 height 70
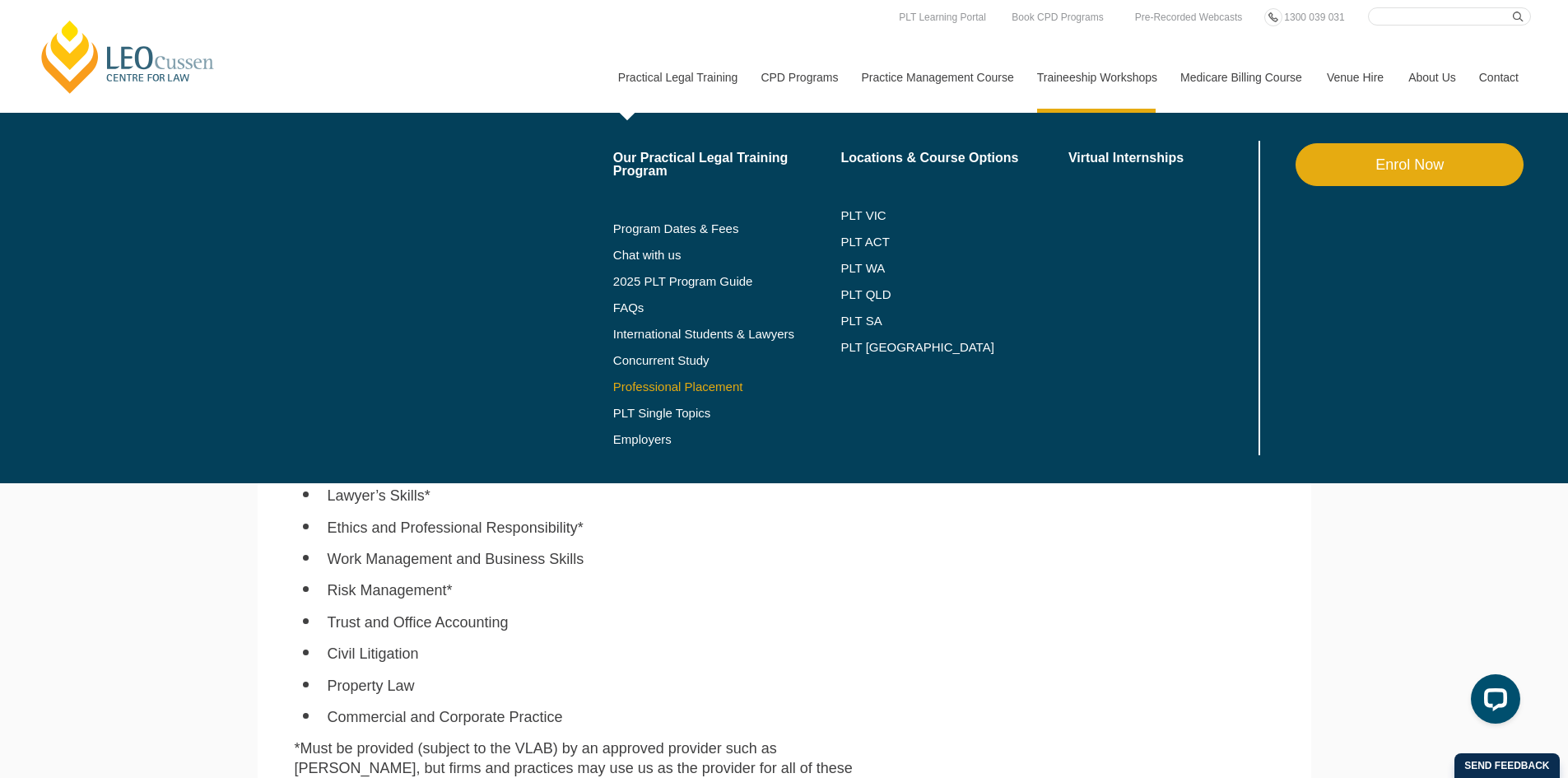
click at [662, 388] on link "Professional Placement" at bounding box center [727, 387] width 228 height 13
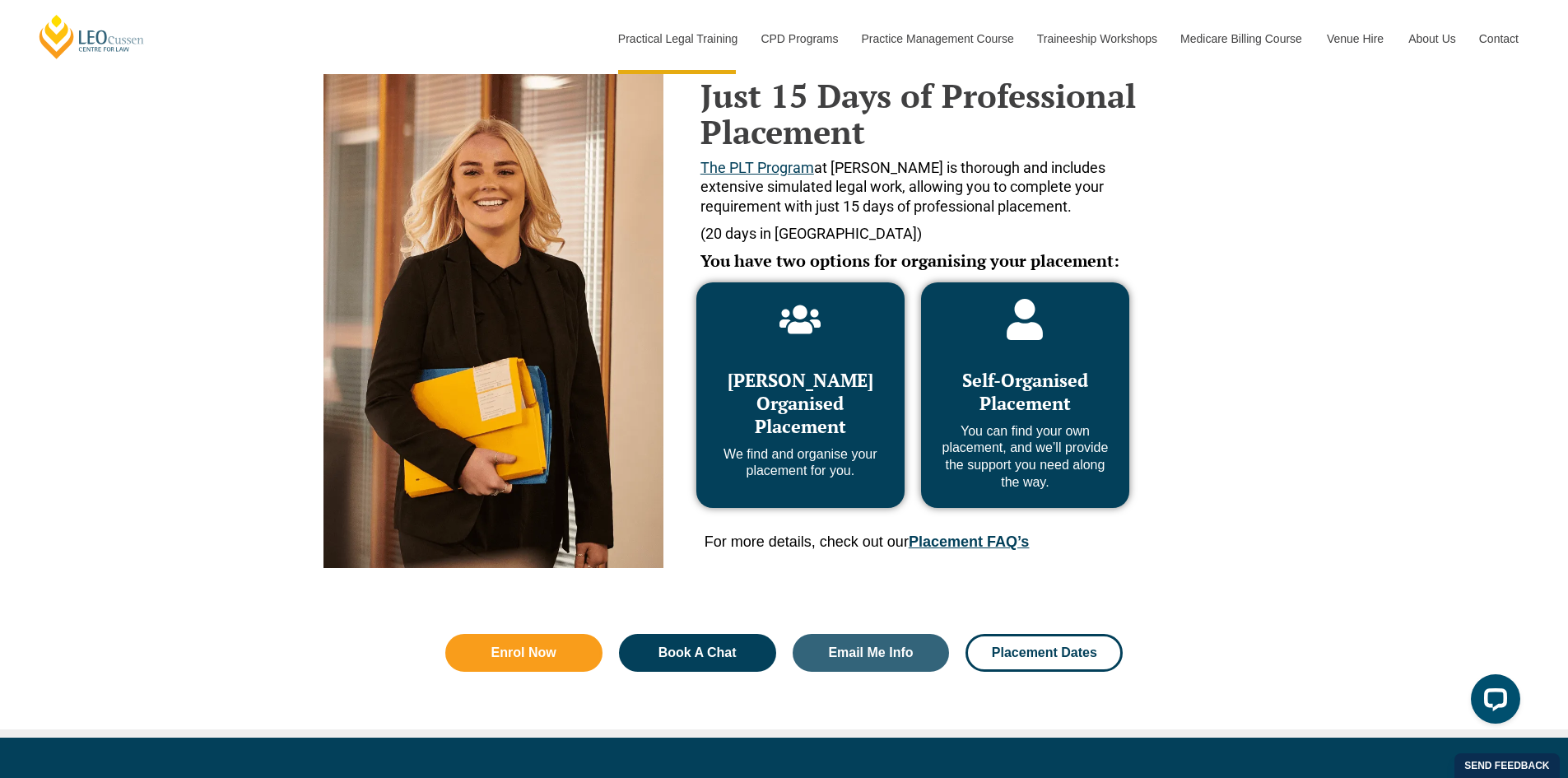
scroll to position [741, 0]
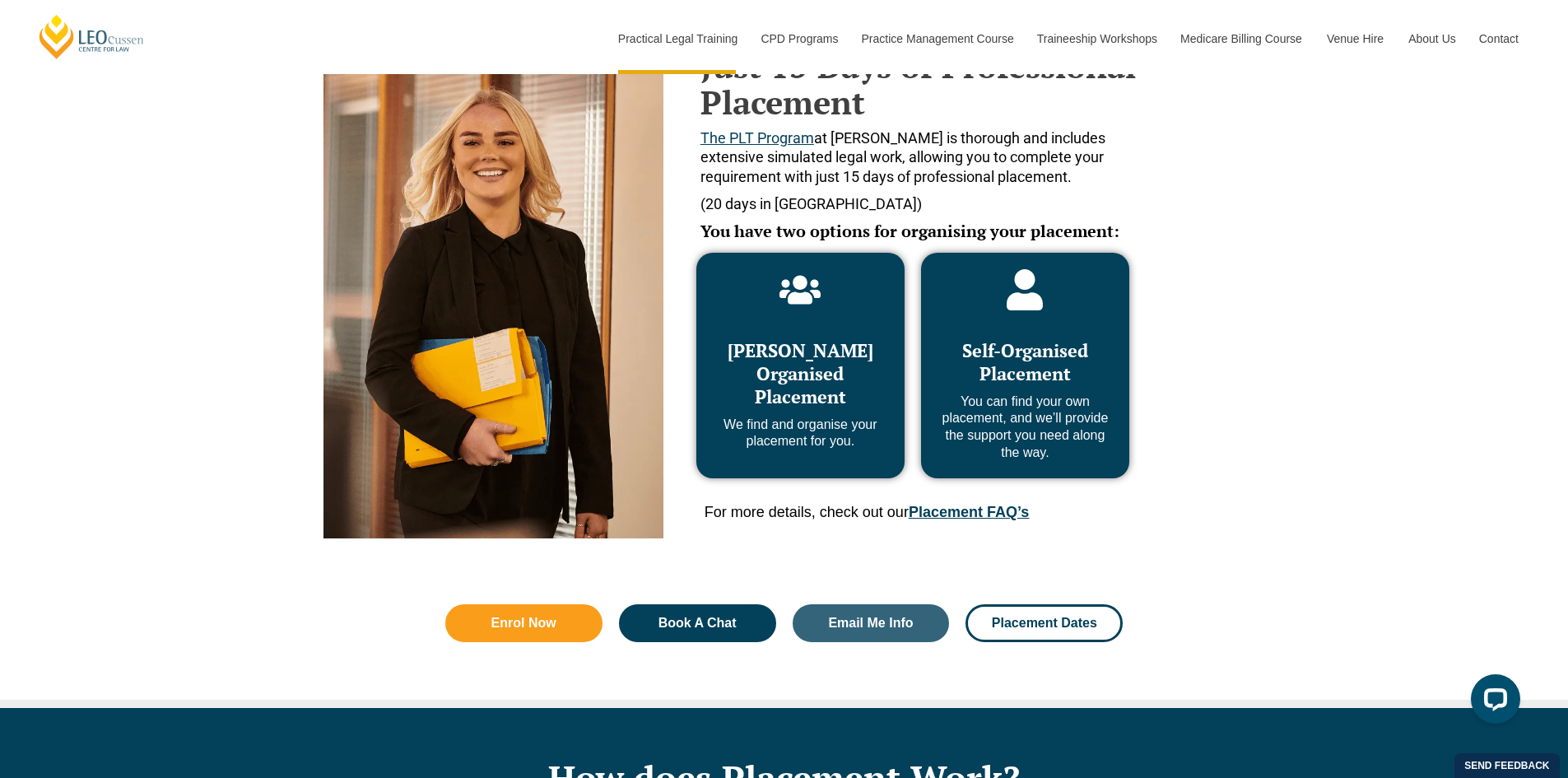
click at [929, 511] on link "Placement FAQ’s" at bounding box center [969, 512] width 120 height 17
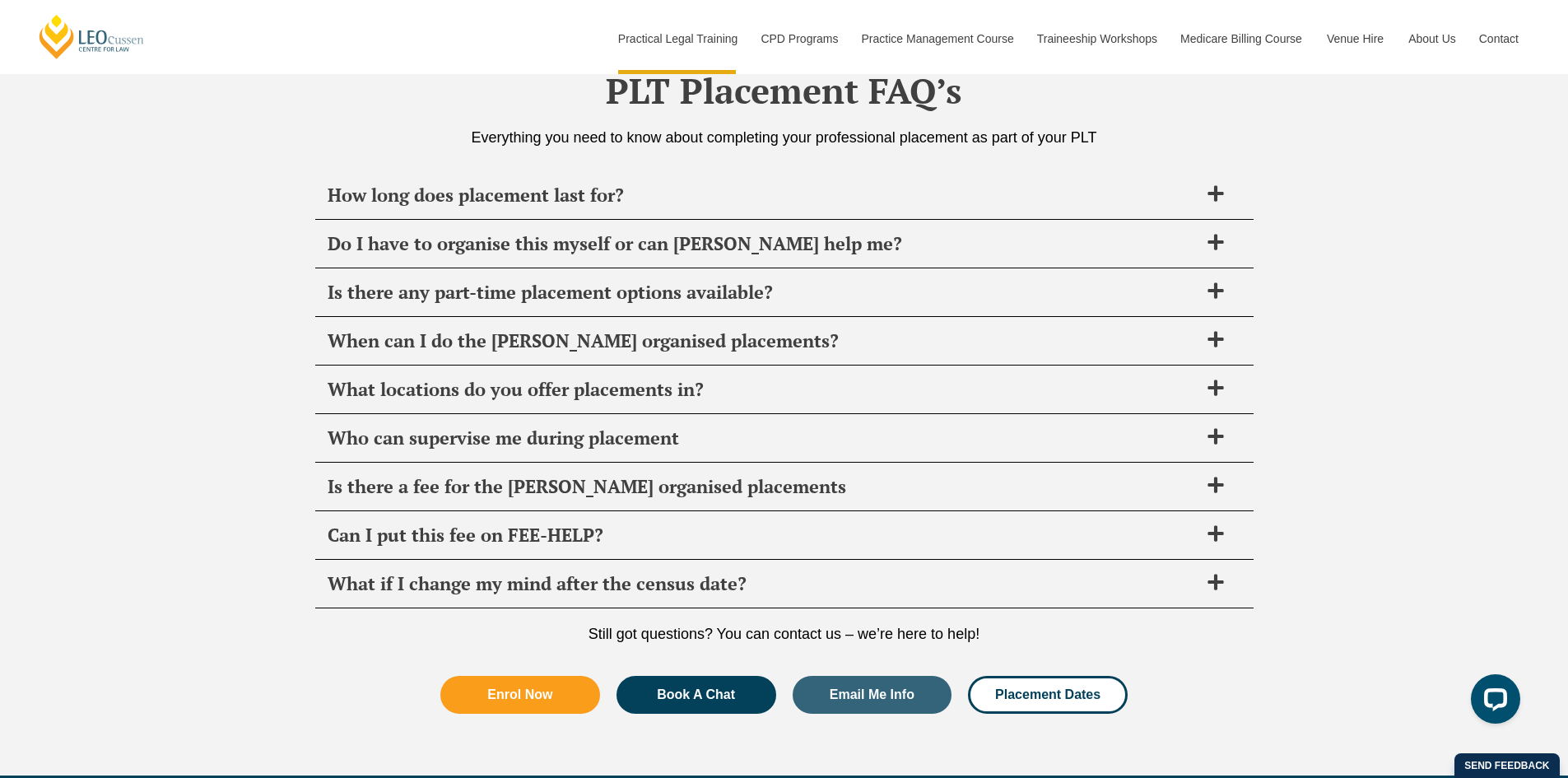
scroll to position [5815, 0]
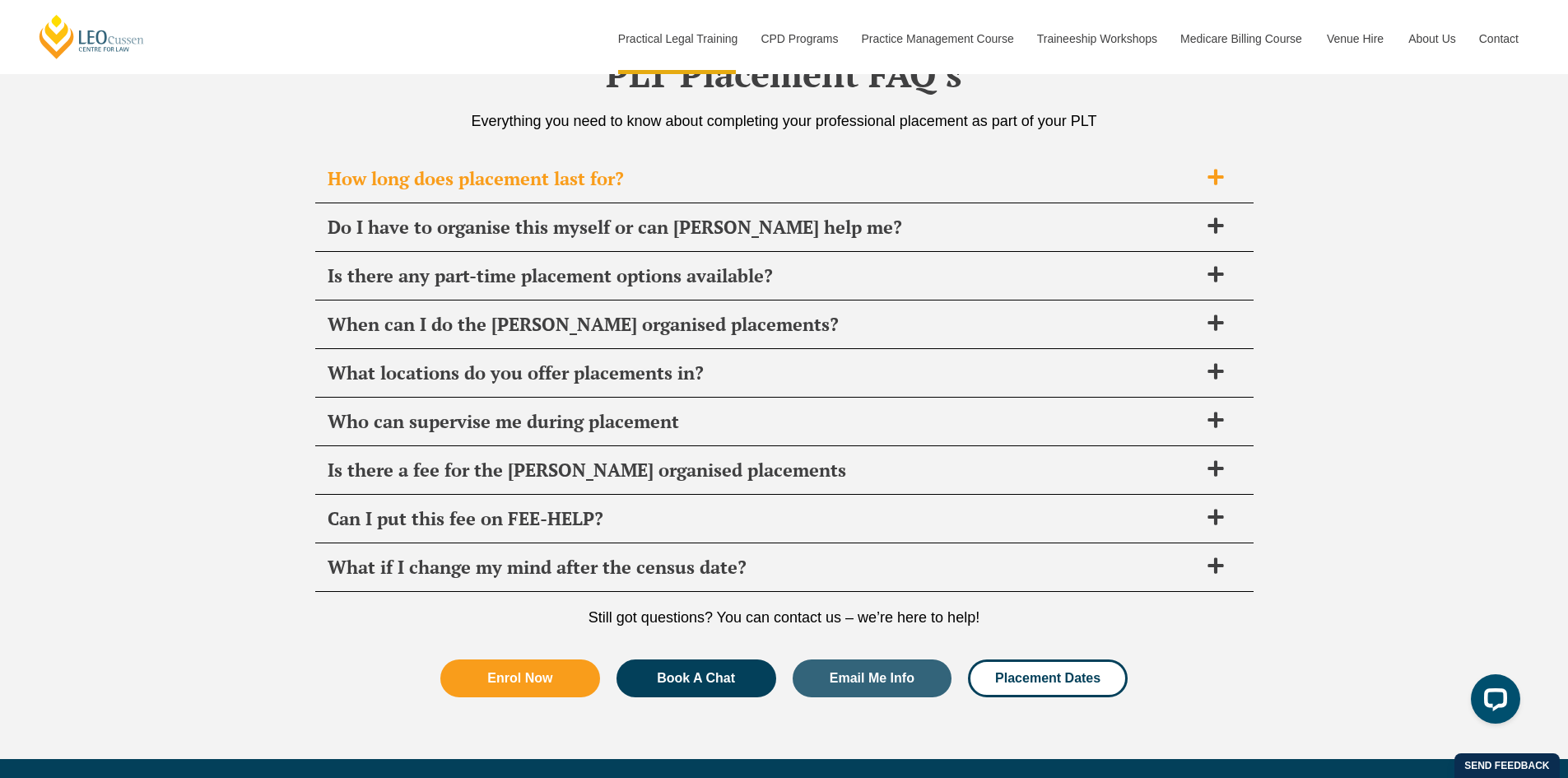
click at [1205, 189] on span at bounding box center [1215, 178] width 34 height 20
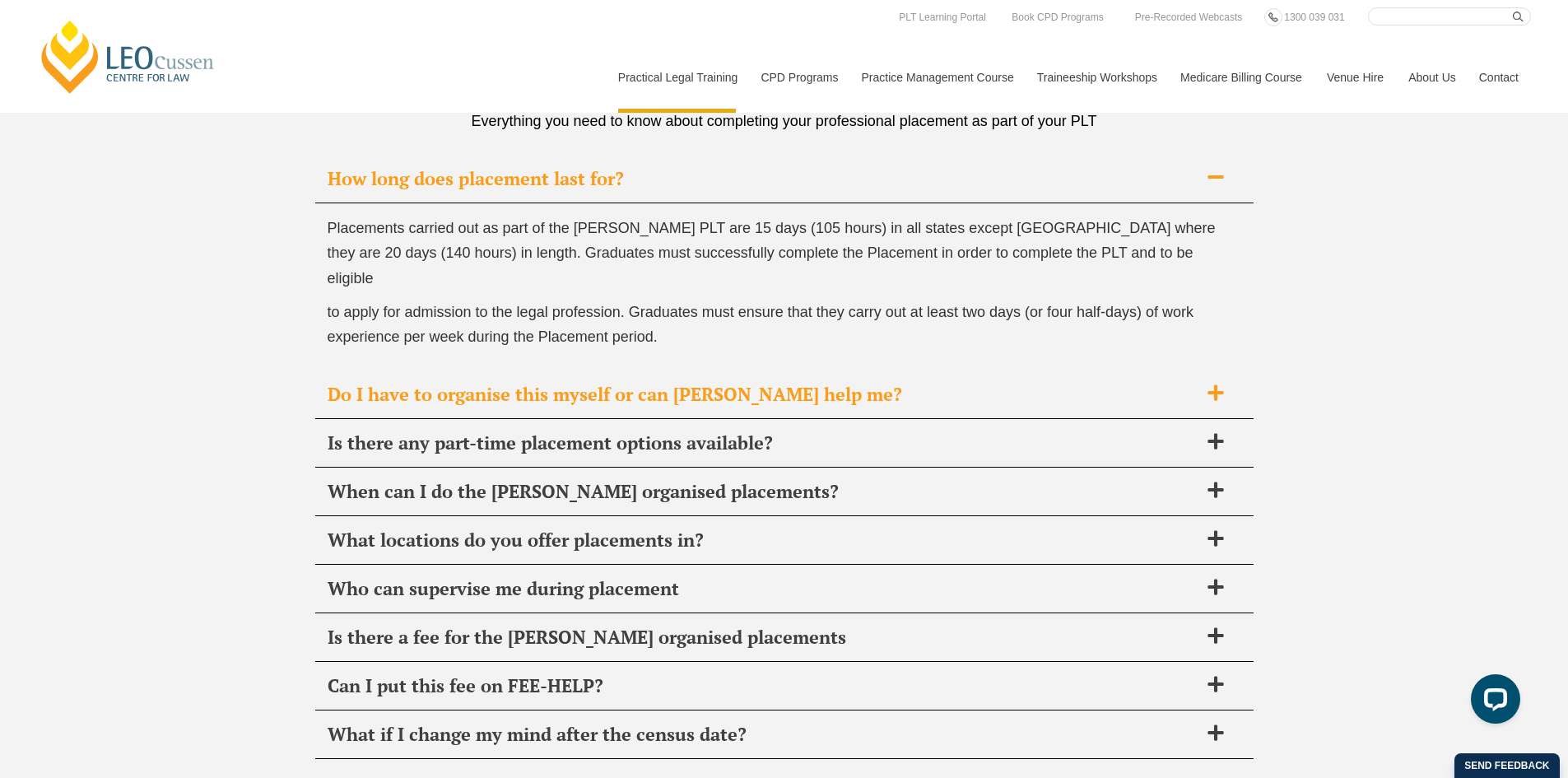
click at [624, 382] on span "Do I have to organise this myself or can Leo Cussen help me?" at bounding box center [763, 394] width 871 height 23
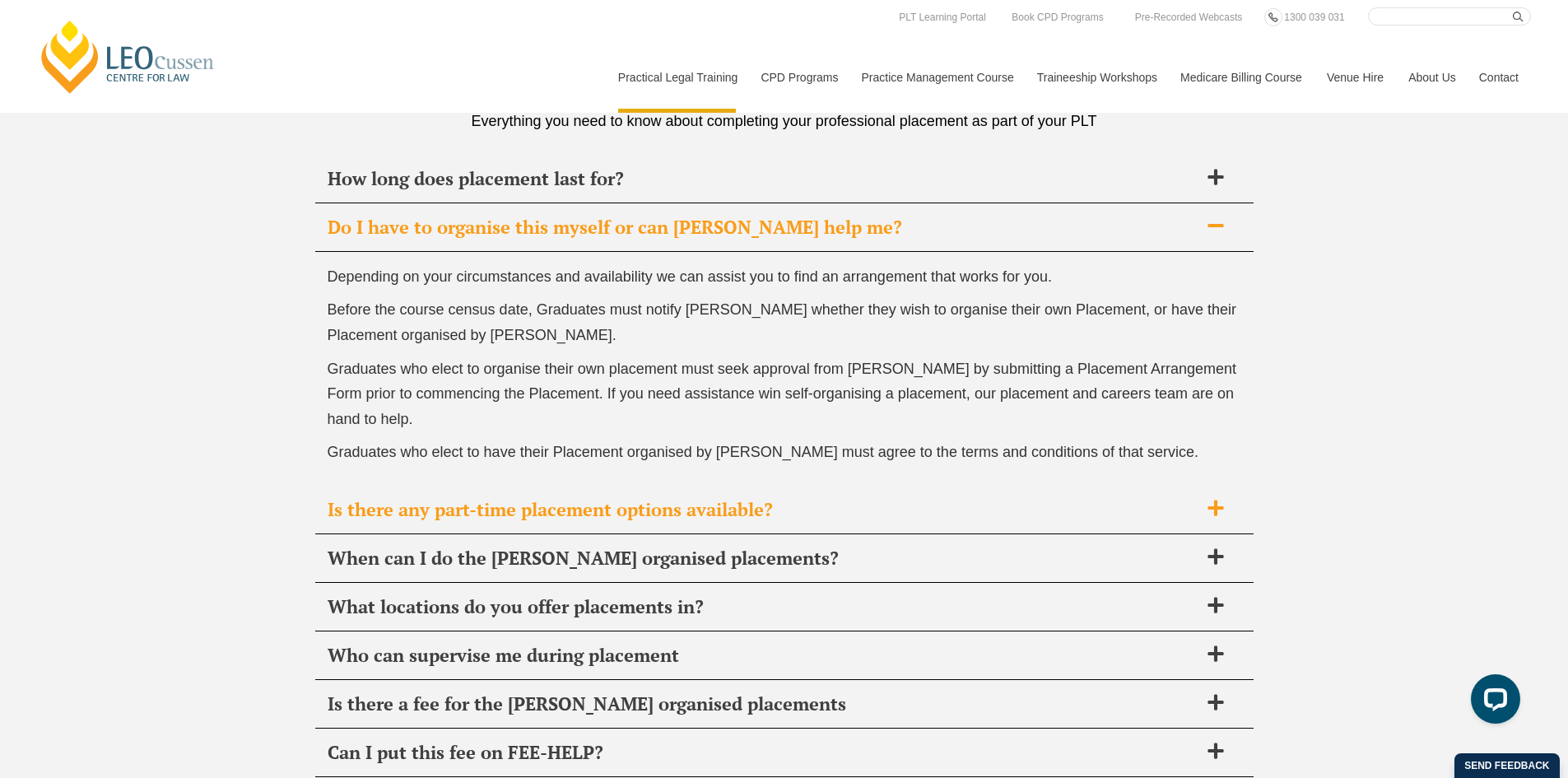
click at [773, 511] on span "Is there any part-time placement options available?" at bounding box center [763, 509] width 871 height 23
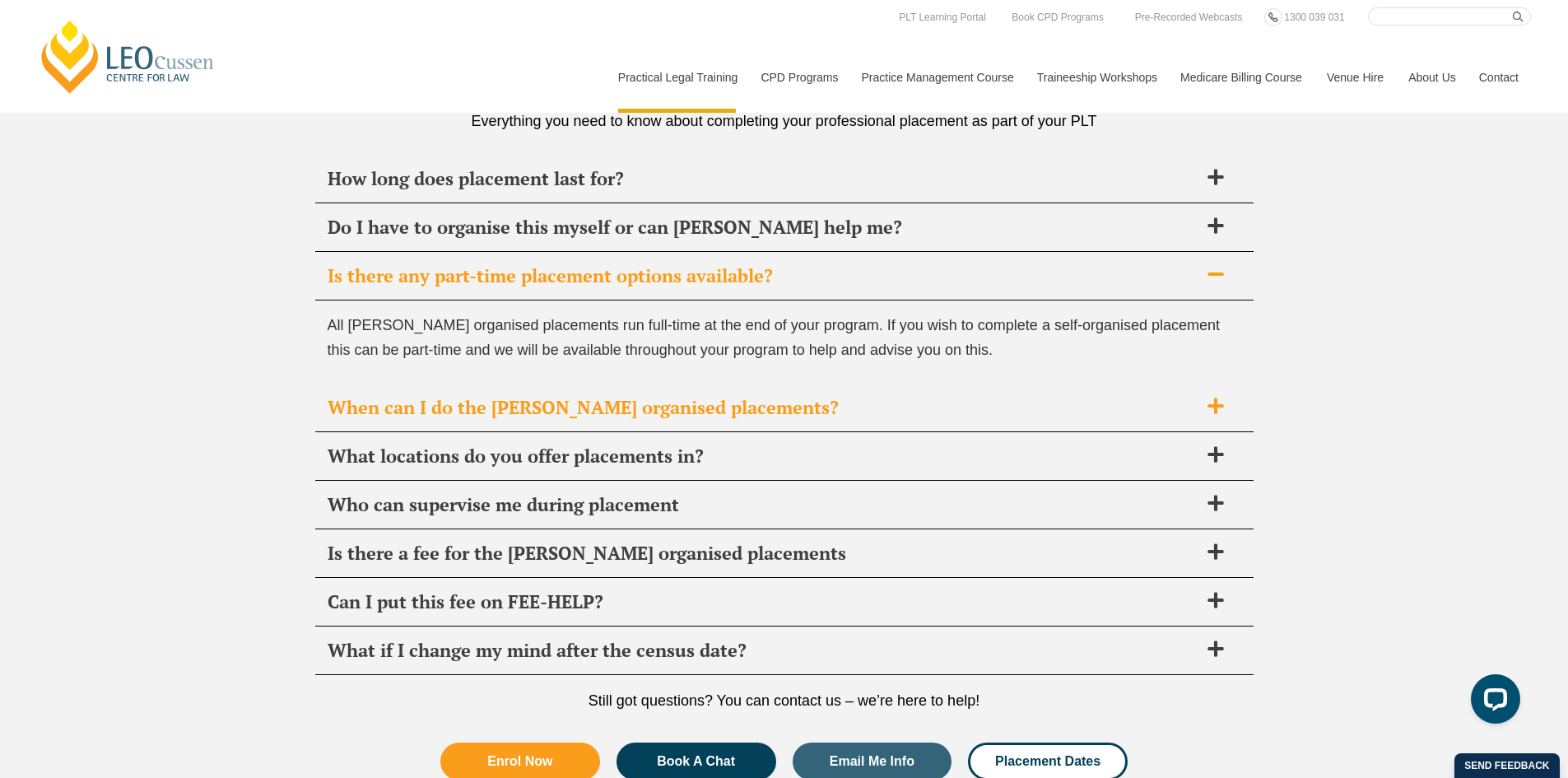
click at [393, 407] on span "When can I do the Leo Cussen organised placements?" at bounding box center [763, 407] width 871 height 23
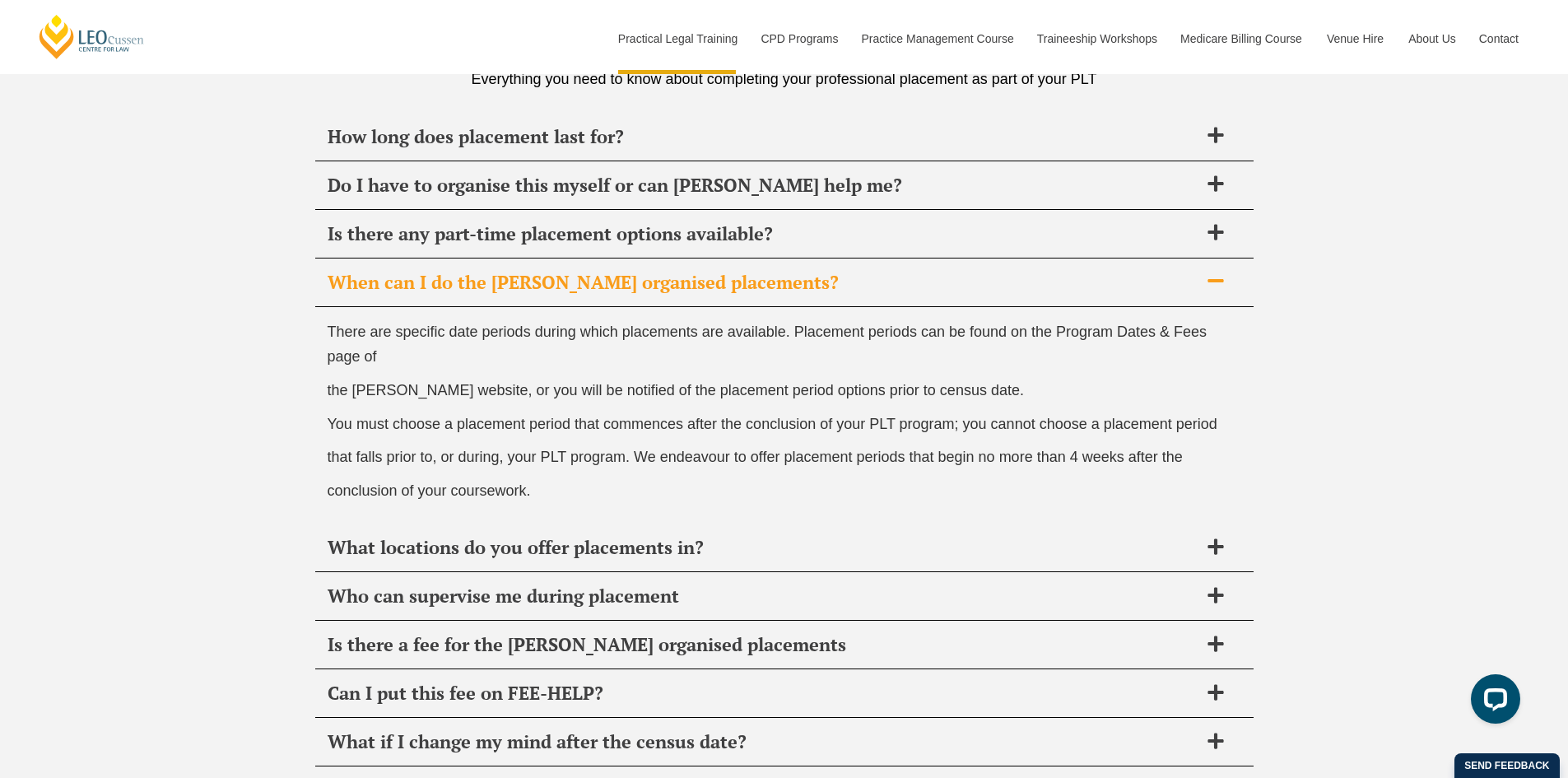
scroll to position [5897, 0]
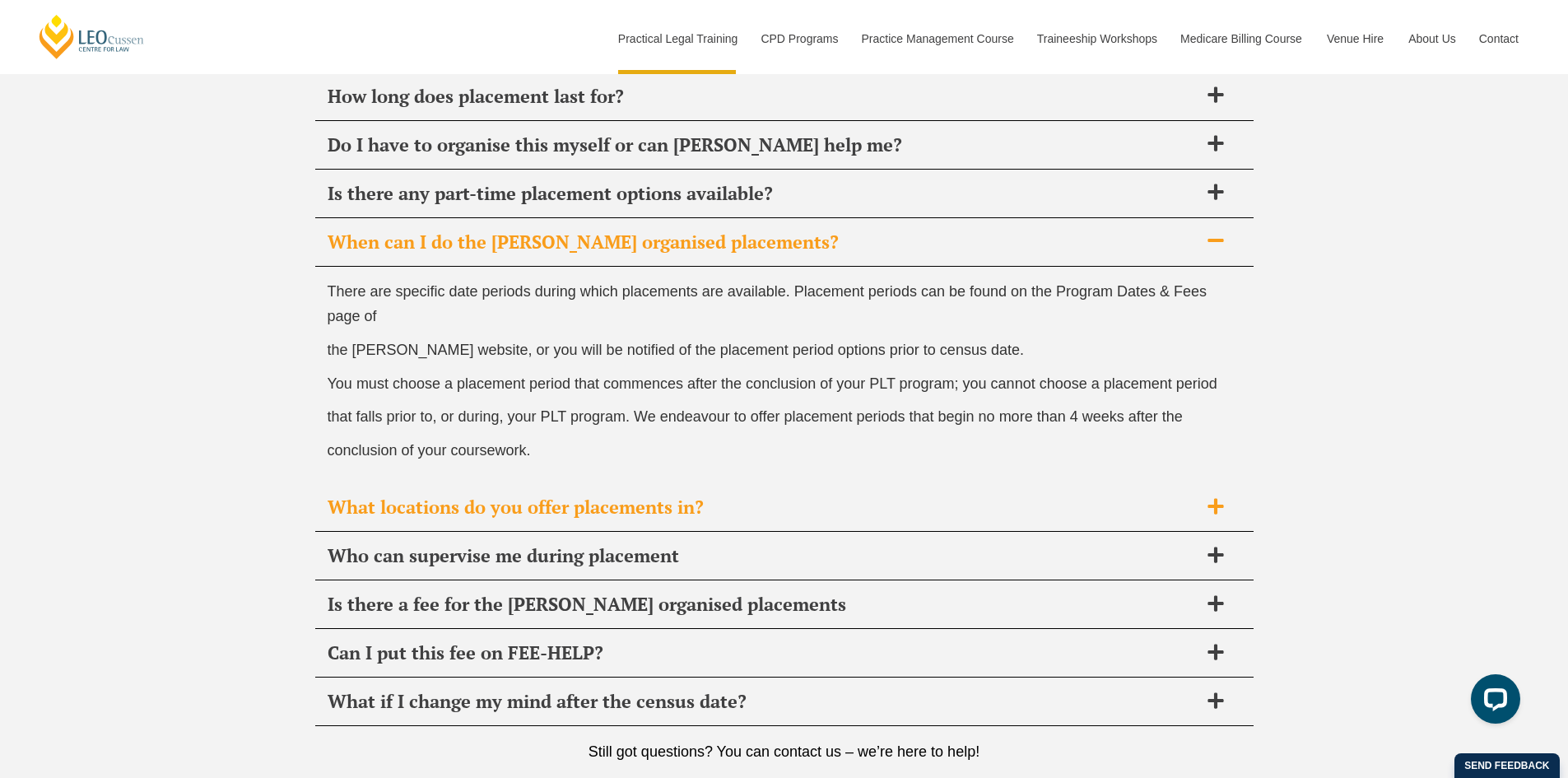
click at [498, 503] on span "What locations do you offer placements in?" at bounding box center [763, 507] width 871 height 23
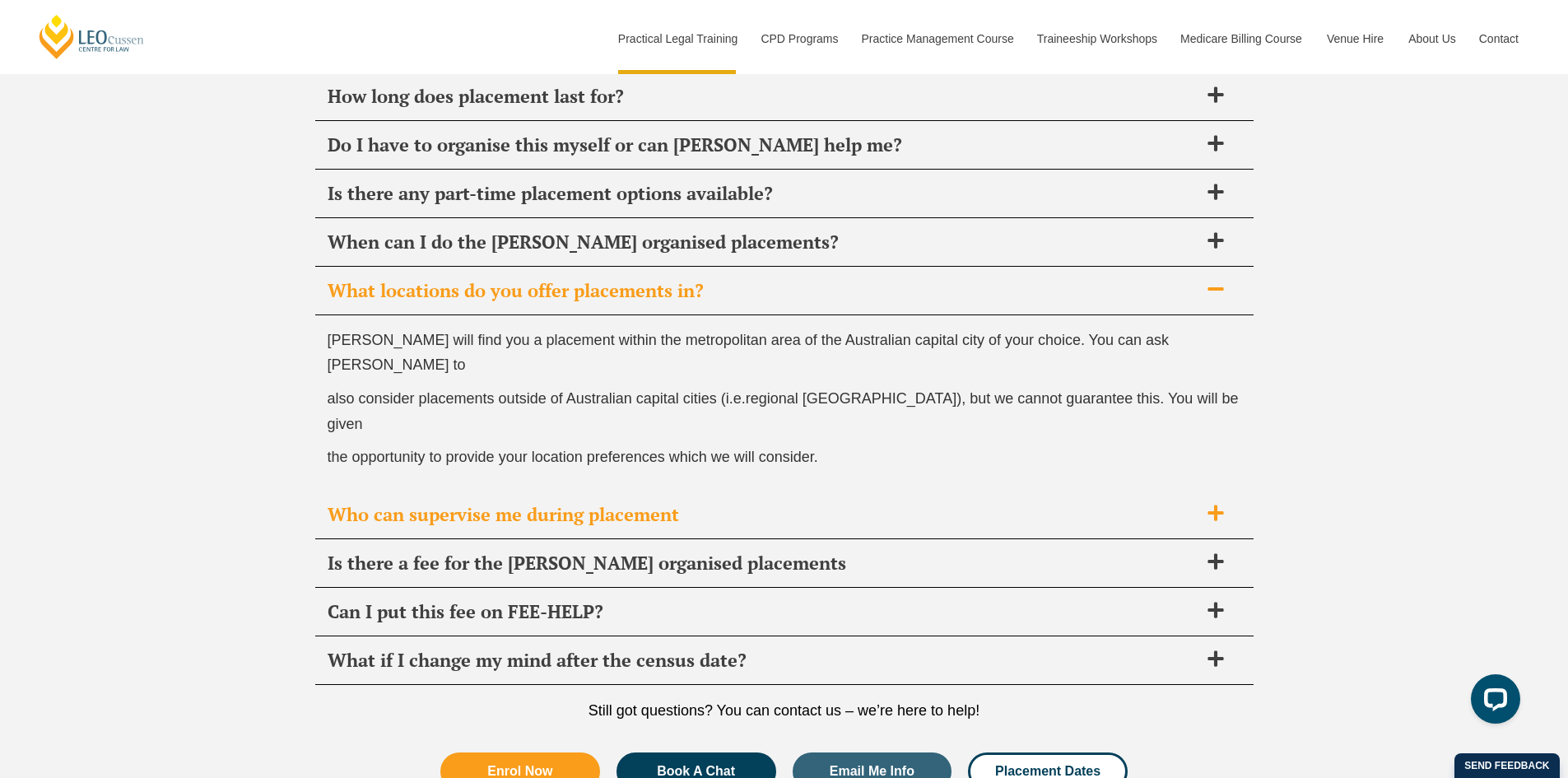
click at [323, 491] on div "Who can supervise me during placement" at bounding box center [784, 515] width 939 height 48
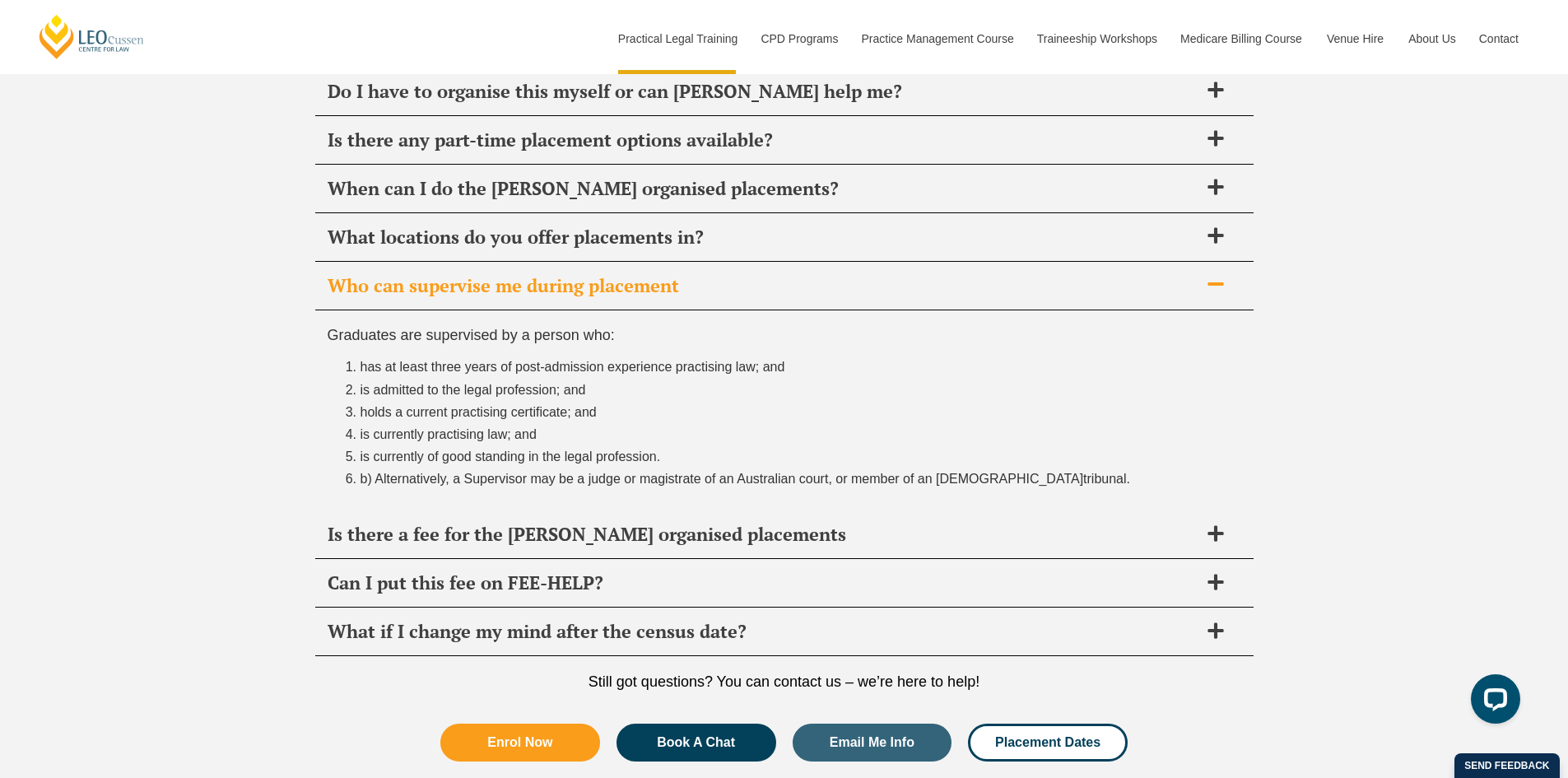
scroll to position [5979, 0]
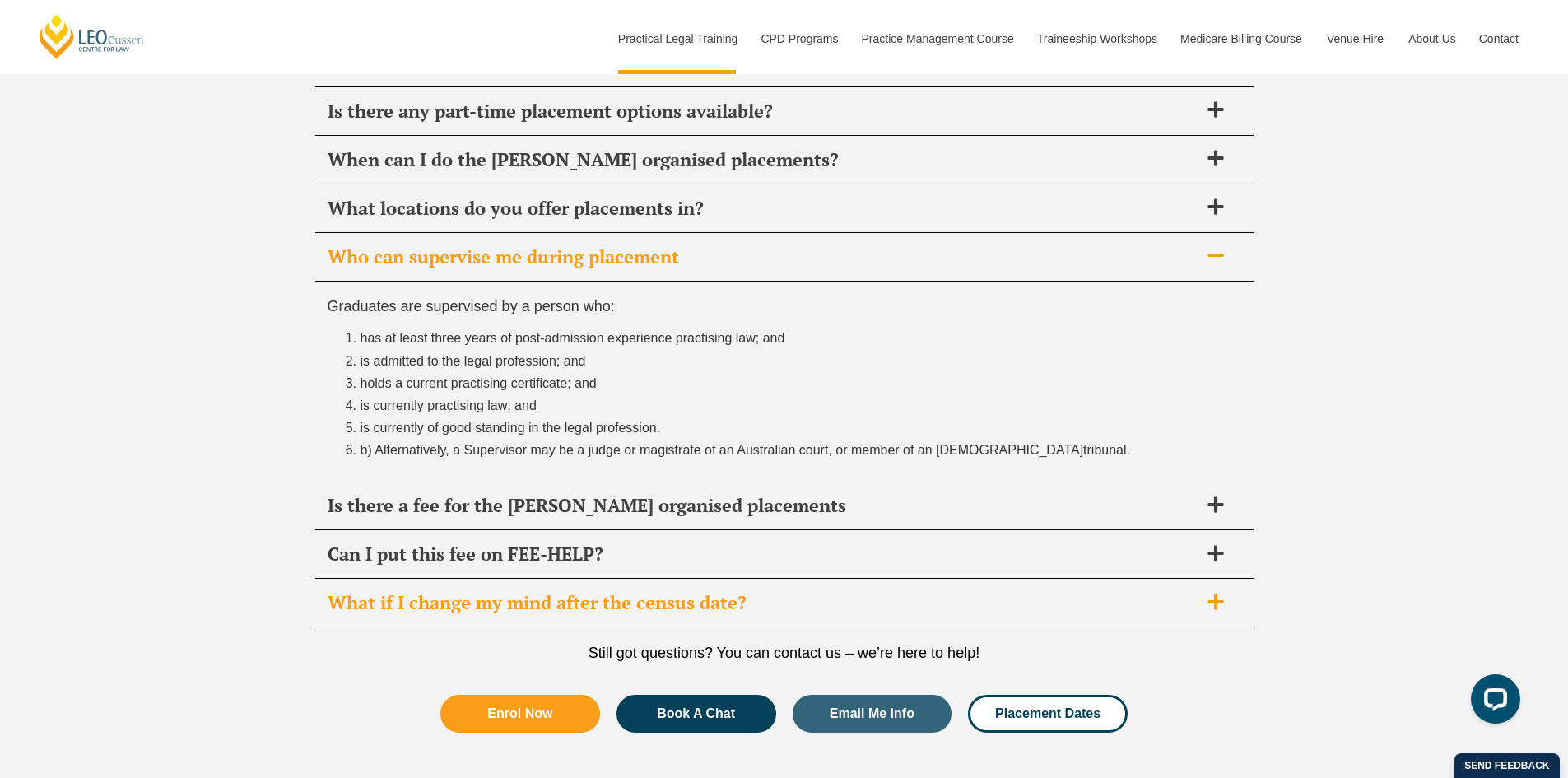
click at [331, 611] on span "What if I change my mind after the census date?" at bounding box center [763, 603] width 871 height 23
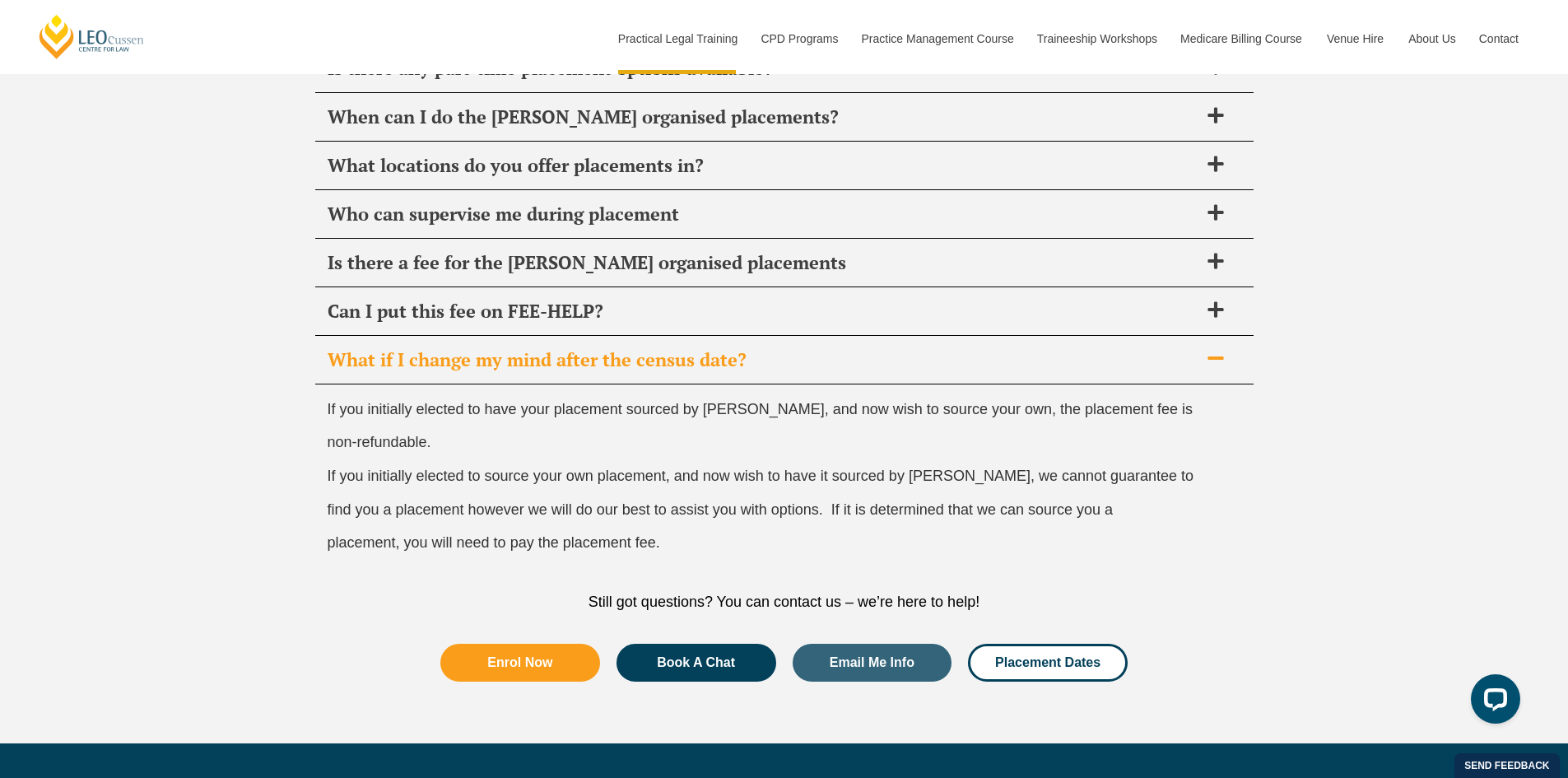
scroll to position [6062, 0]
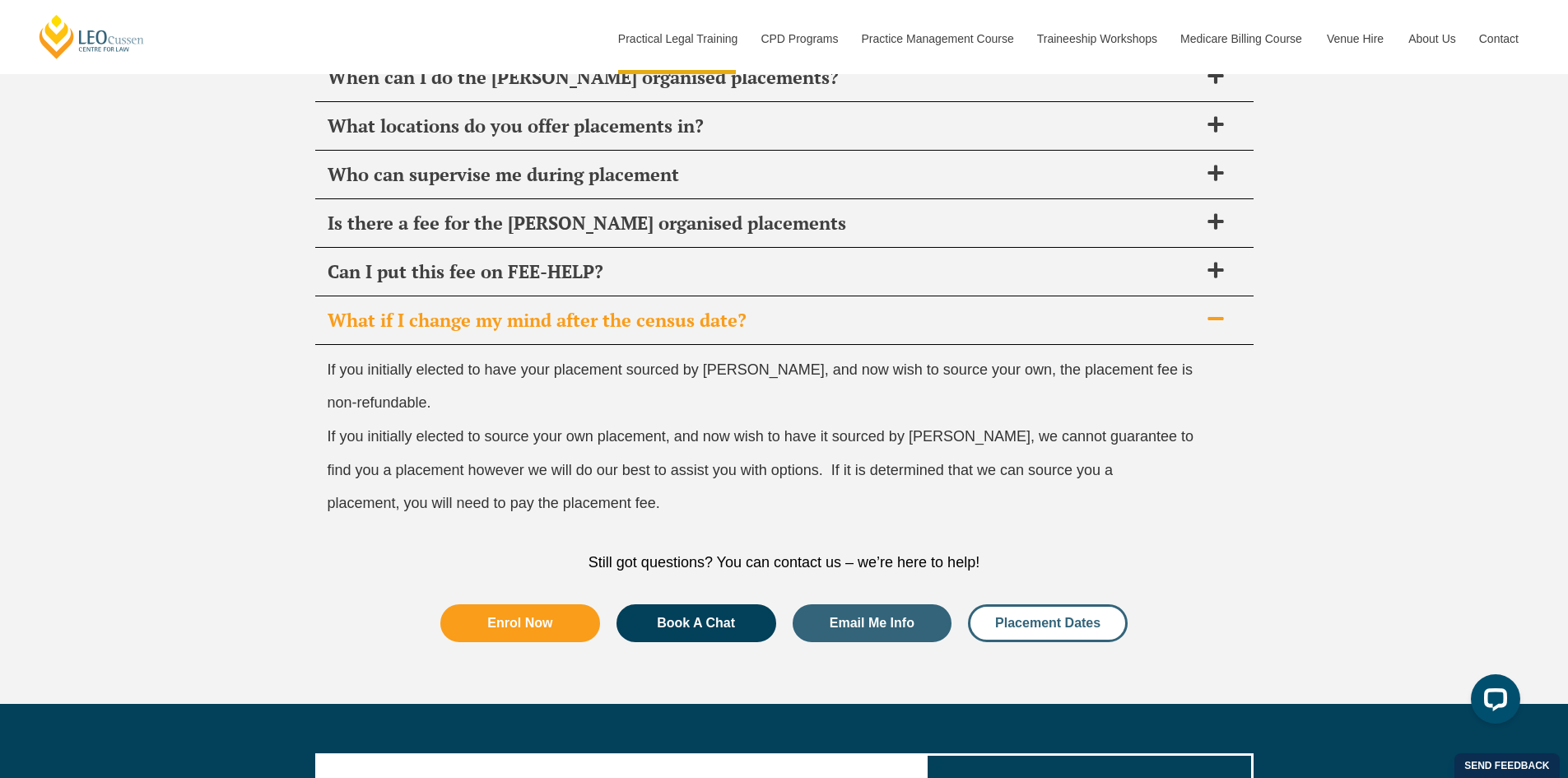
click at [1092, 635] on link "Placement Dates" at bounding box center [1047, 623] width 160 height 38
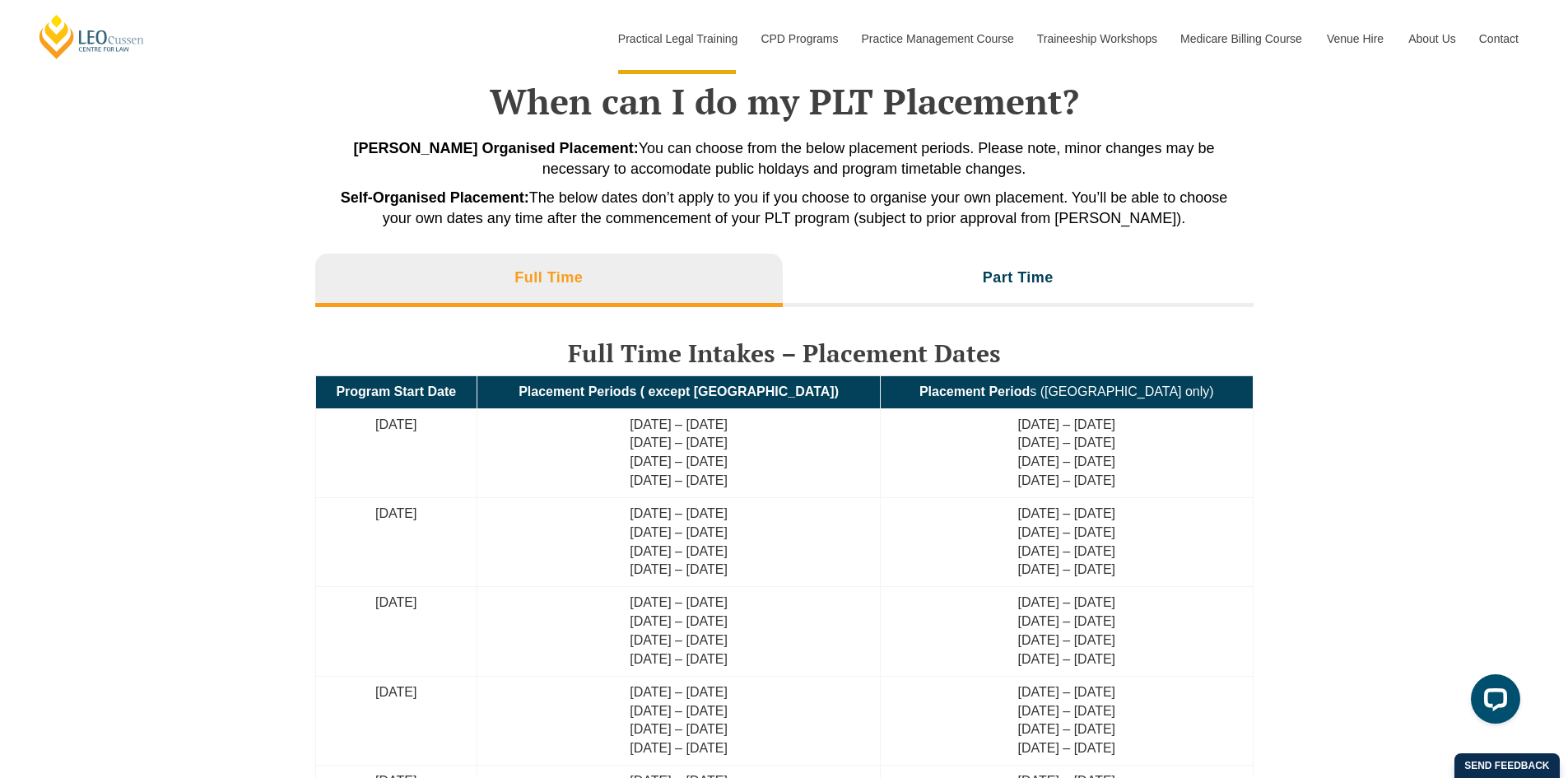
scroll to position [3546, 0]
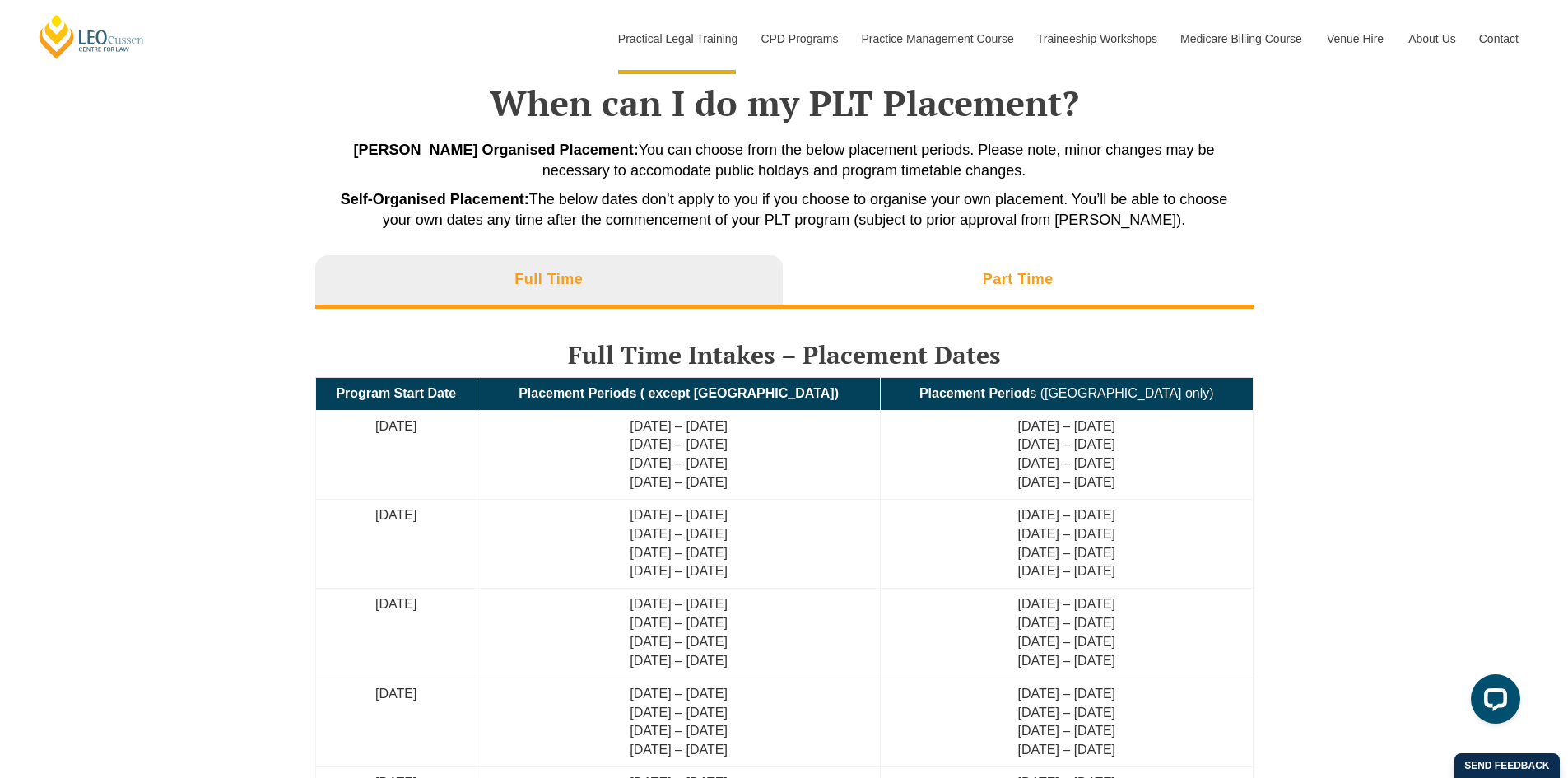
click at [932, 274] on li "Part Time" at bounding box center [1018, 282] width 471 height 53
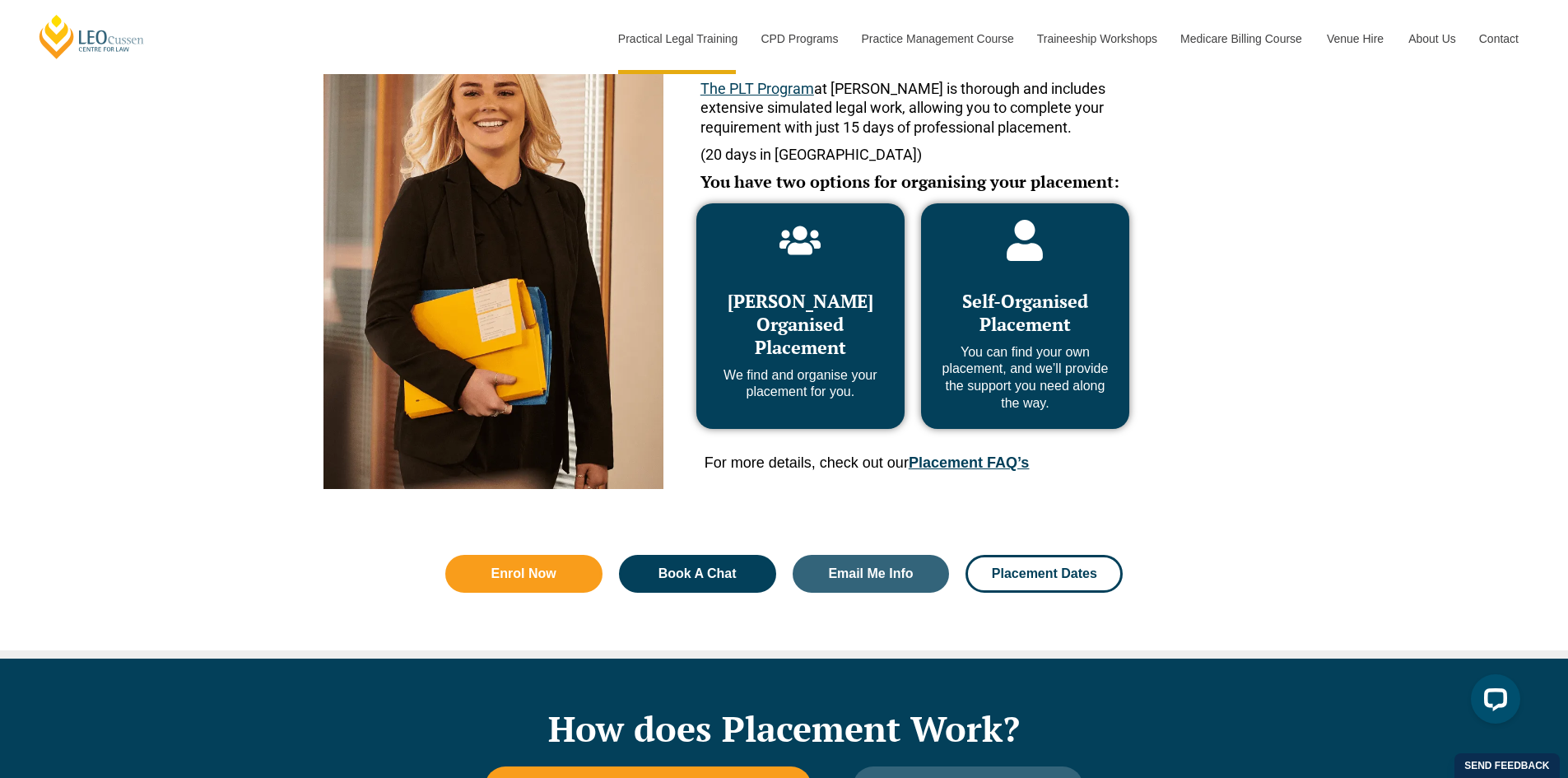
scroll to position [667, 0]
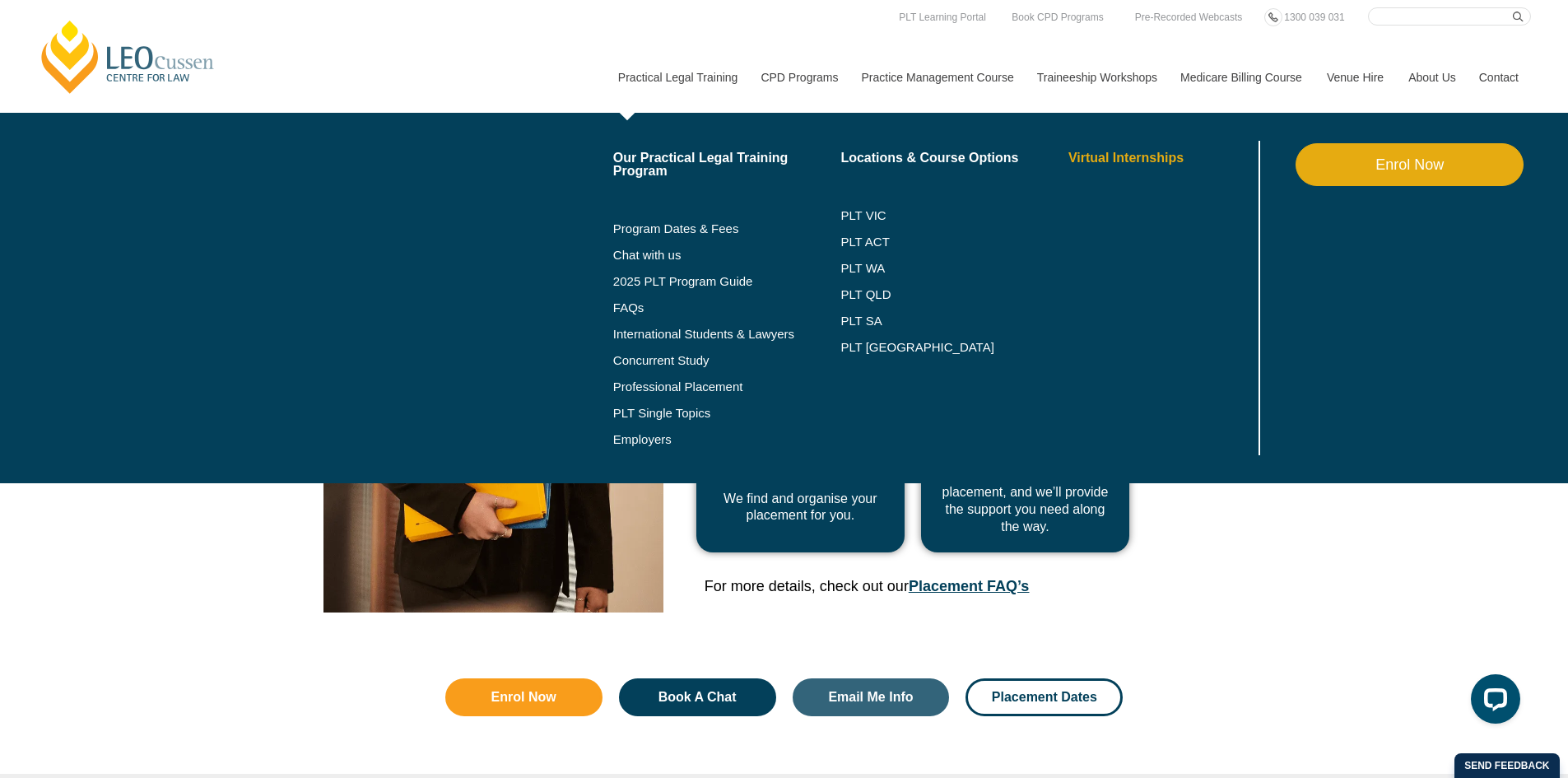
click at [1087, 153] on link "Virtual Internships" at bounding box center [1162, 158] width 187 height 13
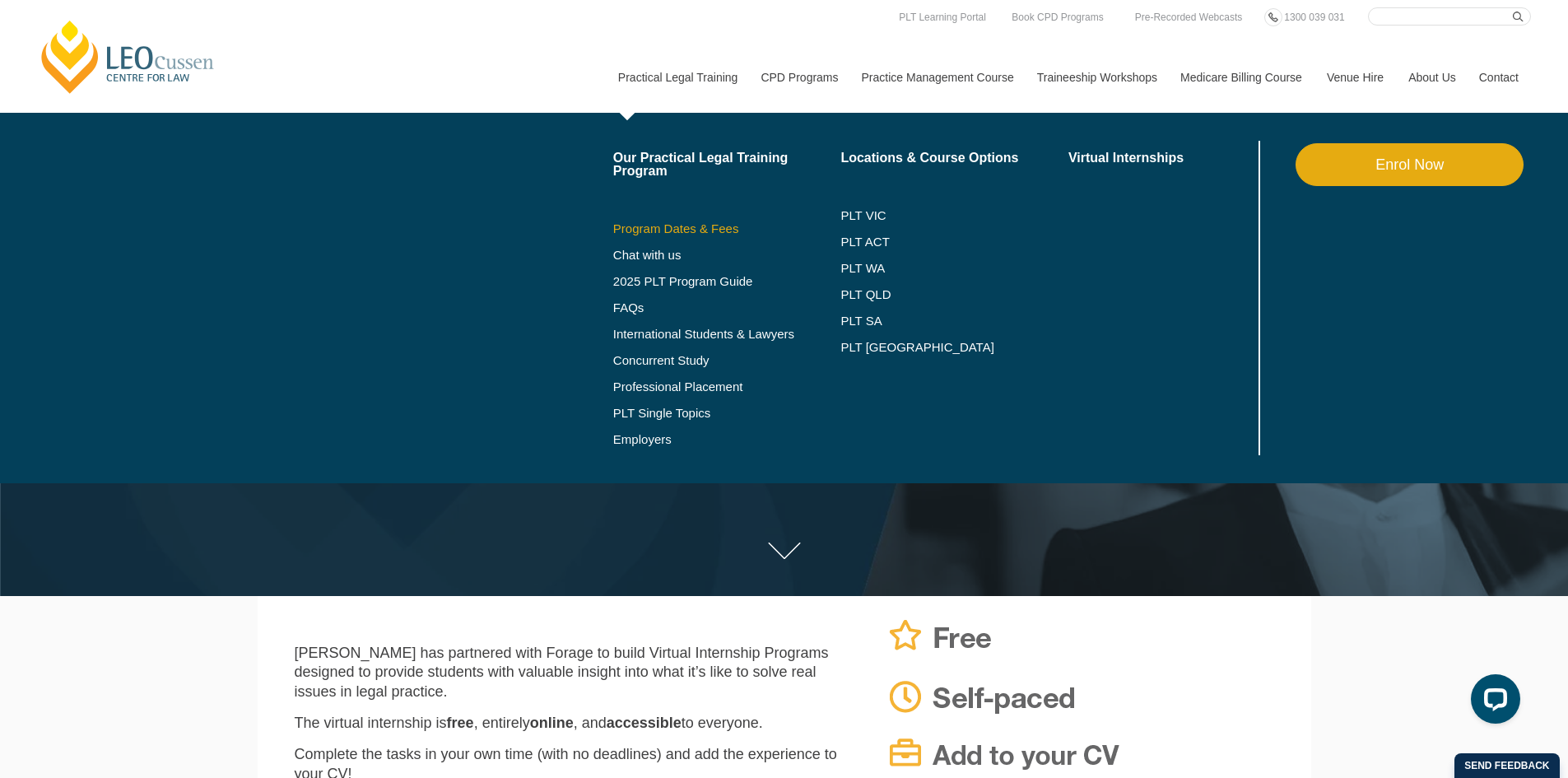
click at [640, 231] on link "Program Dates & Fees" at bounding box center [727, 228] width 228 height 13
click at [690, 391] on link "Professional Placement" at bounding box center [727, 387] width 228 height 13
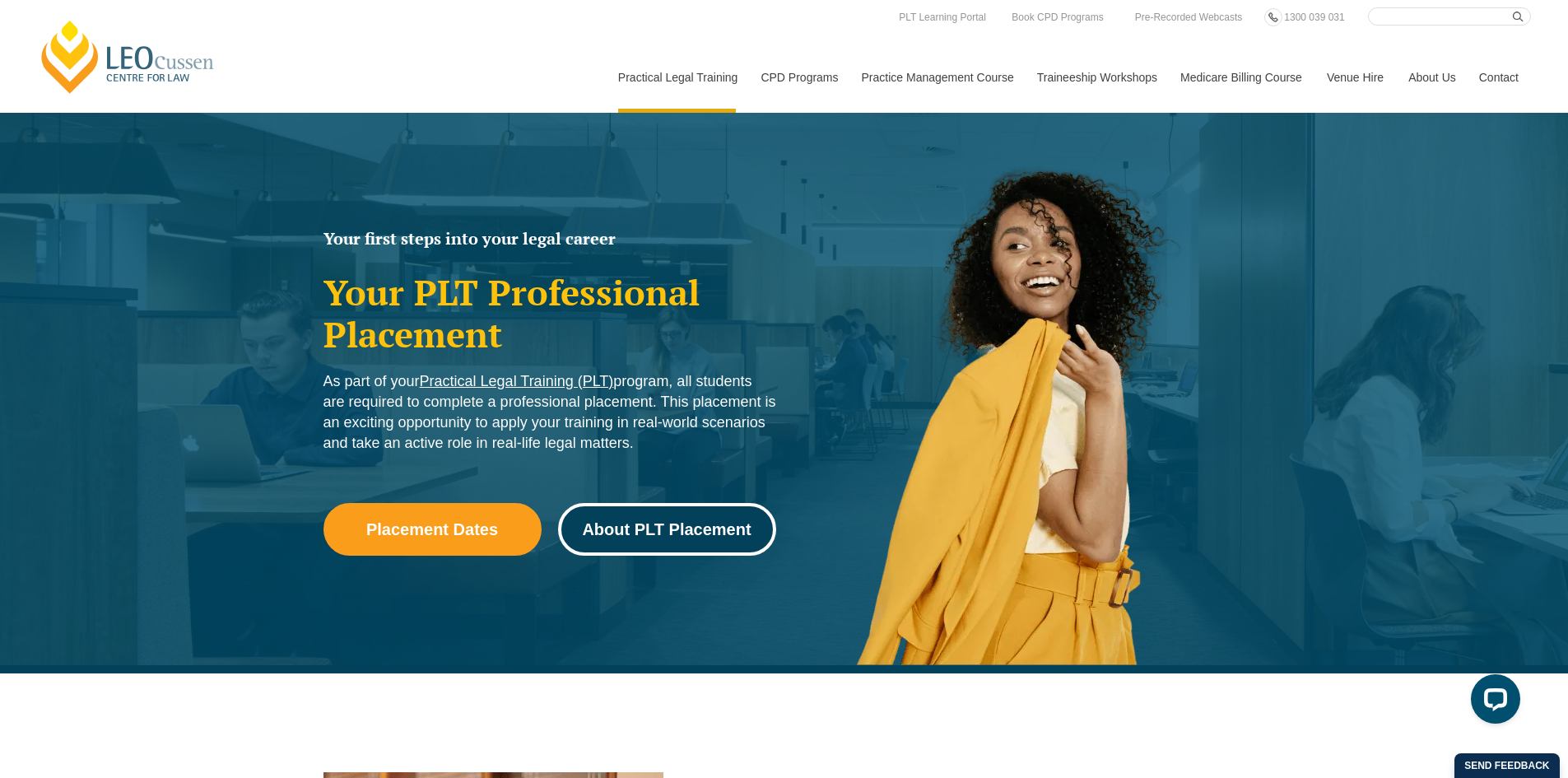
click at [704, 548] on link "About PLT Placement" at bounding box center [667, 530] width 219 height 53
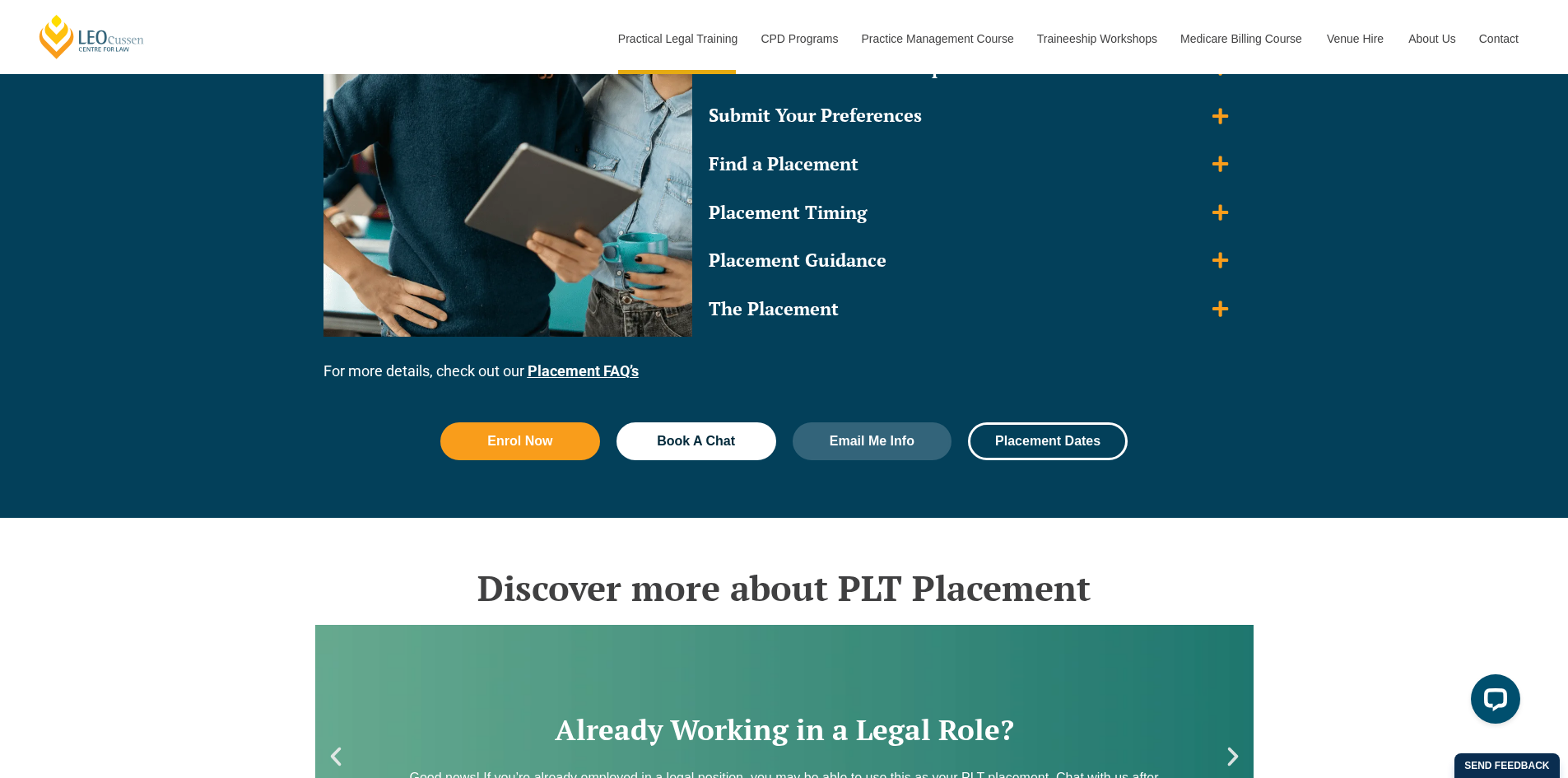
scroll to position [1826, 0]
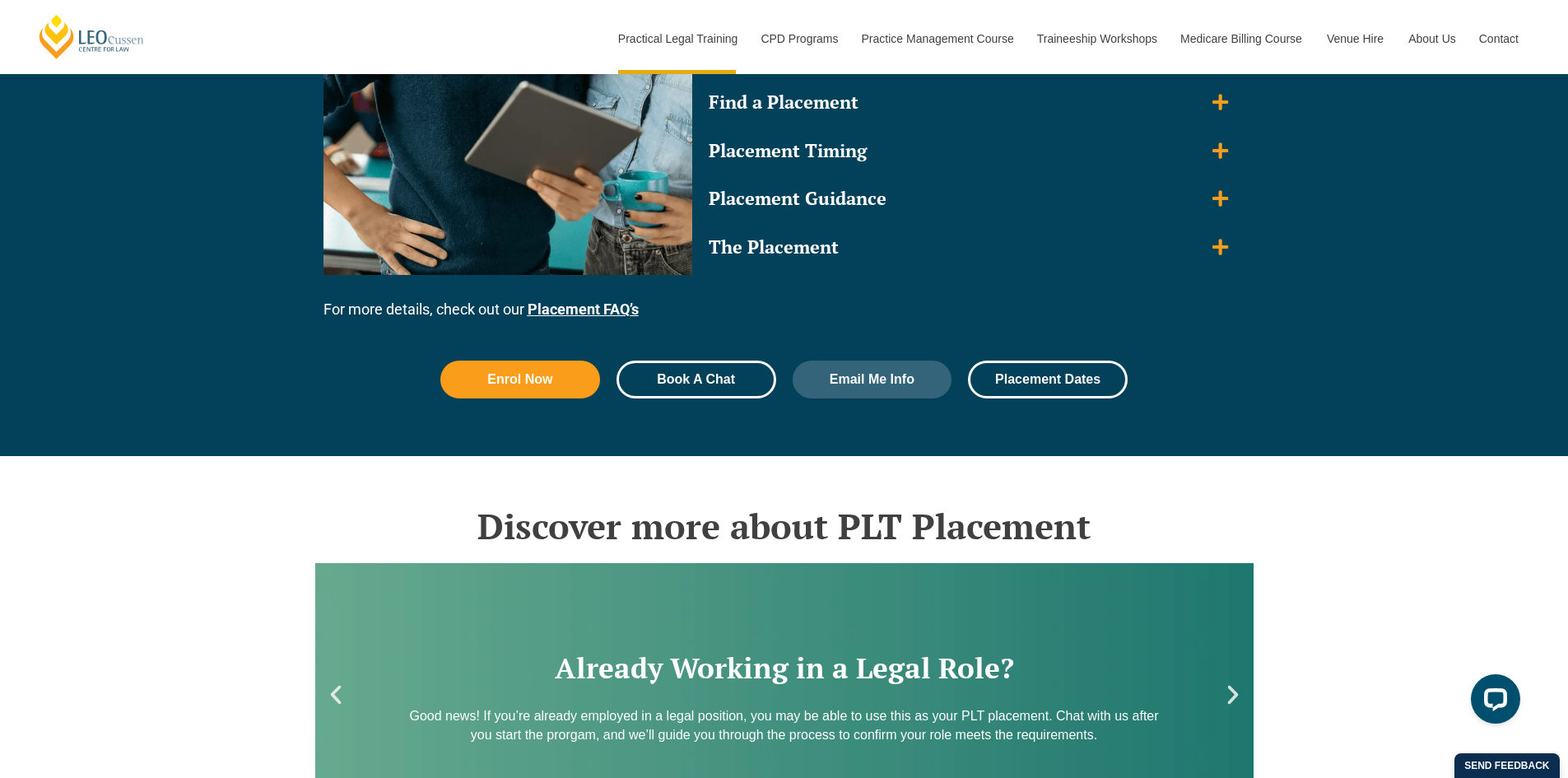
click at [742, 386] on link "Book A Chat" at bounding box center [696, 379] width 160 height 38
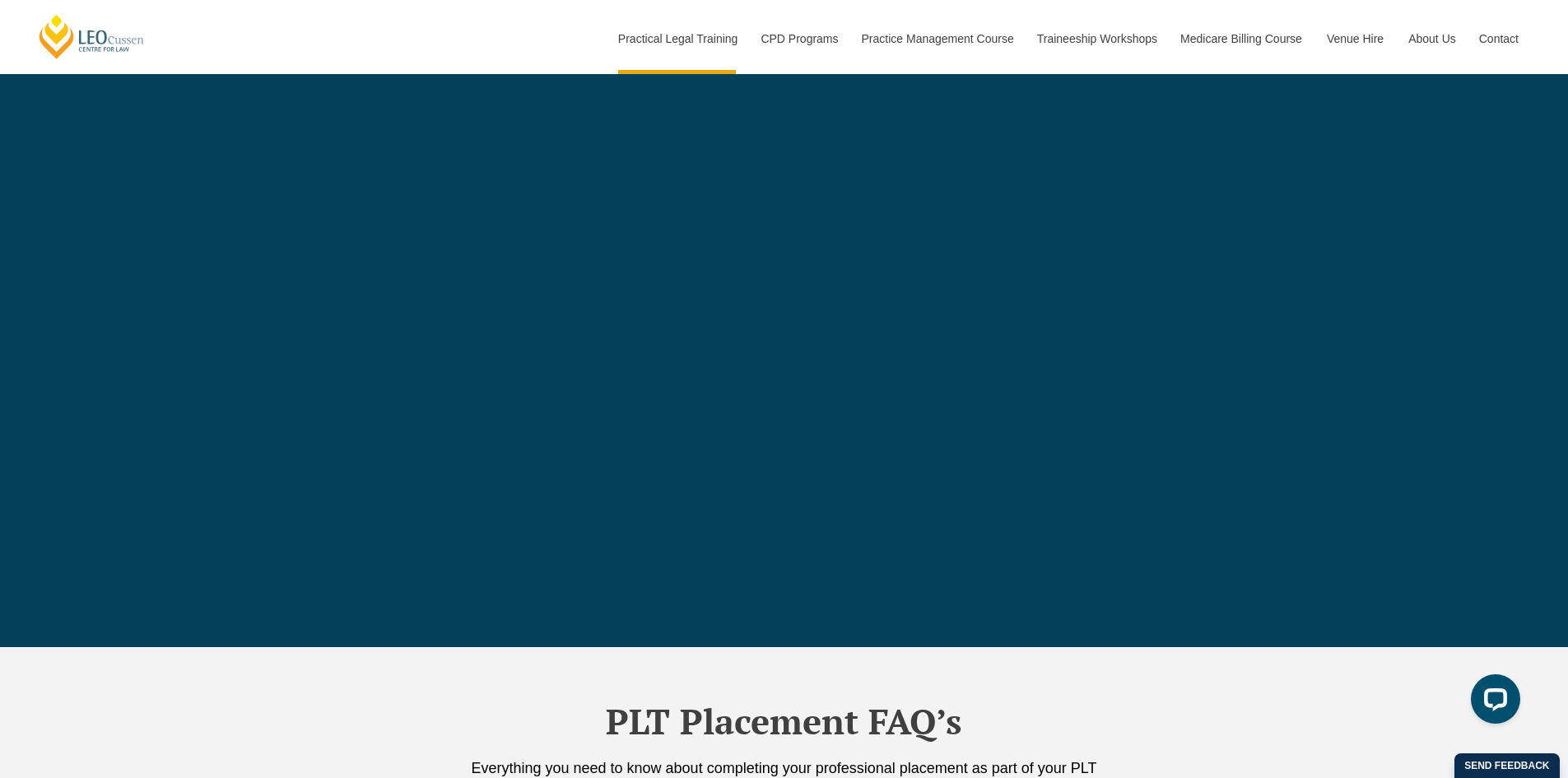
scroll to position [5191, 0]
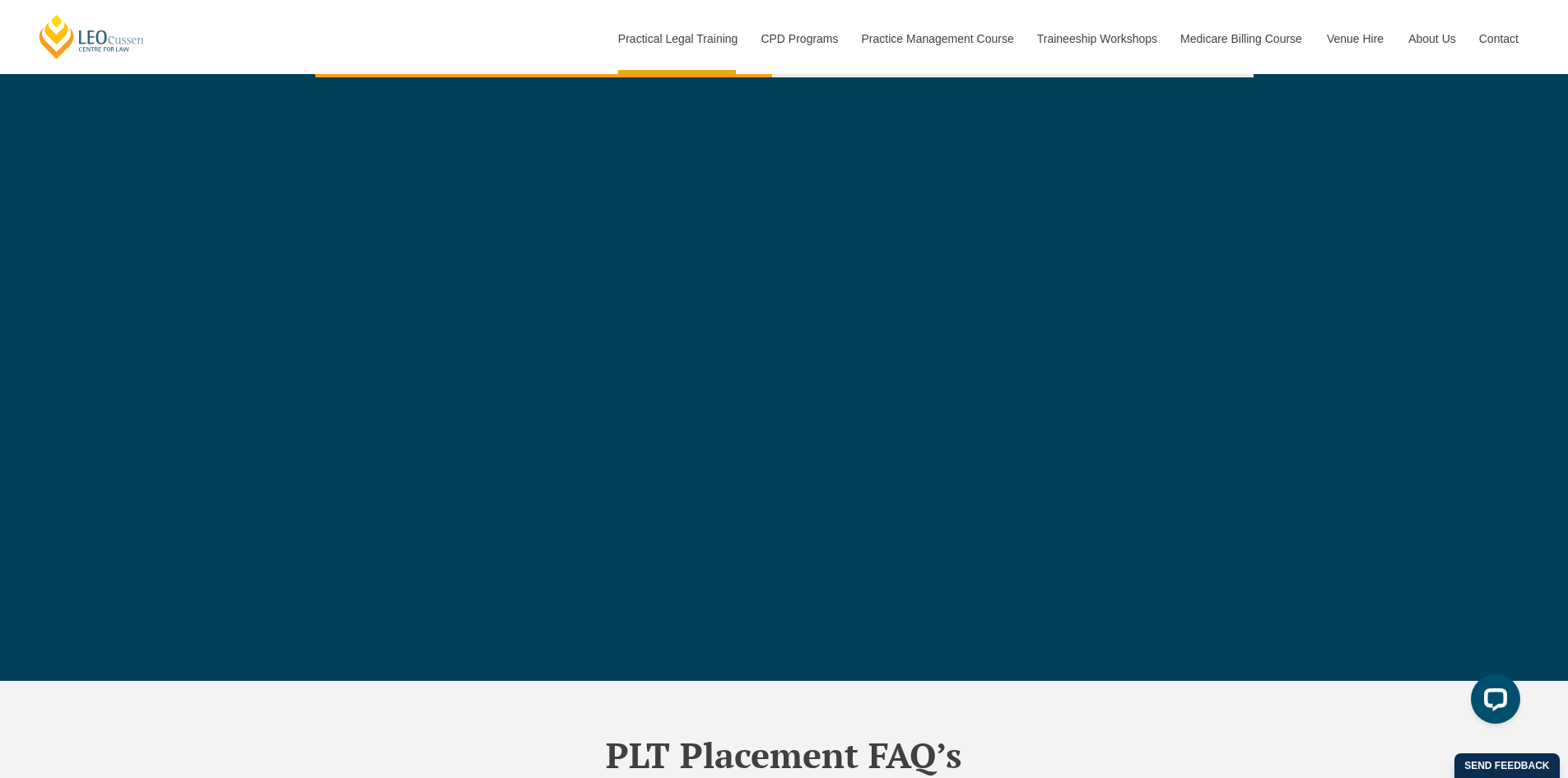
scroll to position [5027, 0]
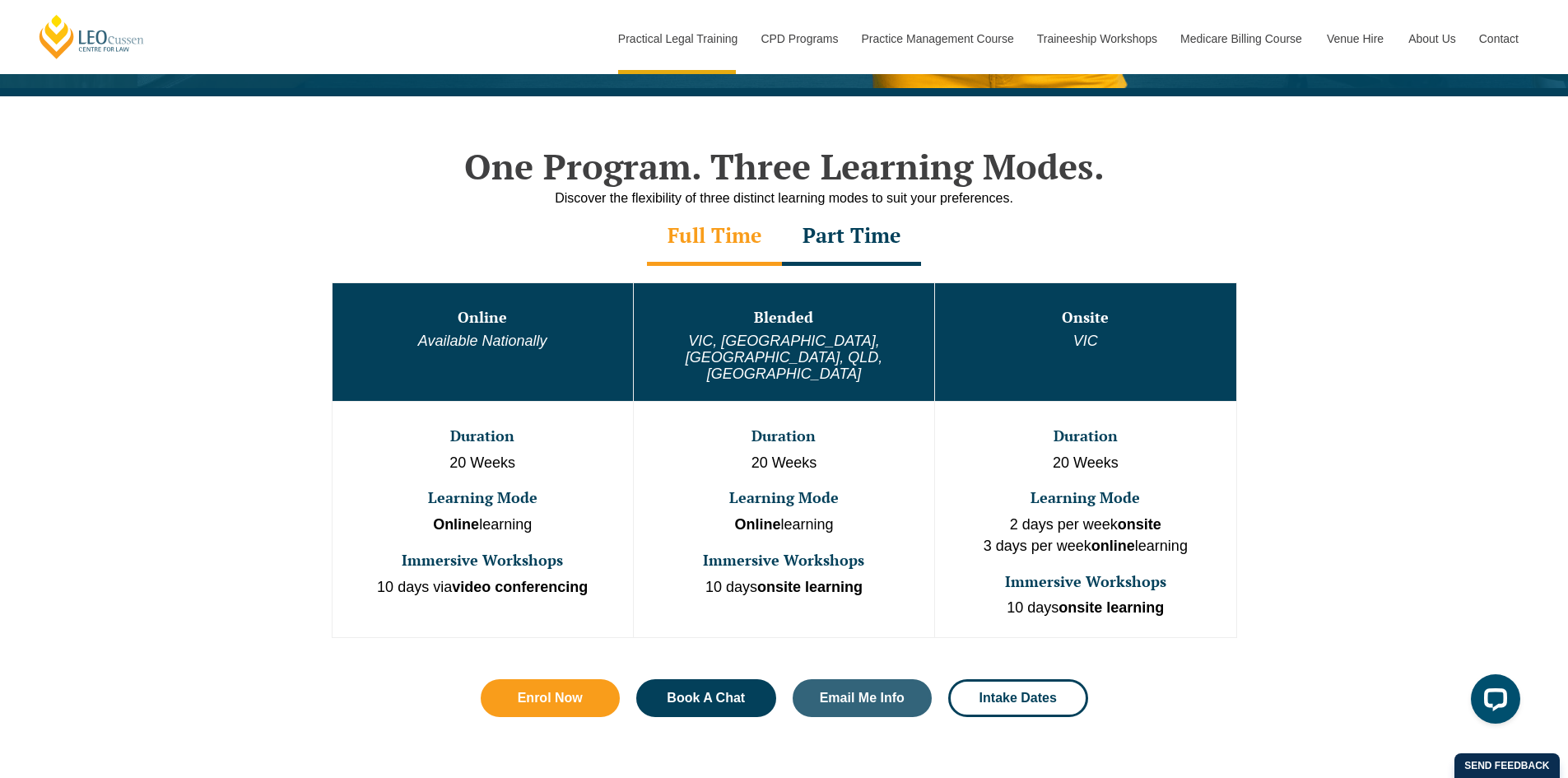
click at [873, 245] on div "Part Time" at bounding box center [851, 236] width 139 height 57
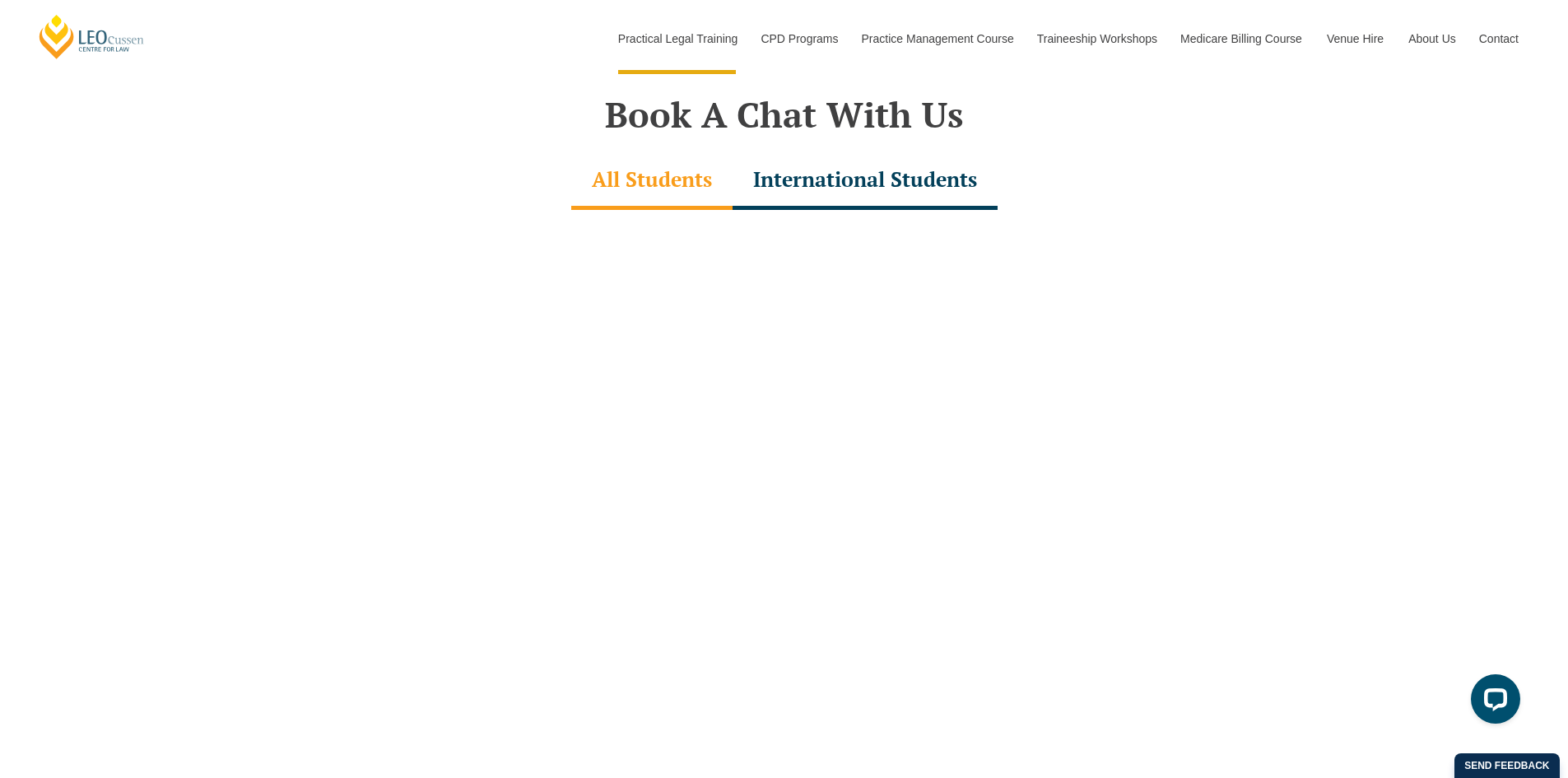
scroll to position [5020, 0]
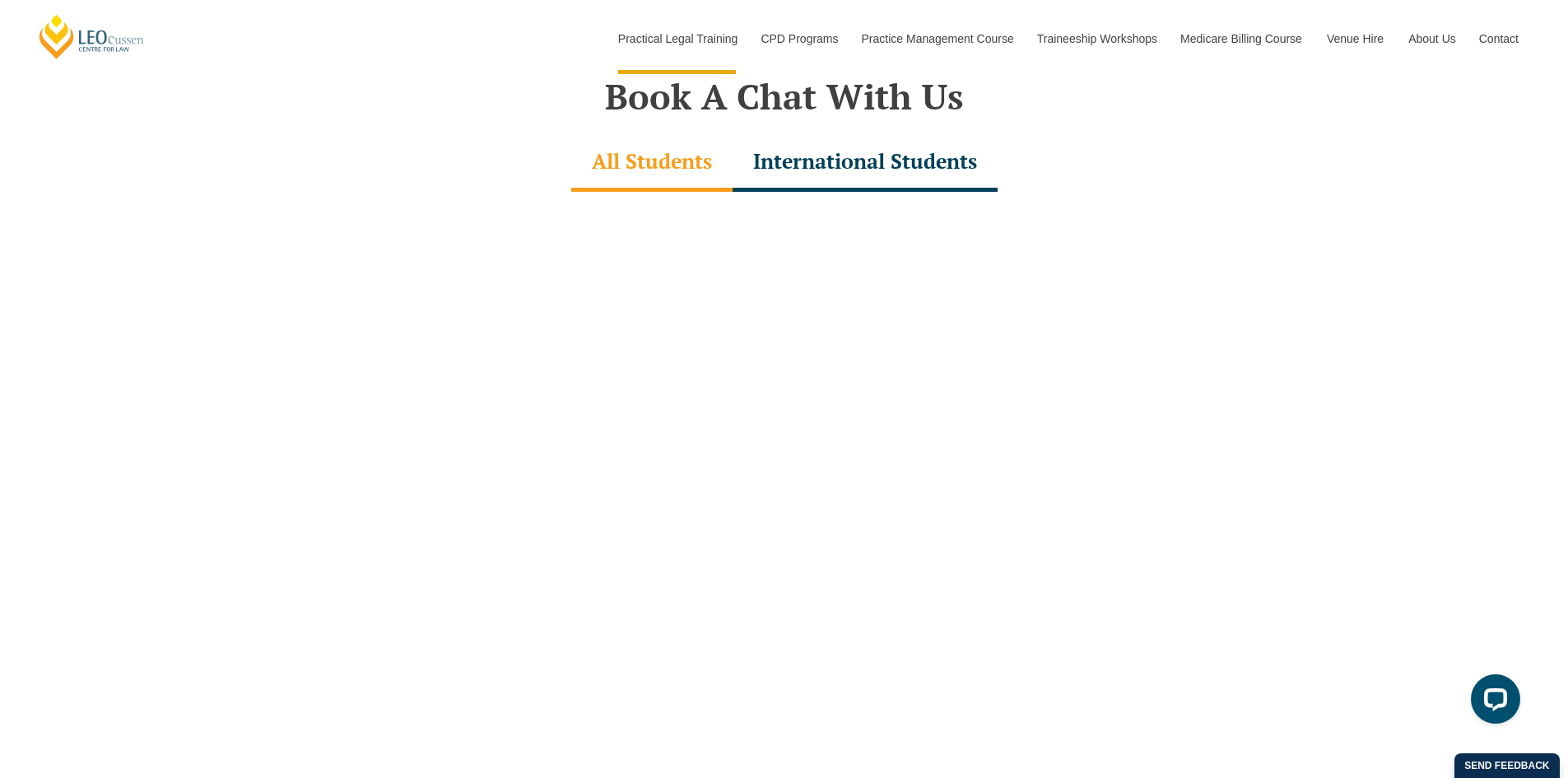
click at [603, 150] on div "All Students" at bounding box center [651, 162] width 161 height 57
click at [914, 154] on div "International Students" at bounding box center [865, 162] width 265 height 57
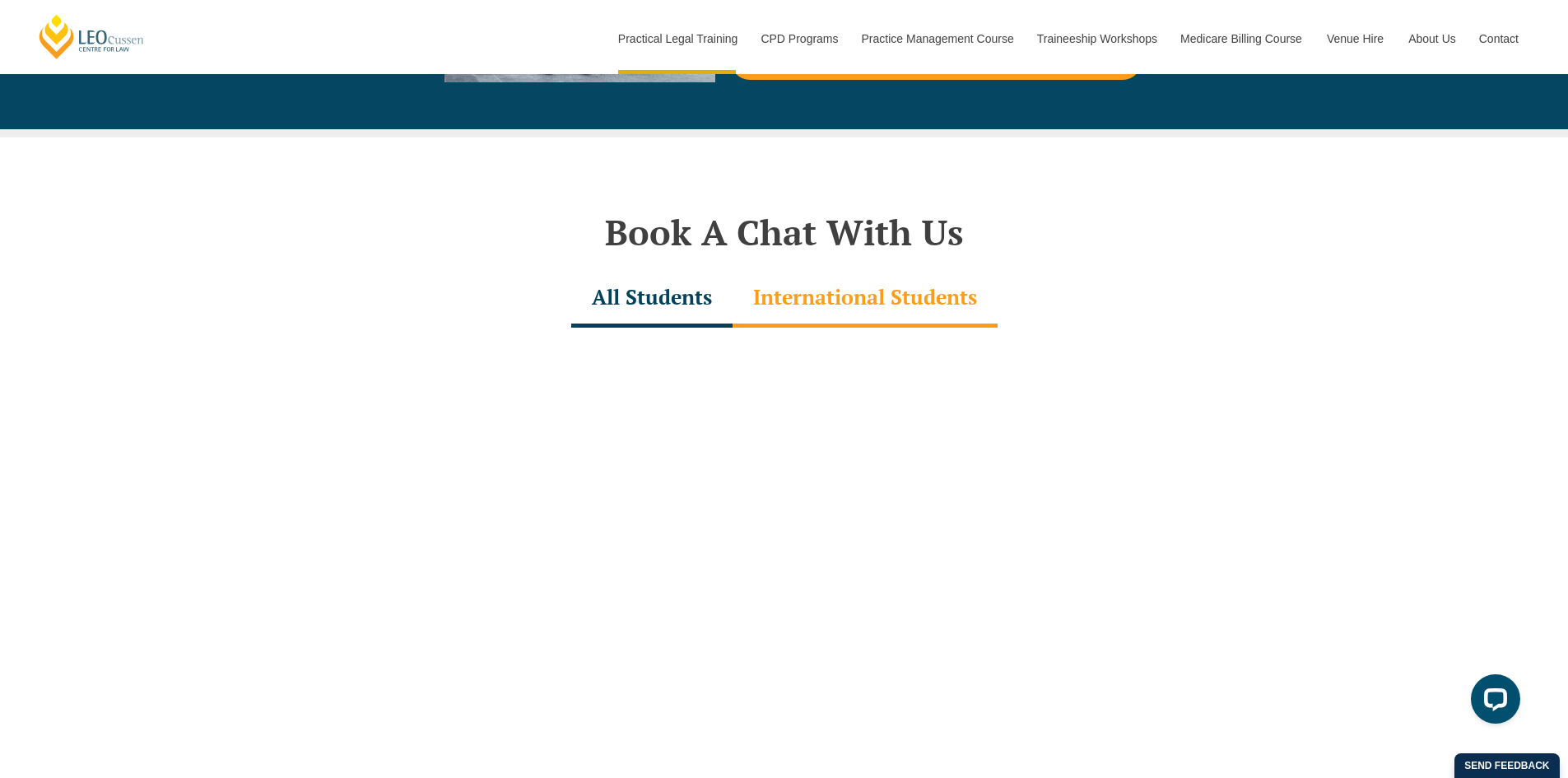
scroll to position [4691, 0]
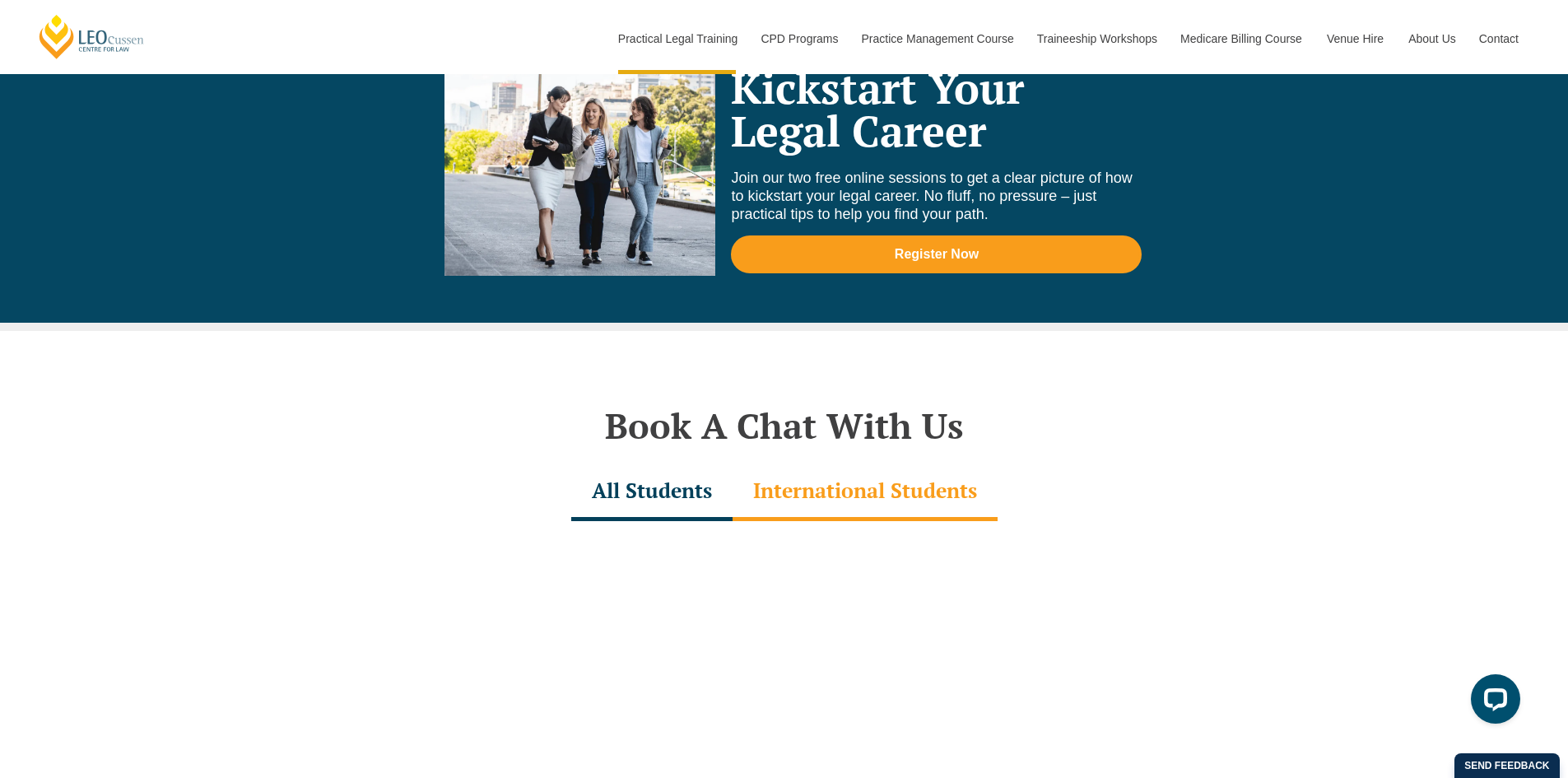
click at [682, 474] on div "All Students" at bounding box center [651, 492] width 161 height 57
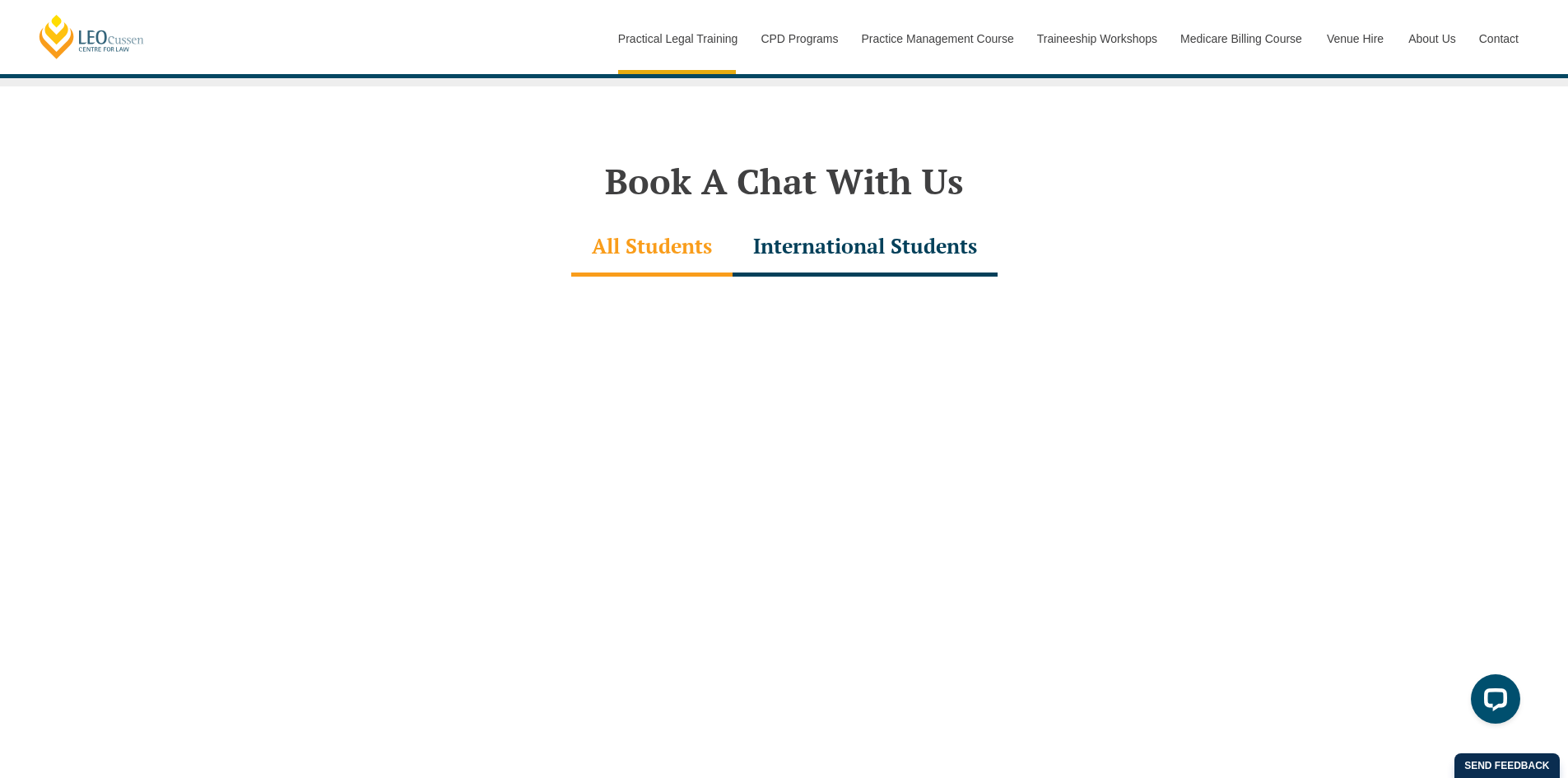
scroll to position [4938, 0]
